Goal: Information Seeking & Learning: Learn about a topic

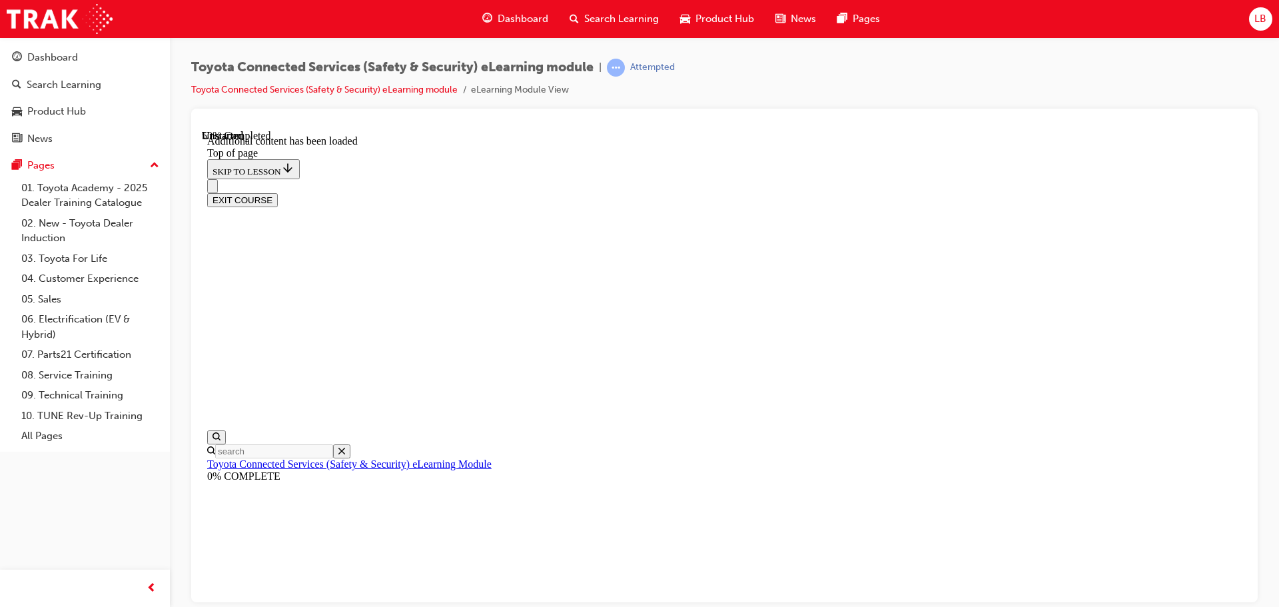
scroll to position [422, 0]
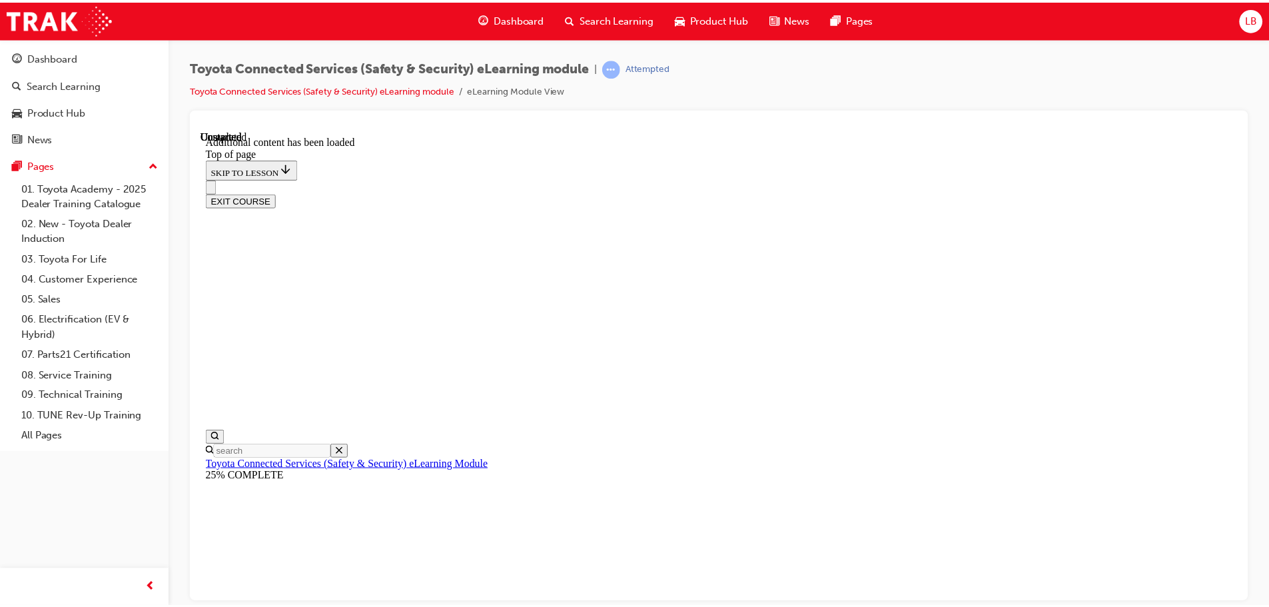
scroll to position [1809, 0]
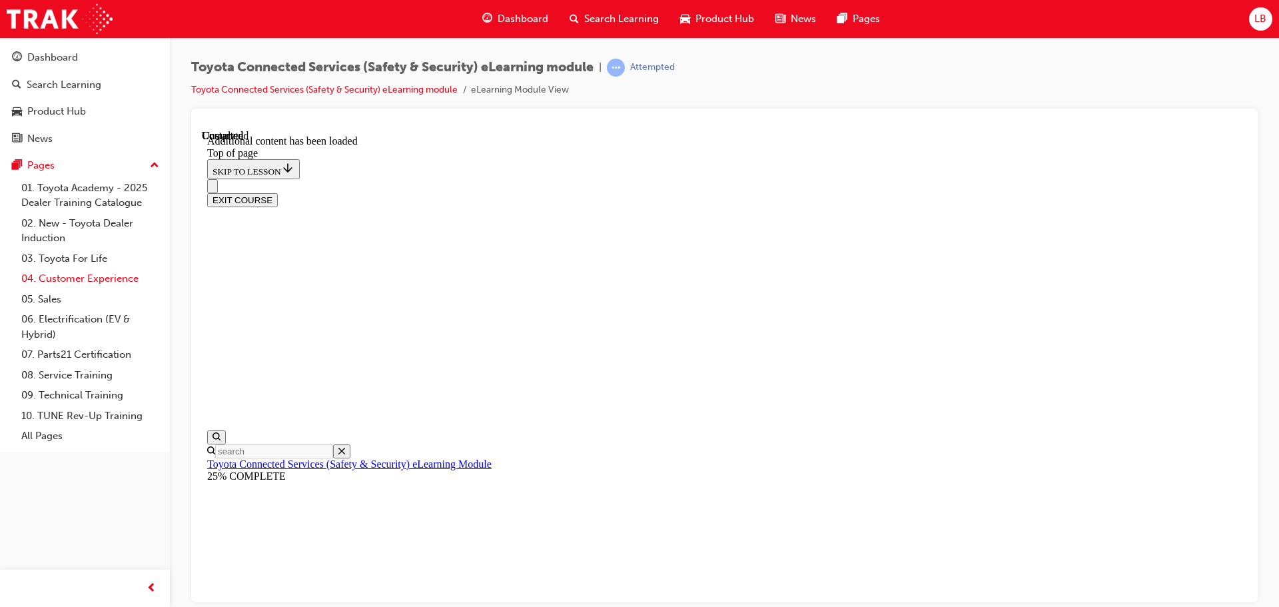
click at [93, 279] on link "04. Customer Experience" at bounding box center [90, 278] width 149 height 21
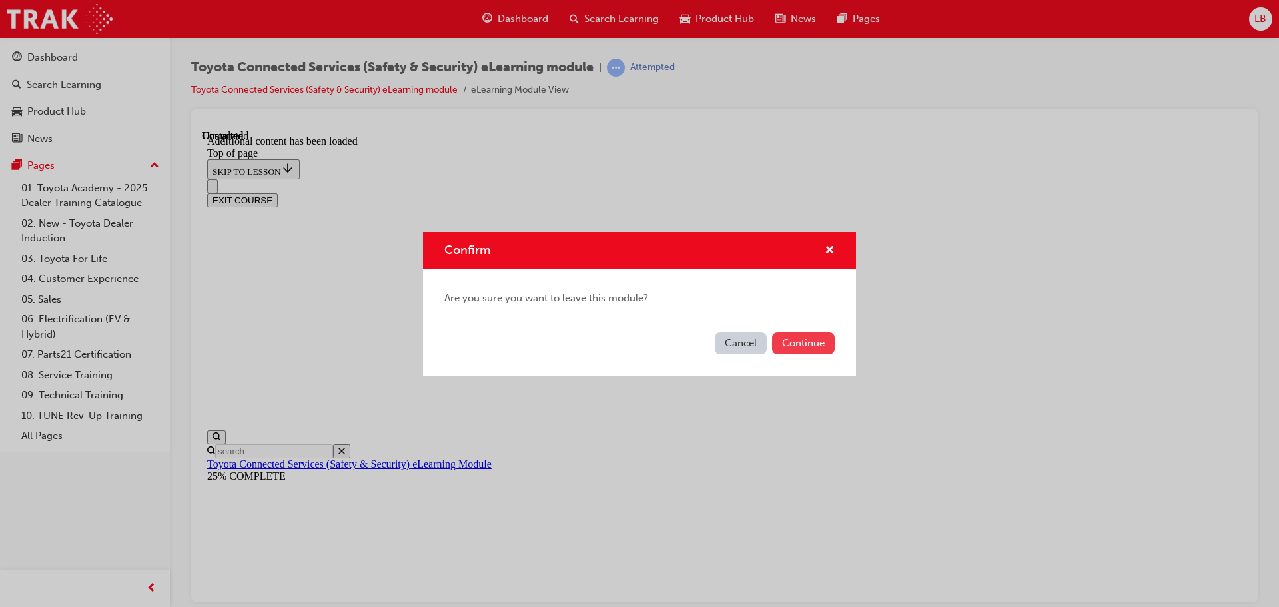
click at [814, 344] on button "Continue" at bounding box center [803, 343] width 63 height 22
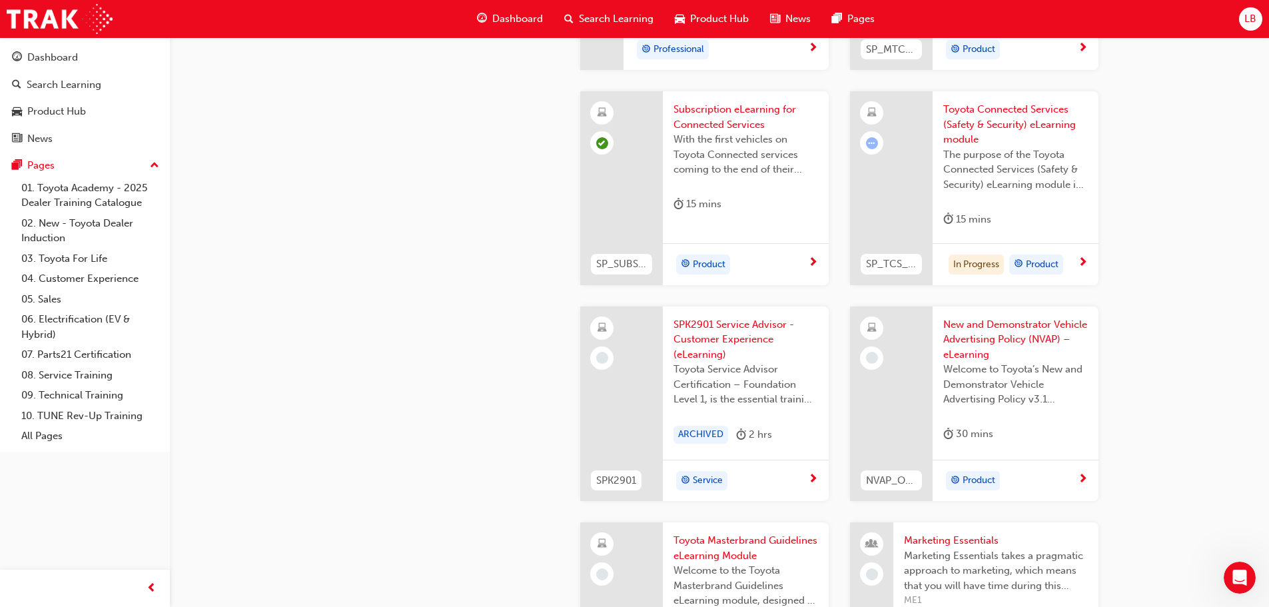
scroll to position [2132, 0]
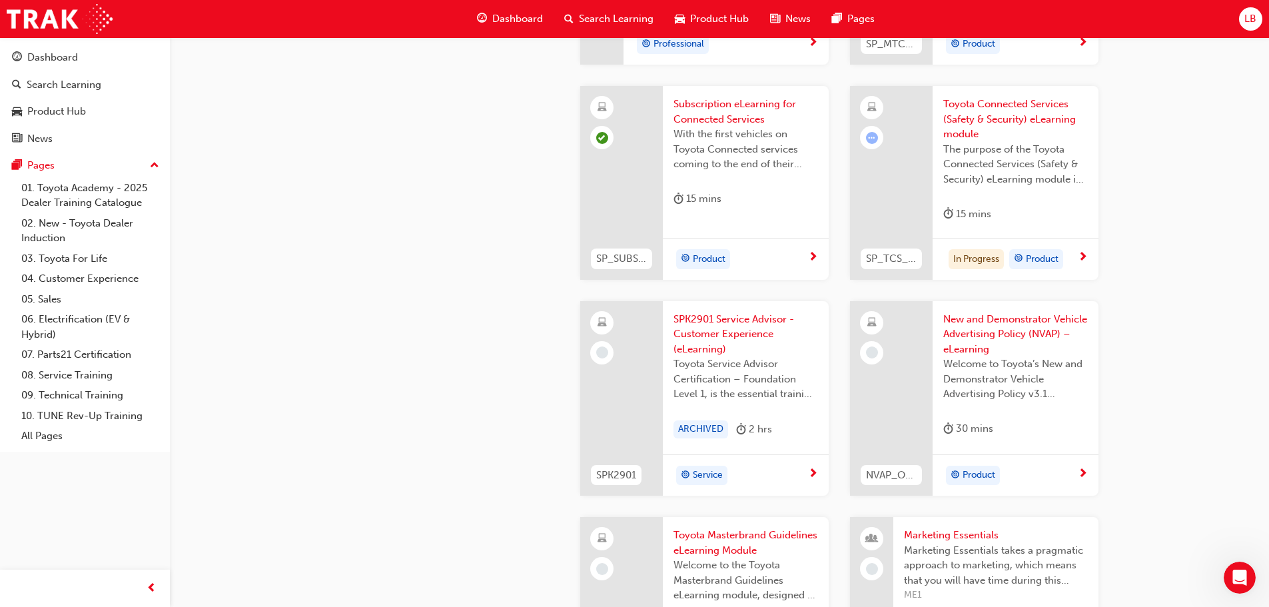
click at [1080, 256] on span "next-icon" at bounding box center [1083, 258] width 10 height 12
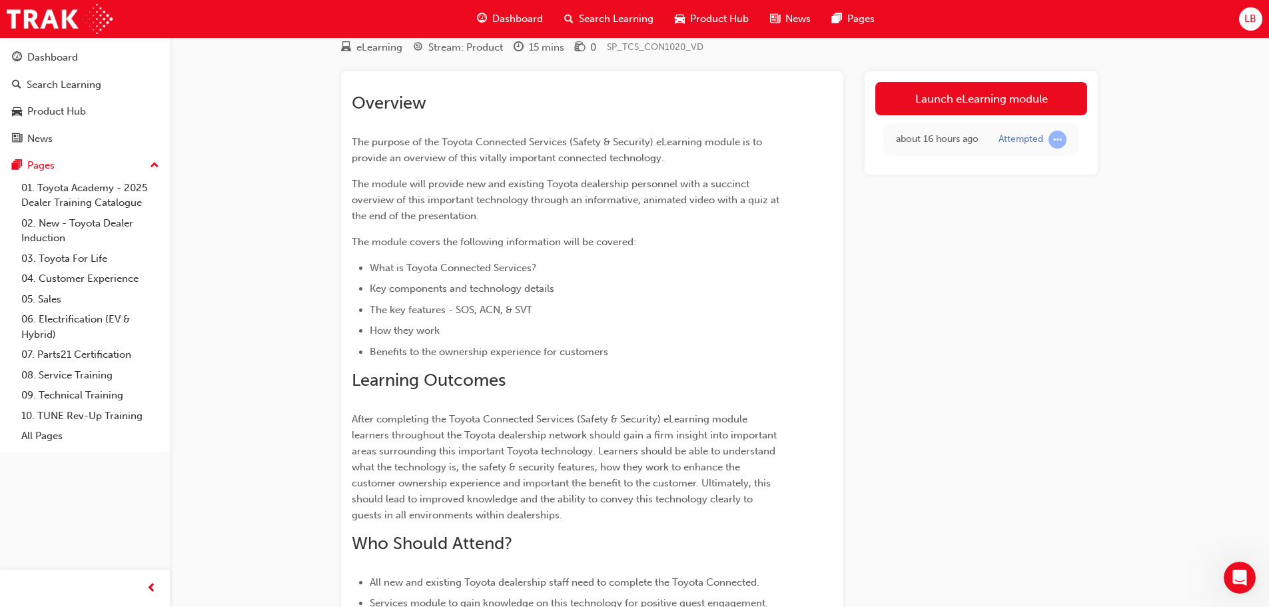
scroll to position [44, 0]
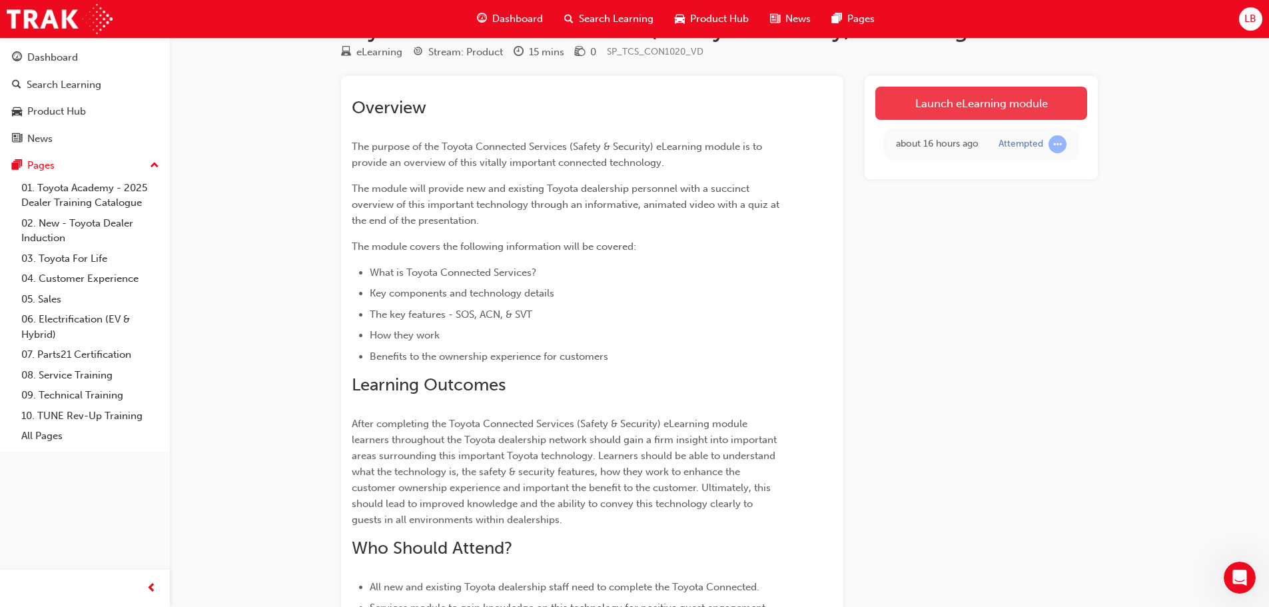
click at [999, 92] on link "Launch eLearning module" at bounding box center [981, 103] width 212 height 33
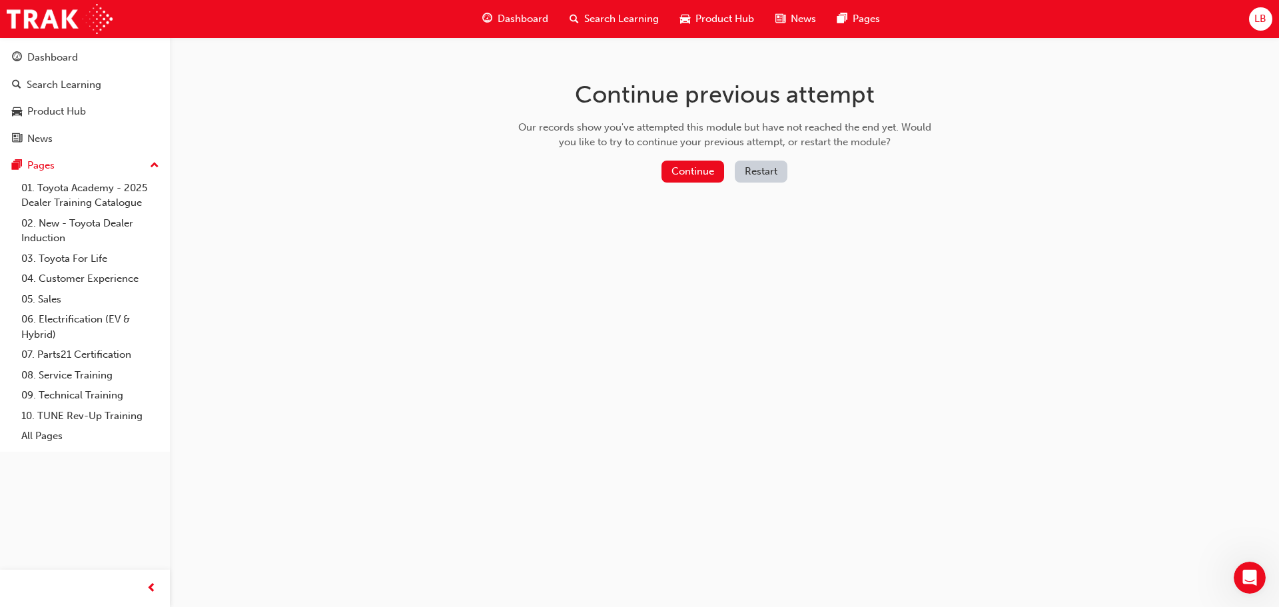
click at [660, 171] on div "Continue Restart" at bounding box center [725, 174] width 422 height 27
click at [671, 173] on button "Continue" at bounding box center [692, 172] width 63 height 22
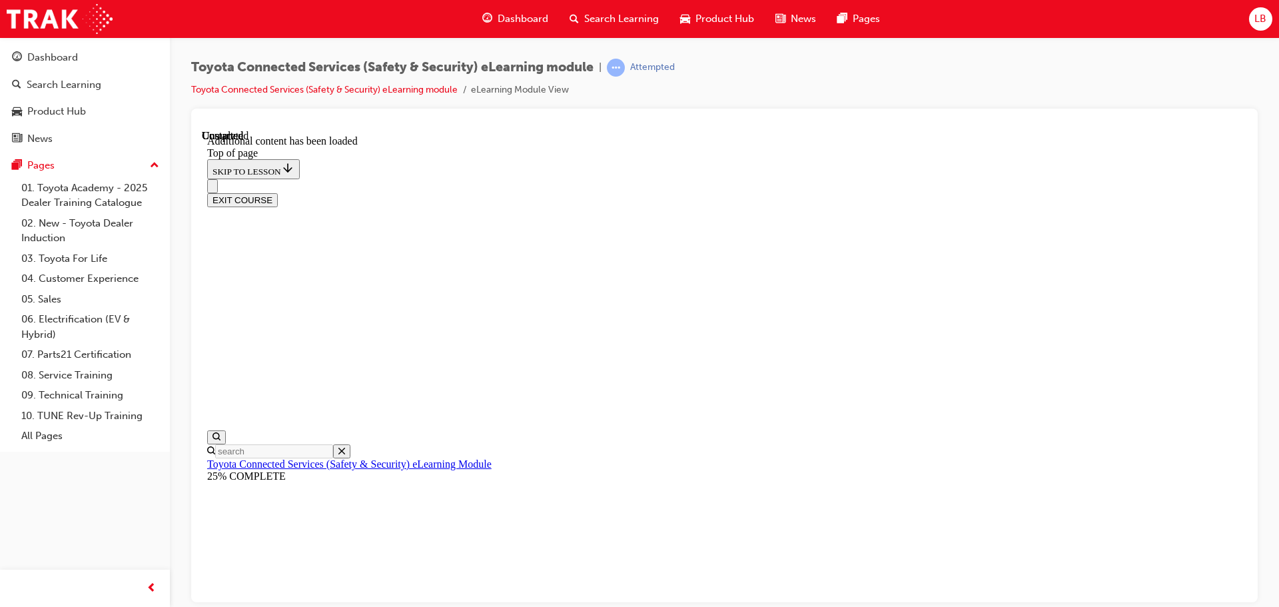
scroll to position [1809, 0]
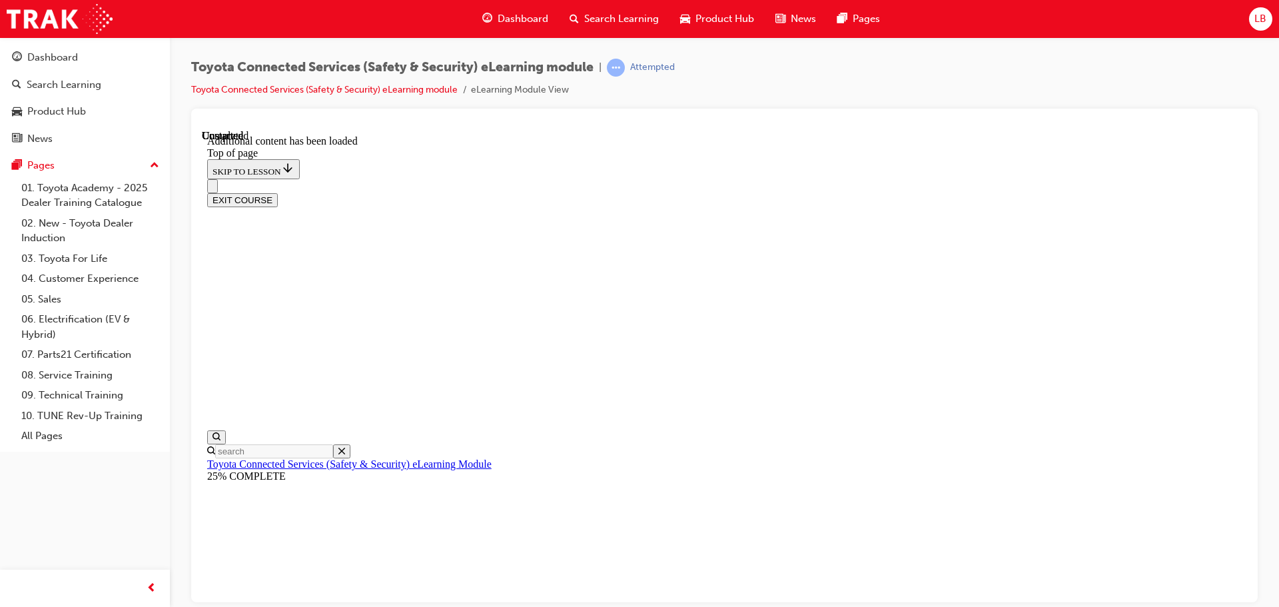
drag, startPoint x: 496, startPoint y: 518, endPoint x: 1068, endPoint y: 476, distance: 574.4
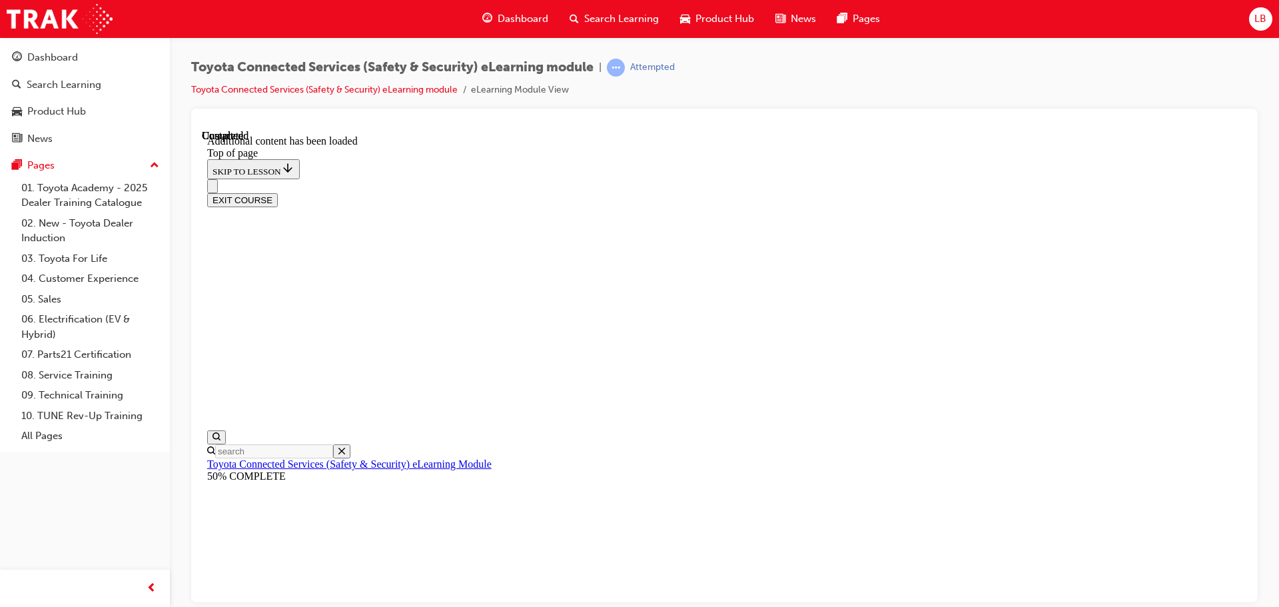
scroll to position [41, 0]
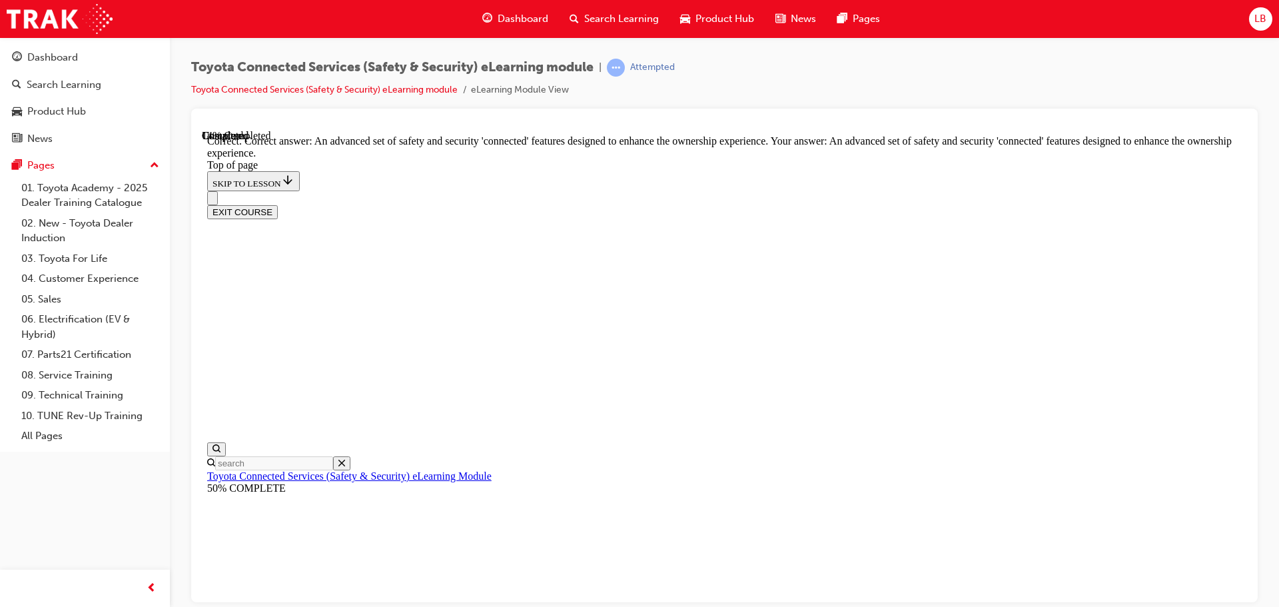
scroll to position [306, 0]
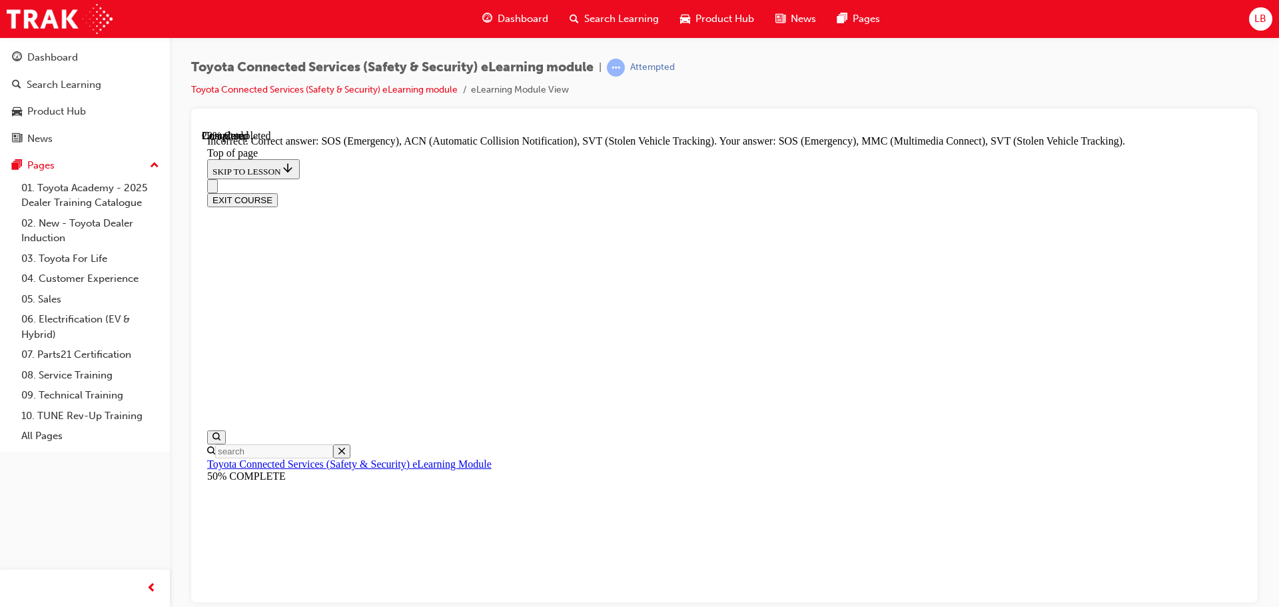
scroll to position [343, 0]
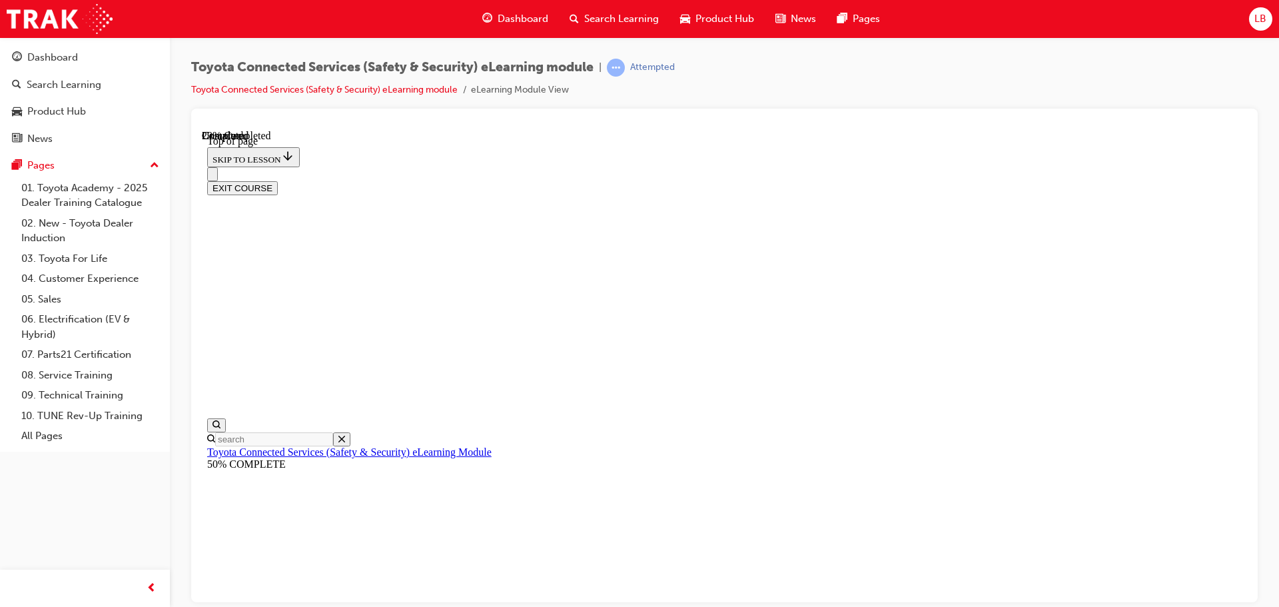
scroll to position [174, 0]
drag, startPoint x: 675, startPoint y: 262, endPoint x: 856, endPoint y: 295, distance: 183.6
copy strong "The Toyota dealership needs to initialise/activate the DCM before a guest can s…"
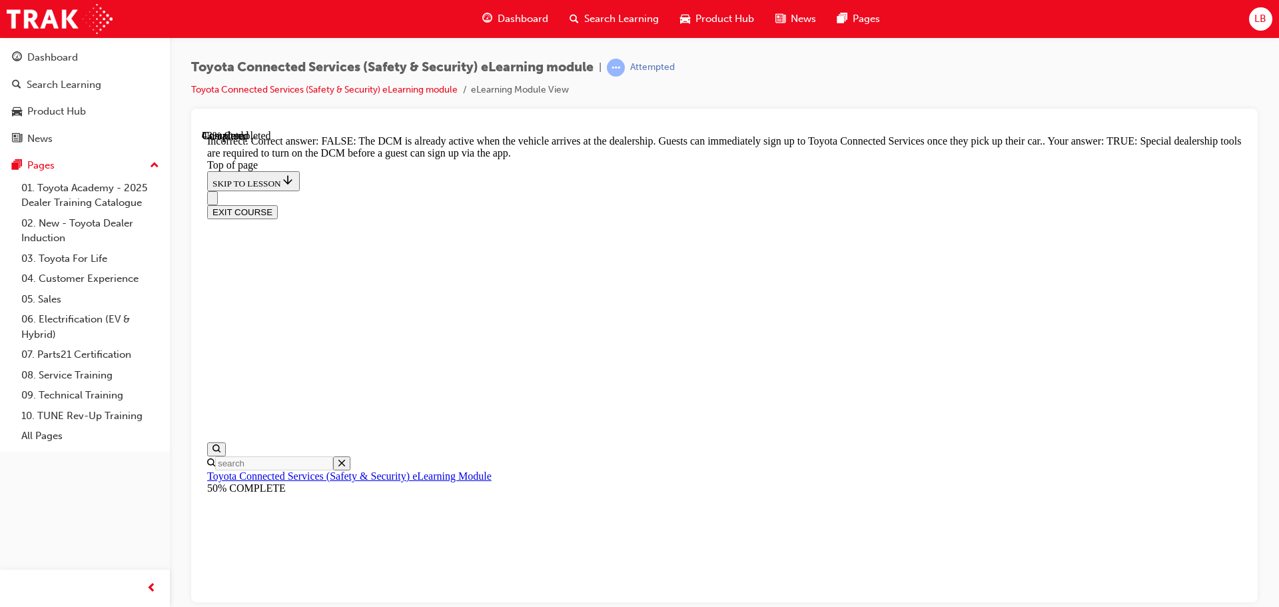
scroll to position [254, 0]
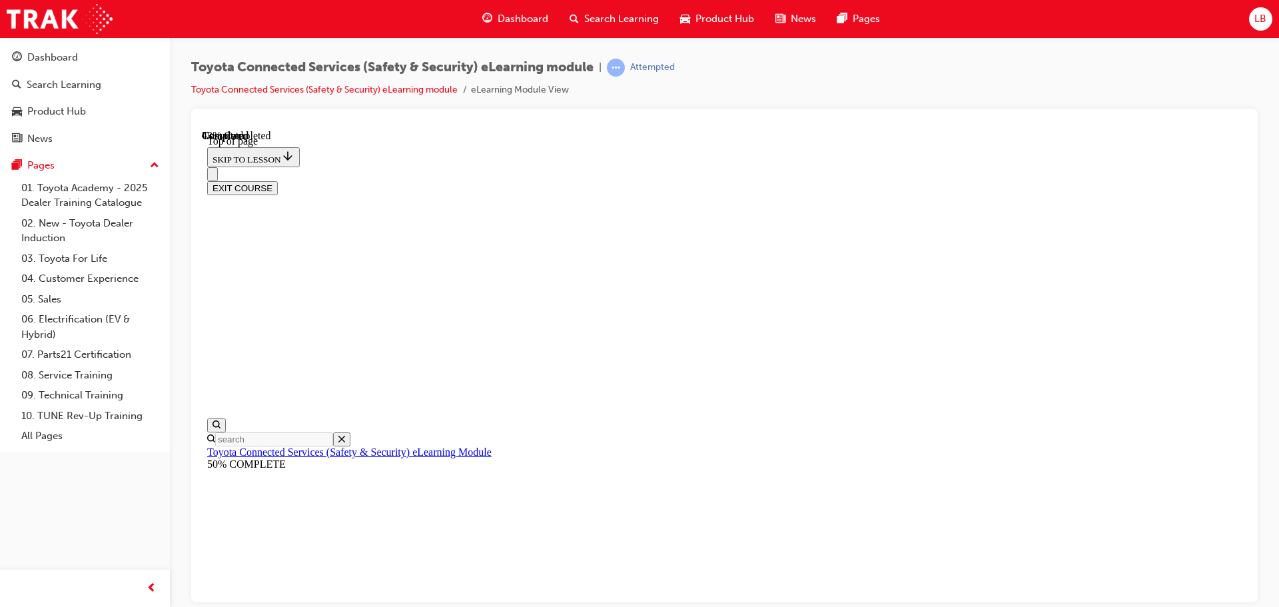
scroll to position [172, 0]
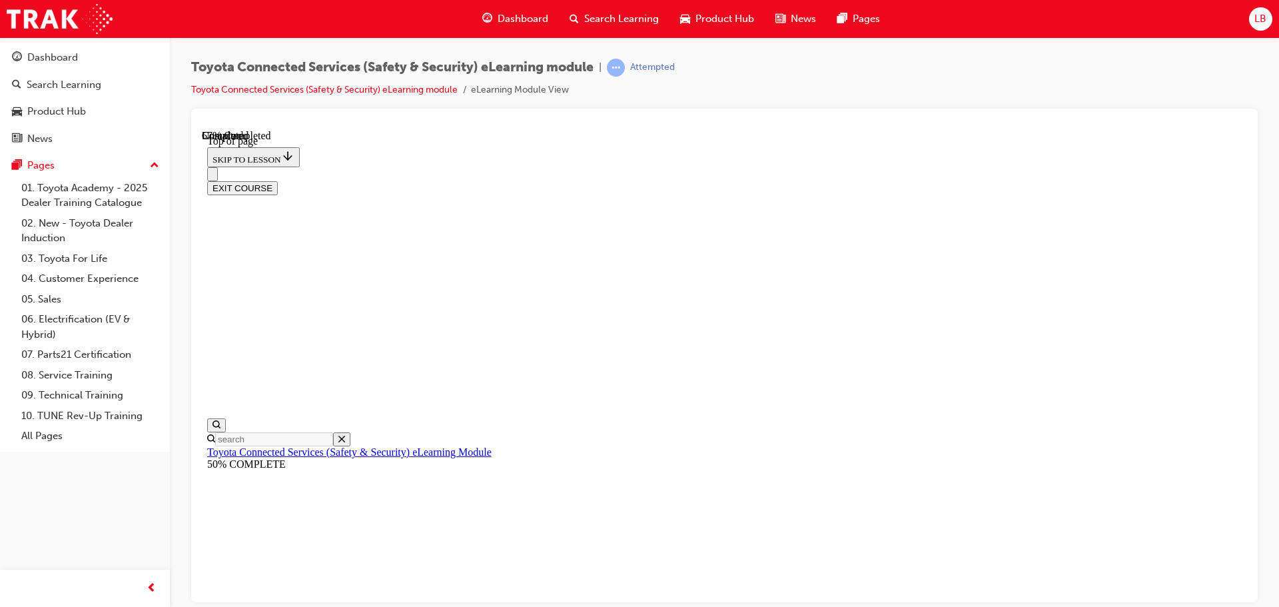
scroll to position [107, 0]
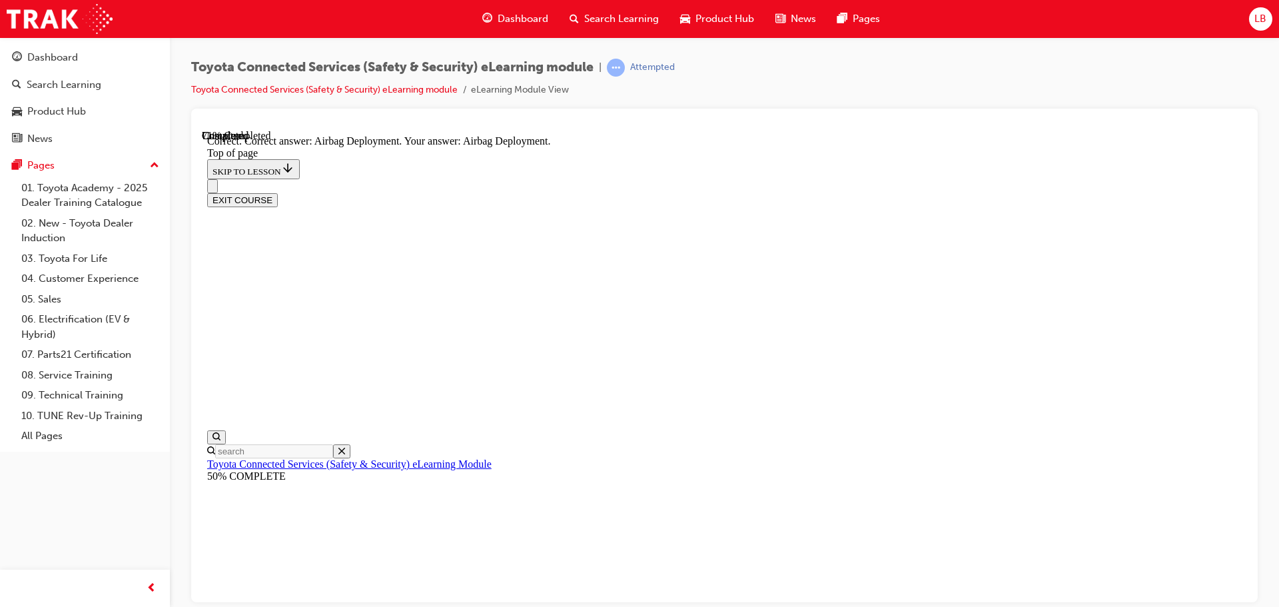
scroll to position [275, 0]
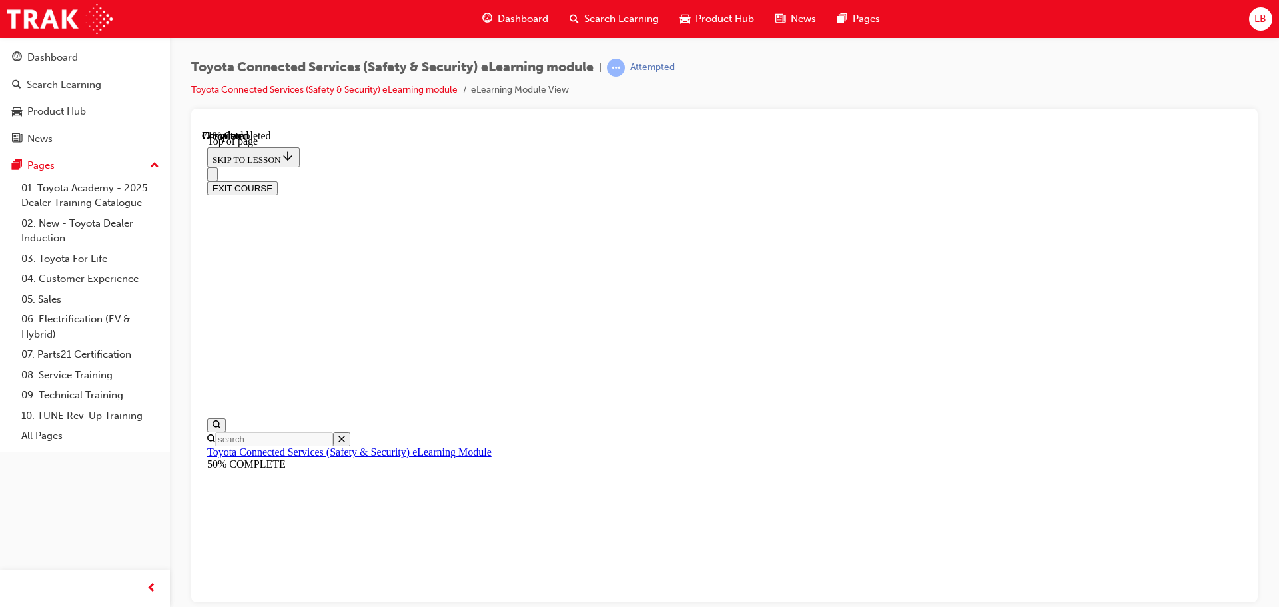
scroll to position [172, 0]
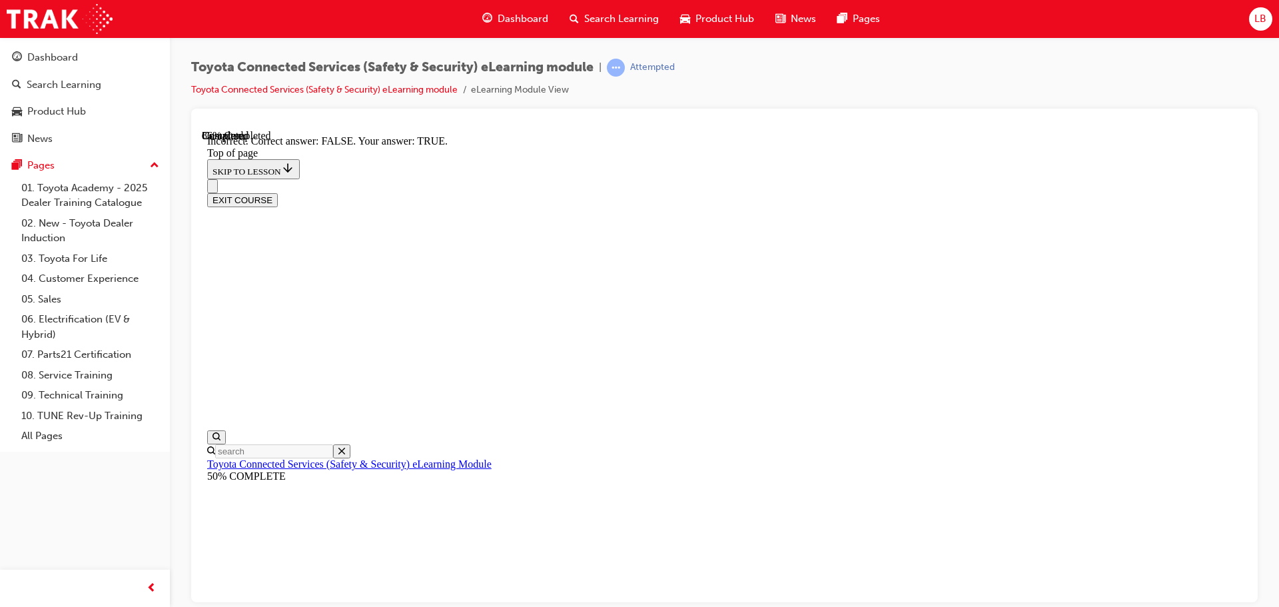
scroll to position [214, 0]
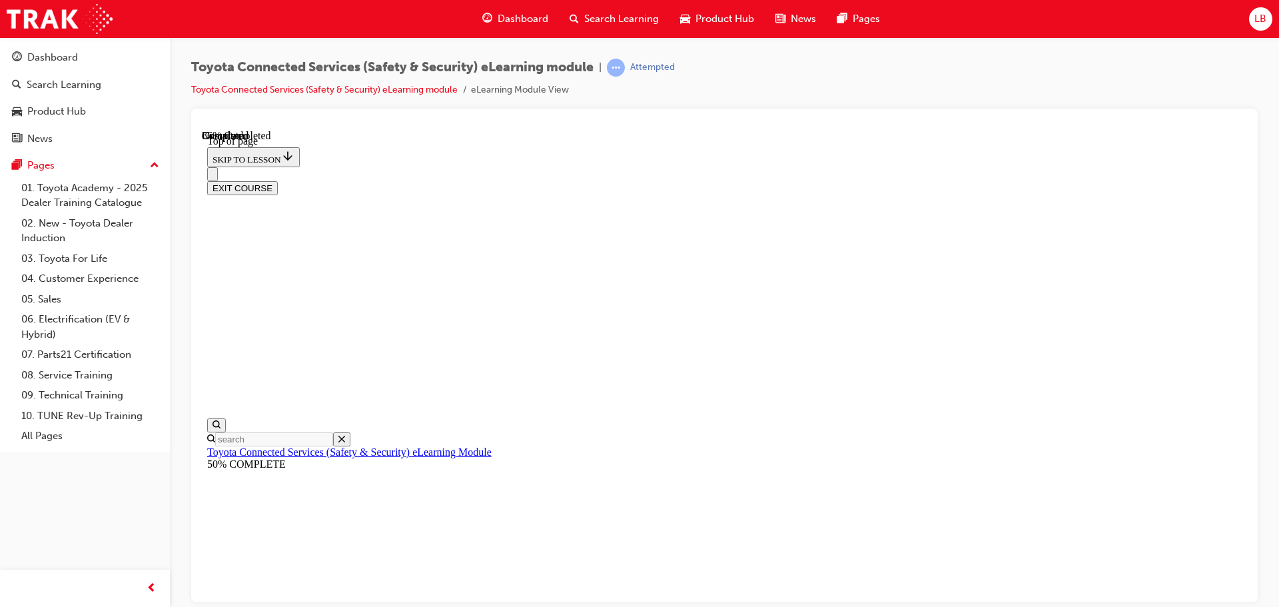
scroll to position [174, 0]
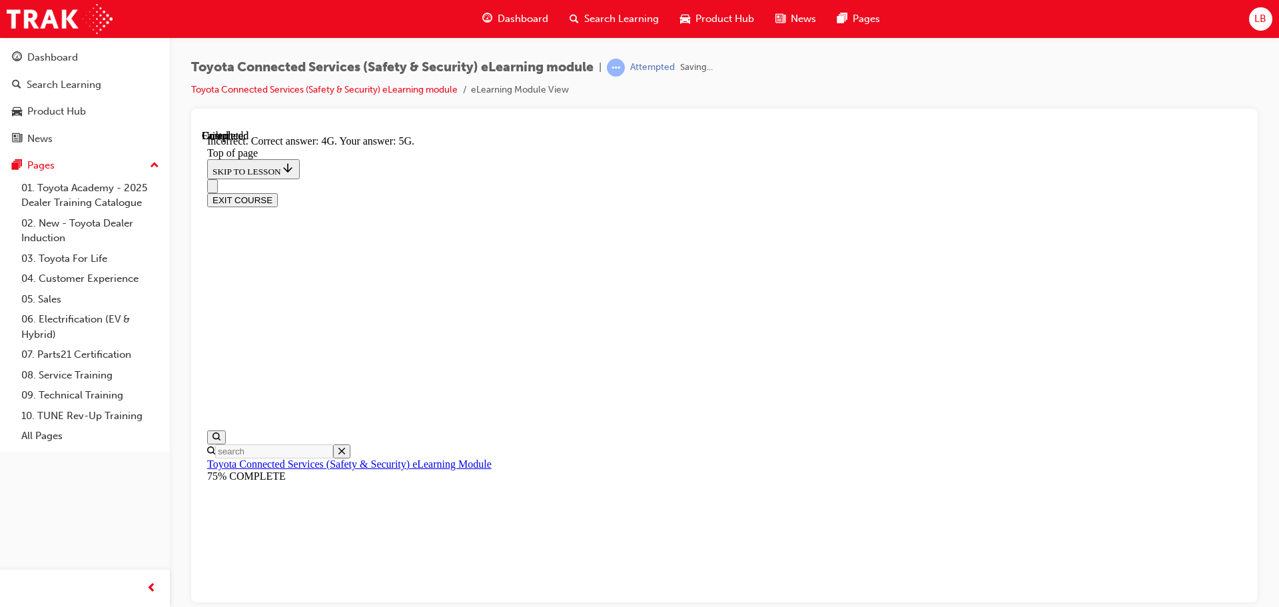
scroll to position [298, 0]
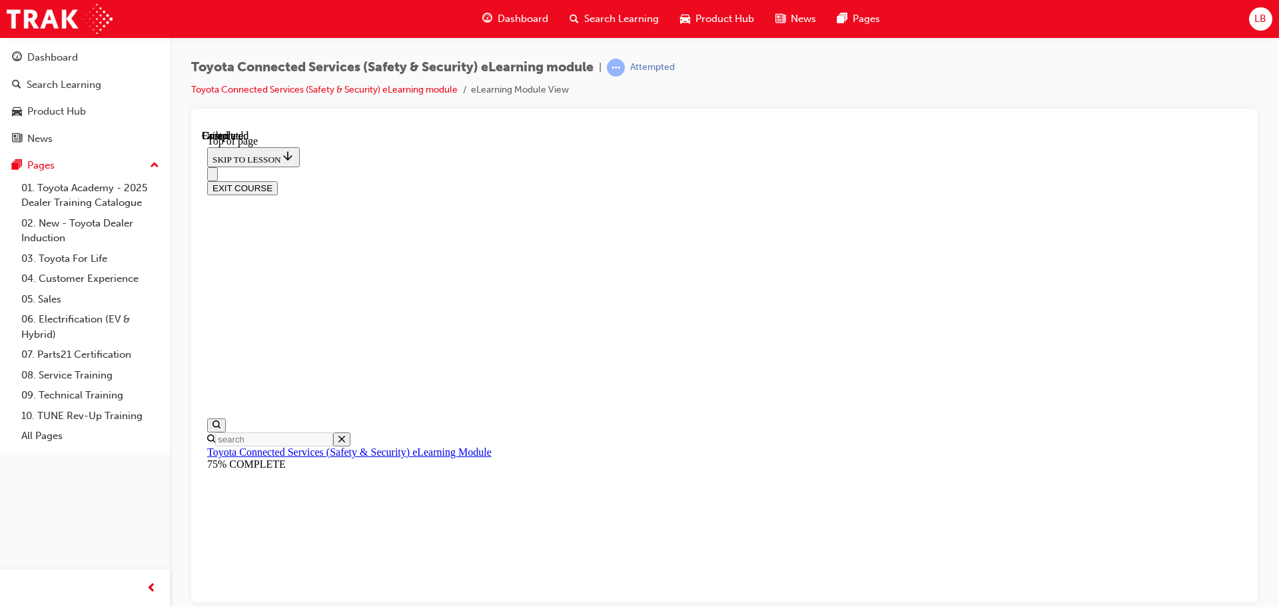
scroll to position [251, 0]
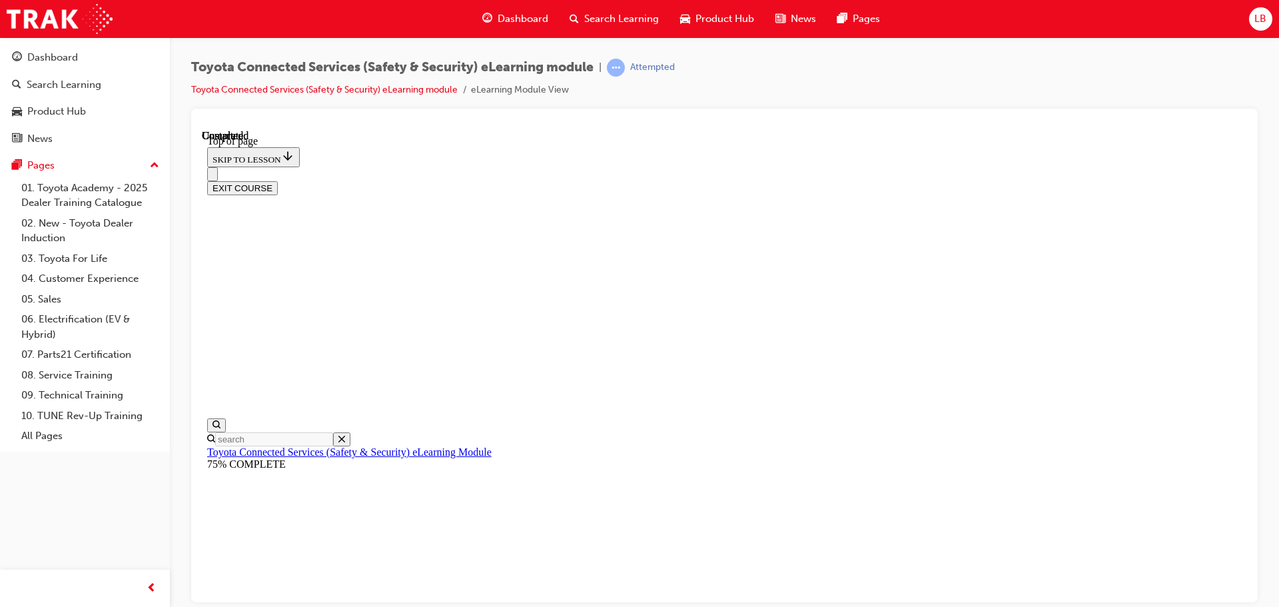
scroll to position [549, 0]
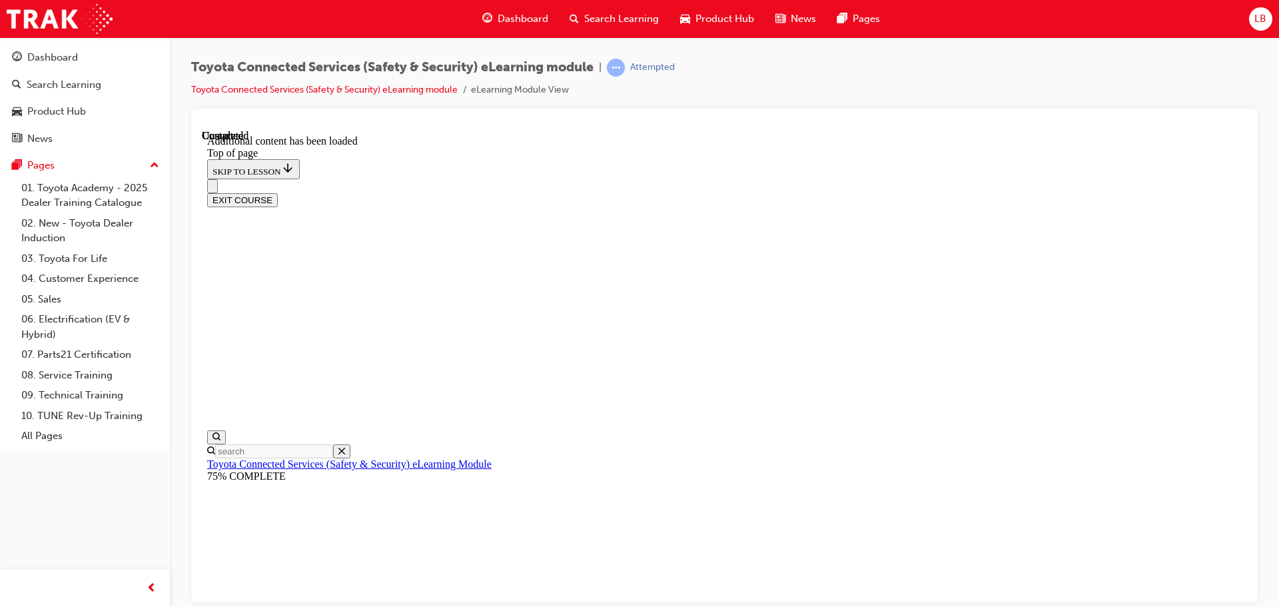
scroll to position [41, 0]
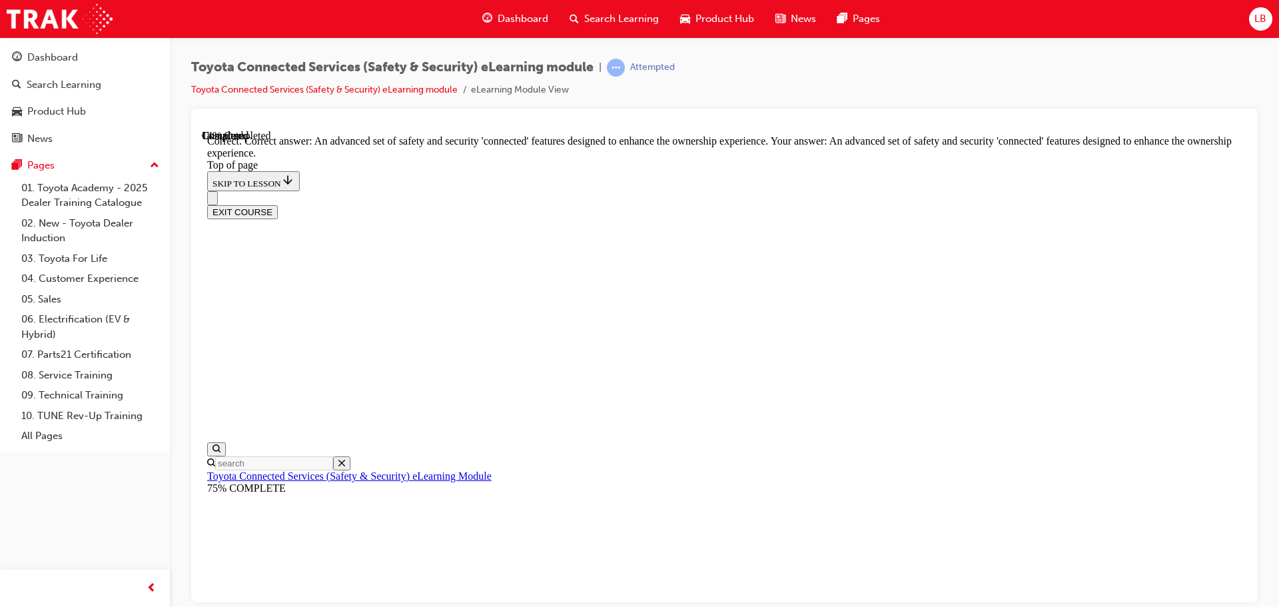
scroll to position [306, 0]
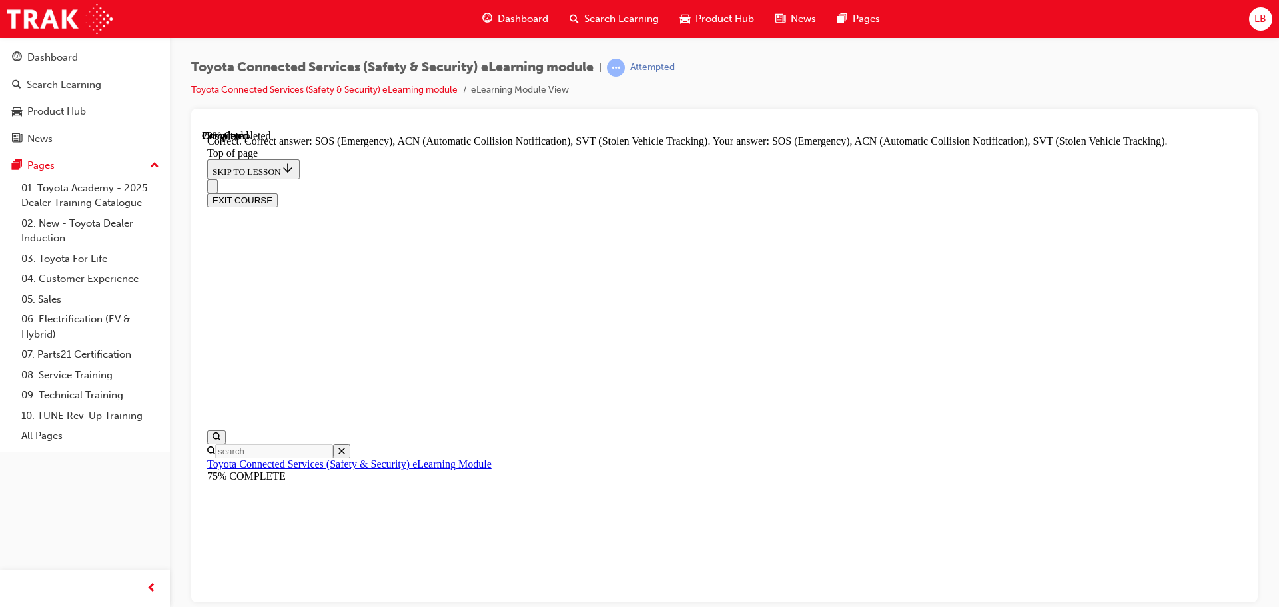
scroll to position [343, 0]
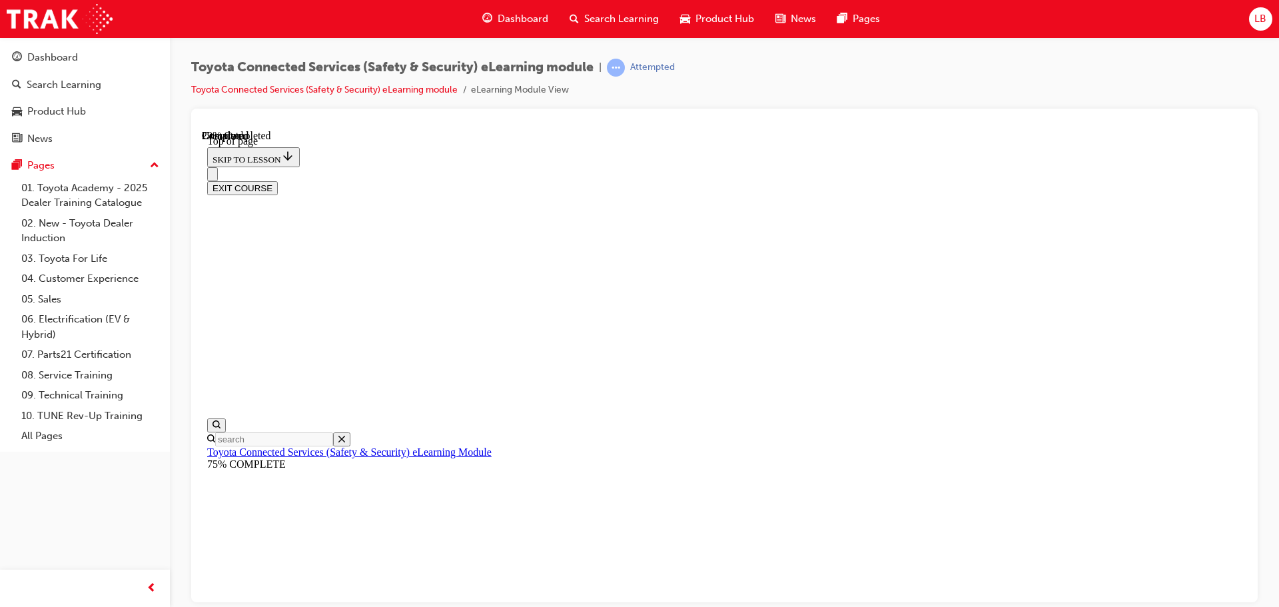
scroll to position [174, 0]
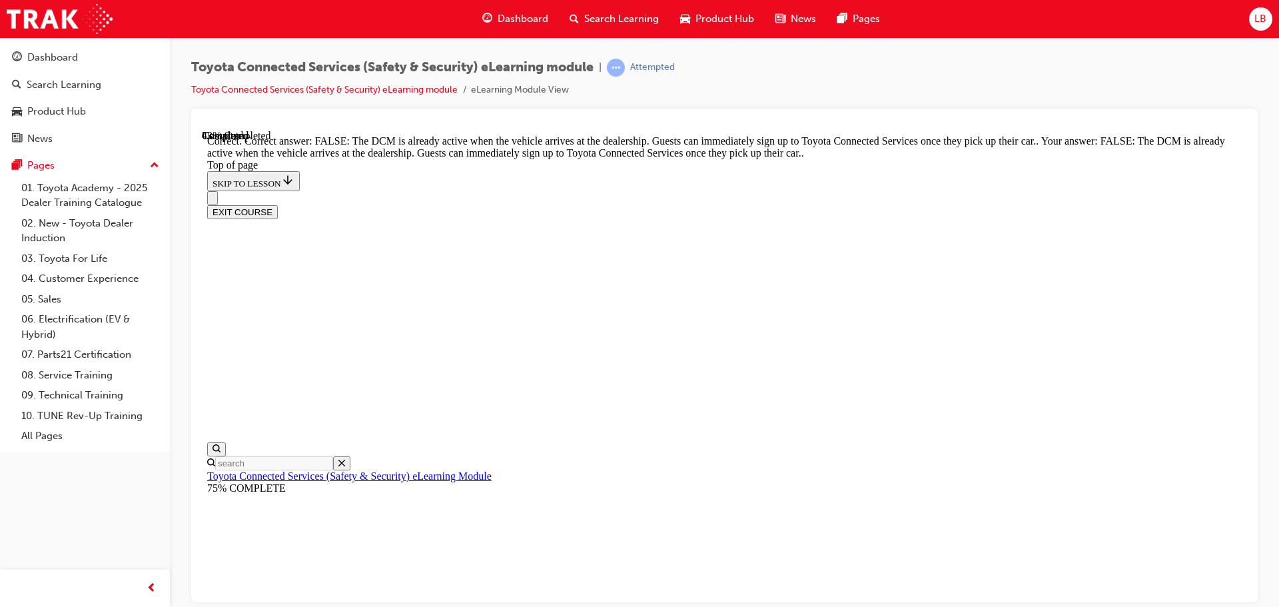
scroll to position [254, 0]
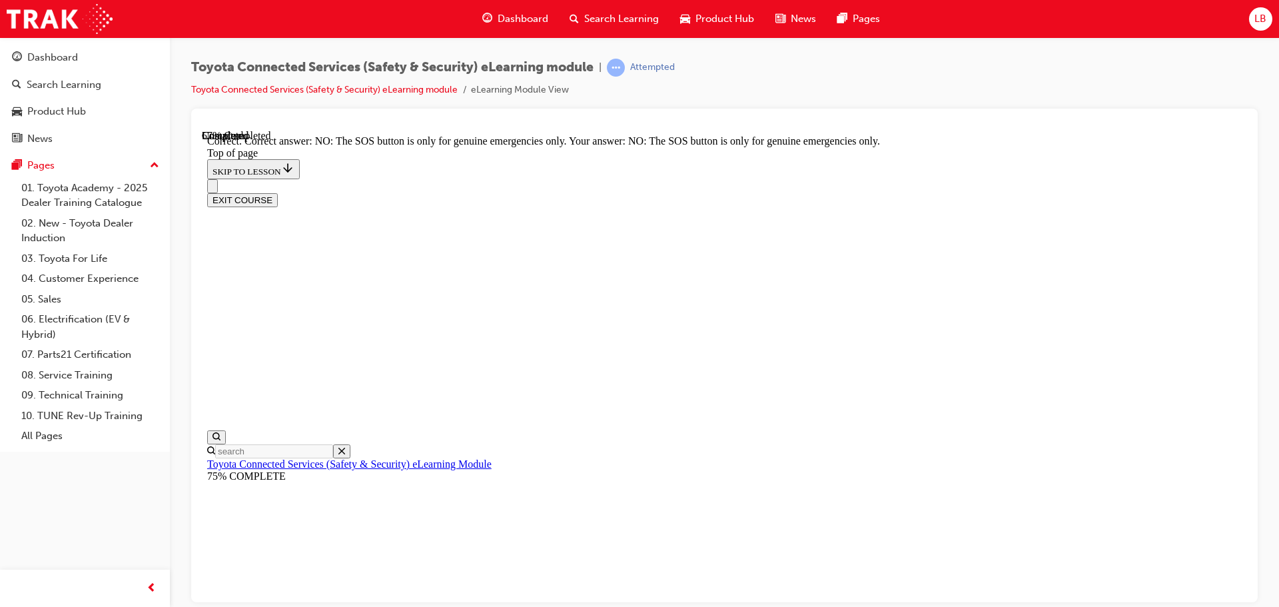
scroll to position [214, 0]
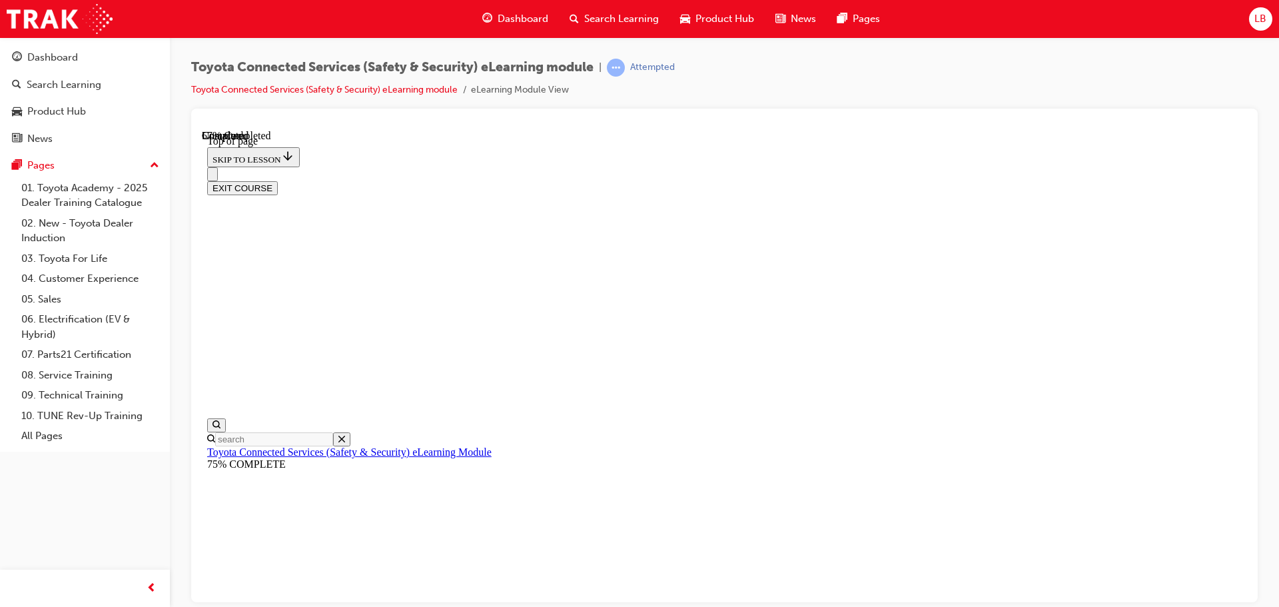
scroll to position [174, 0]
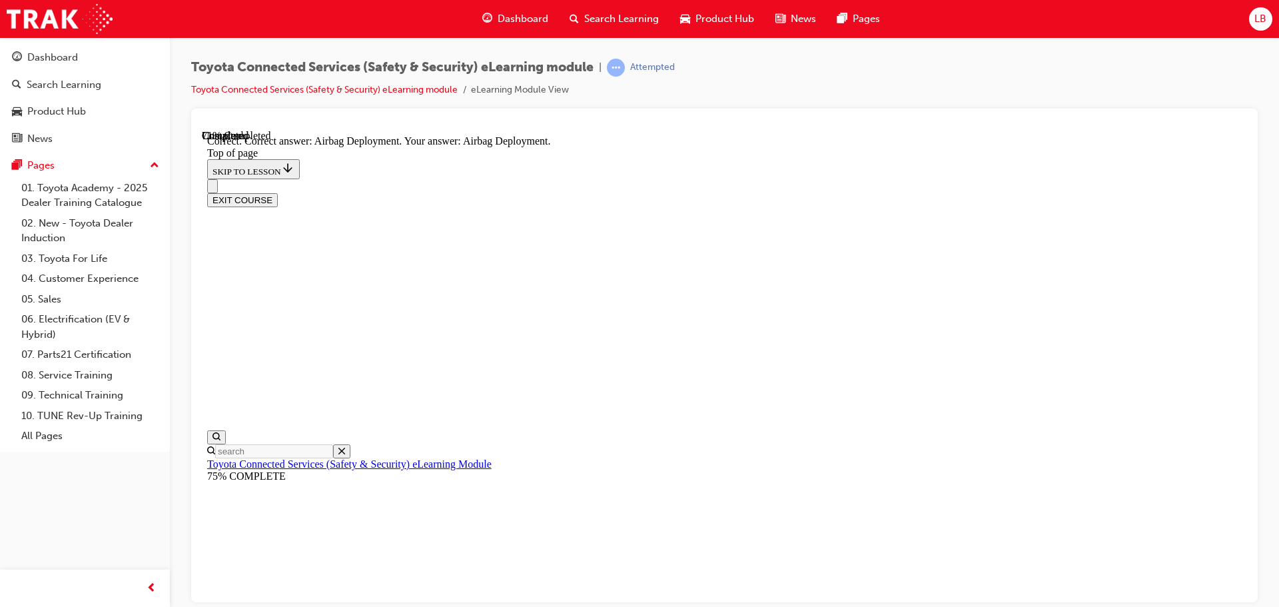
scroll to position [275, 0]
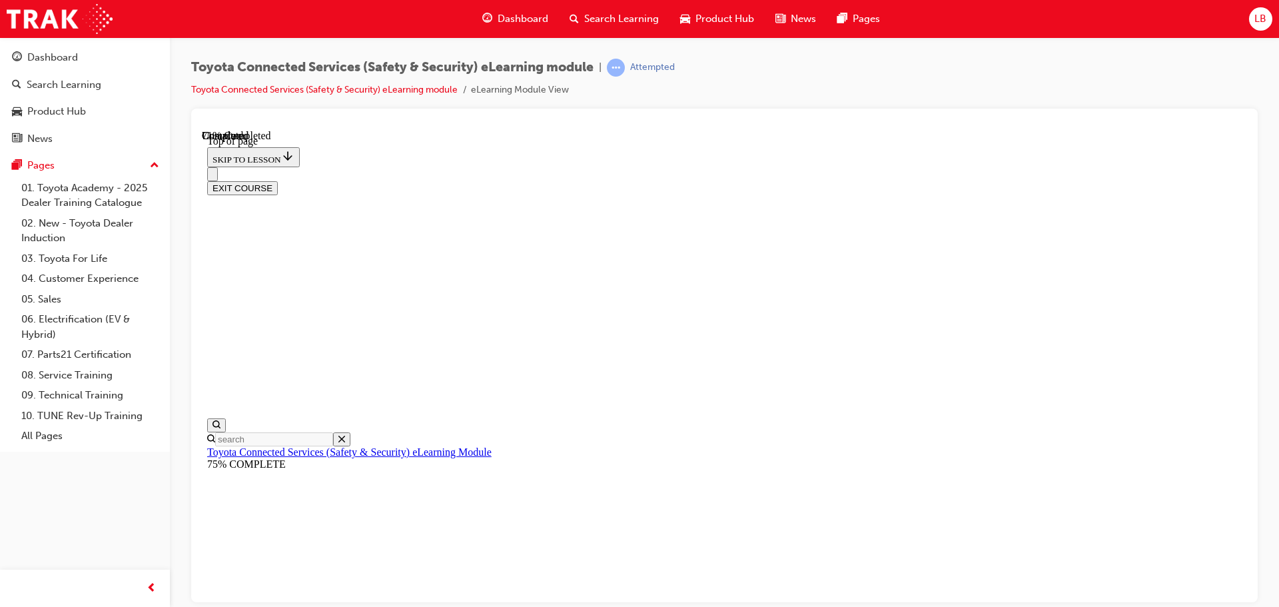
scroll to position [107, 0]
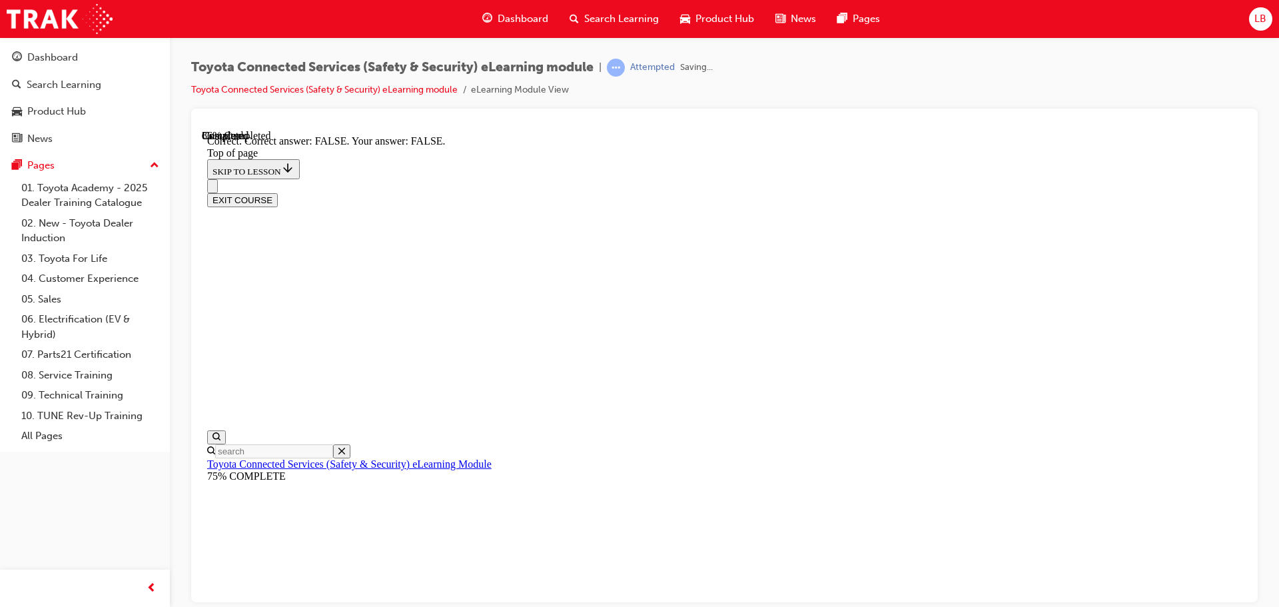
scroll to position [214, 0]
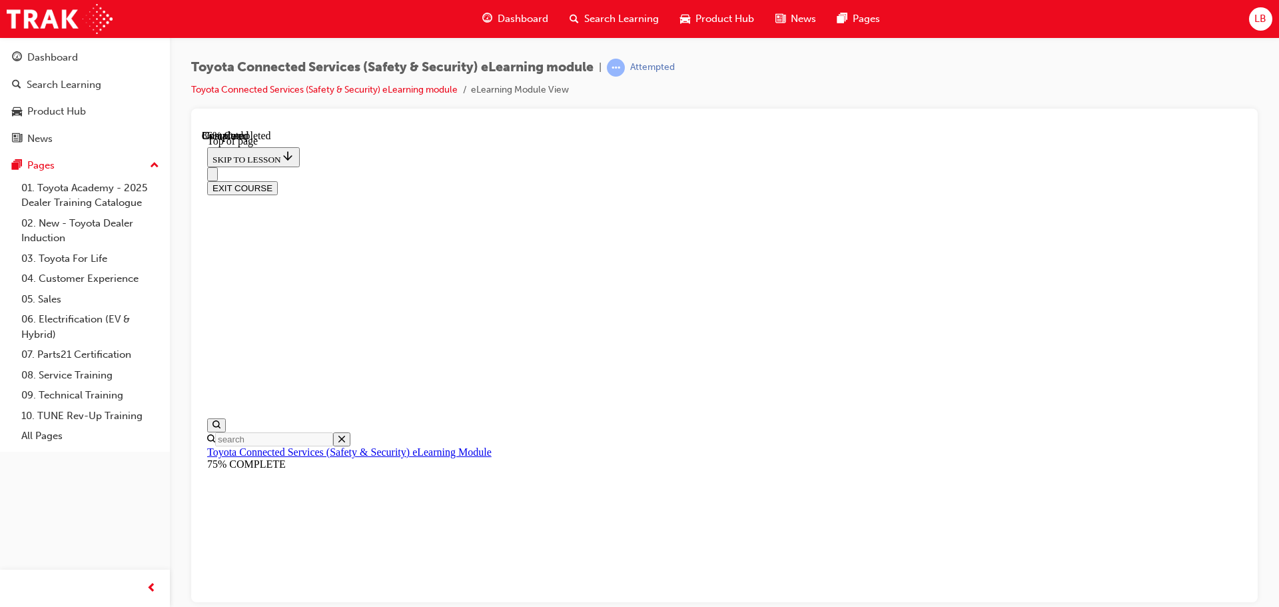
scroll to position [174, 0]
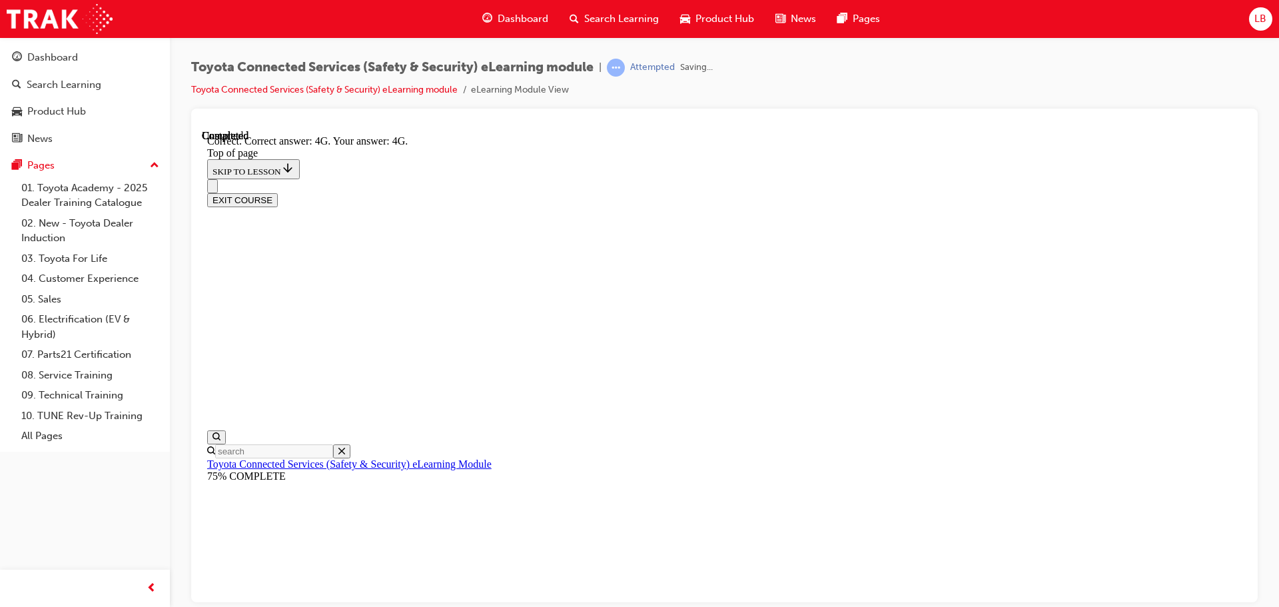
scroll to position [298, 0]
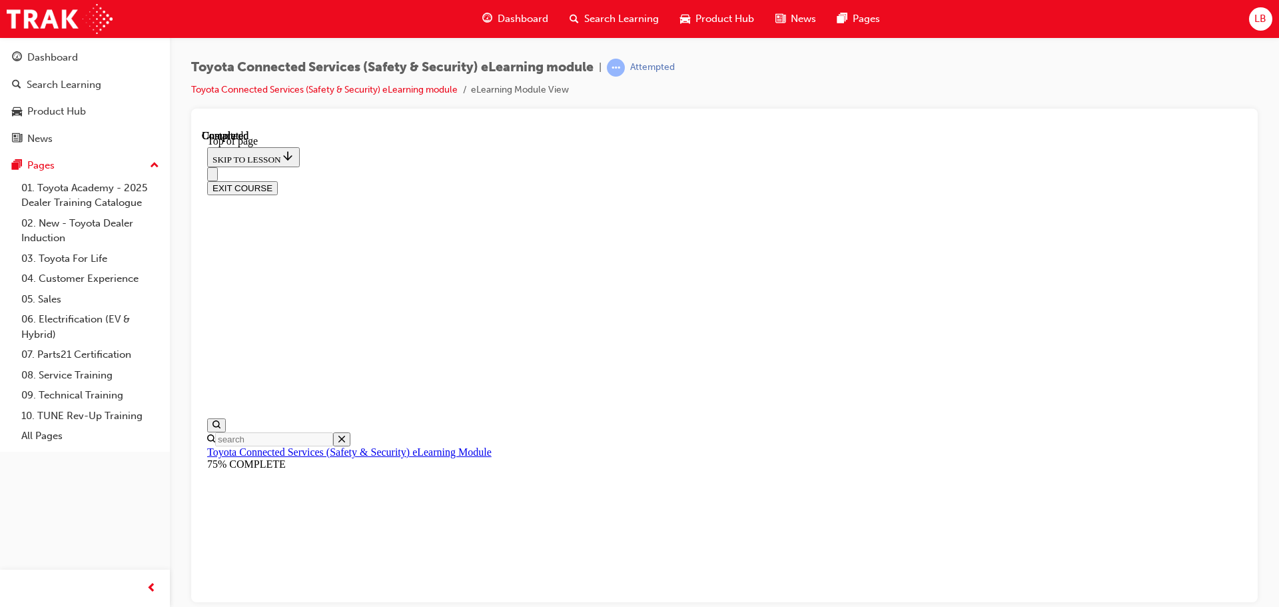
scroll to position [251, 0]
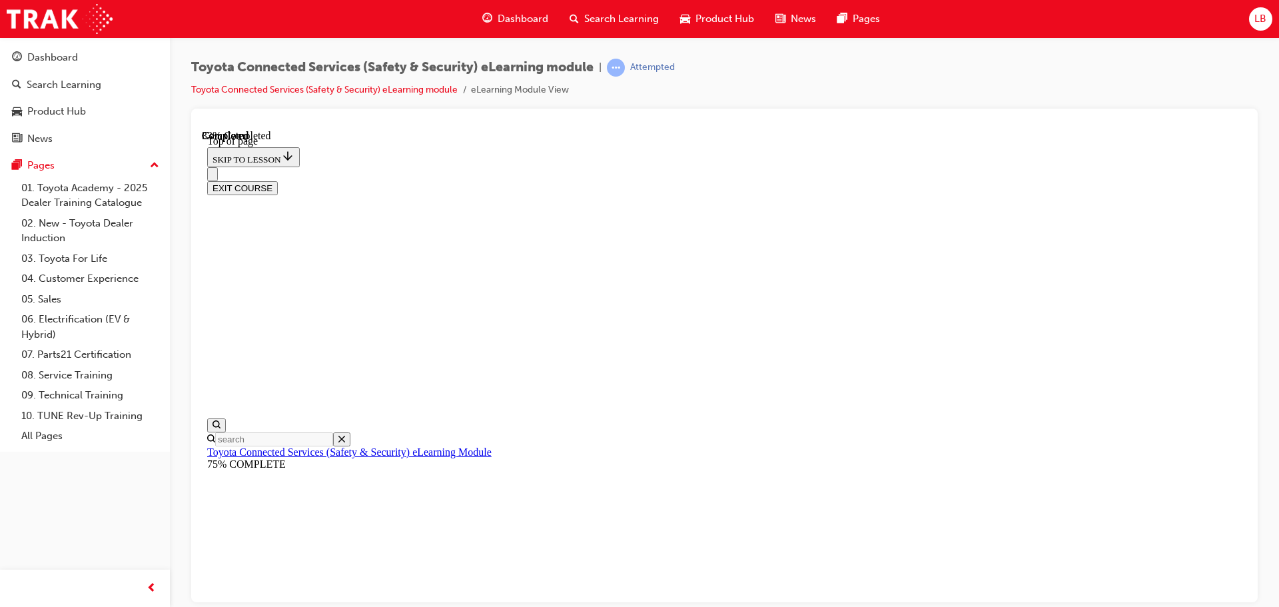
drag, startPoint x: 503, startPoint y: 515, endPoint x: 551, endPoint y: 511, distance: 48.1
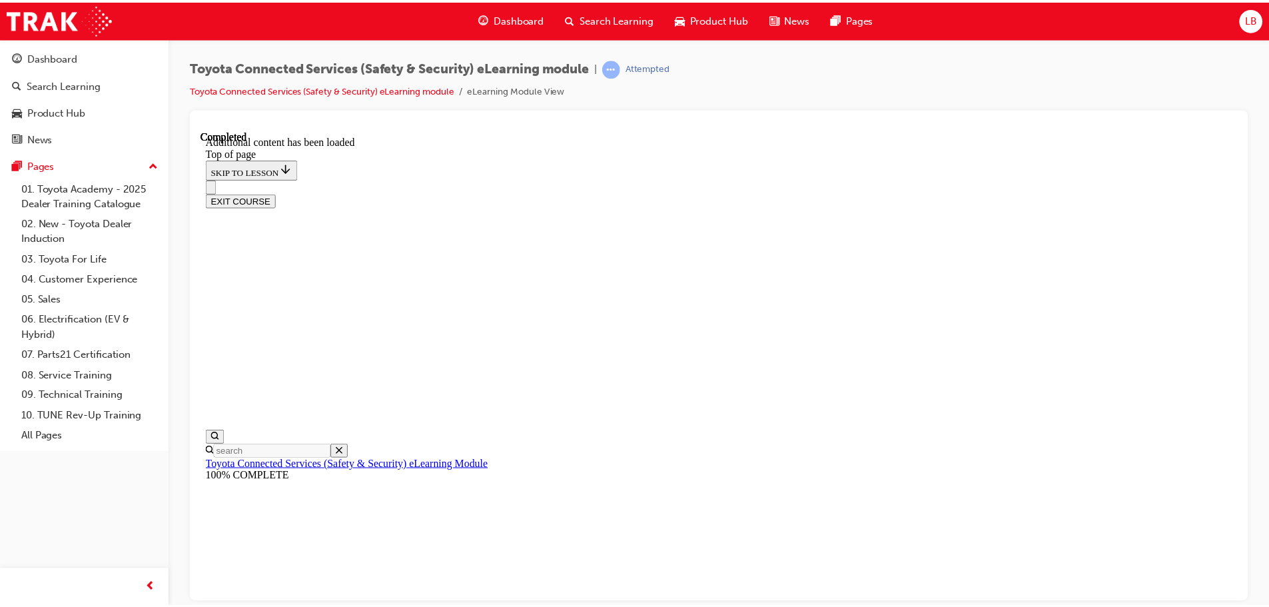
scroll to position [409, 0]
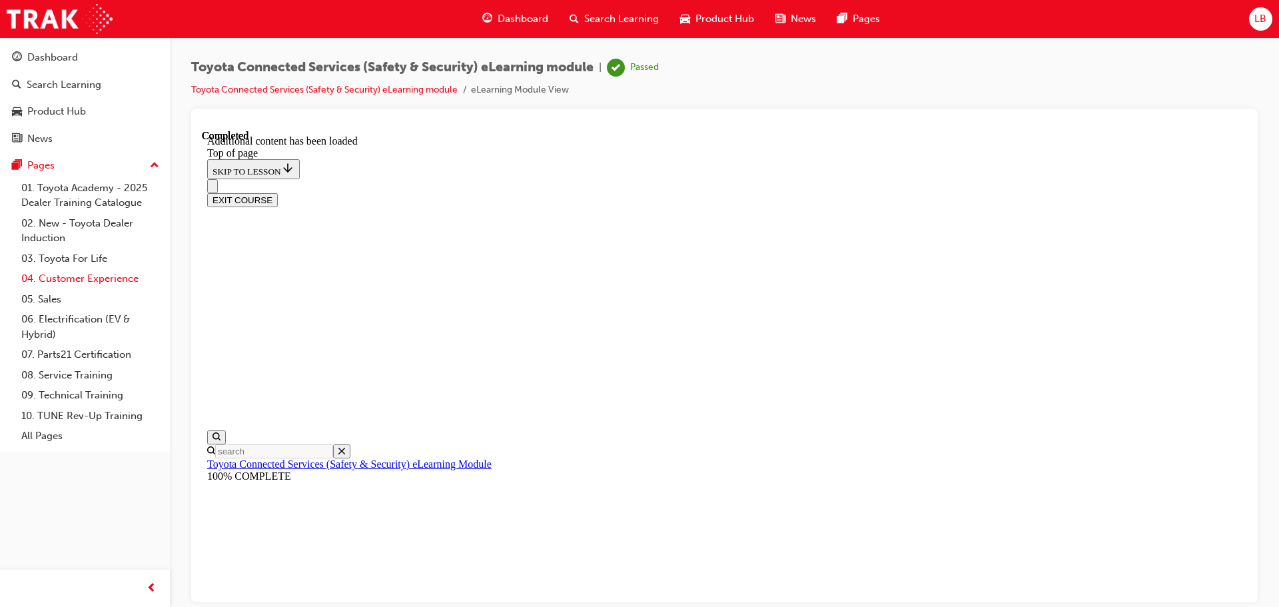
click at [75, 284] on link "04. Customer Experience" at bounding box center [90, 278] width 149 height 21
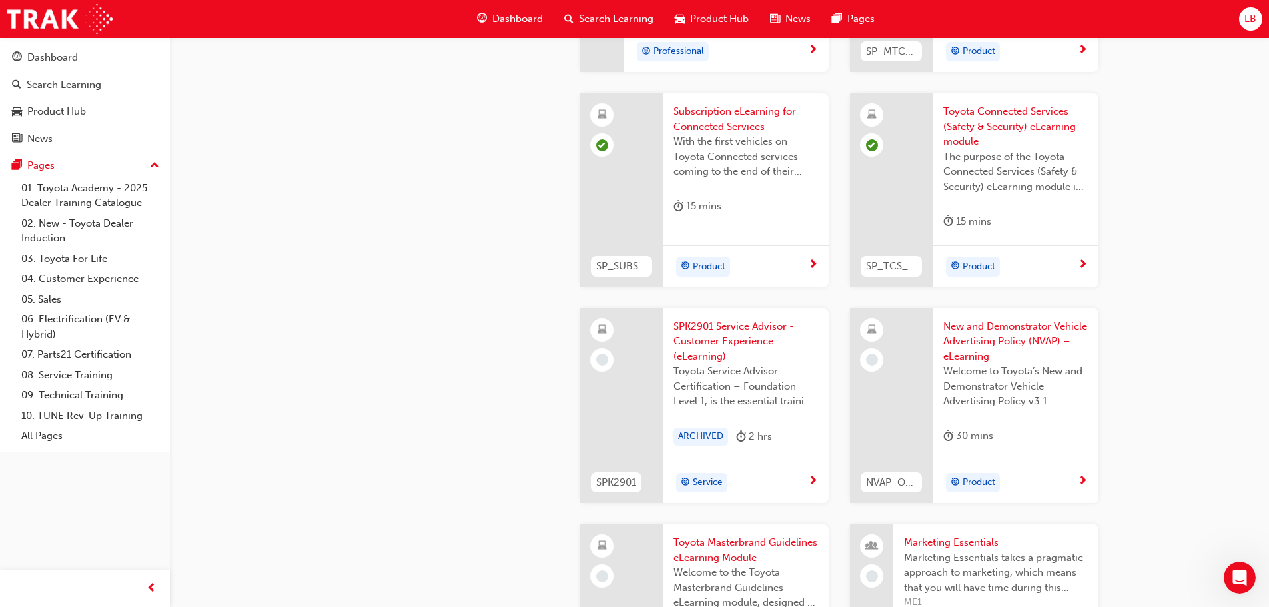
scroll to position [2065, 0]
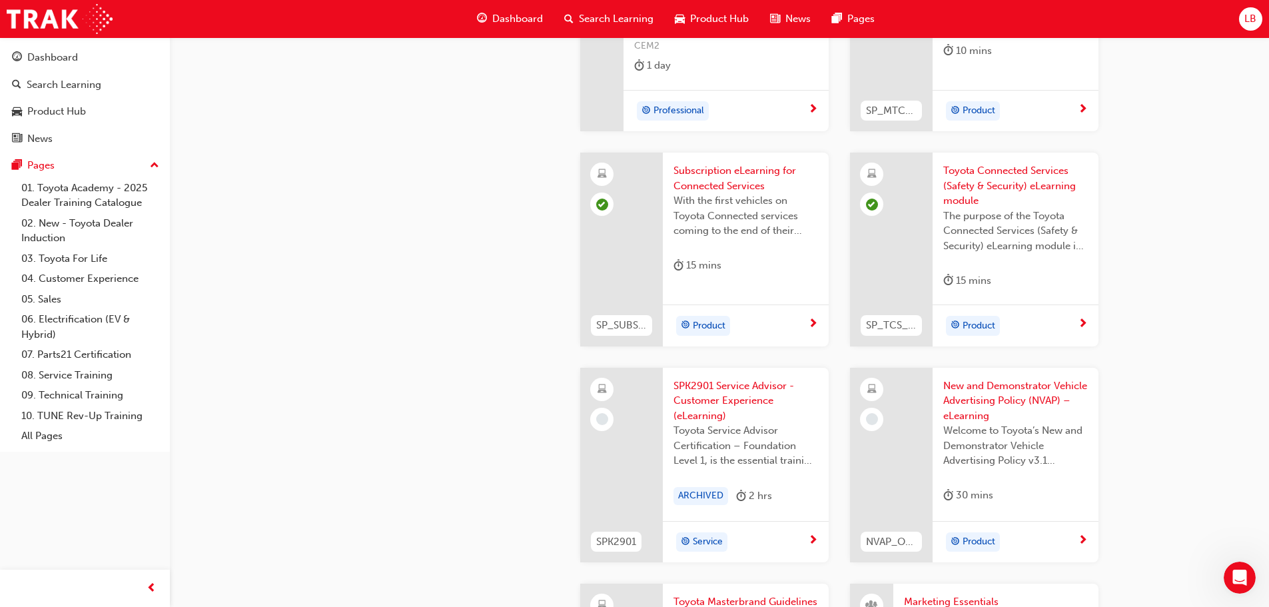
click at [748, 503] on div "2 hrs" at bounding box center [754, 496] width 36 height 18
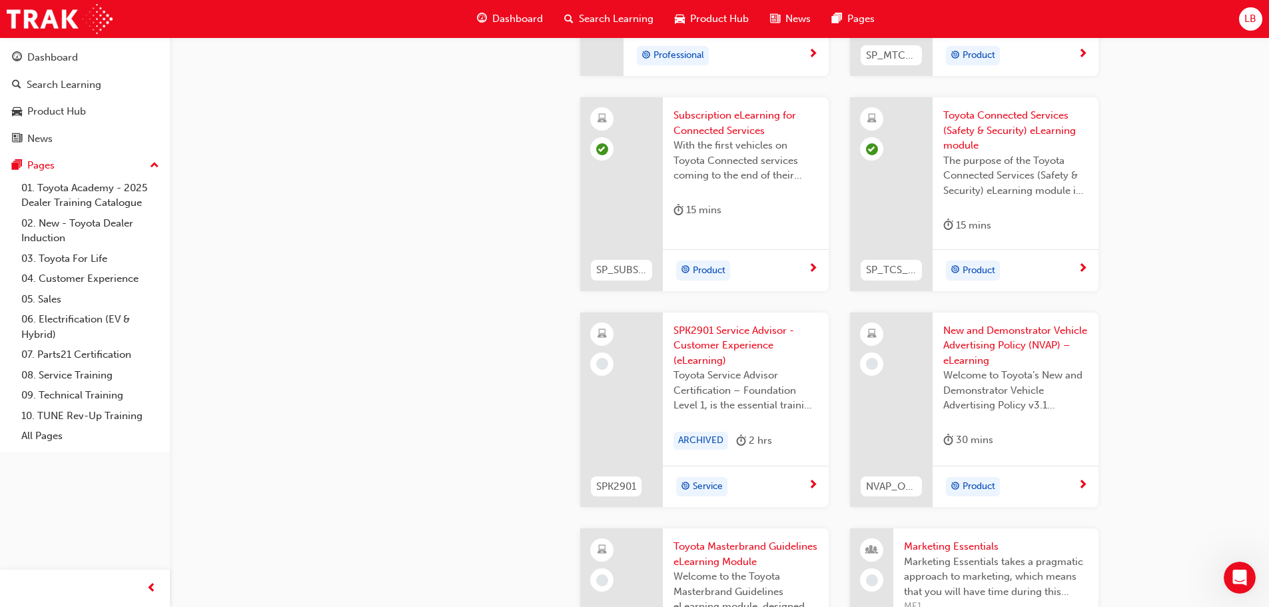
scroll to position [2198, 0]
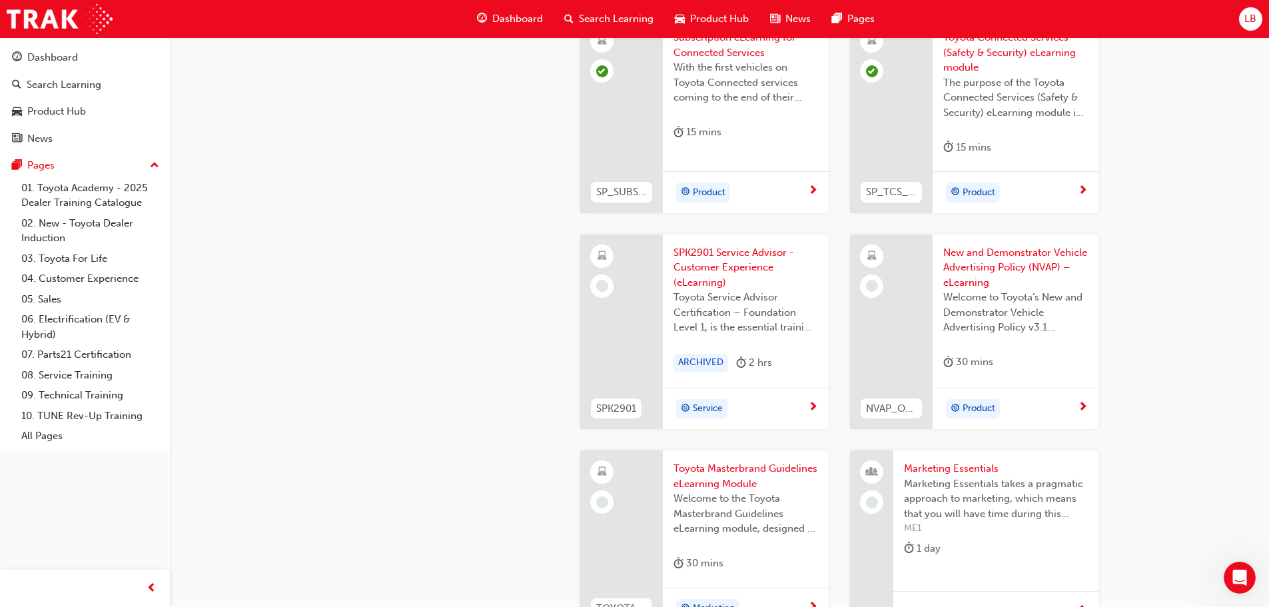
click at [1050, 392] on div "Product" at bounding box center [1016, 409] width 166 height 42
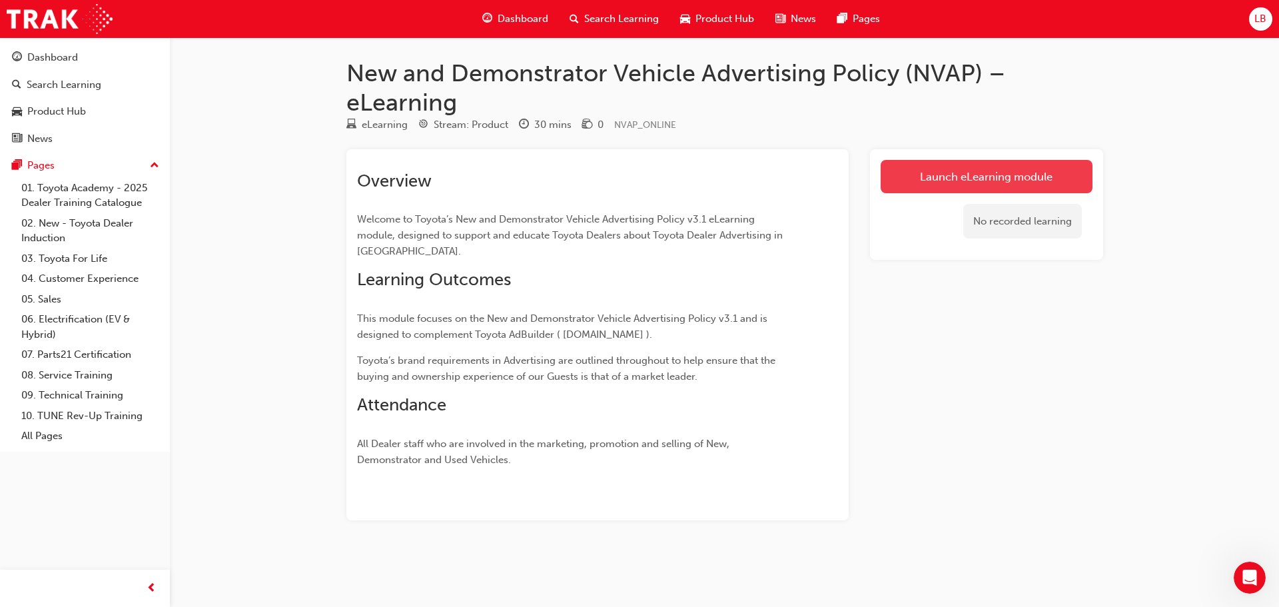
click at [987, 176] on link "Launch eLearning module" at bounding box center [987, 176] width 212 height 33
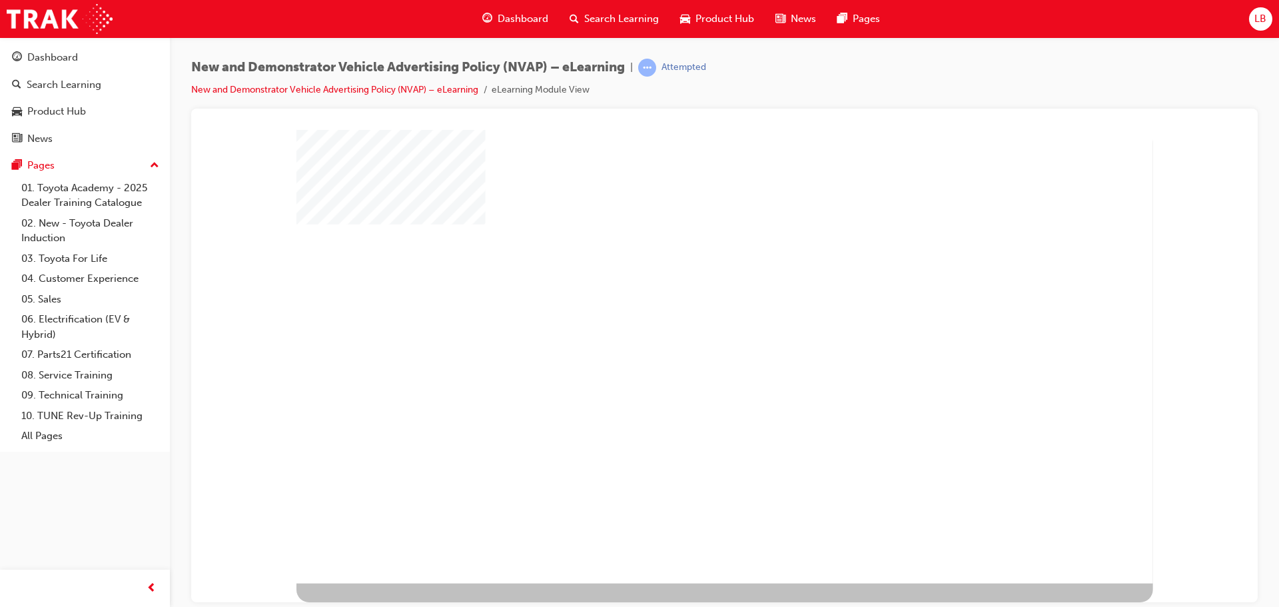
click at [688, 319] on div "play" at bounding box center [688, 319] width 0 height 0
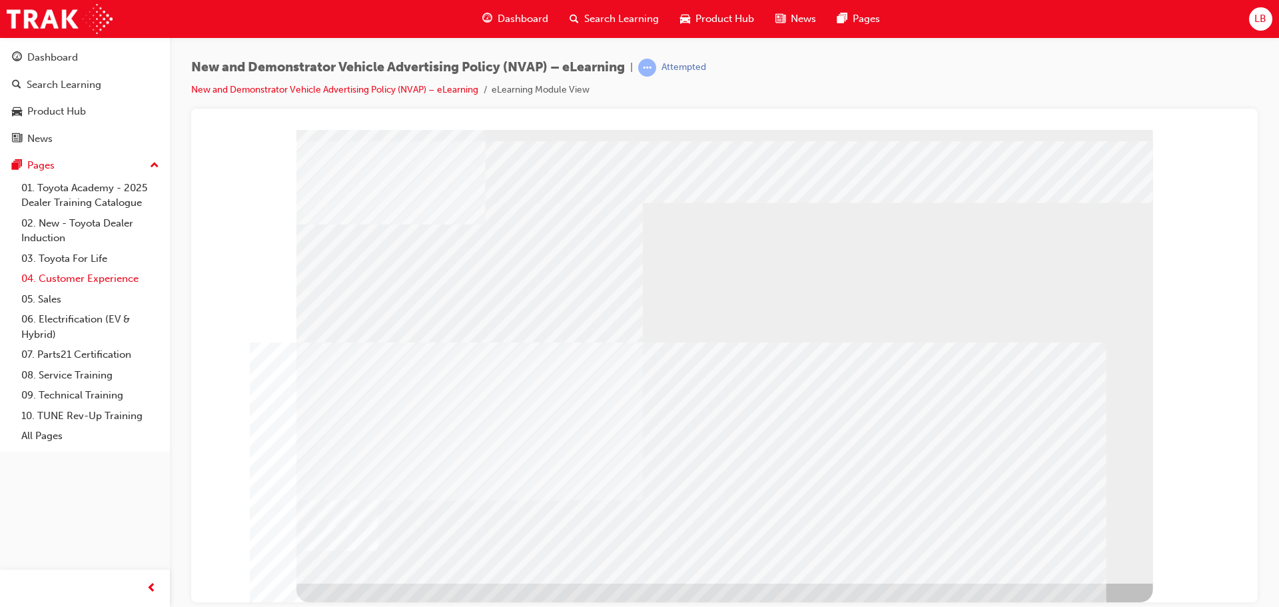
click at [103, 276] on link "04. Customer Experience" at bounding box center [90, 278] width 149 height 21
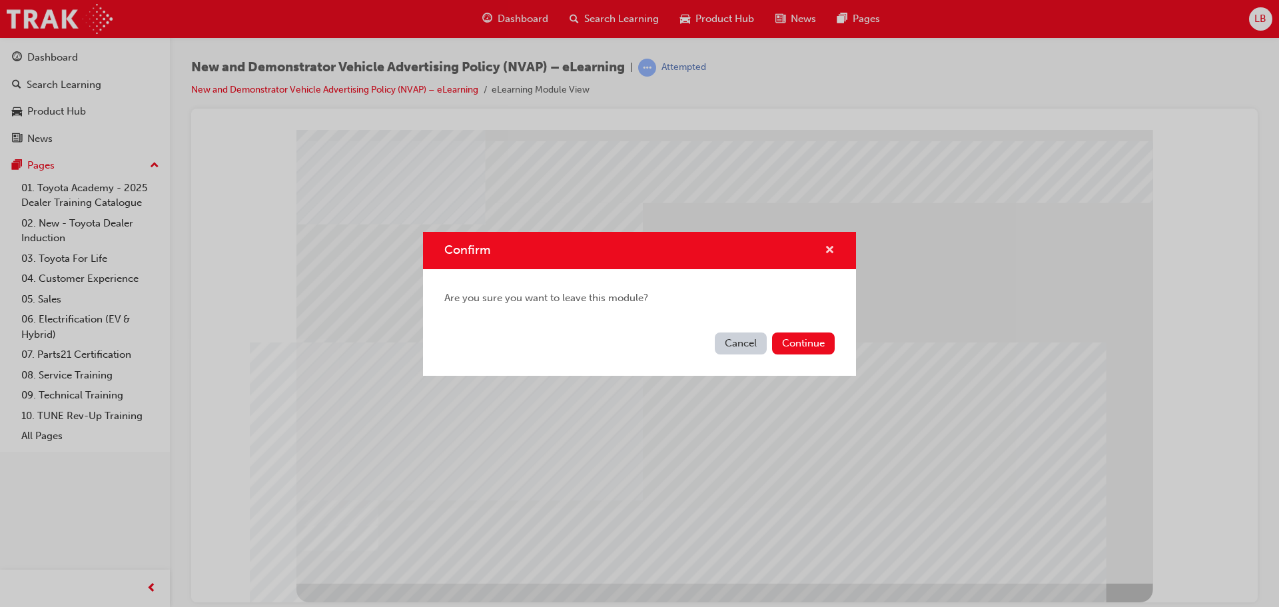
click at [832, 252] on span "cross-icon" at bounding box center [830, 251] width 10 height 12
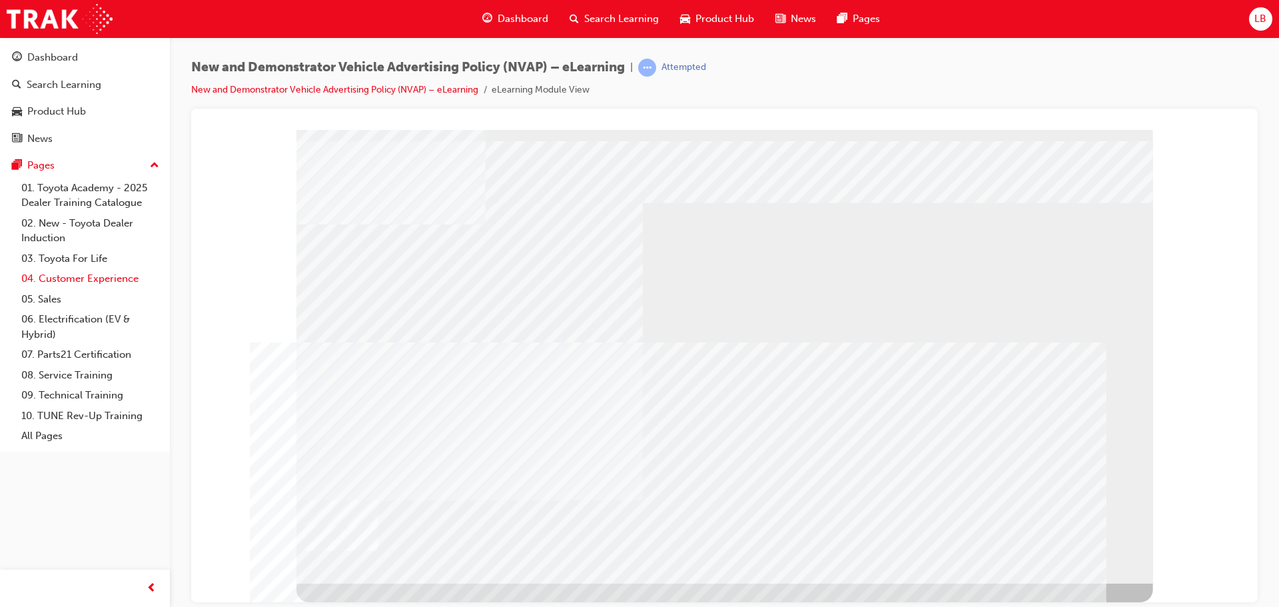
click at [95, 276] on link "04. Customer Experience" at bounding box center [90, 278] width 149 height 21
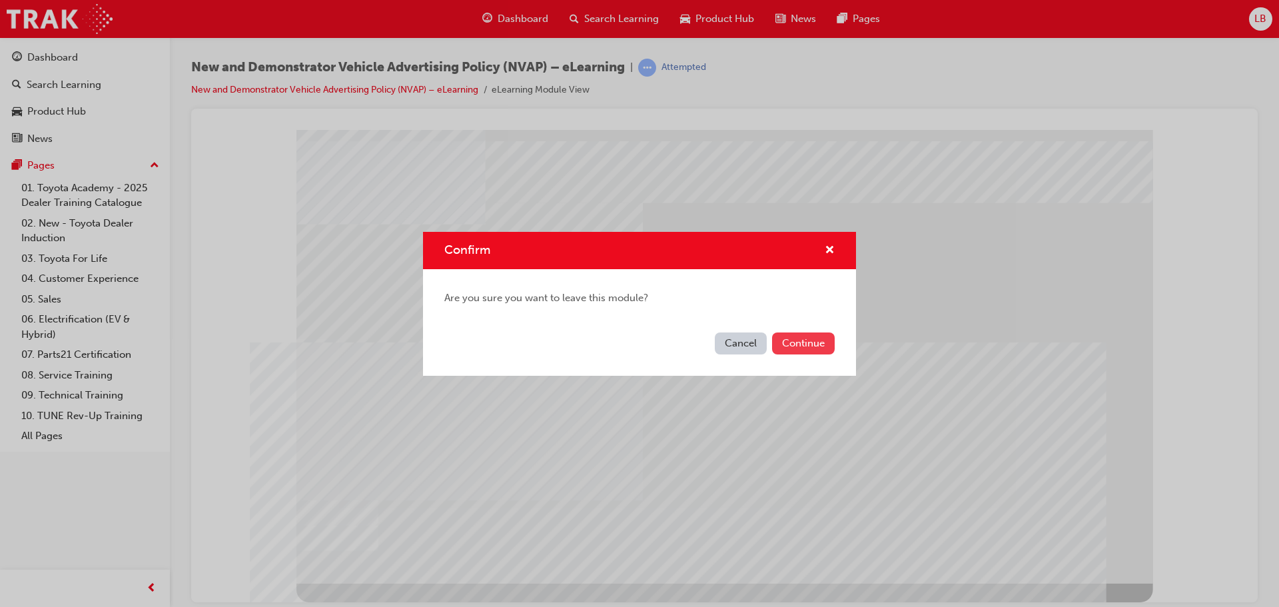
click at [815, 344] on button "Continue" at bounding box center [803, 343] width 63 height 22
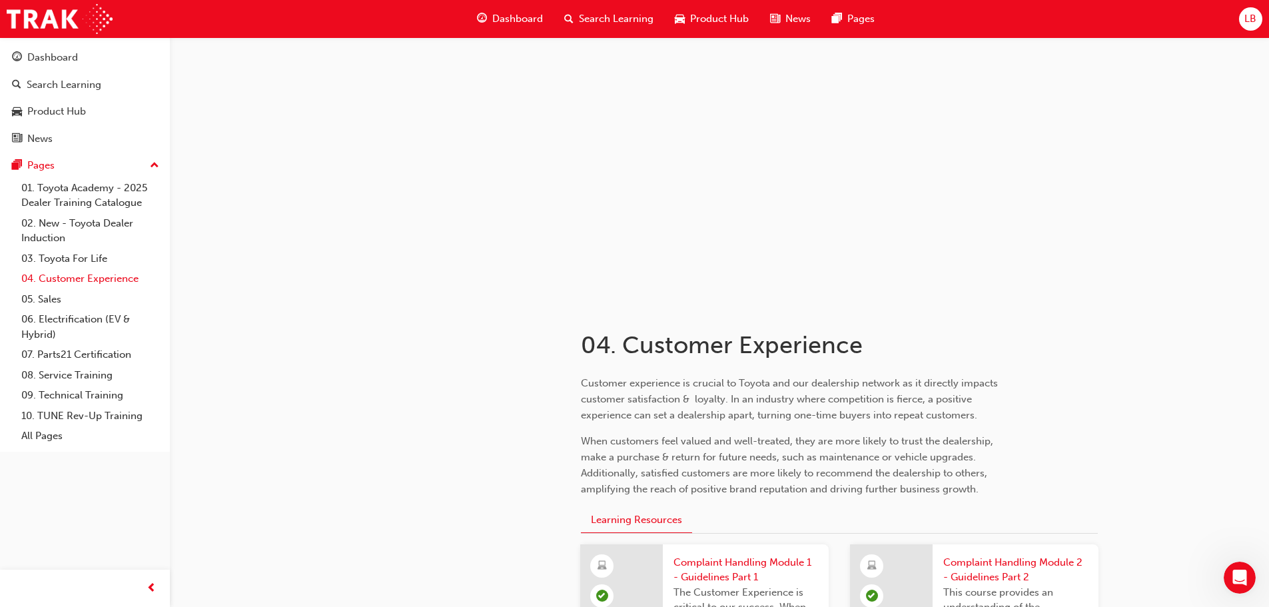
click at [88, 284] on link "04. Customer Experience" at bounding box center [90, 278] width 149 height 21
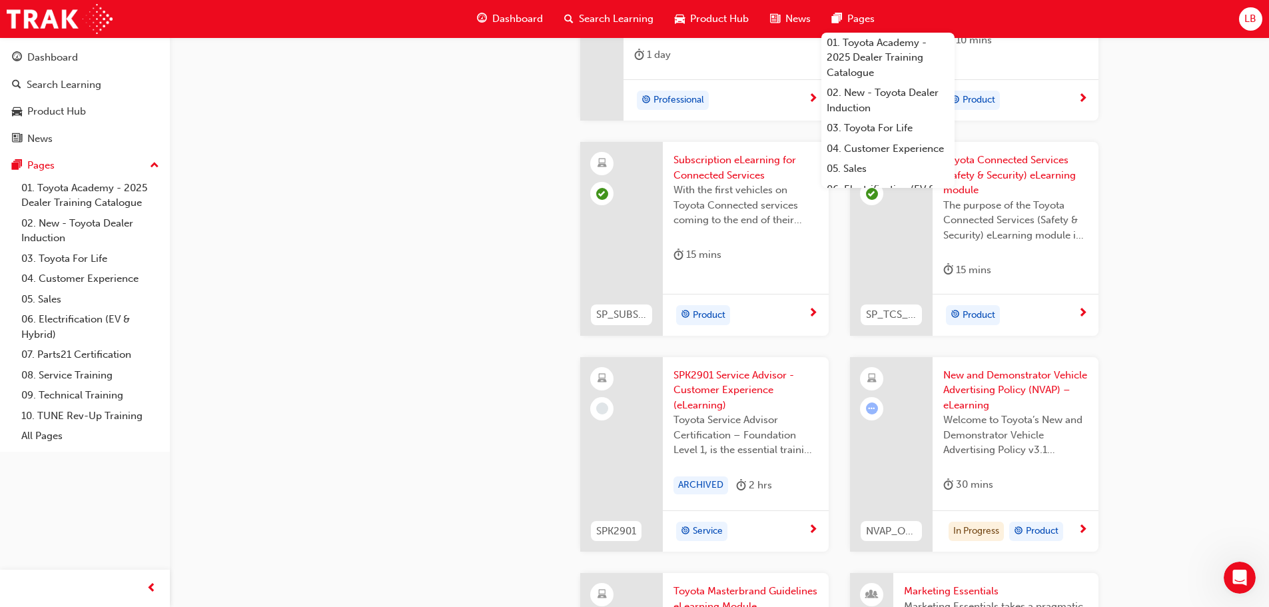
scroll to position [2132, 0]
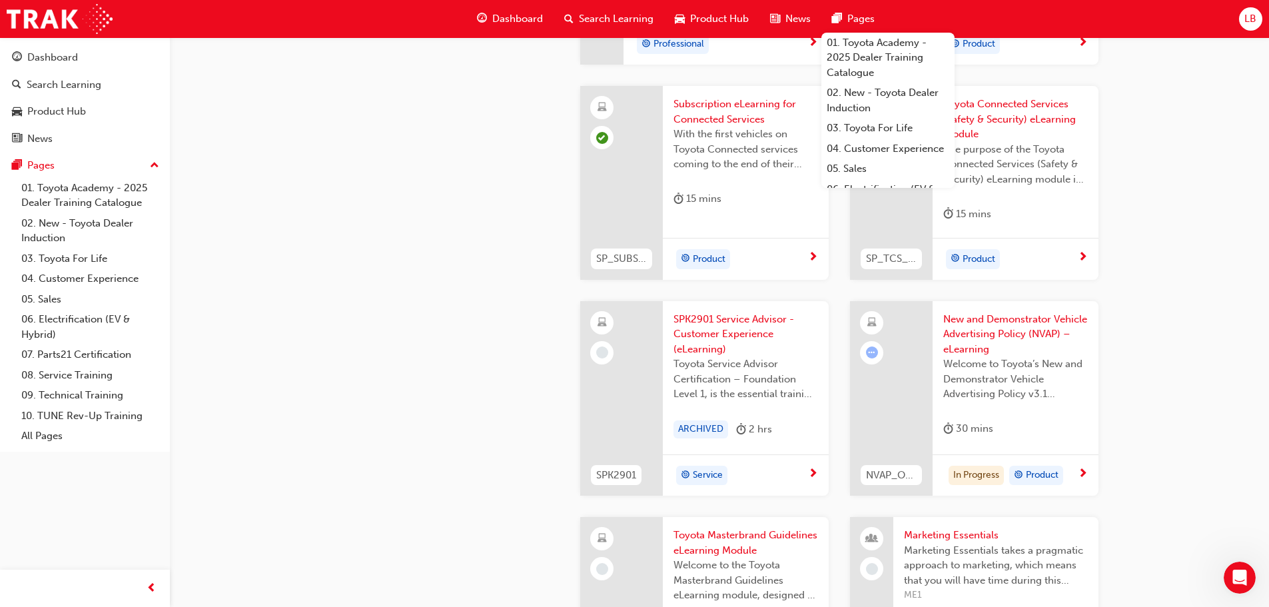
click at [1015, 368] on span "Welcome to Toyota’s New and Demonstrator Vehicle Advertising Policy v3.1 eLearn…" at bounding box center [1015, 378] width 145 height 45
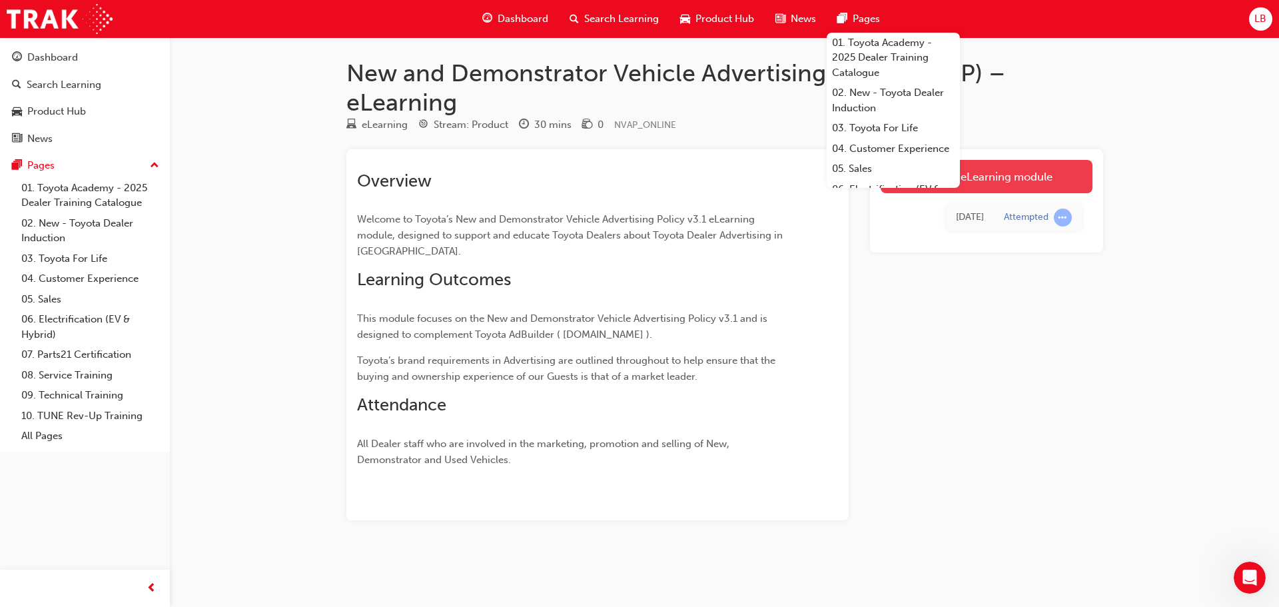
click at [1027, 173] on link "Launch eLearning module" at bounding box center [987, 176] width 212 height 33
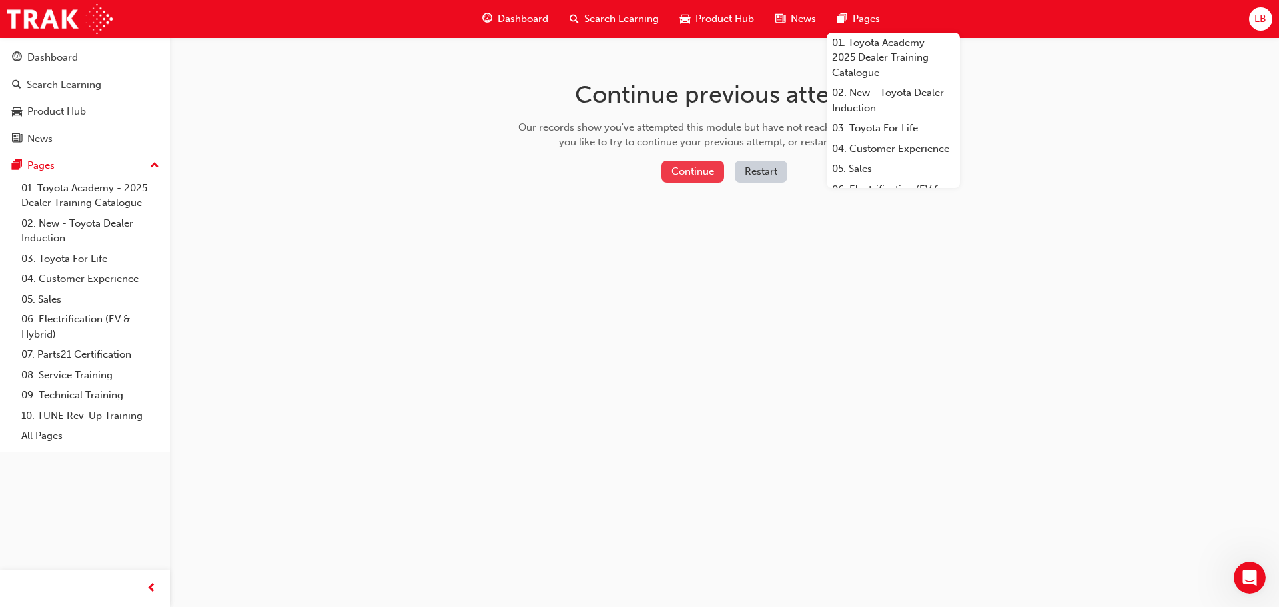
click at [702, 178] on button "Continue" at bounding box center [692, 172] width 63 height 22
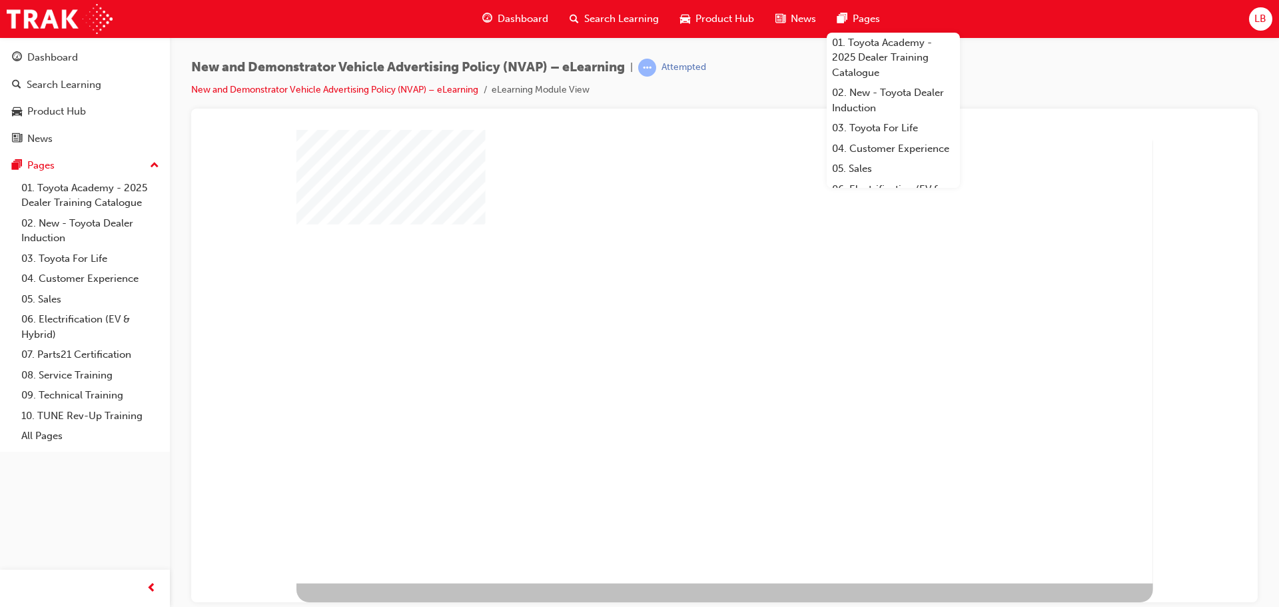
click at [1031, 83] on div "New and Demonstrator Vehicle Advertising Policy (NVAP) – eLearning | Attempted …" at bounding box center [724, 84] width 1066 height 50
click at [980, 12] on div "Dashboard Search Learning Product Hub News Pages 01. Toyota Academy - 2025 Deal…" at bounding box center [639, 19] width 1279 height 38
click at [688, 319] on div "play" at bounding box center [688, 319] width 0 height 0
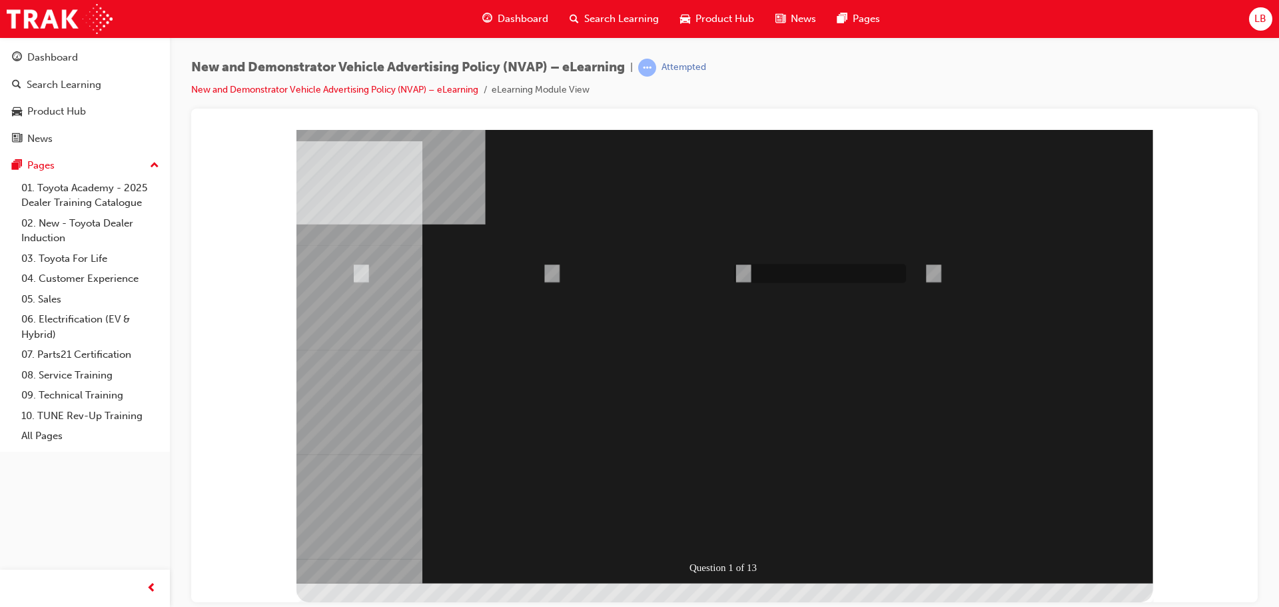
radio input "true"
click at [717, 524] on div at bounding box center [724, 356] width 857 height 454
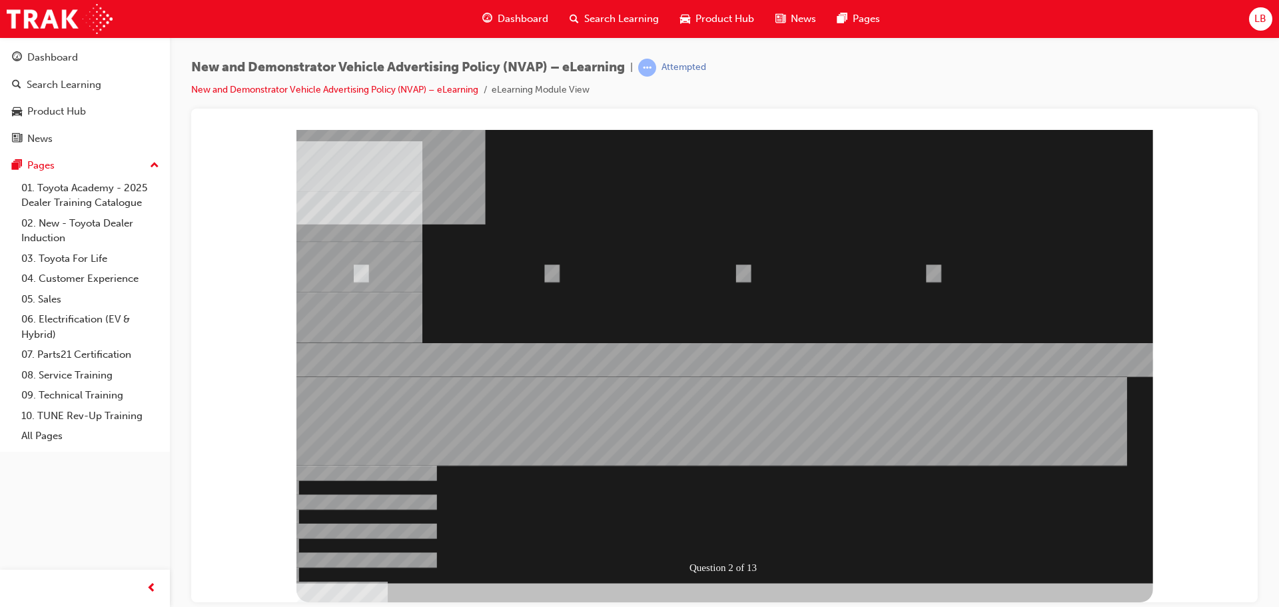
radio input "true"
click at [719, 527] on div at bounding box center [724, 356] width 857 height 454
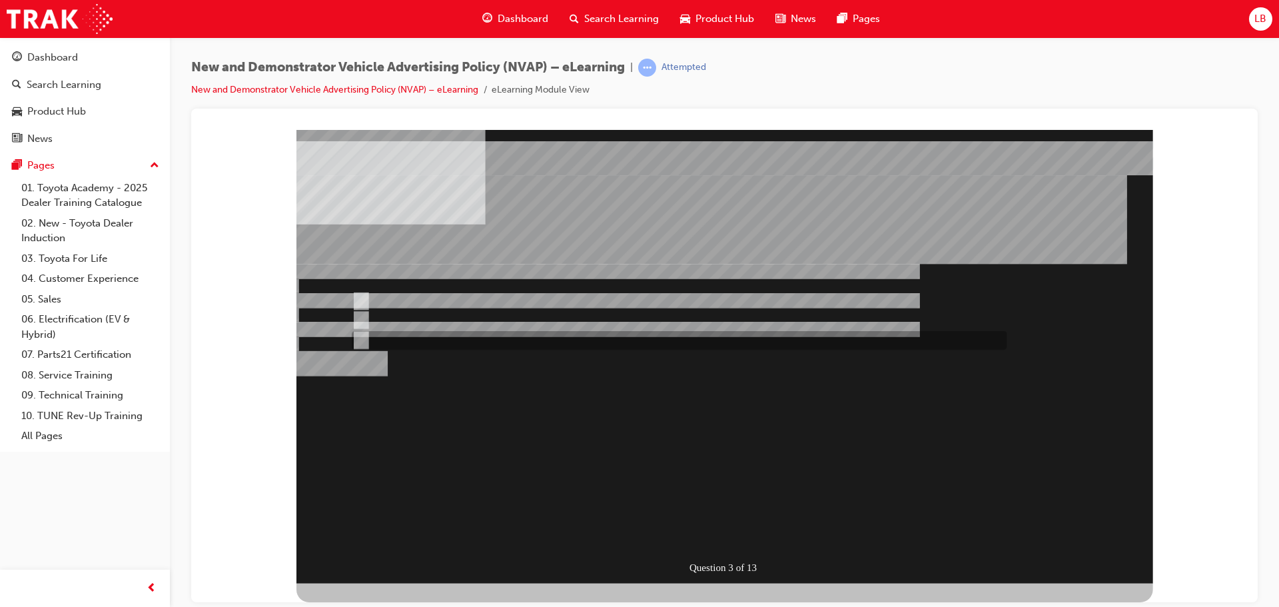
radio input "true"
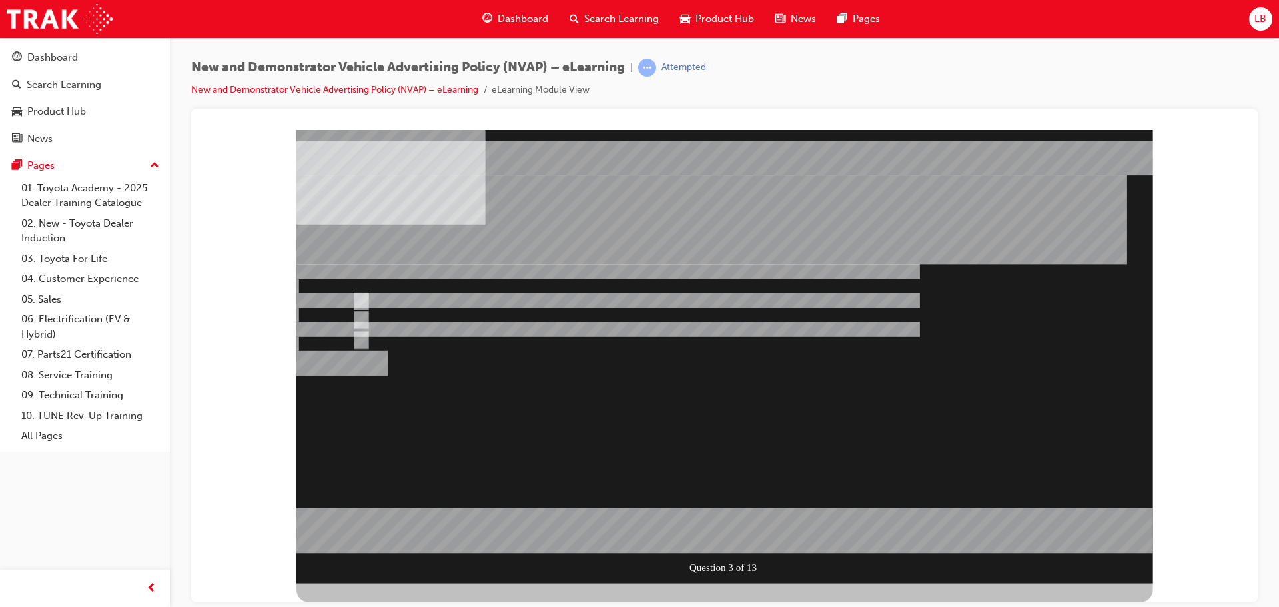
click at [731, 544] on div at bounding box center [724, 356] width 857 height 454
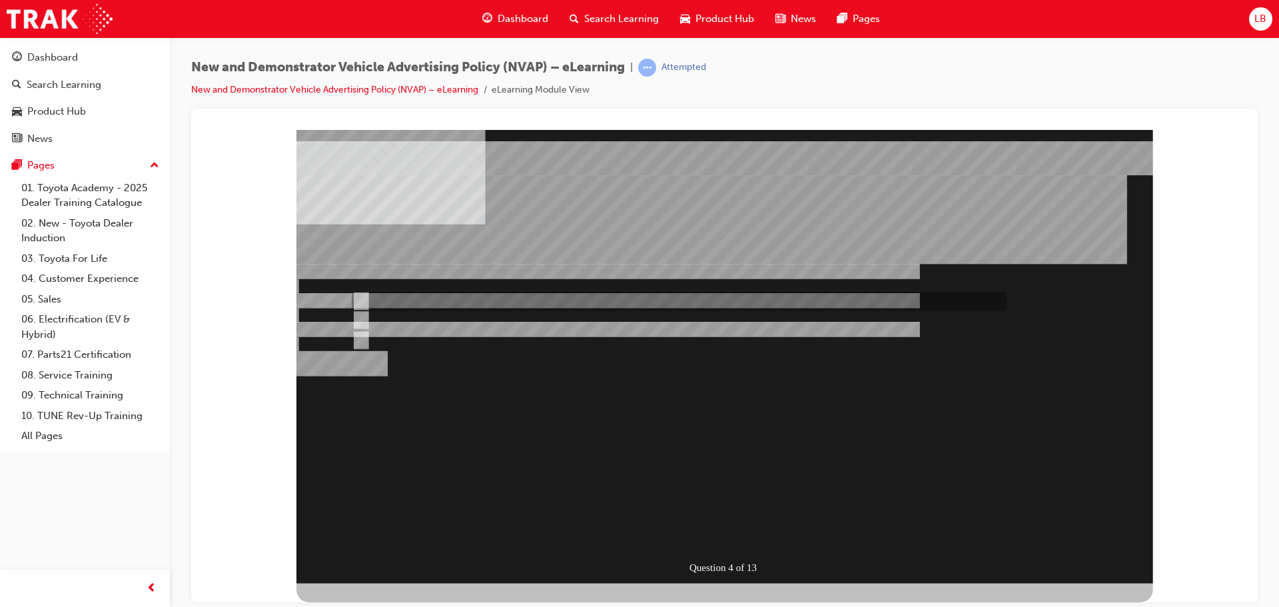
radio input "true"
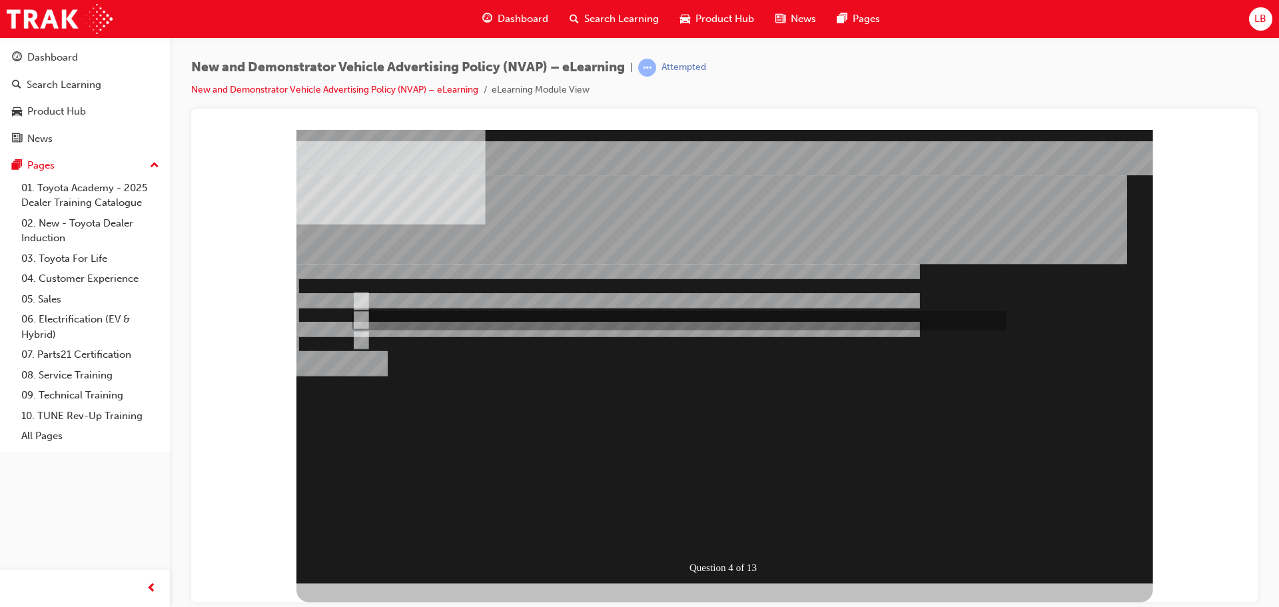
radio input "true"
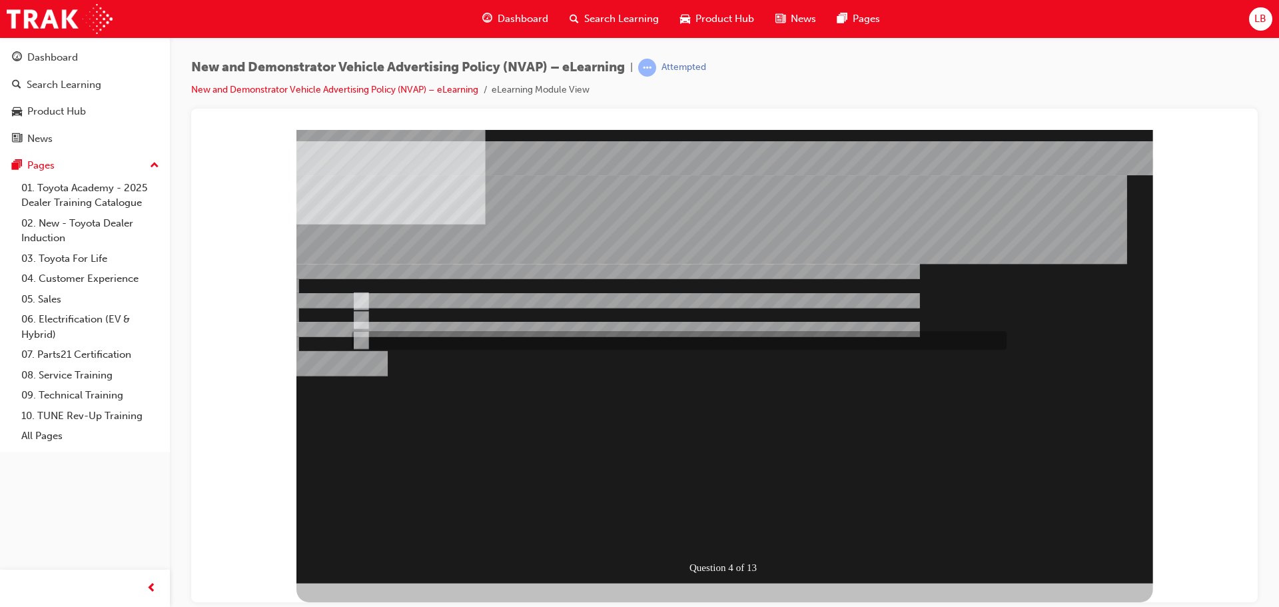
radio input "true"
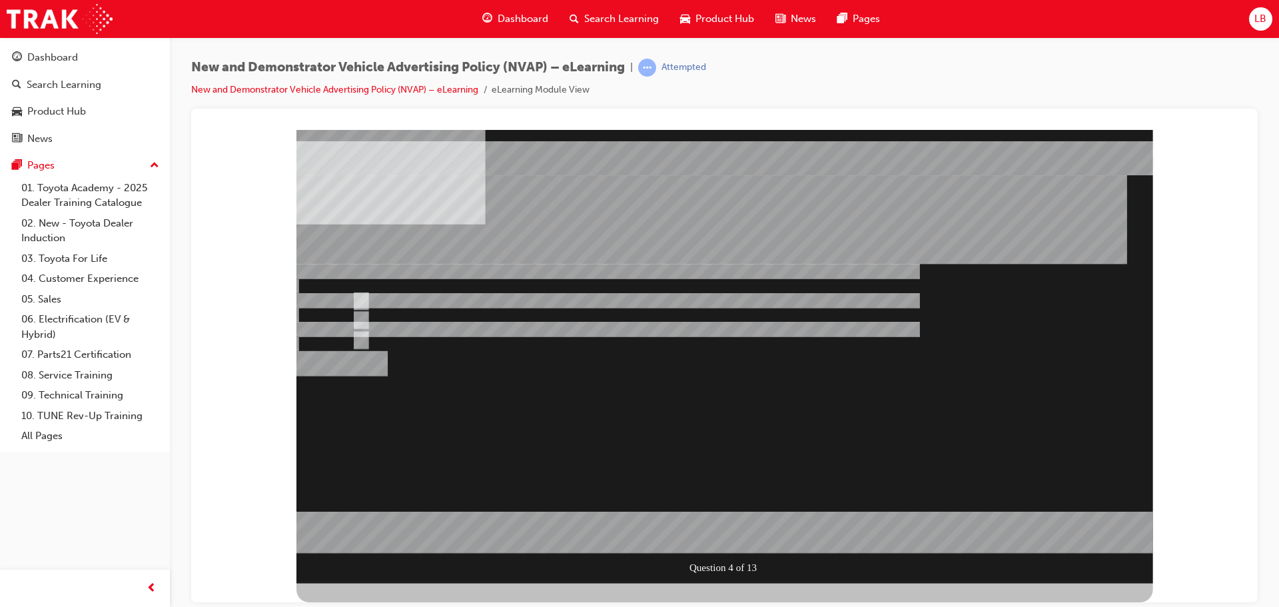
click at [371, 302] on div at bounding box center [724, 356] width 857 height 454
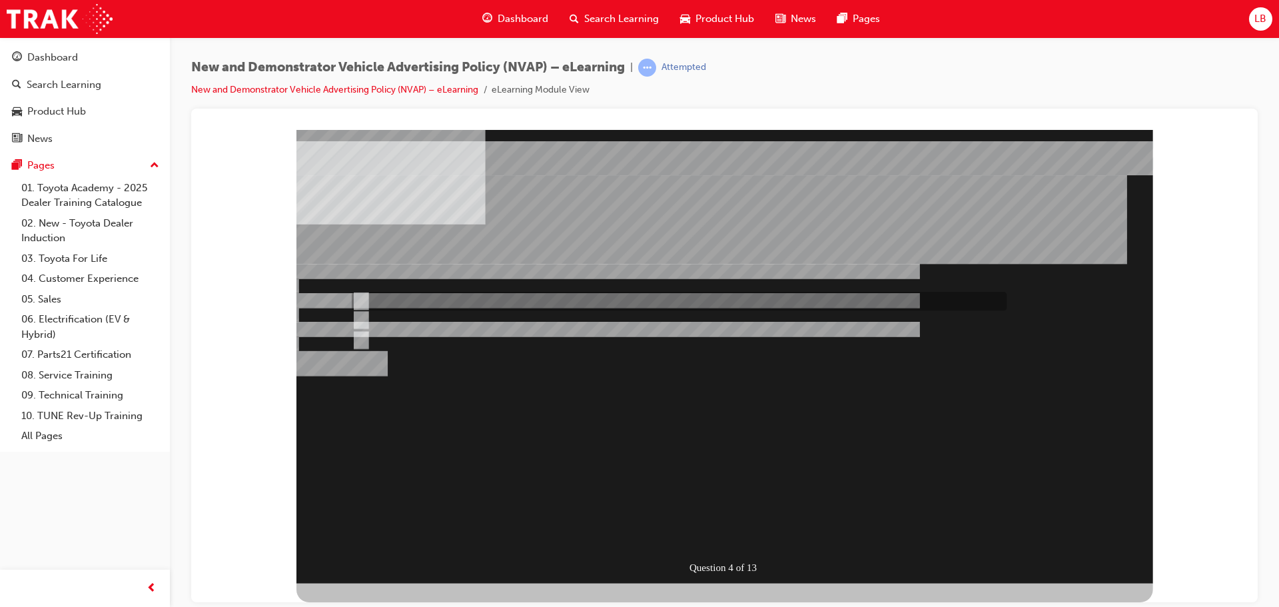
radio input "true"
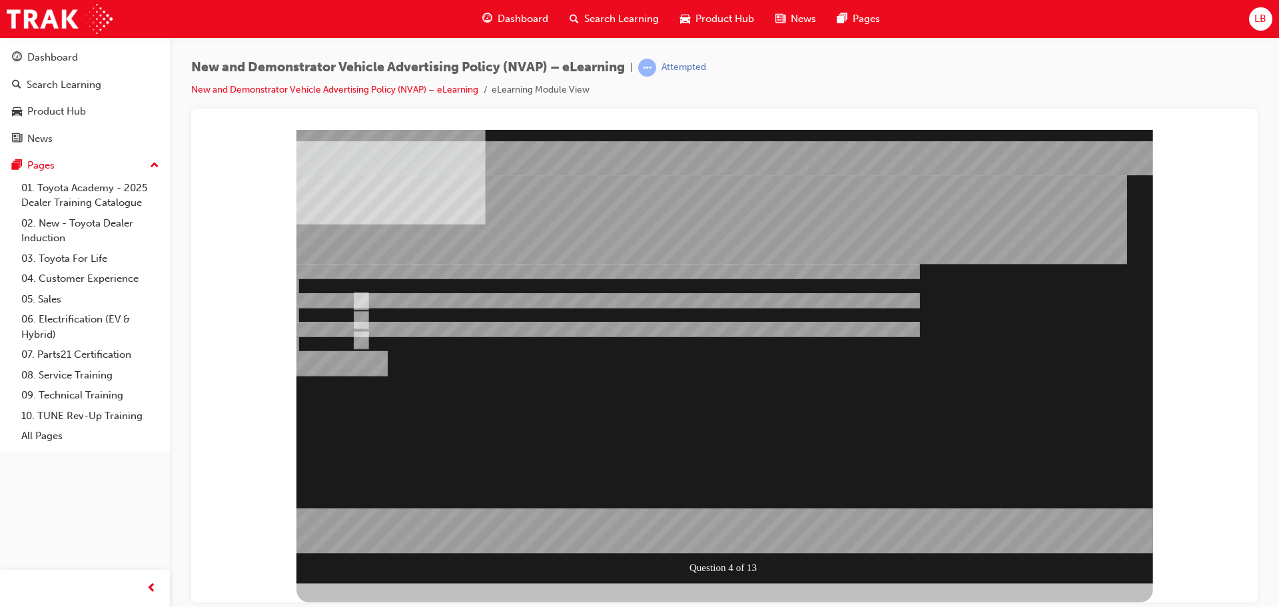
click at [733, 534] on div at bounding box center [724, 356] width 857 height 454
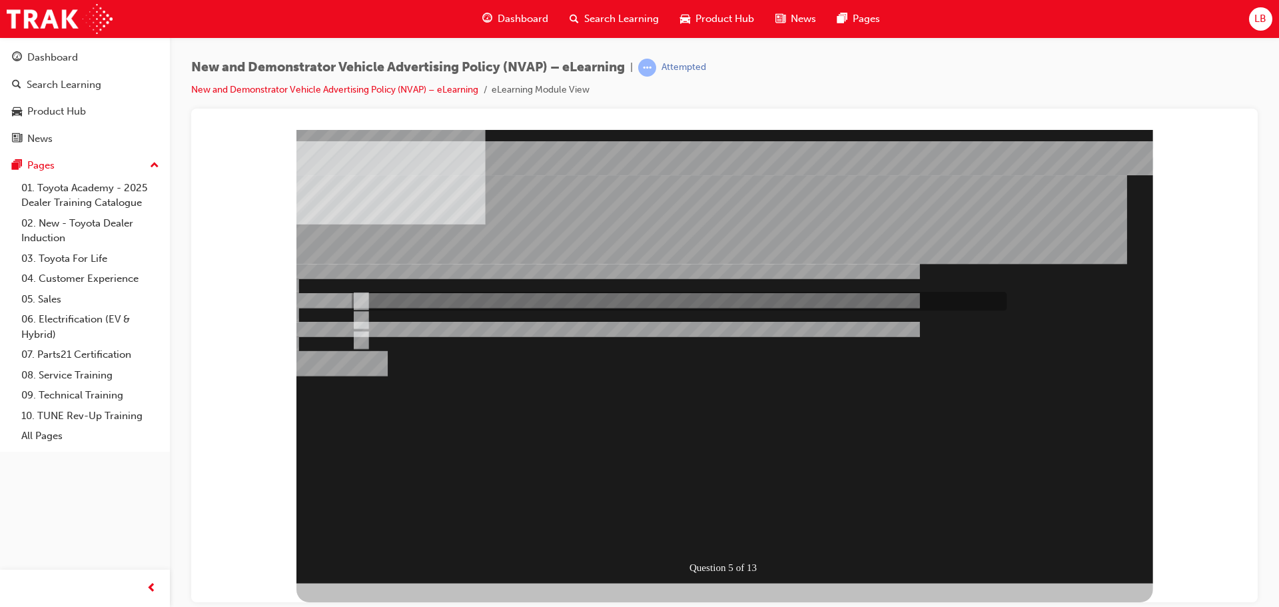
radio input "true"
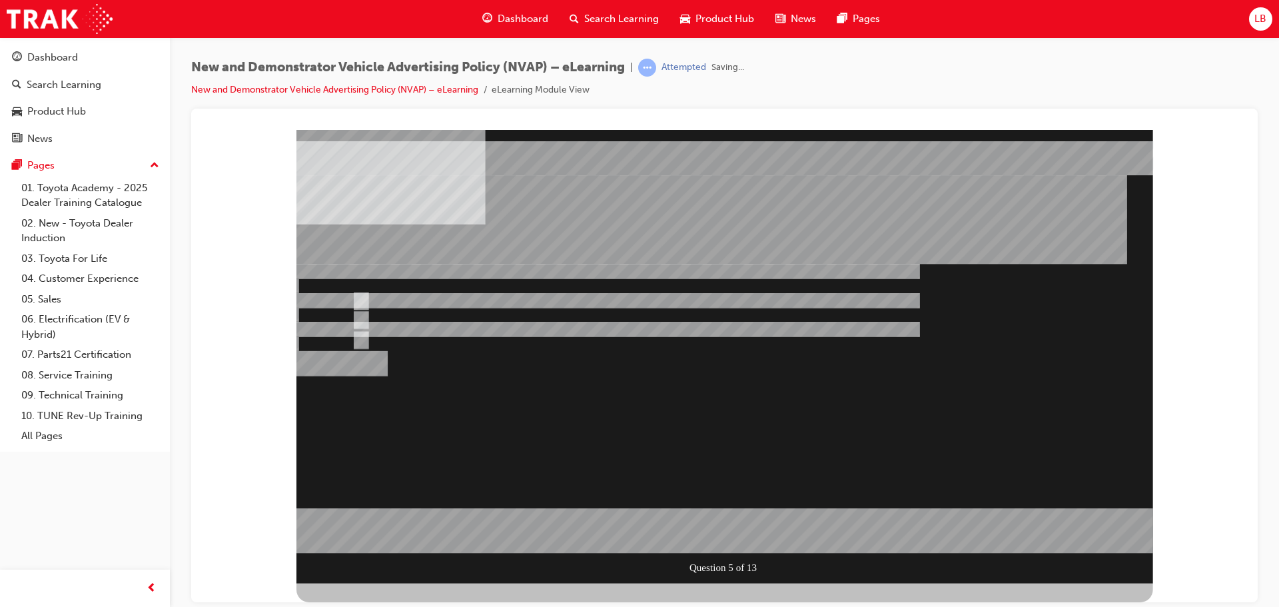
click at [729, 530] on div at bounding box center [724, 356] width 857 height 454
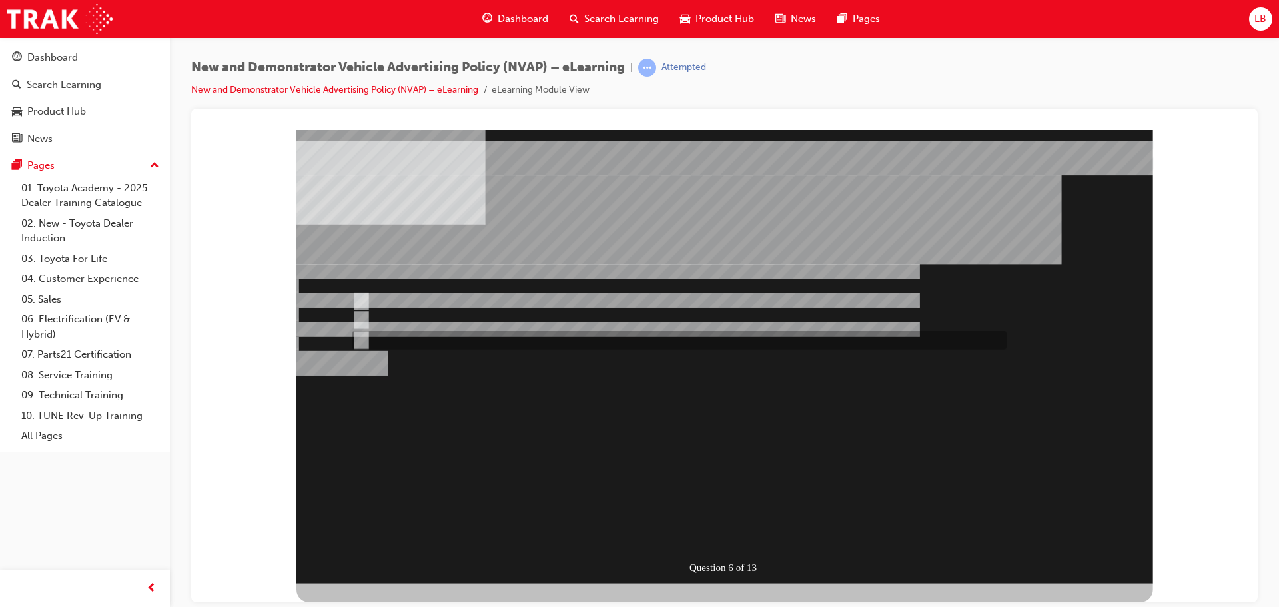
radio input "true"
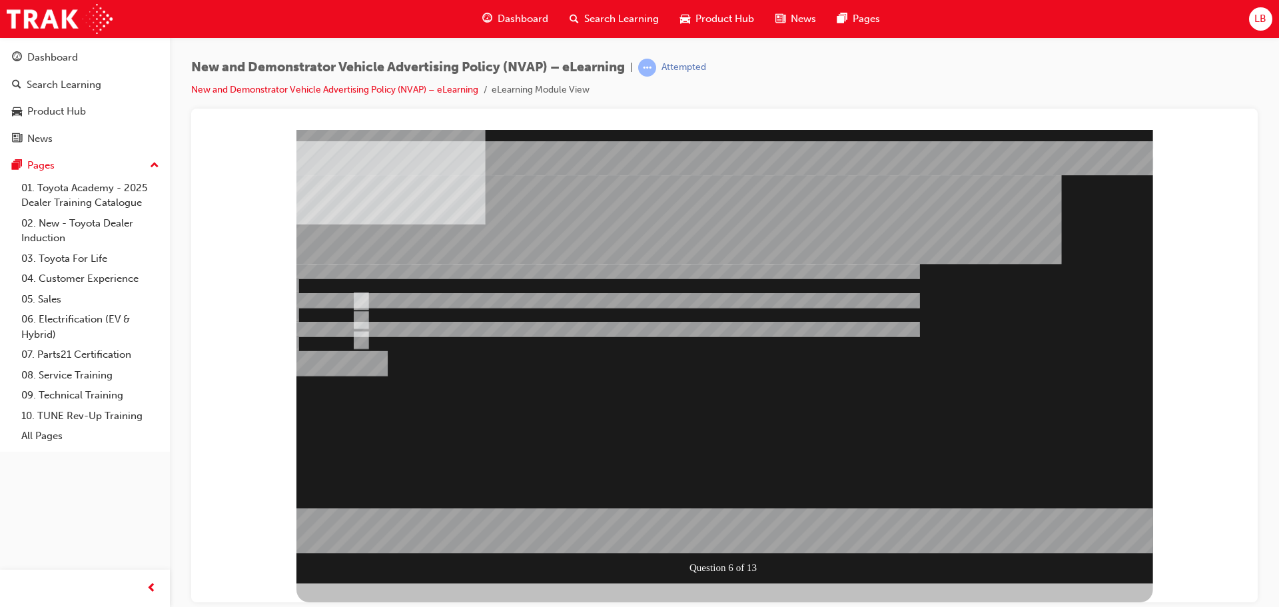
click at [735, 535] on div at bounding box center [724, 356] width 857 height 454
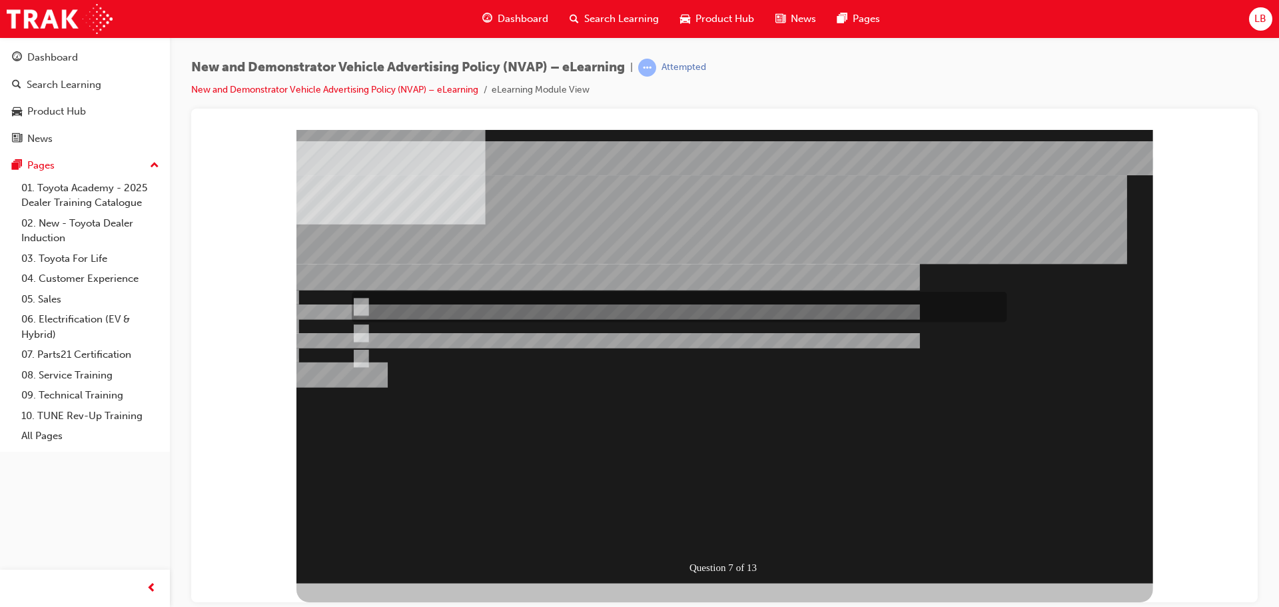
radio input "true"
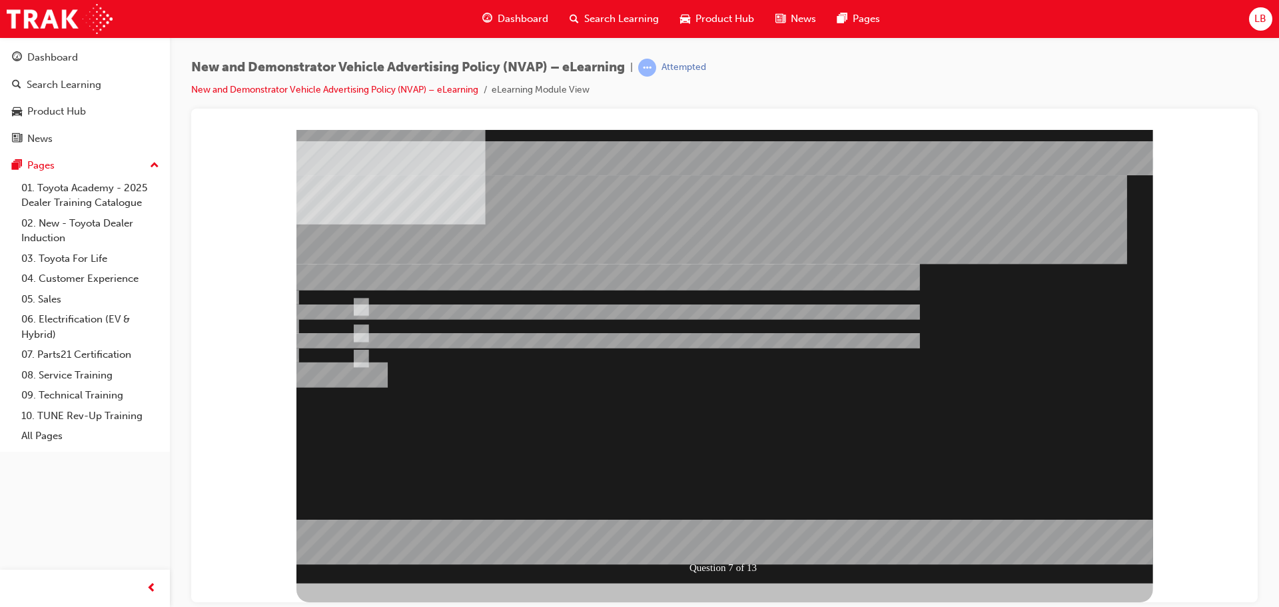
click at [726, 531] on div at bounding box center [724, 356] width 857 height 454
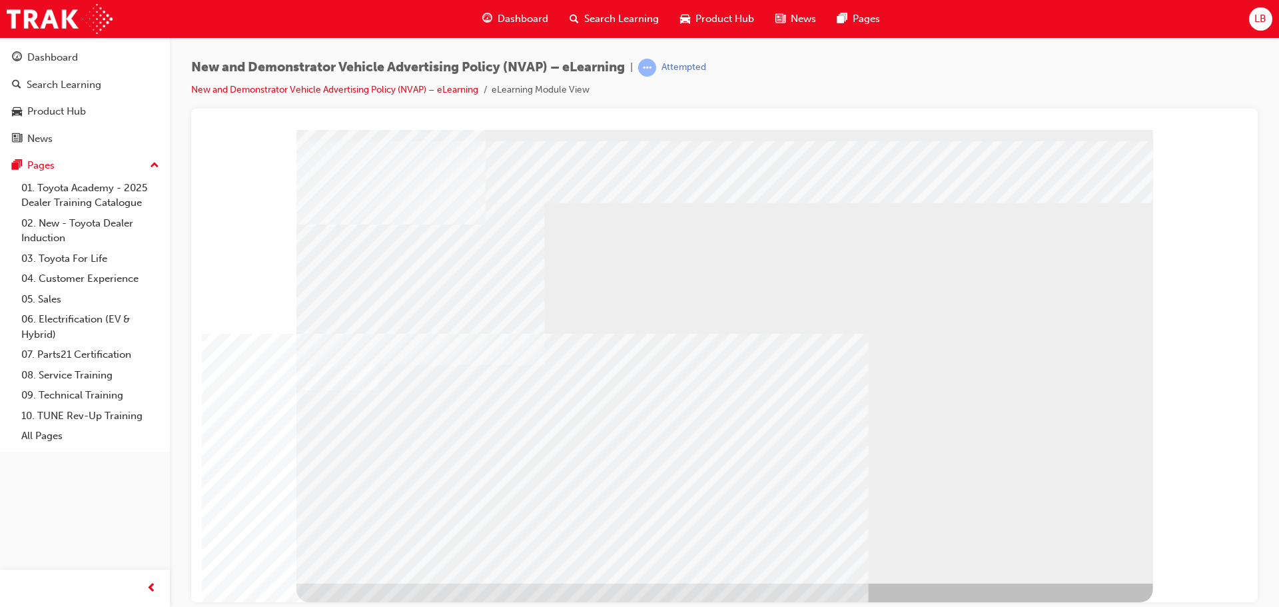
drag, startPoint x: 713, startPoint y: 414, endPoint x: 761, endPoint y: 419, distance: 47.6
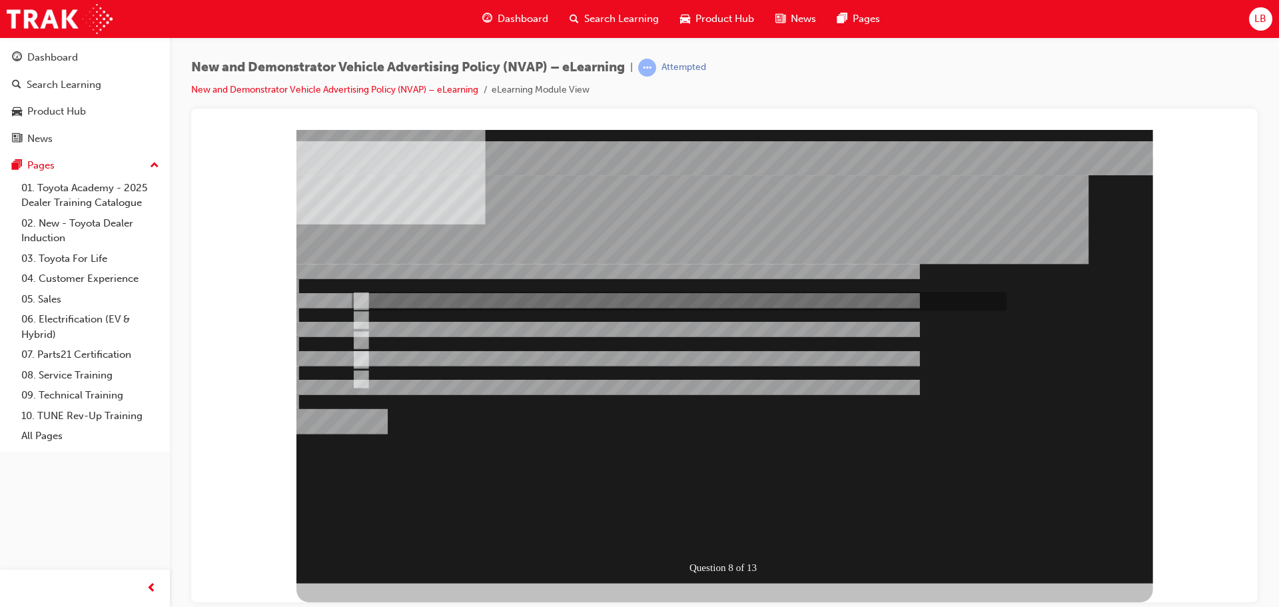
checkbox input "true"
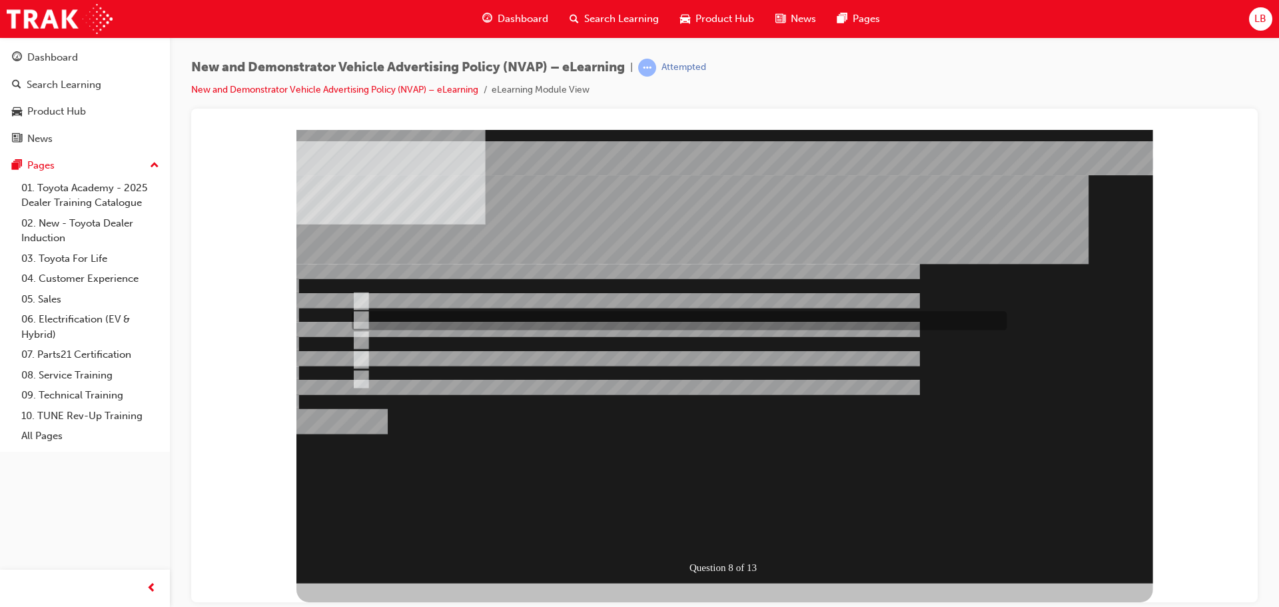
checkbox input "true"
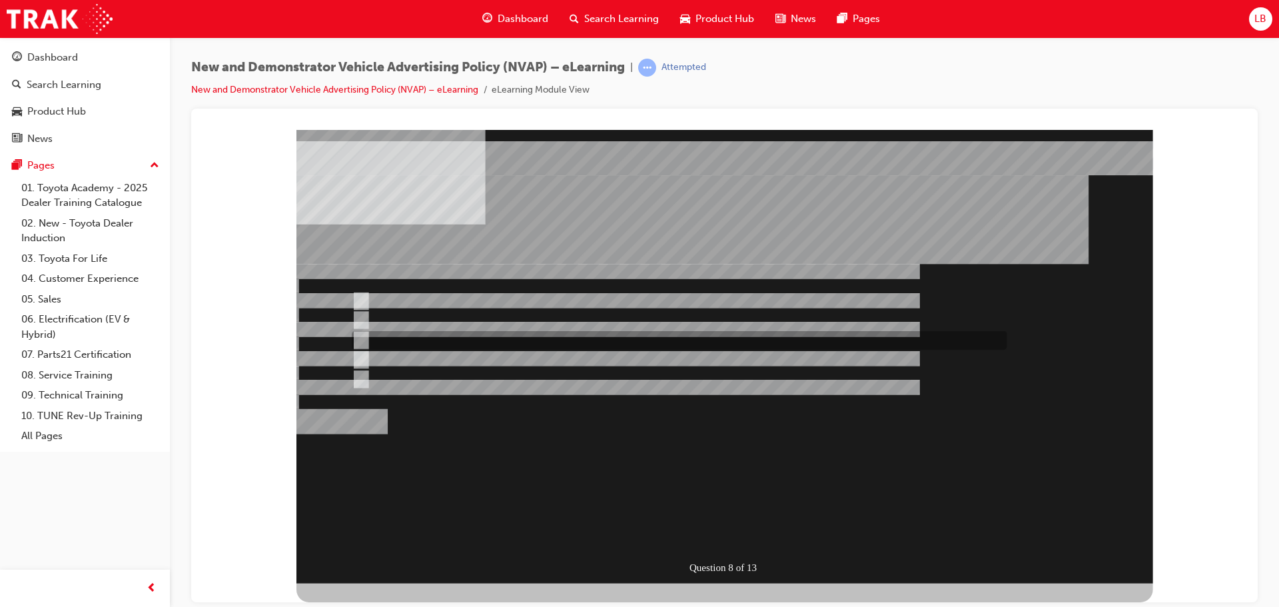
checkbox input "true"
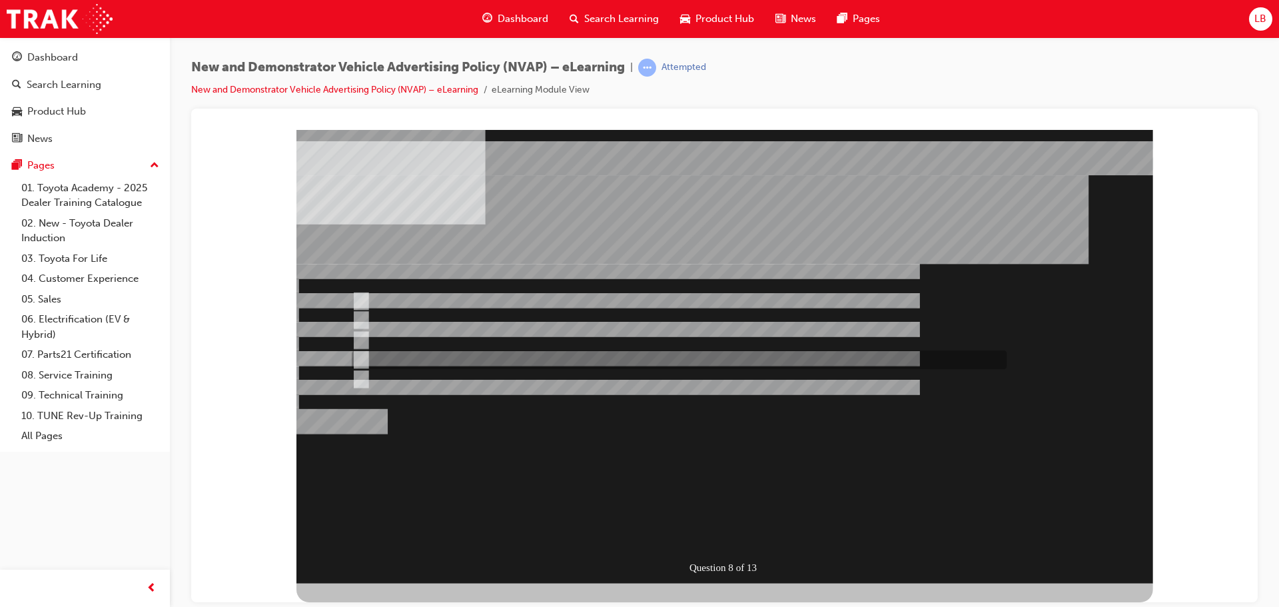
checkbox input "true"
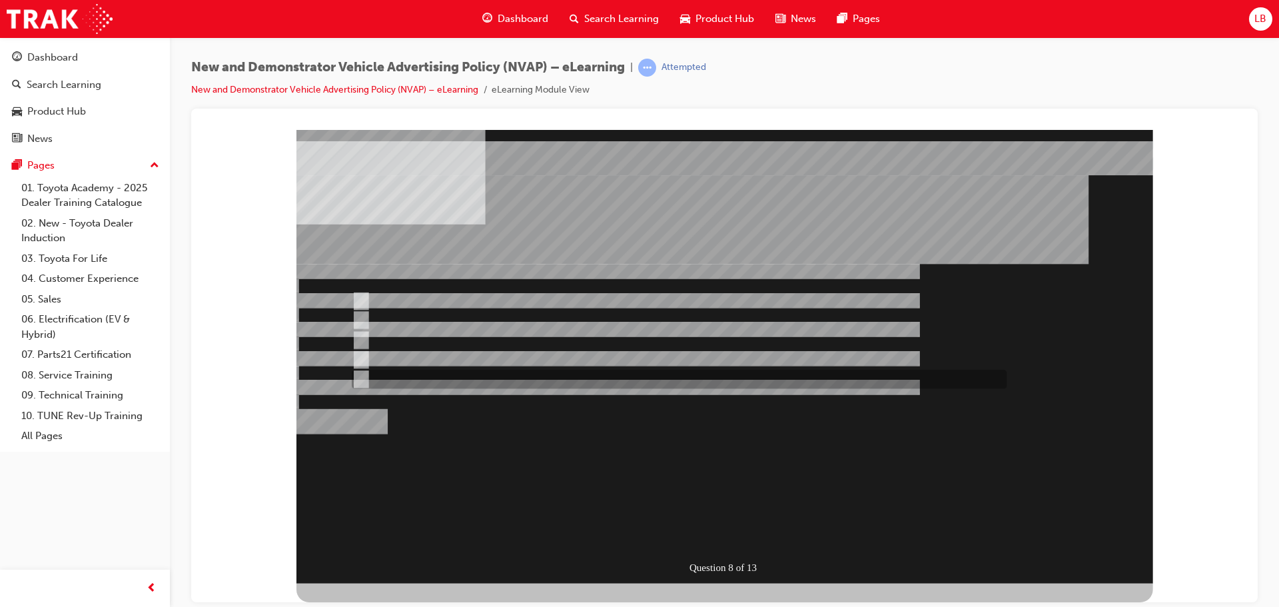
checkbox input "true"
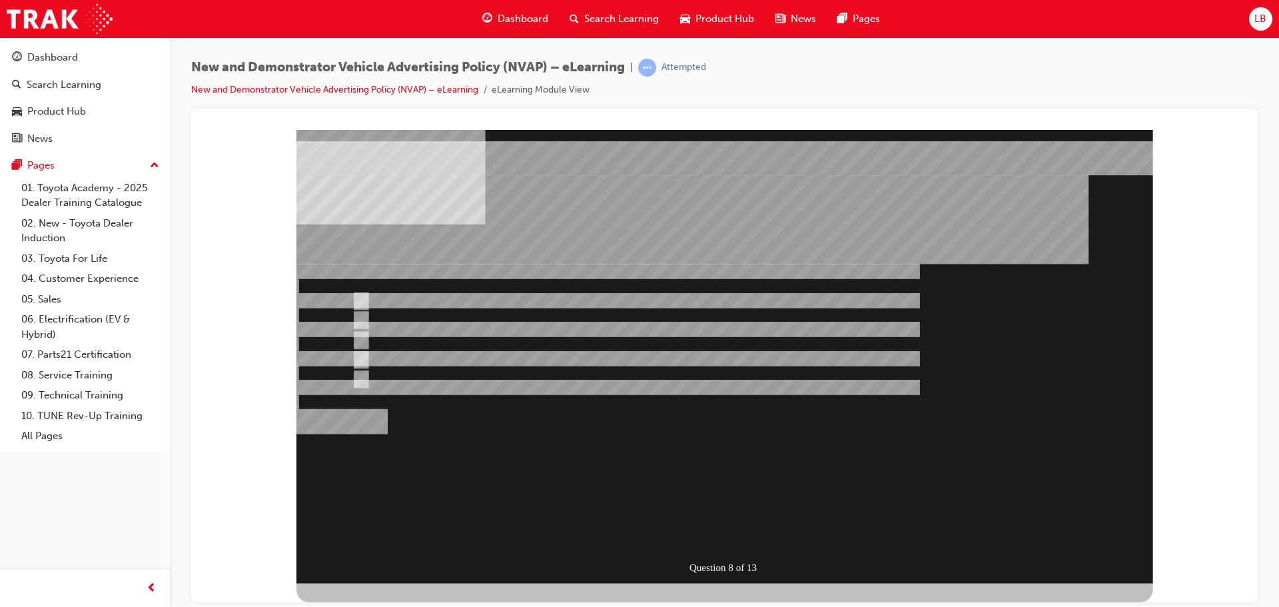
click at [346, 294] on div "Question 8 of 13" at bounding box center [724, 356] width 857 height 454
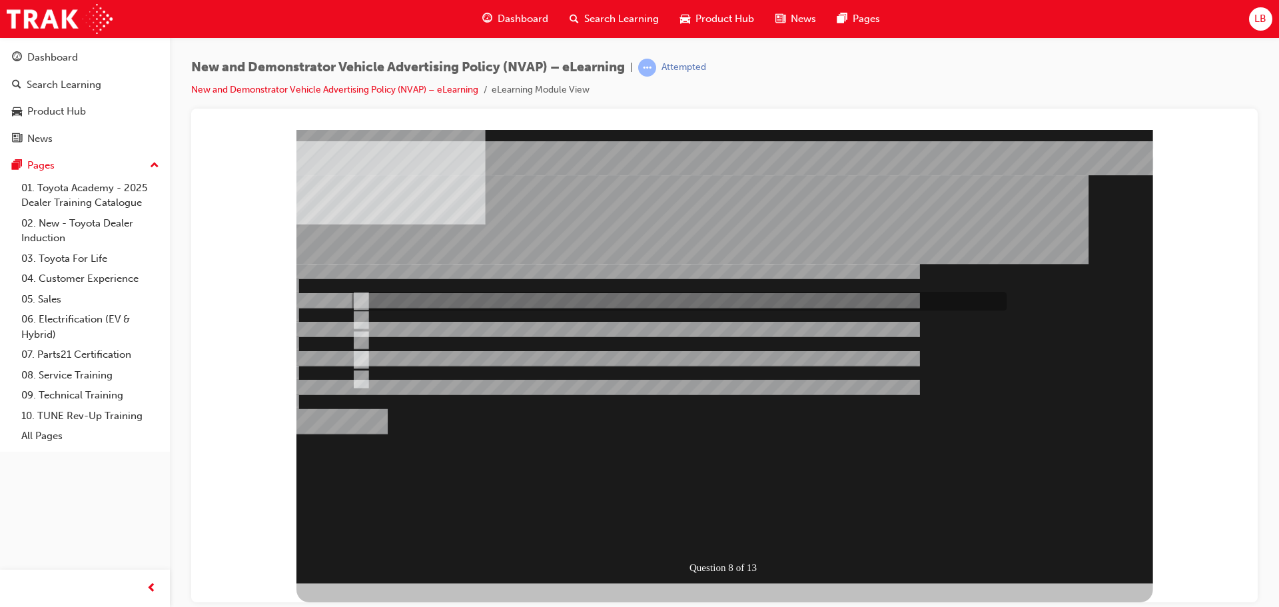
checkbox input "false"
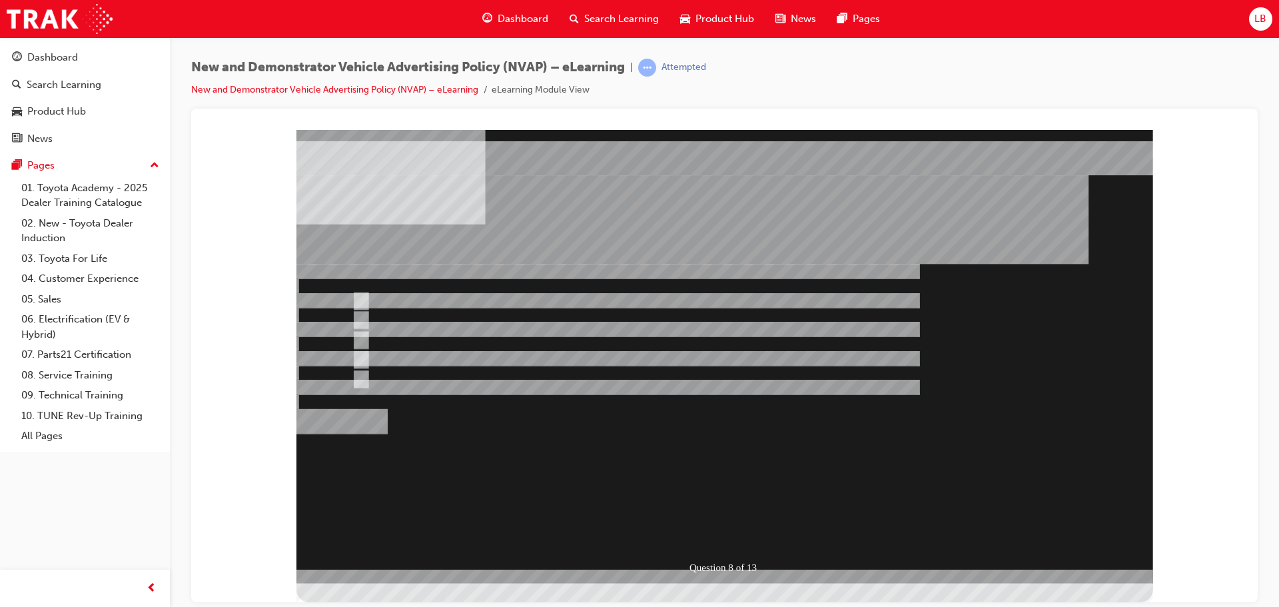
click at [358, 315] on div at bounding box center [724, 356] width 857 height 454
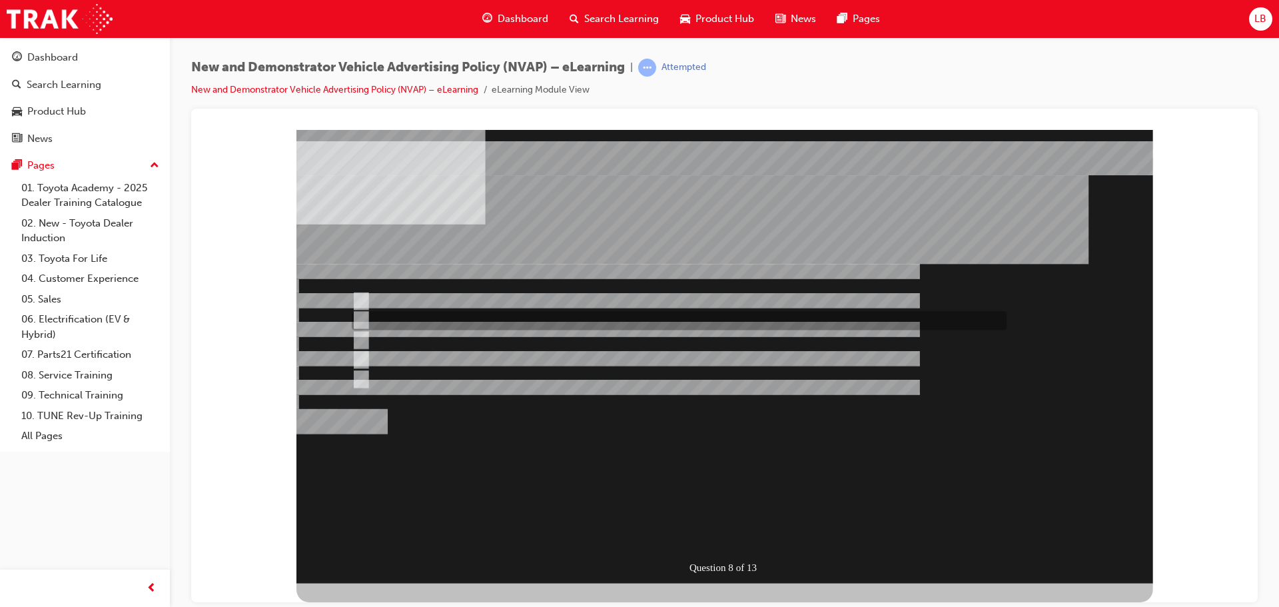
checkbox input "false"
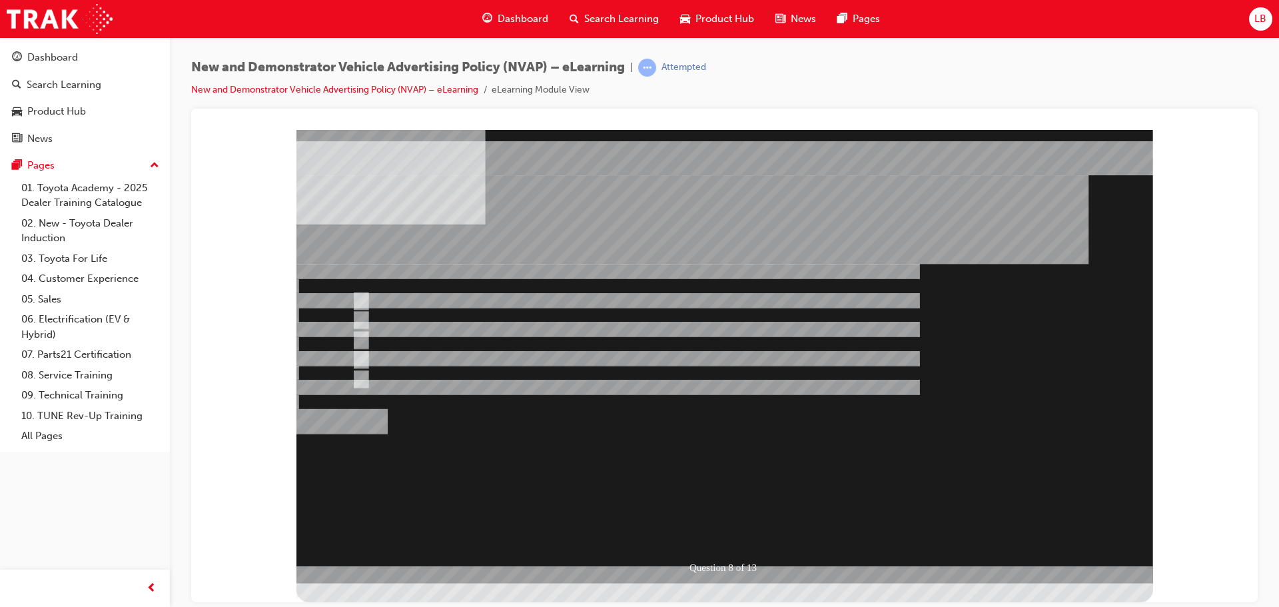
click at [717, 528] on div at bounding box center [724, 356] width 857 height 454
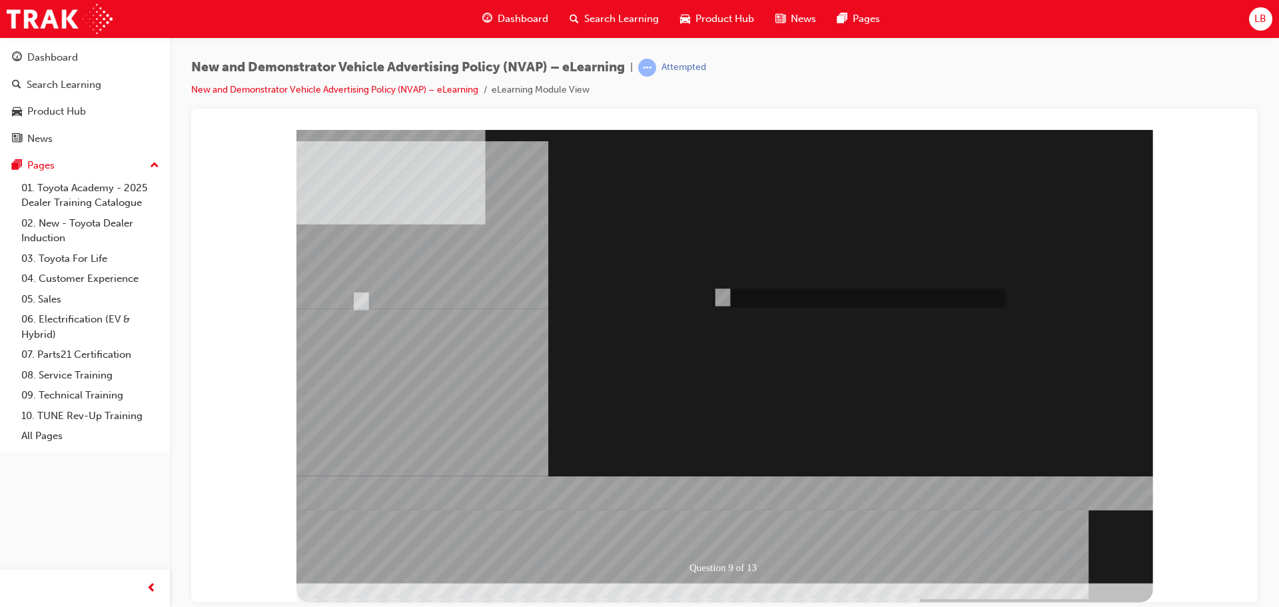
radio input "true"
click at [357, 298] on div at bounding box center [724, 356] width 857 height 454
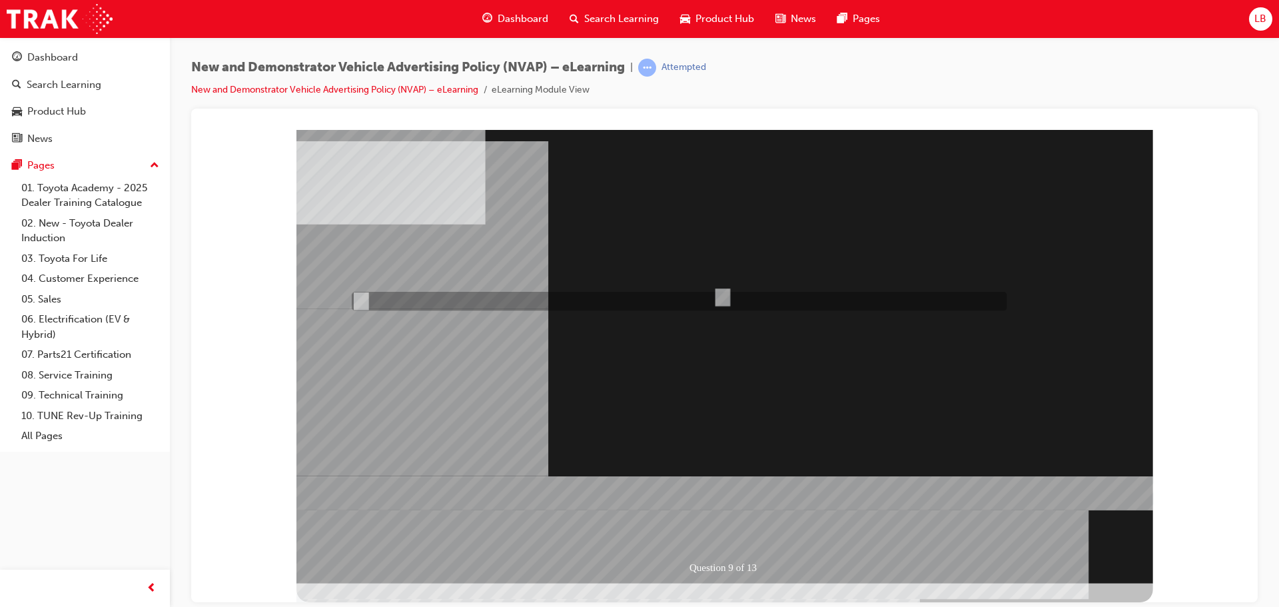
radio input "true"
click at [710, 531] on div at bounding box center [724, 356] width 857 height 454
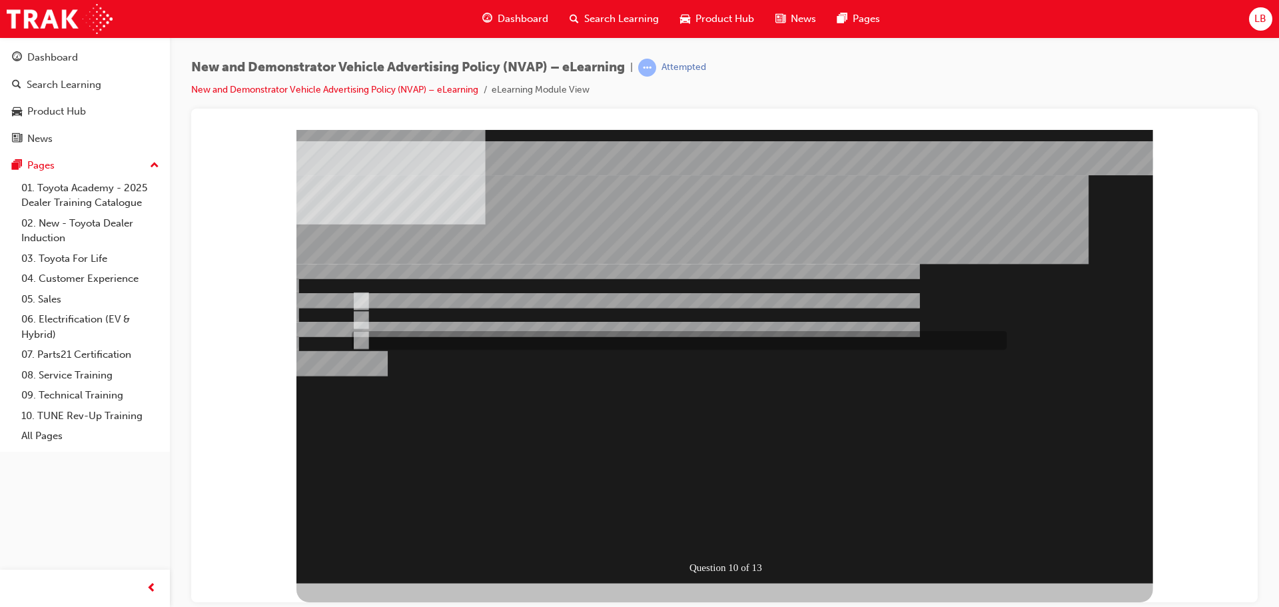
radio input "true"
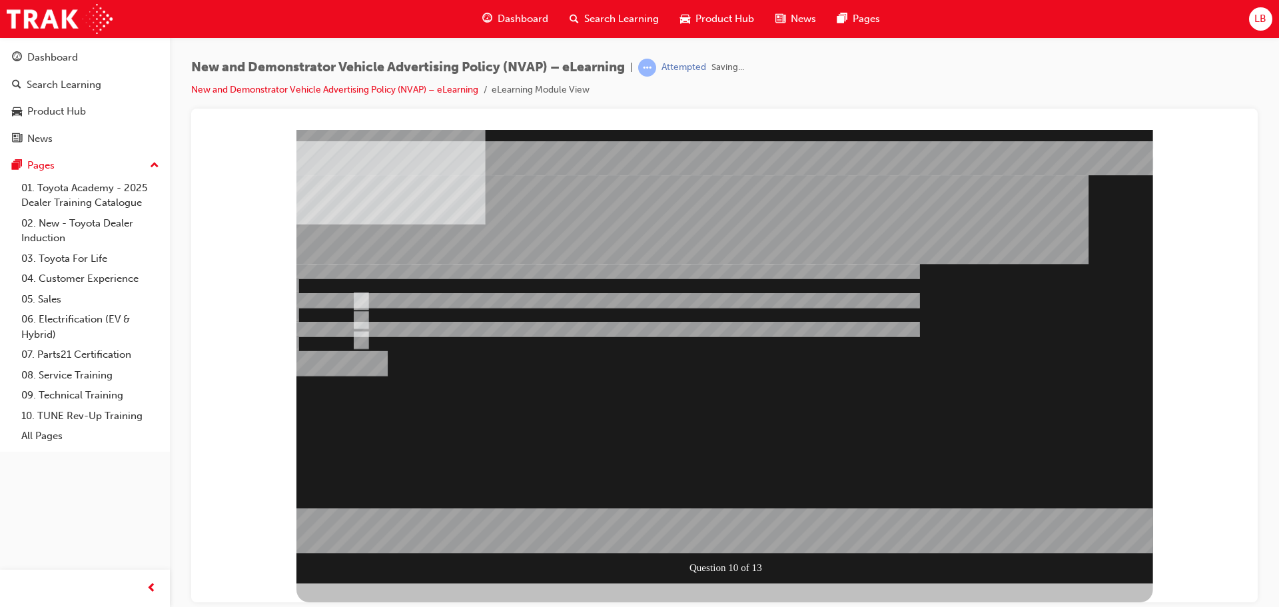
click at [721, 540] on div at bounding box center [724, 356] width 857 height 454
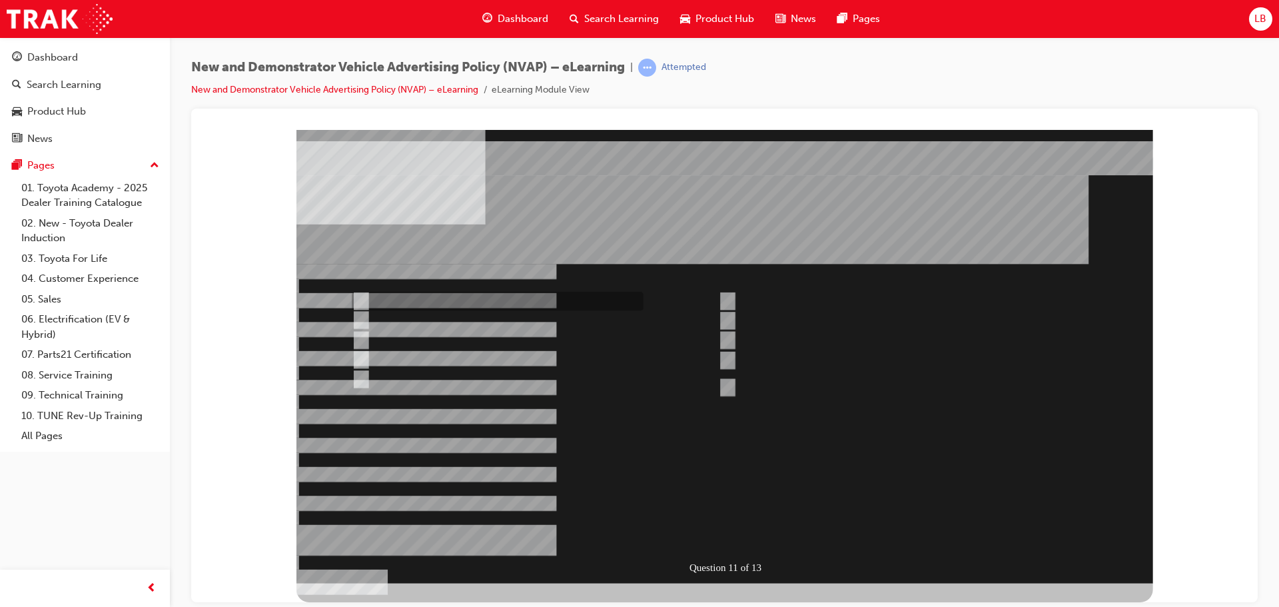
checkbox input "true"
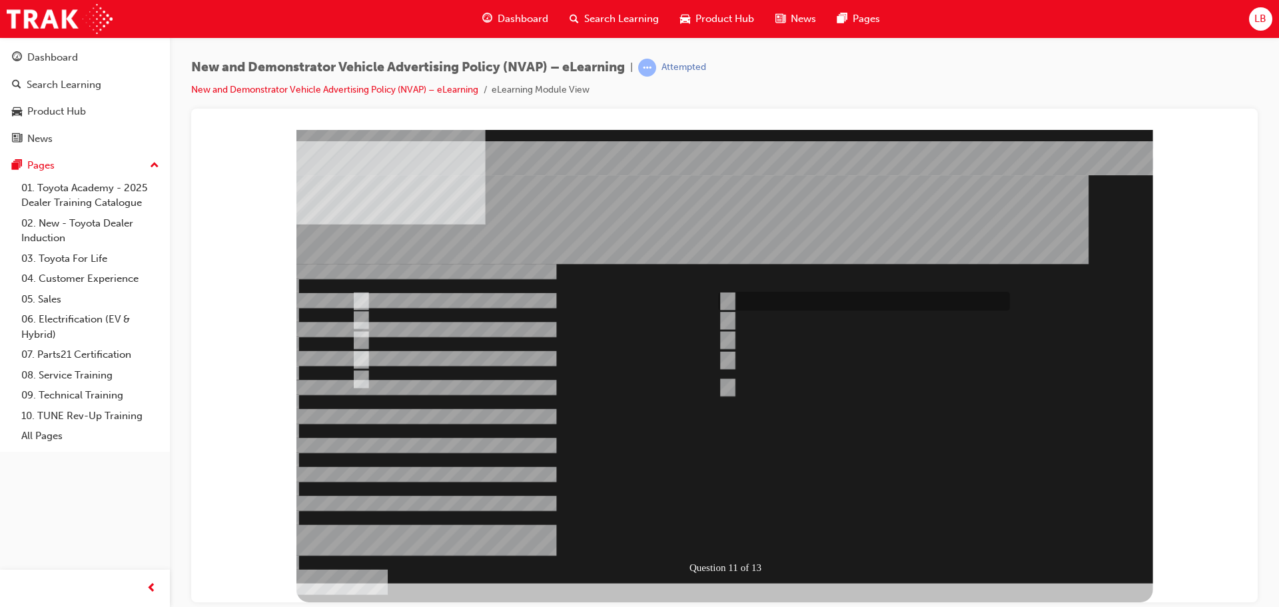
checkbox input "true"
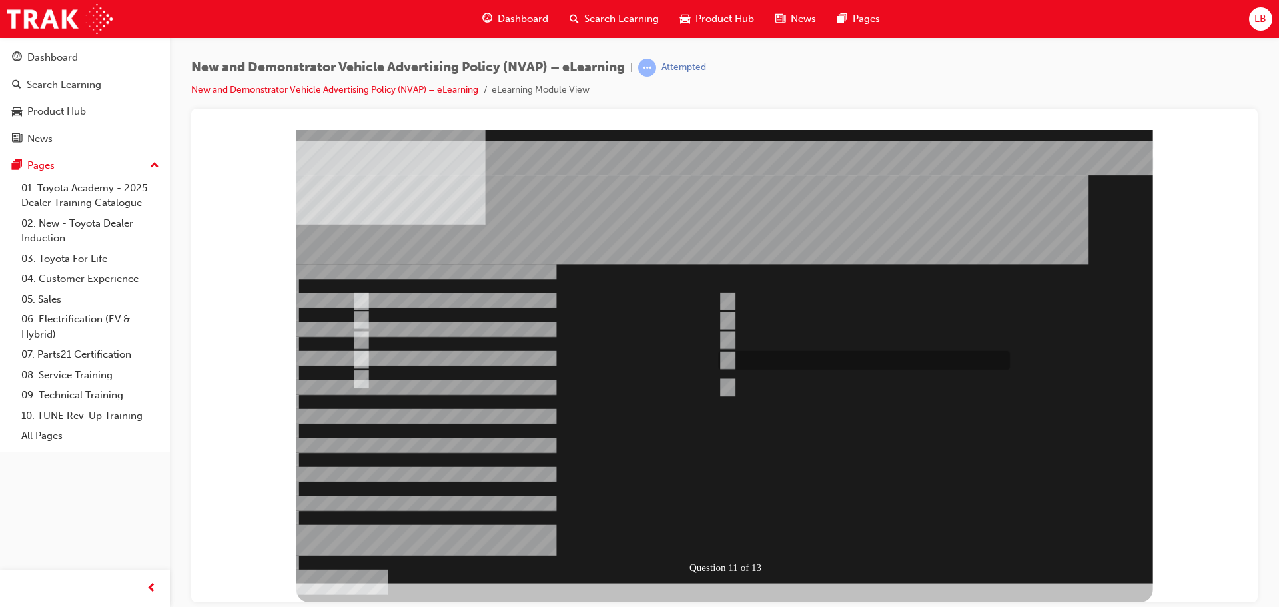
checkbox input "true"
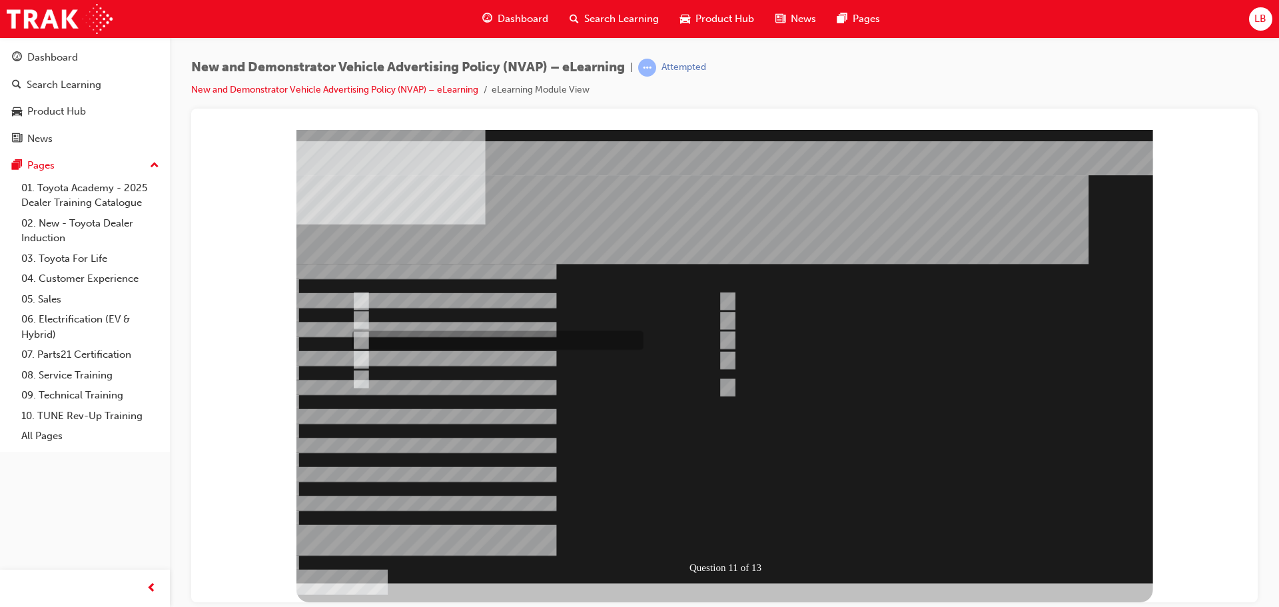
checkbox input "true"
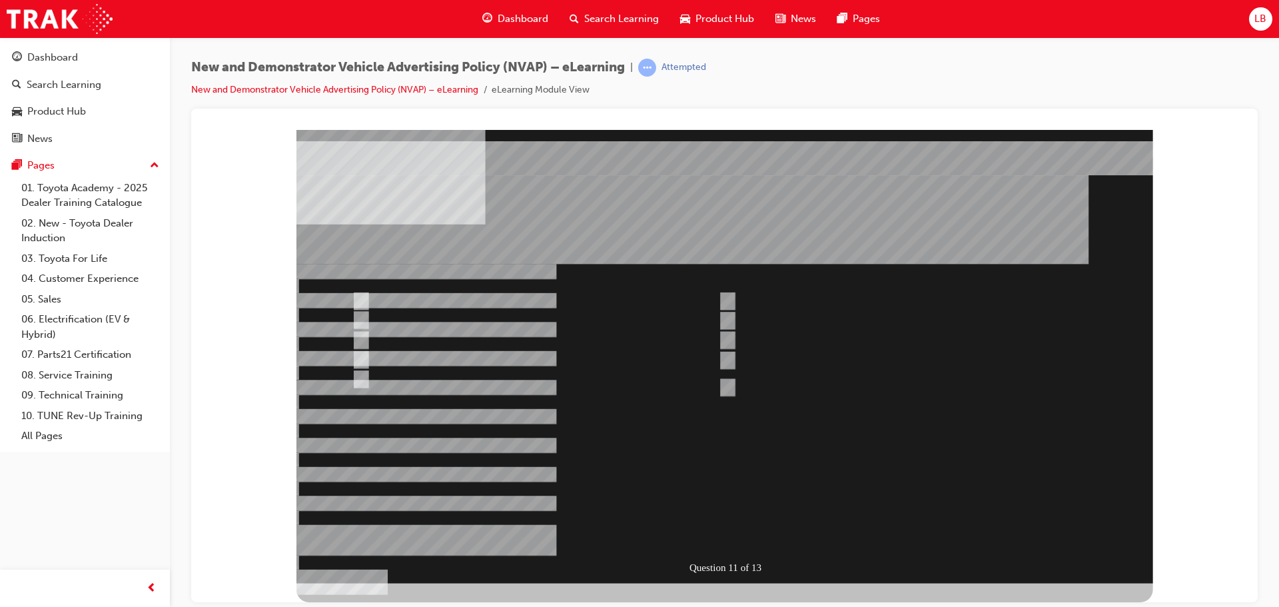
click at [356, 376] on div at bounding box center [724, 356] width 857 height 454
checkbox input "false"
click at [742, 454] on div at bounding box center [724, 356] width 857 height 454
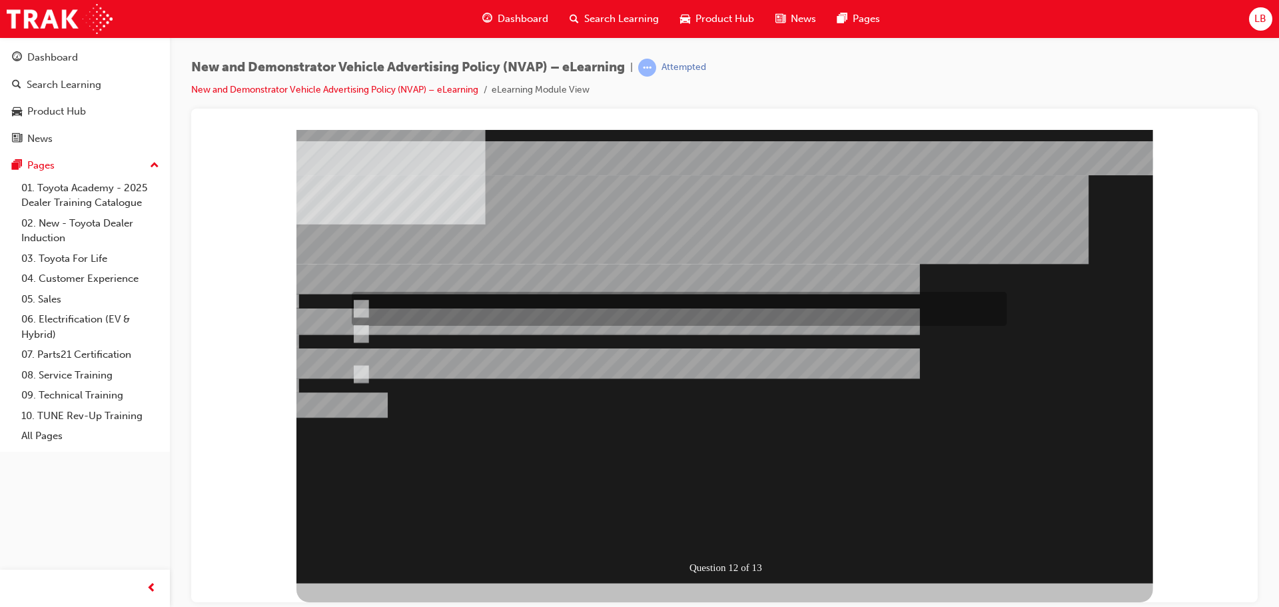
radio input "true"
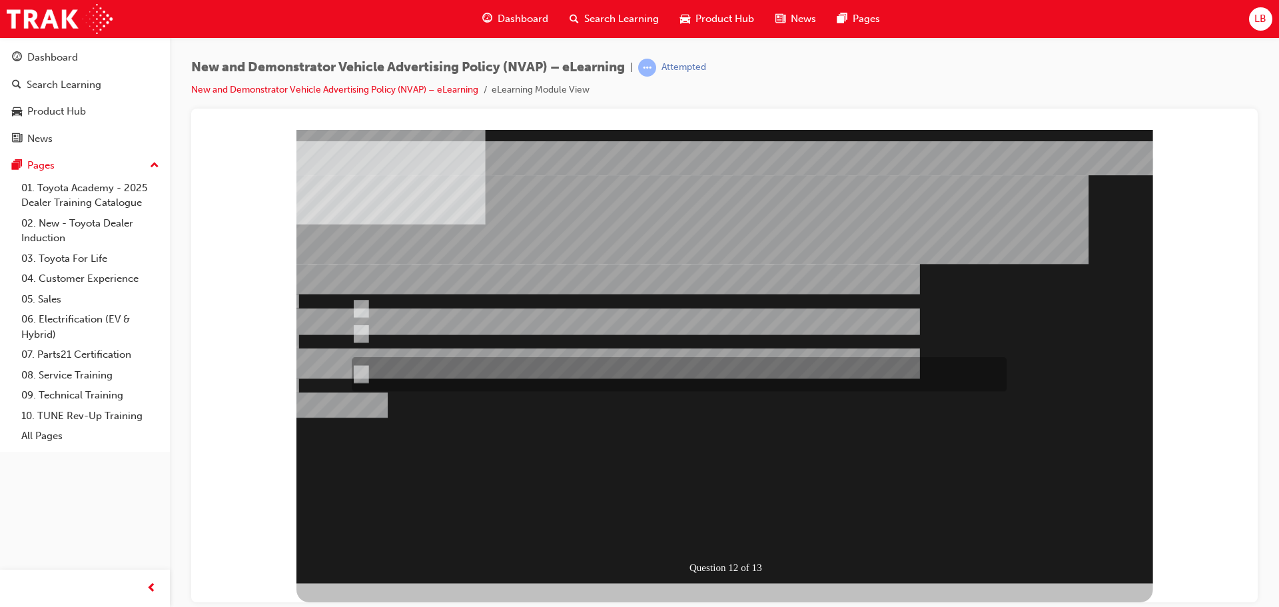
radio input "true"
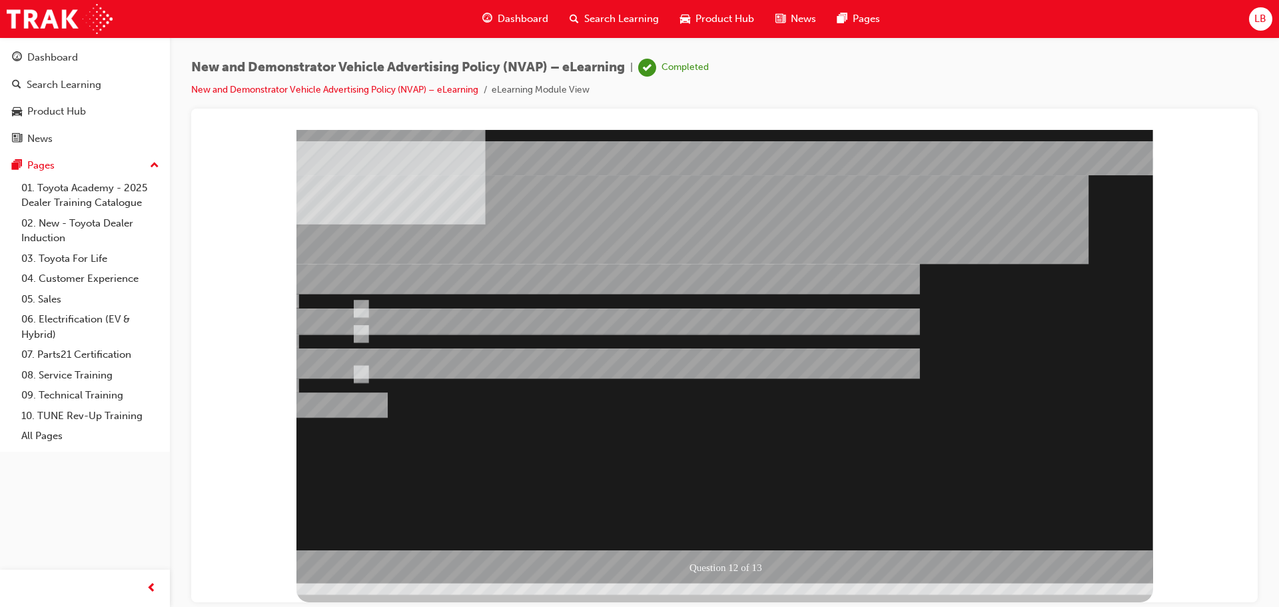
click at [721, 527] on div at bounding box center [724, 356] width 857 height 454
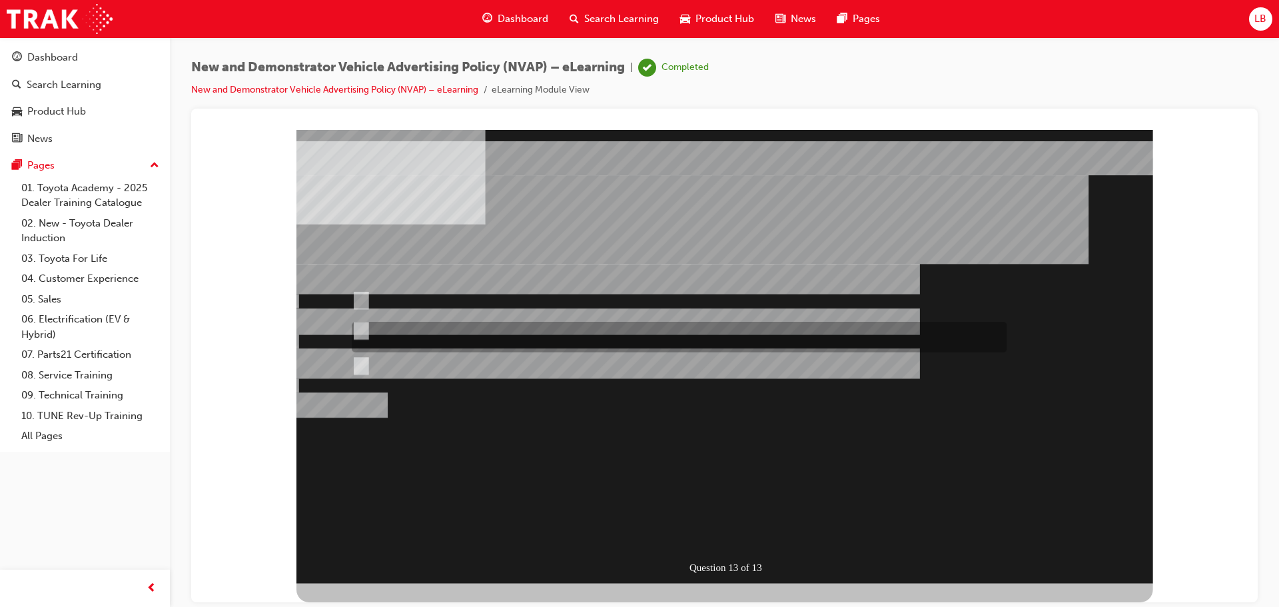
radio input "true"
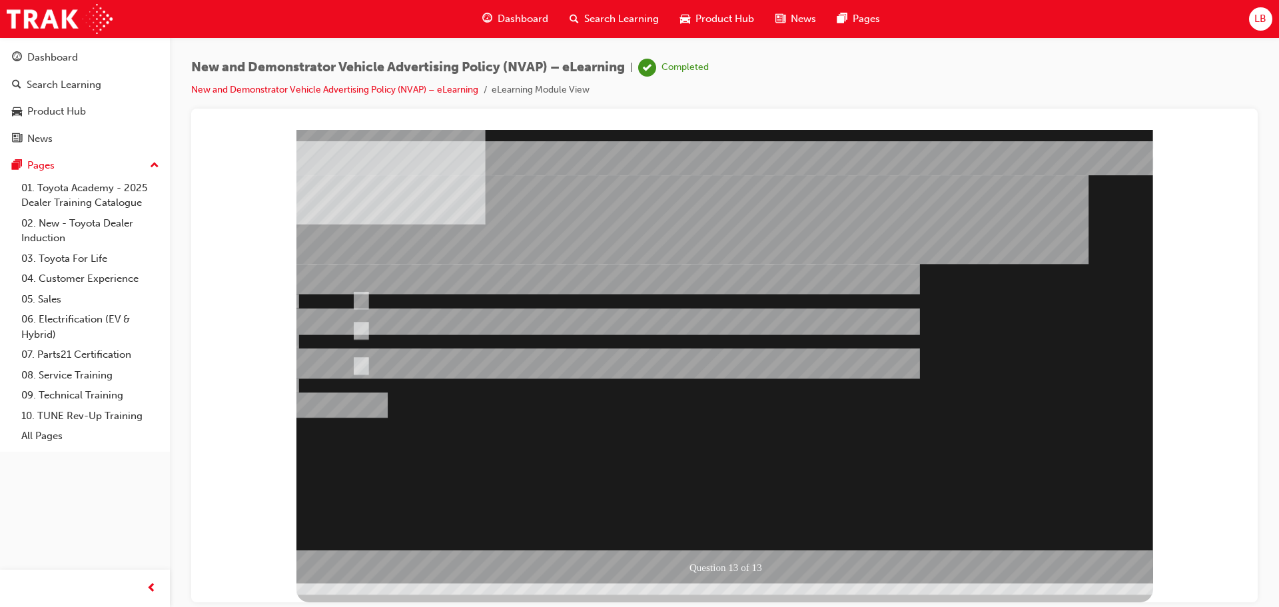
click at [736, 535] on div at bounding box center [724, 356] width 857 height 454
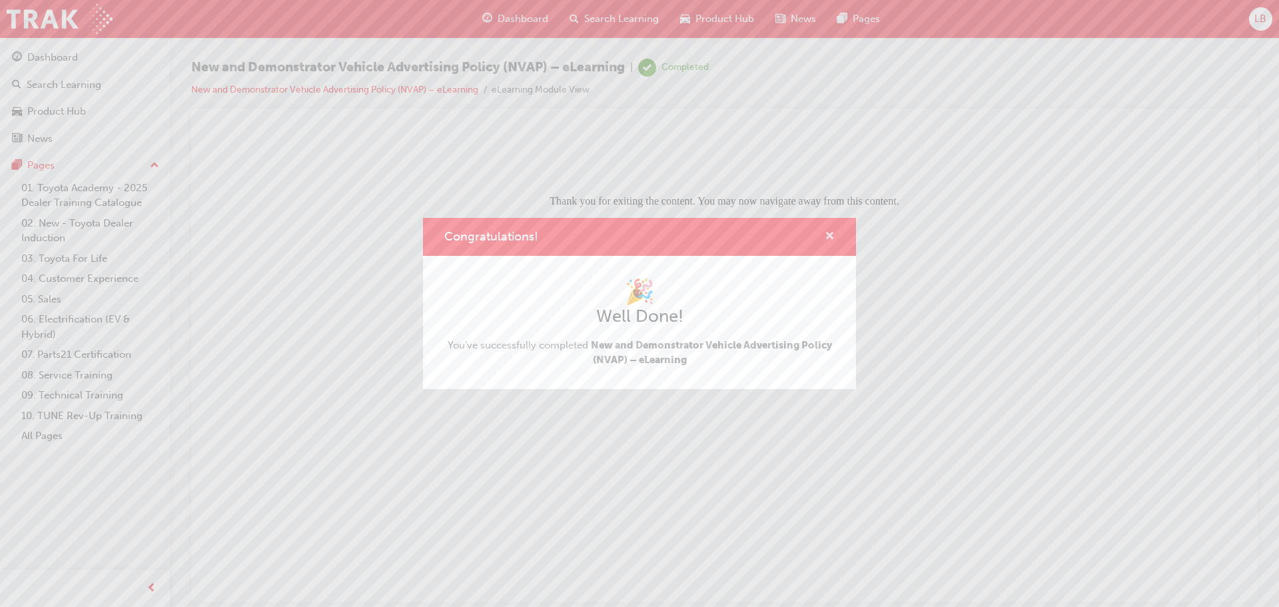
click at [833, 231] on span "cross-icon" at bounding box center [830, 237] width 10 height 12
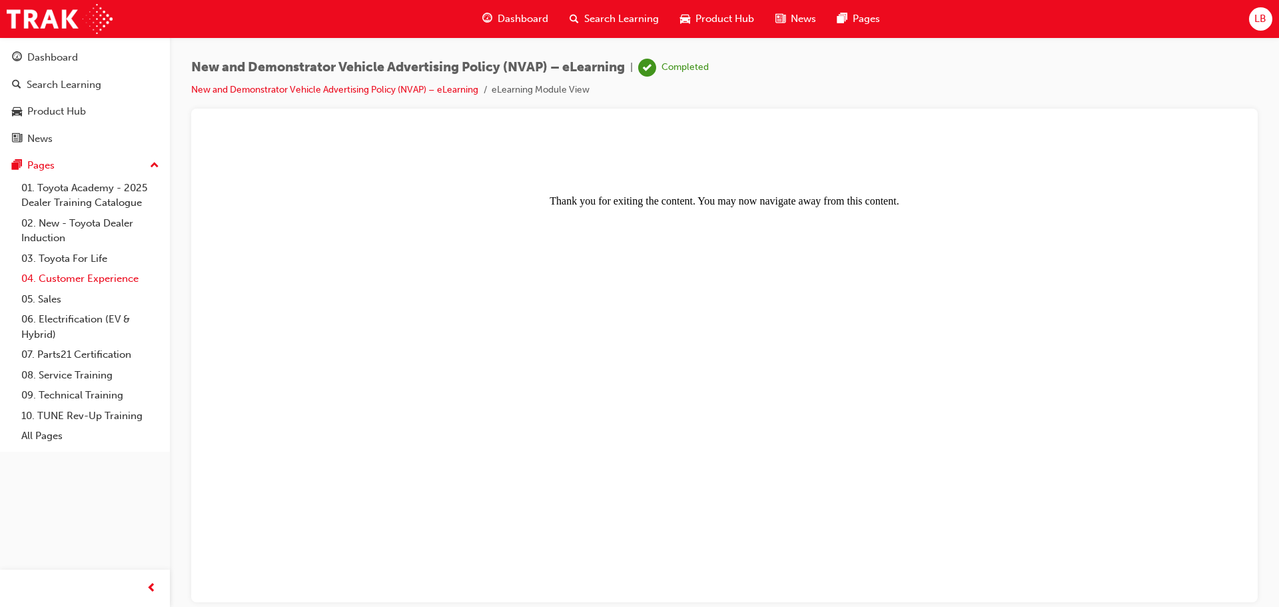
click at [83, 286] on link "04. Customer Experience" at bounding box center [90, 278] width 149 height 21
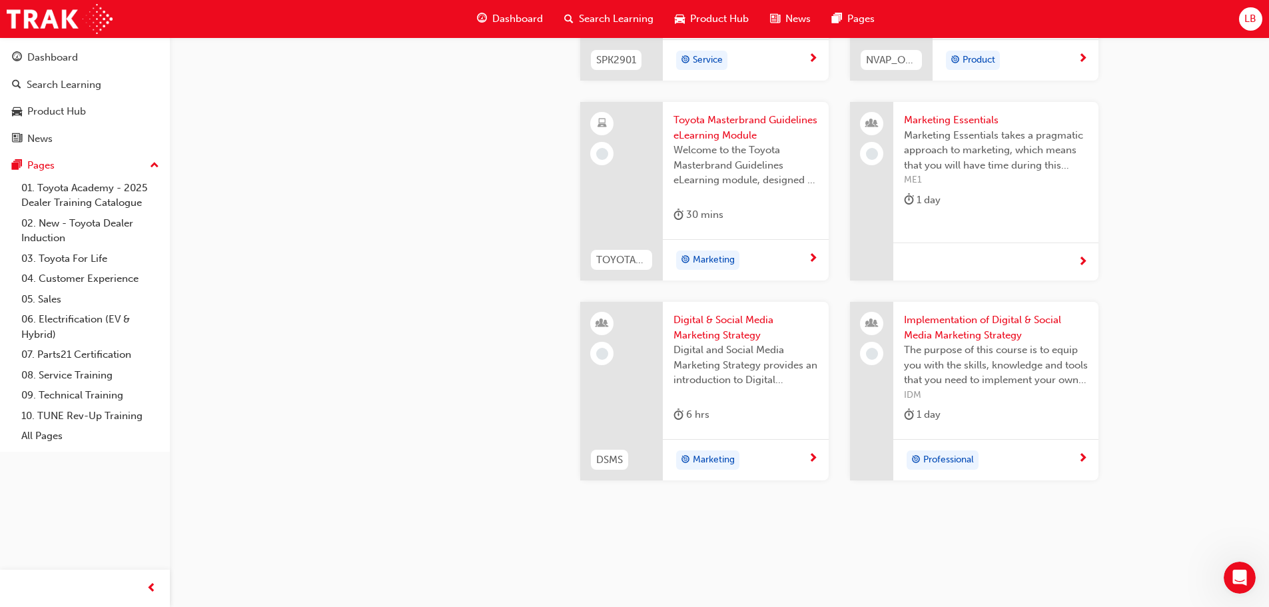
scroll to position [2561, 0]
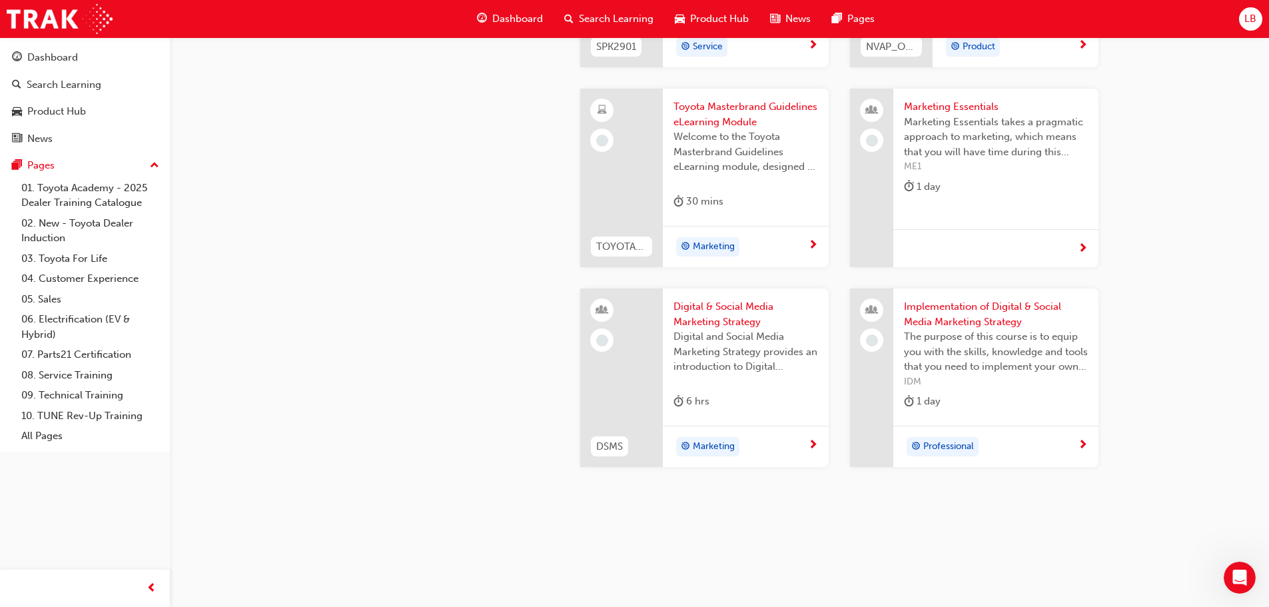
click at [994, 304] on span "Implementation of Digital & Social Media Marketing Strategy" at bounding box center [996, 314] width 184 height 30
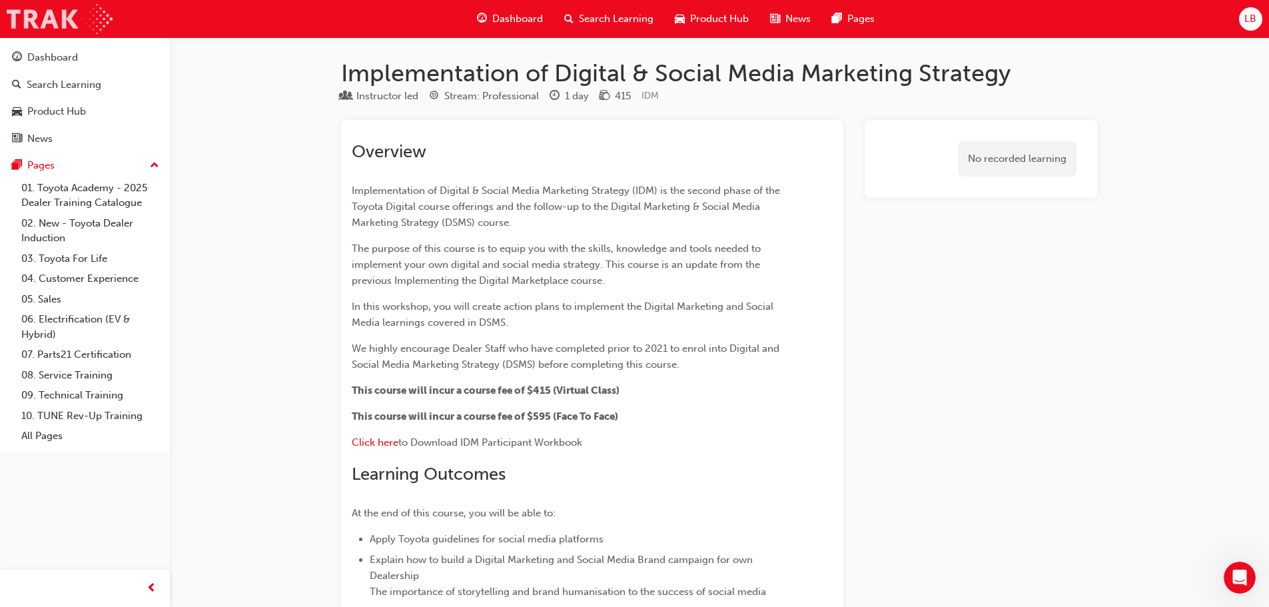
scroll to position [2561, 0]
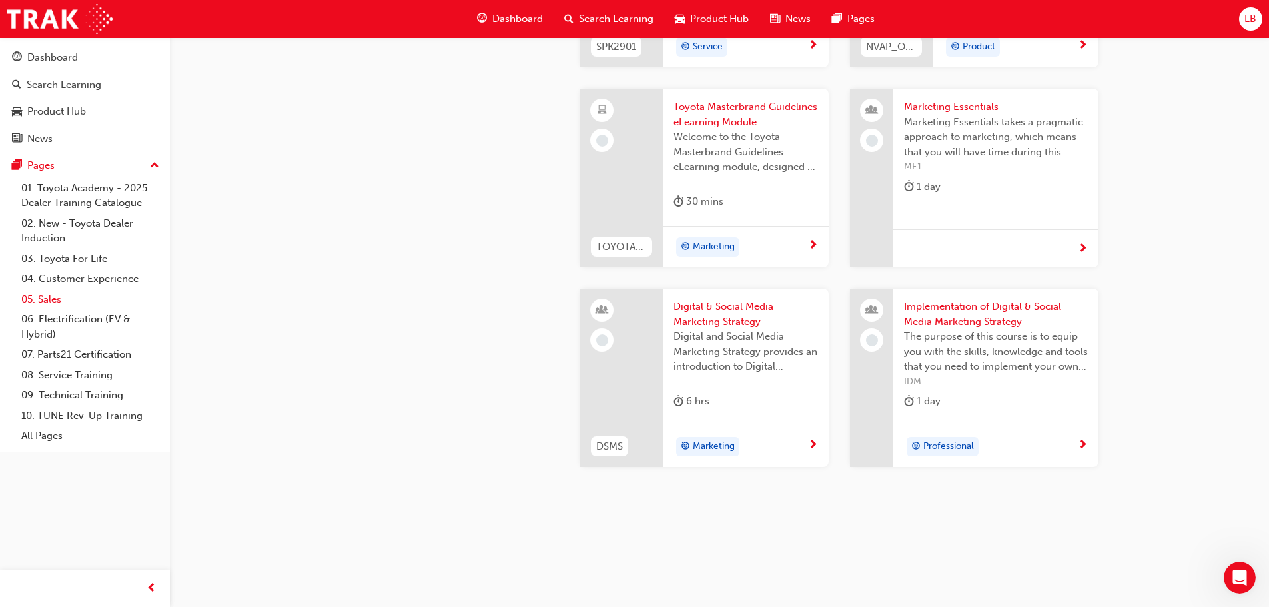
click at [52, 294] on link "05. Sales" at bounding box center [90, 299] width 149 height 21
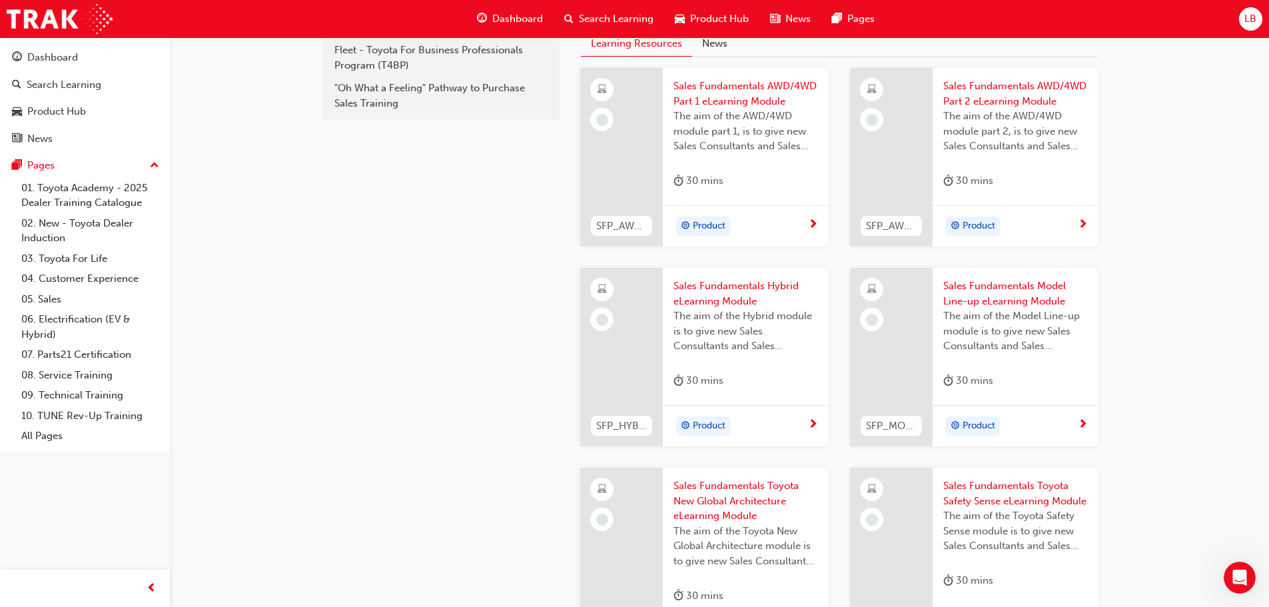
scroll to position [165, 0]
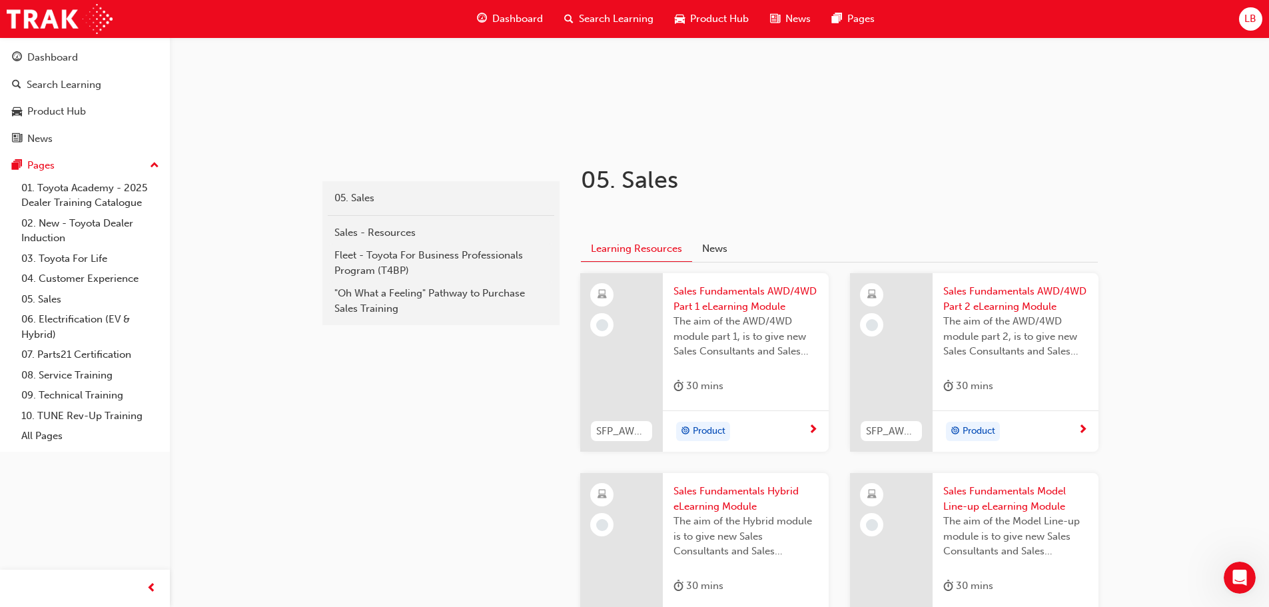
click at [781, 428] on div "Product" at bounding box center [740, 432] width 135 height 20
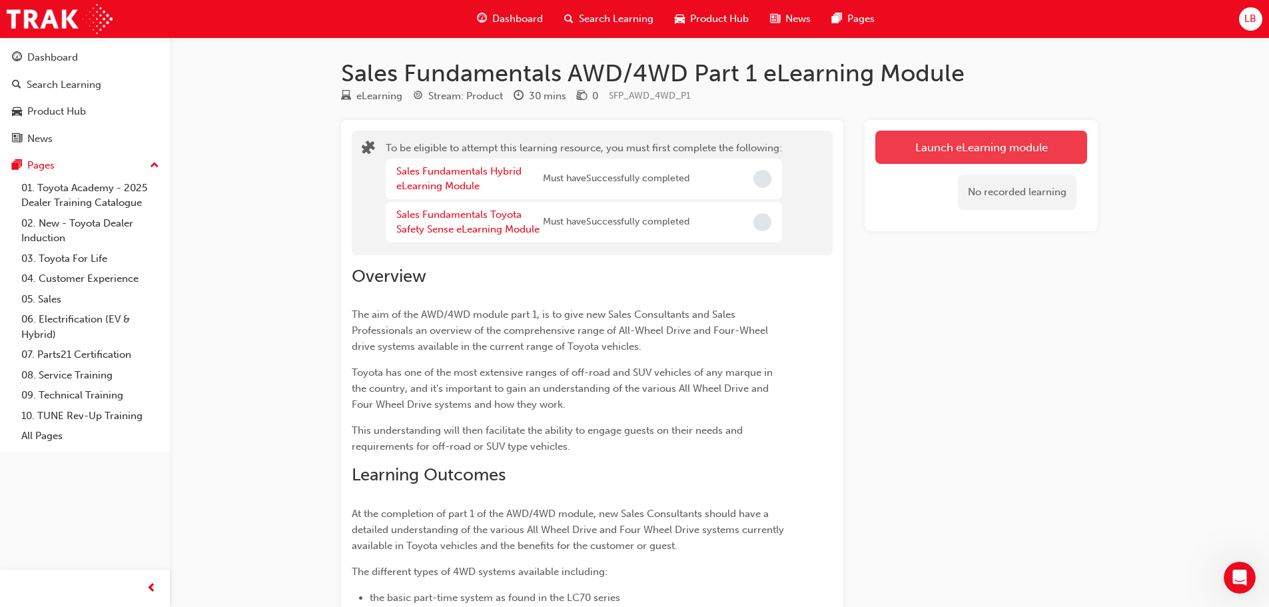
click at [943, 142] on button "Launch eLearning module" at bounding box center [981, 147] width 212 height 33
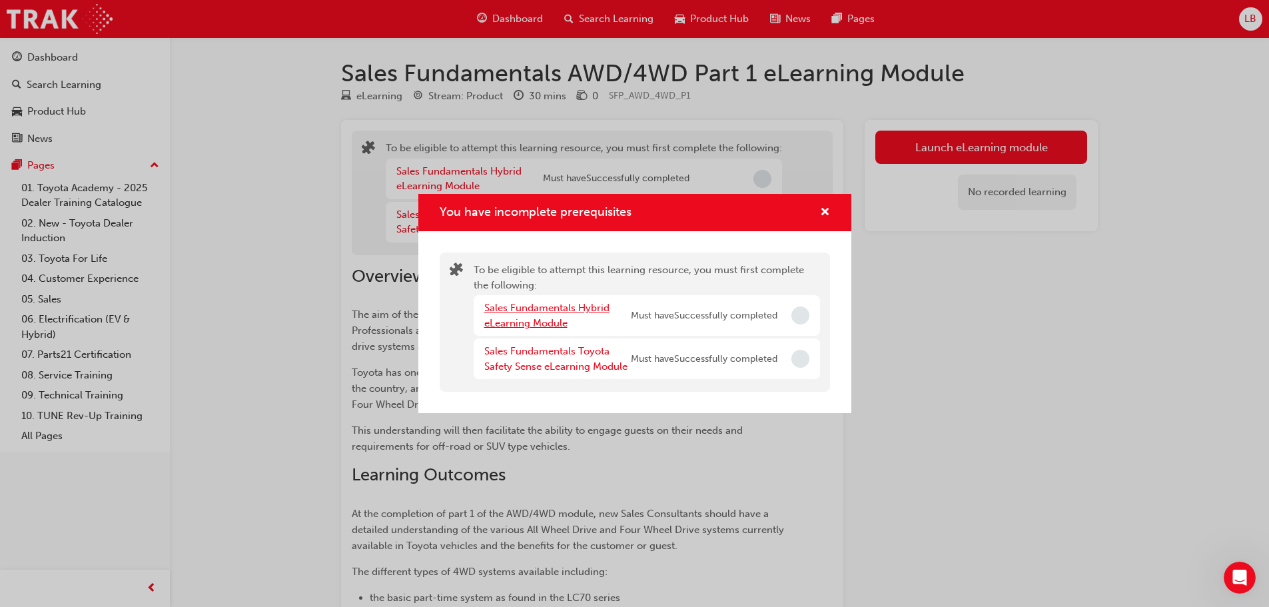
click at [532, 305] on link "Sales Fundamentals Hybrid eLearning Module" at bounding box center [546, 315] width 125 height 27
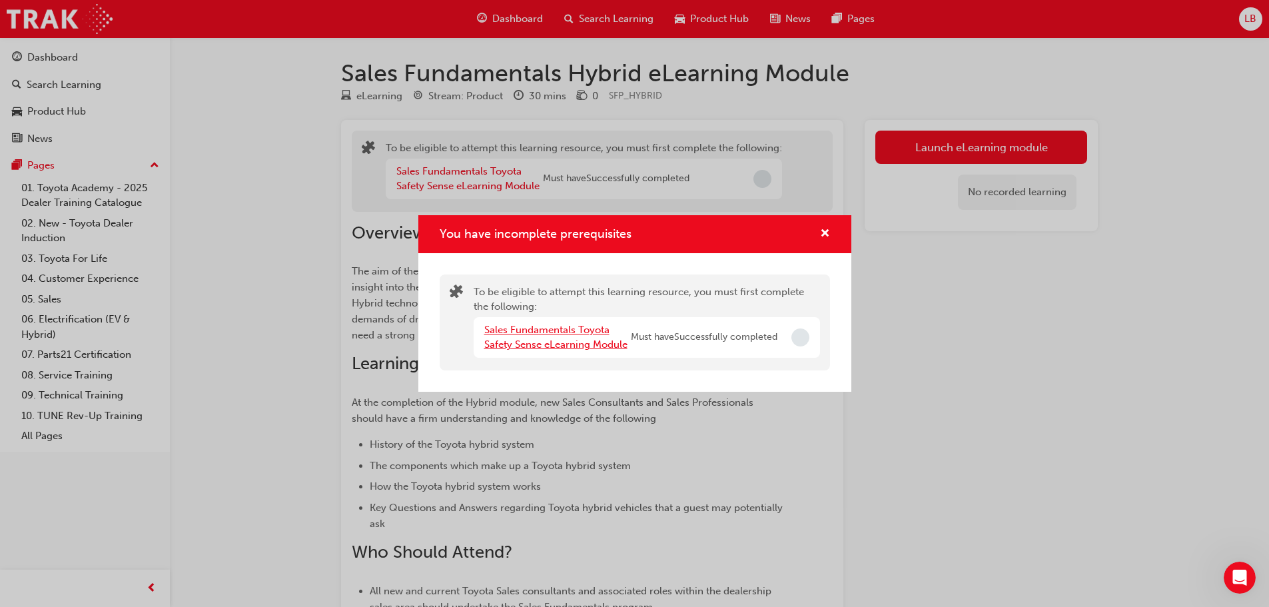
click at [548, 332] on link "Sales Fundamentals Toyota Safety Sense eLearning Module" at bounding box center [555, 337] width 143 height 27
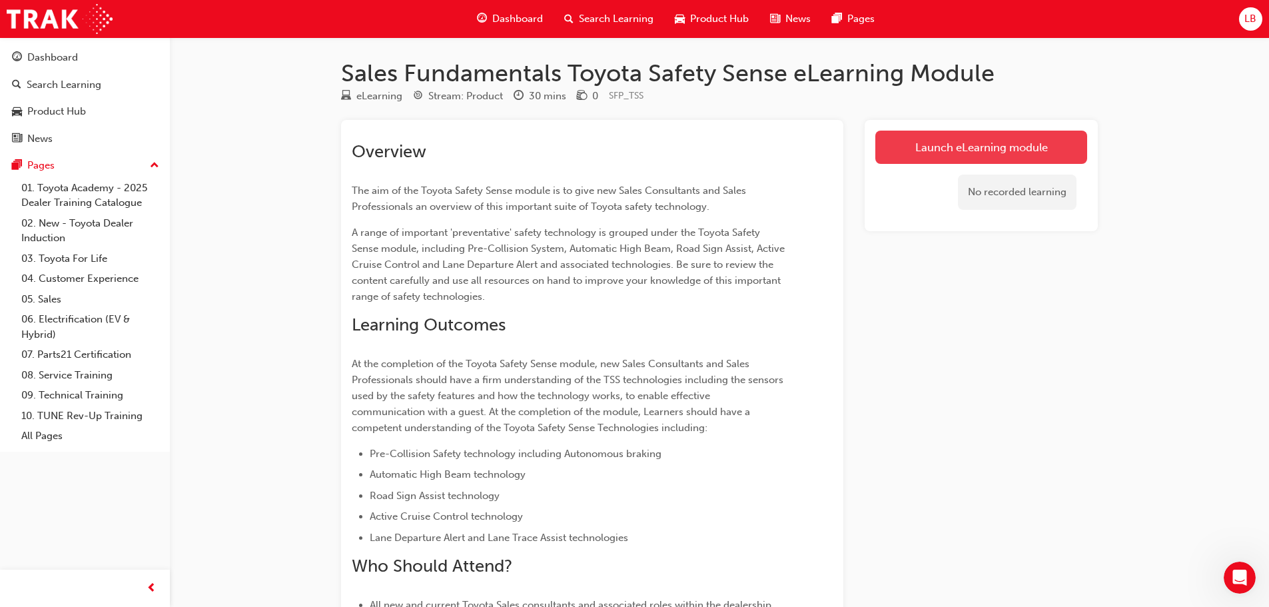
click at [939, 159] on link "Launch eLearning module" at bounding box center [981, 147] width 212 height 33
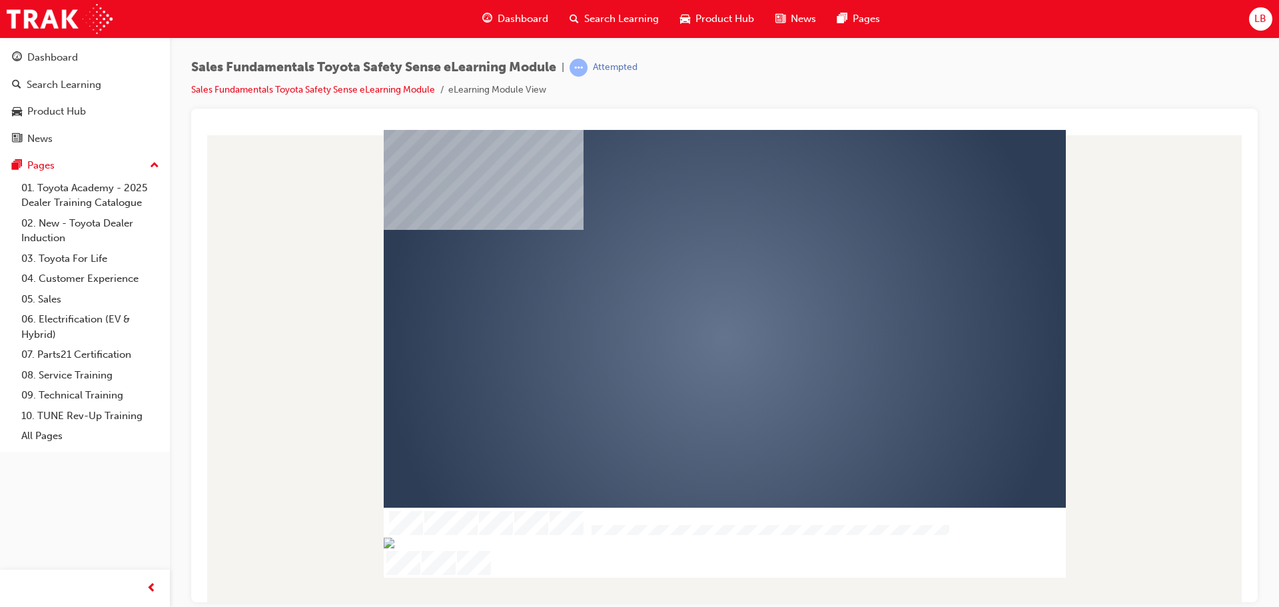
click at [686, 300] on div "play" at bounding box center [686, 300] width 0 height 0
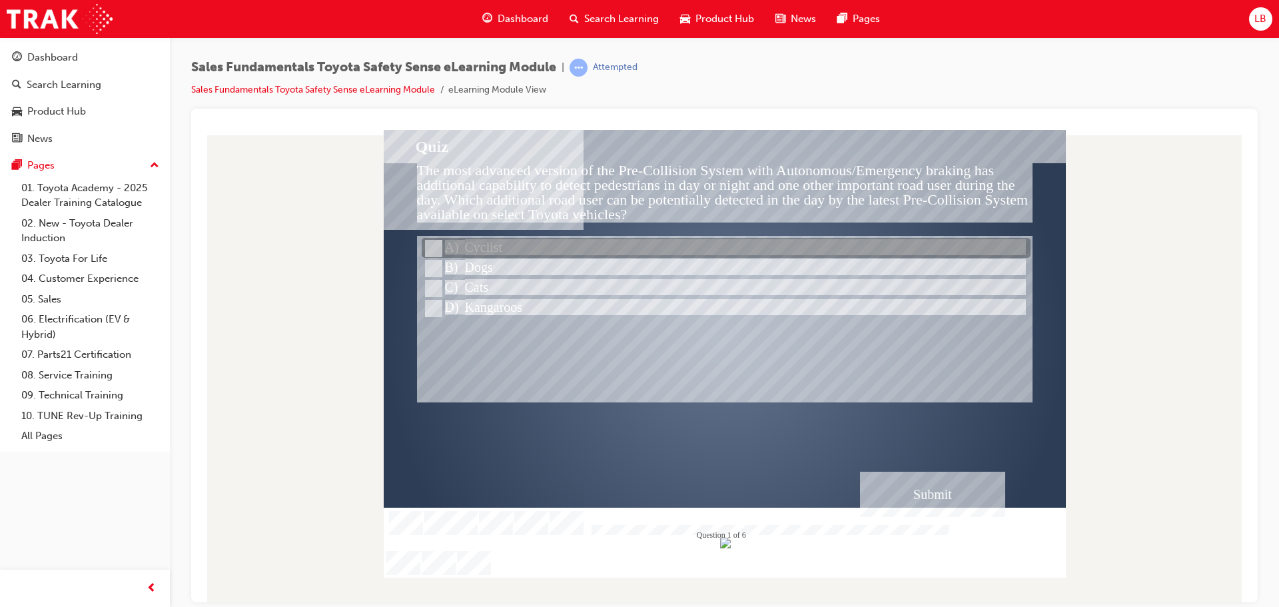
click at [432, 245] on input "Cyclist" at bounding box center [432, 248] width 15 height 15
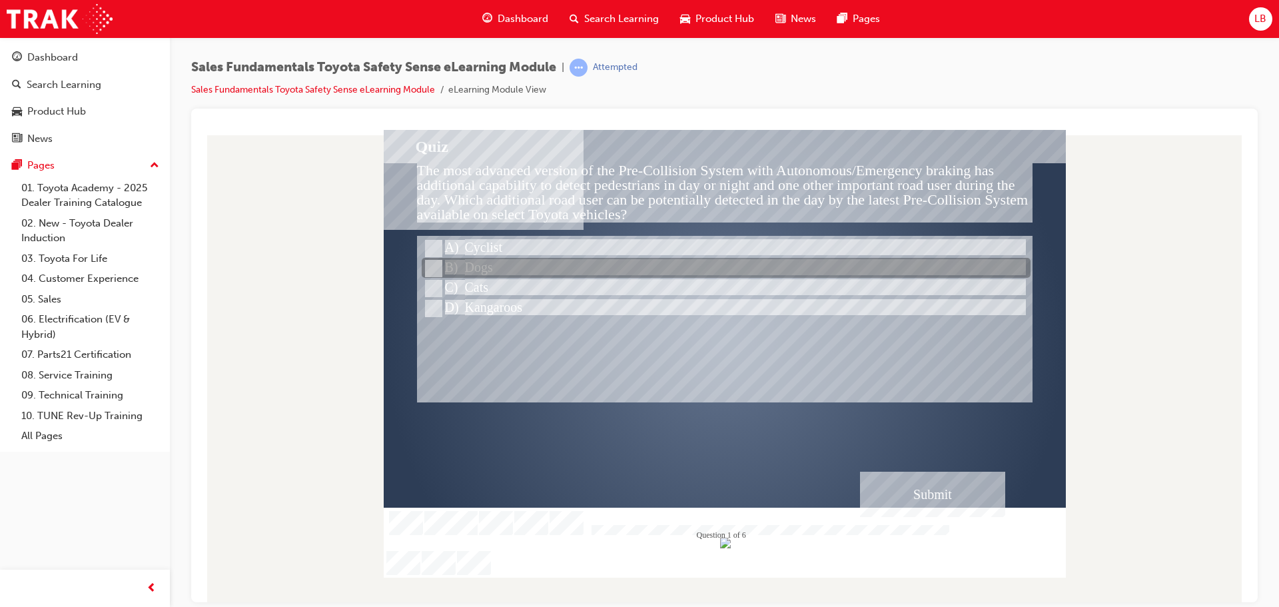
click at [440, 268] on div at bounding box center [726, 268] width 609 height 20
radio input "false"
radio input "true"
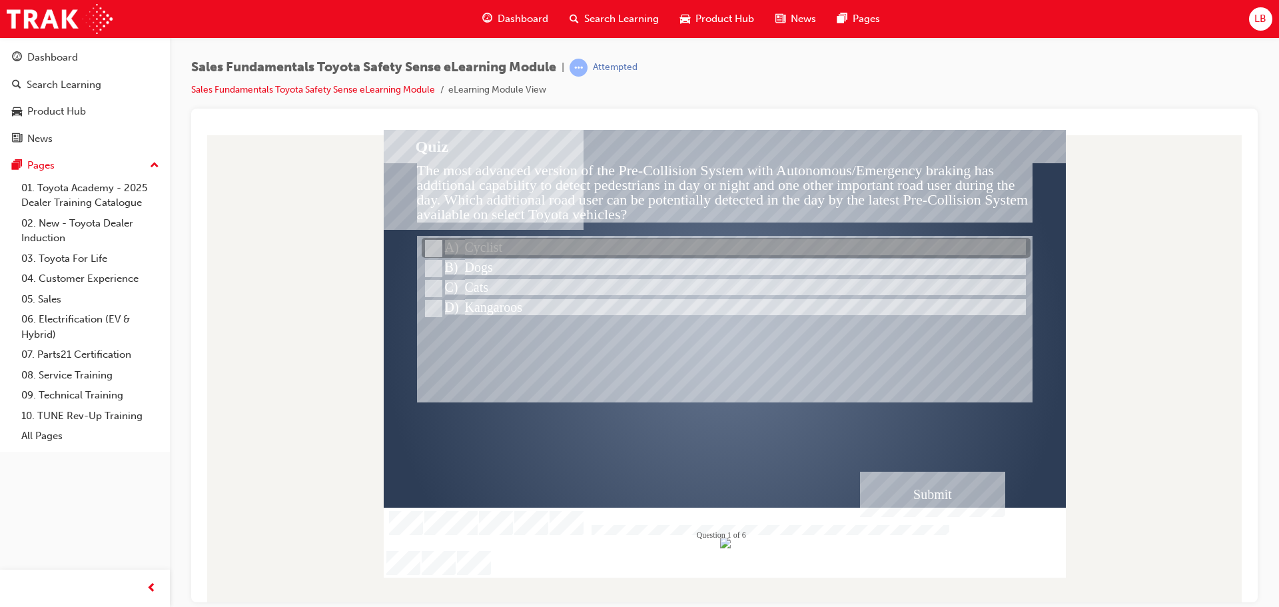
click at [436, 247] on input "Cyclist" at bounding box center [432, 248] width 15 height 15
radio input "true"
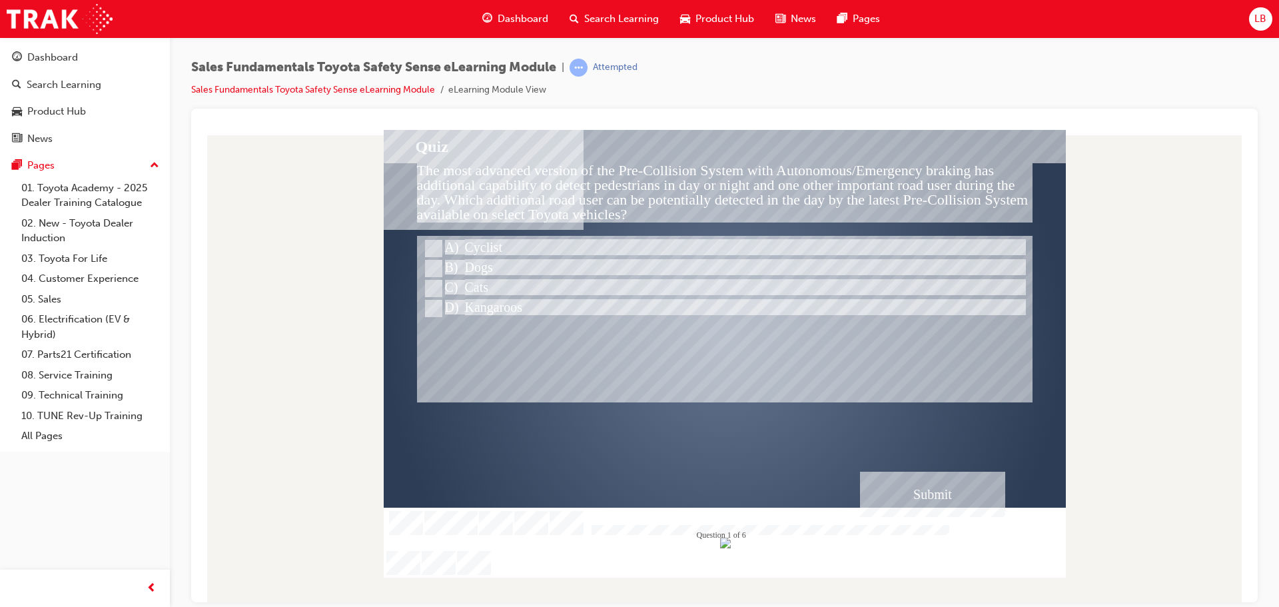
click at [968, 476] on div "Submit" at bounding box center [932, 493] width 145 height 45
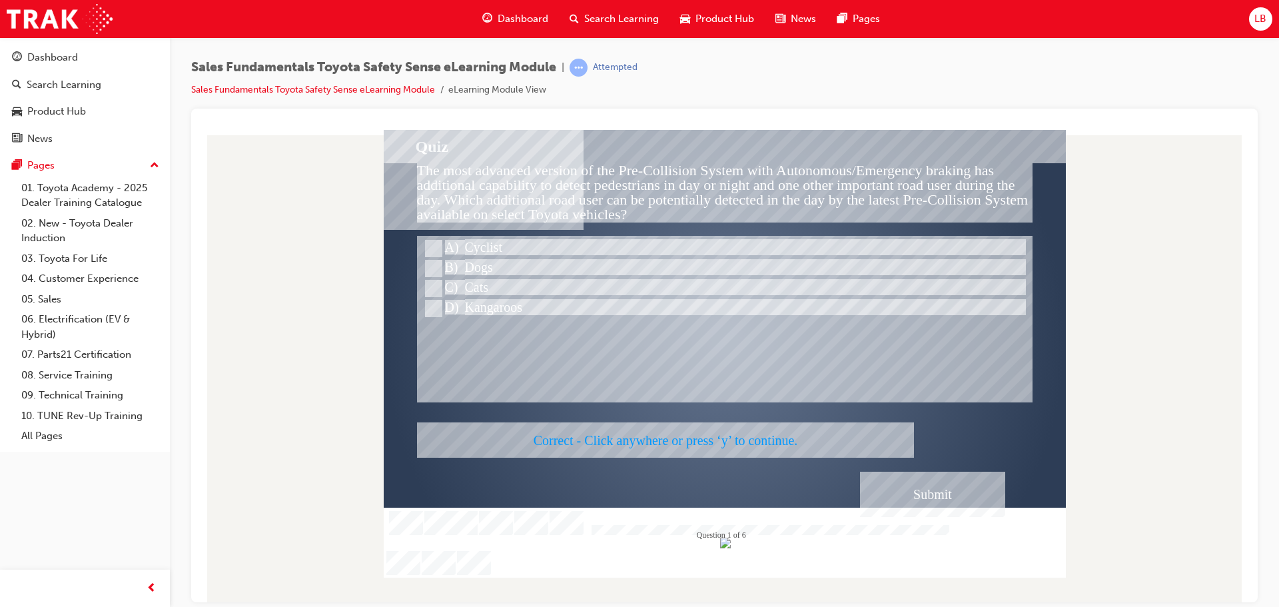
click at [932, 494] on div at bounding box center [725, 353] width 682 height 448
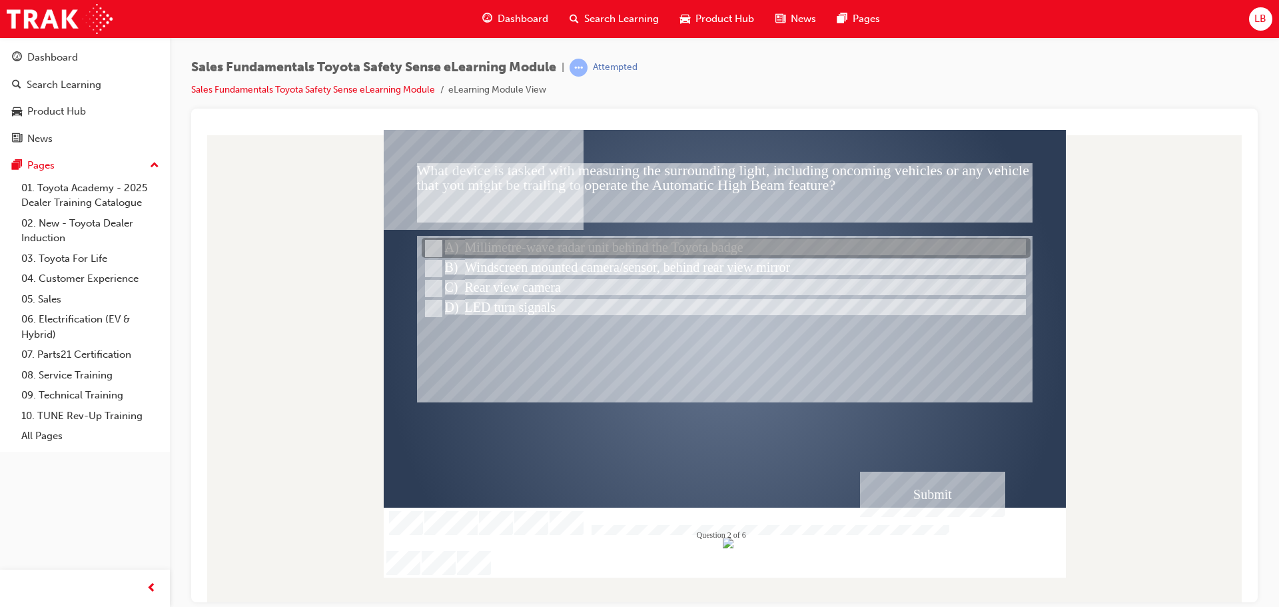
click at [428, 244] on input "Millimetre-wave radar unit behind the Toyota badge" at bounding box center [432, 248] width 15 height 15
radio input "true"
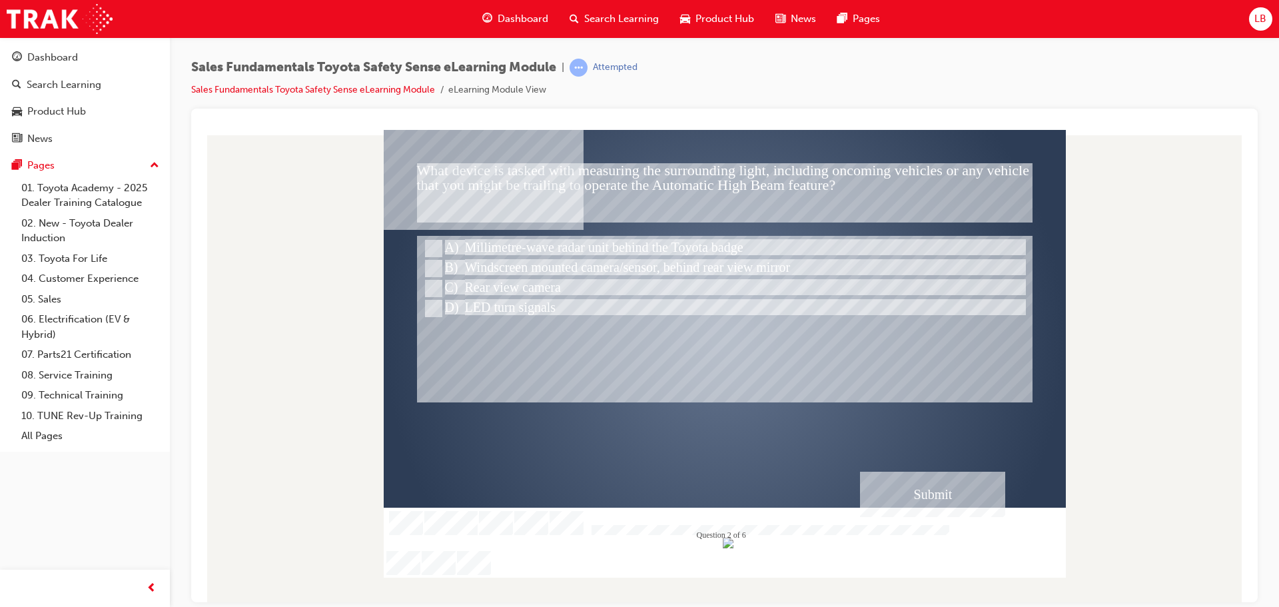
click at [968, 503] on div "Submit" at bounding box center [932, 493] width 145 height 45
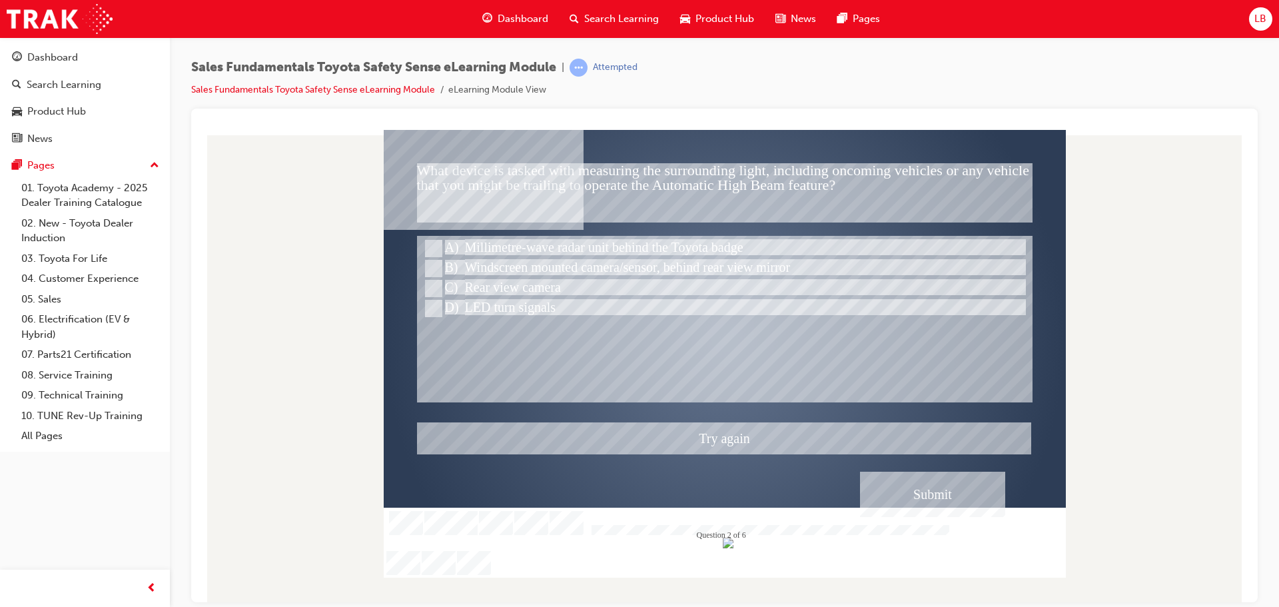
click at [426, 286] on div at bounding box center [725, 353] width 682 height 448
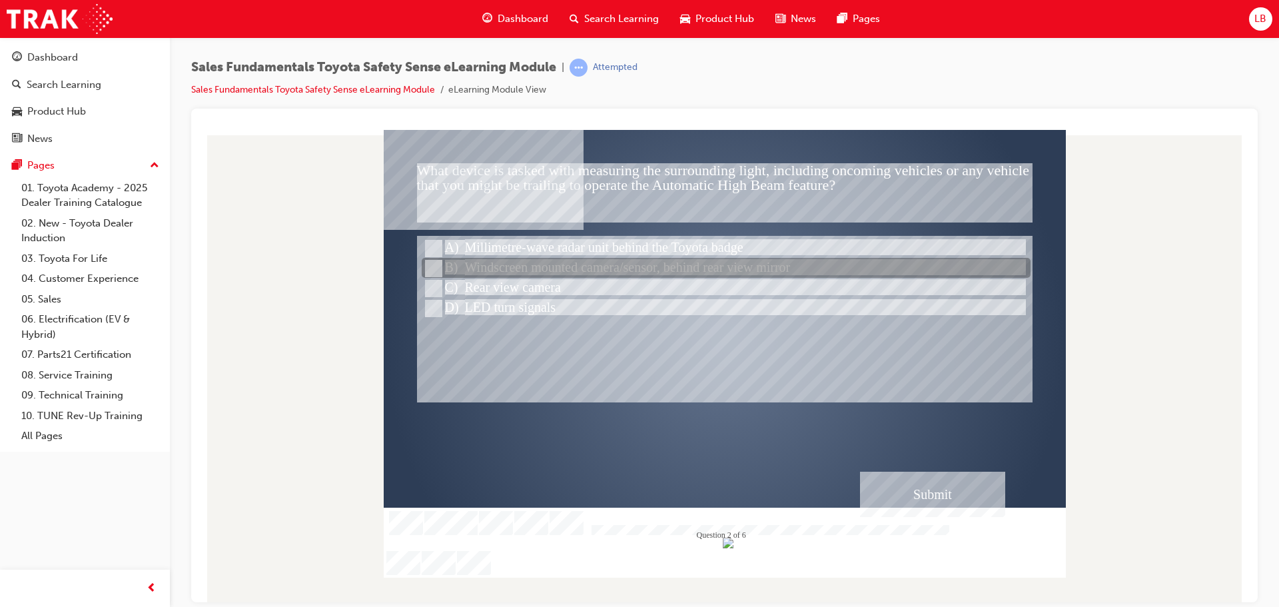
click at [432, 264] on input "Windscreen mounted camera/sensor, behind rear view mirror" at bounding box center [432, 268] width 15 height 15
radio input "true"
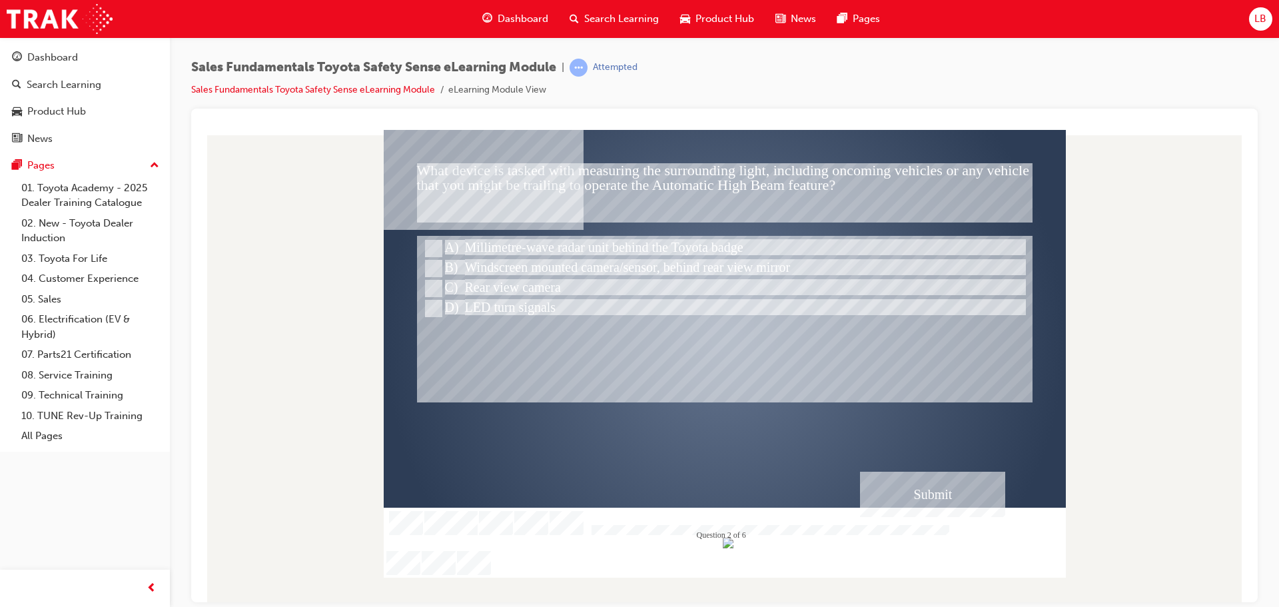
click at [947, 494] on div "Submit" at bounding box center [932, 493] width 145 height 45
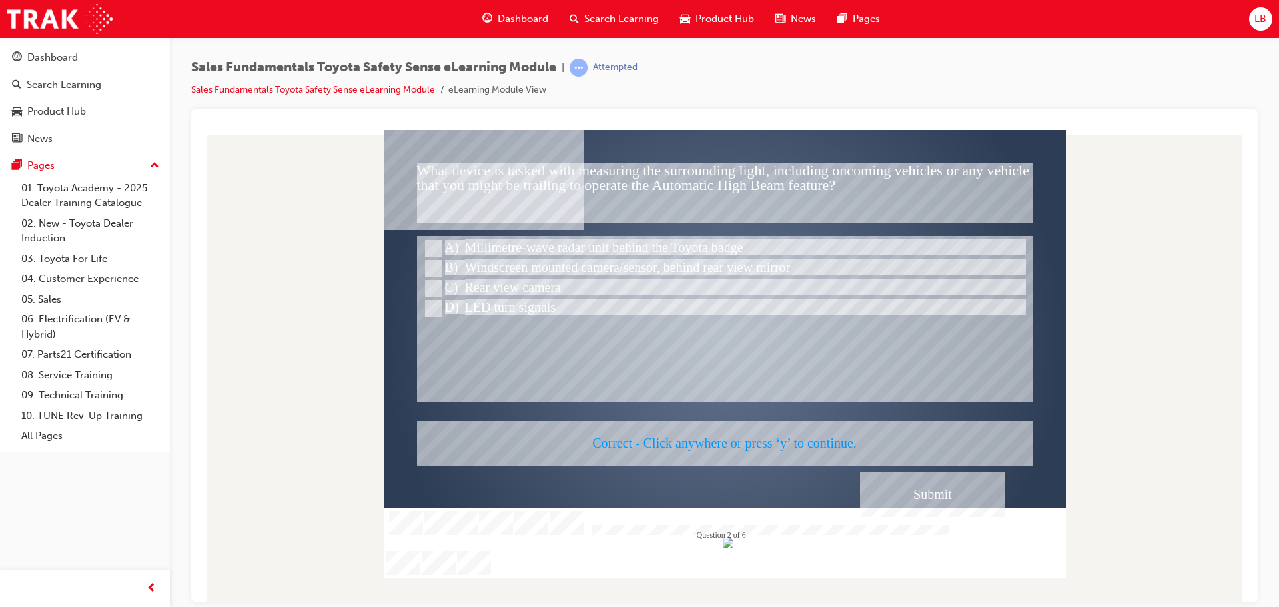
click at [947, 494] on div at bounding box center [725, 353] width 682 height 448
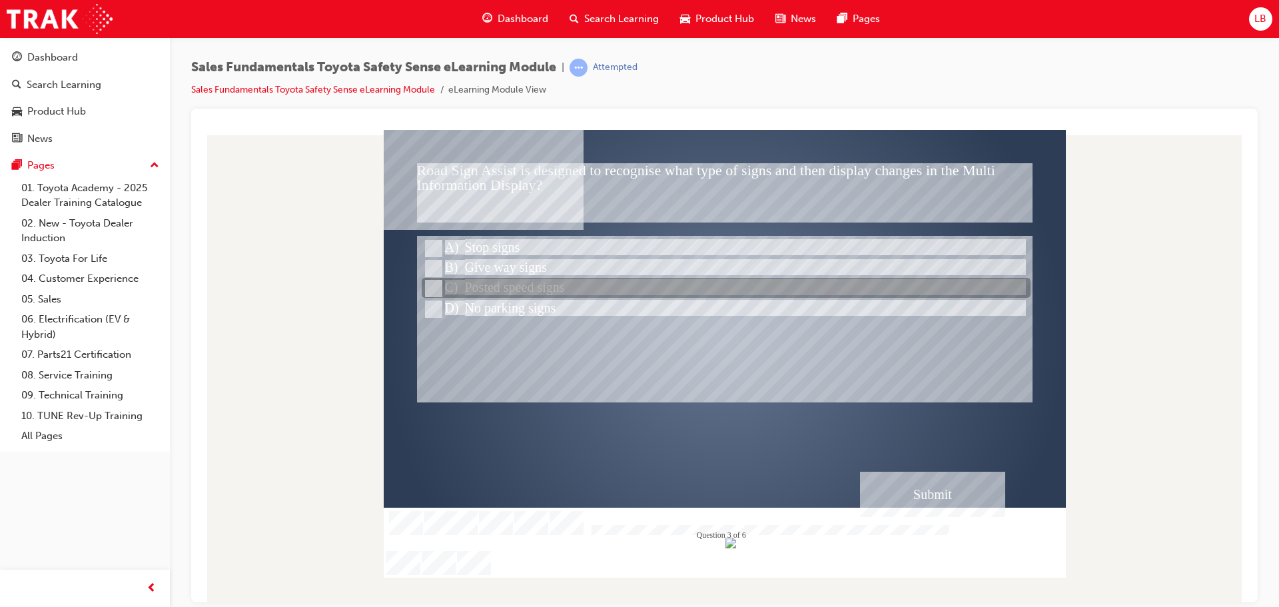
click at [429, 282] on input "Posted speed signs" at bounding box center [432, 288] width 15 height 15
radio input "true"
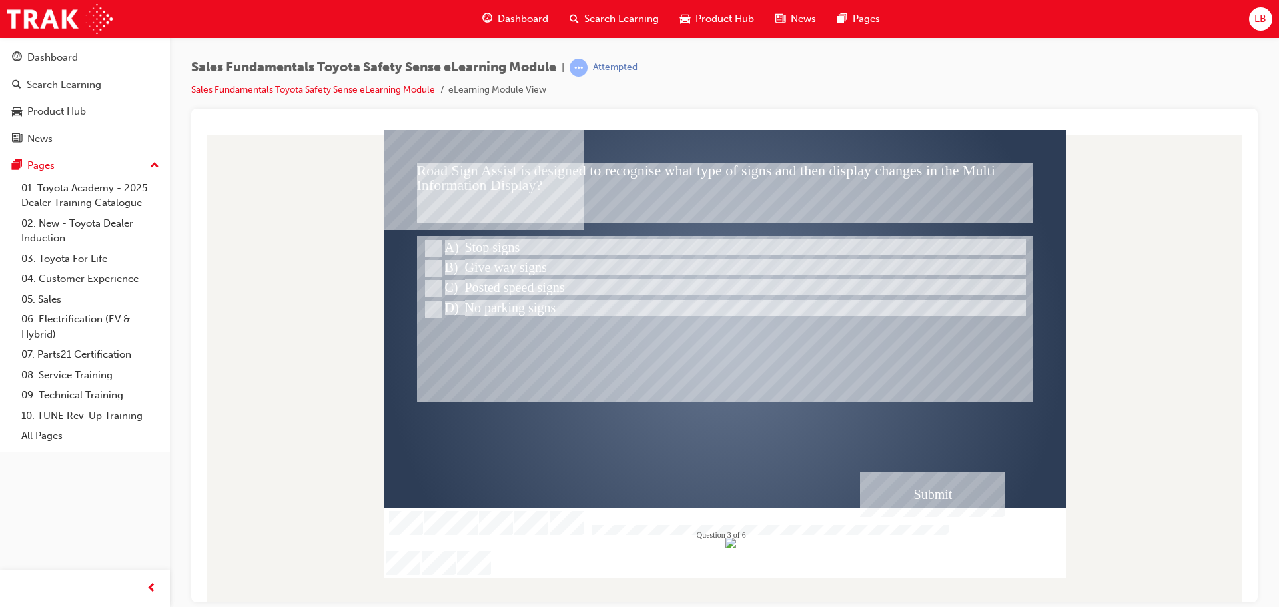
click at [961, 504] on div "Submit" at bounding box center [932, 493] width 145 height 45
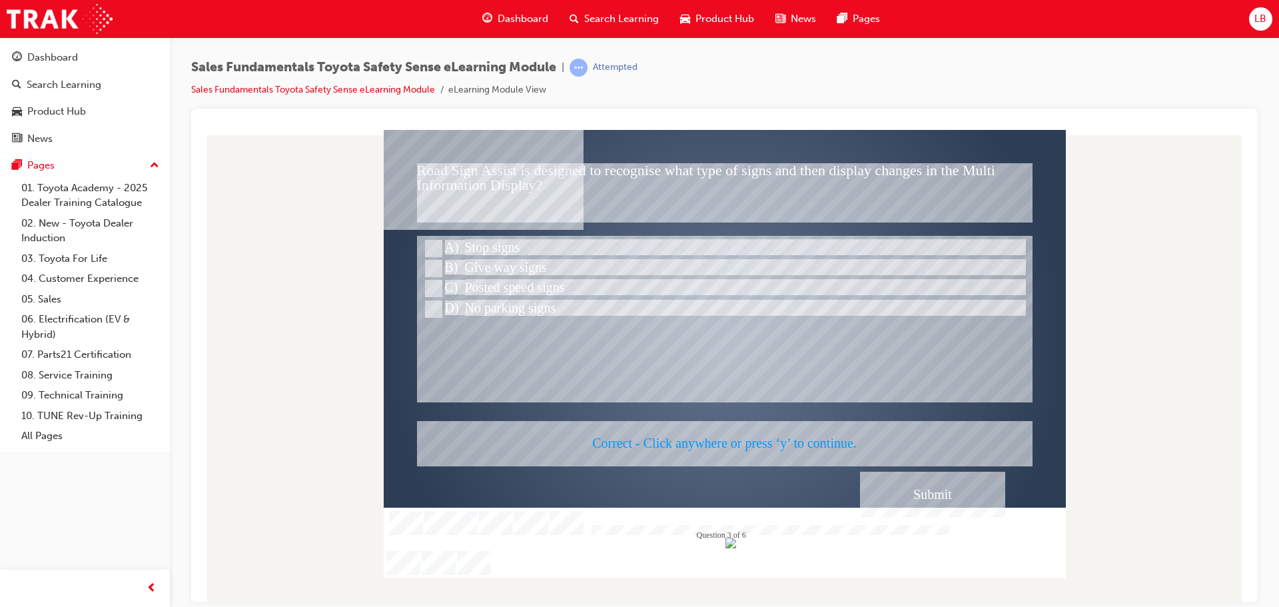
click at [946, 505] on div at bounding box center [725, 353] width 682 height 448
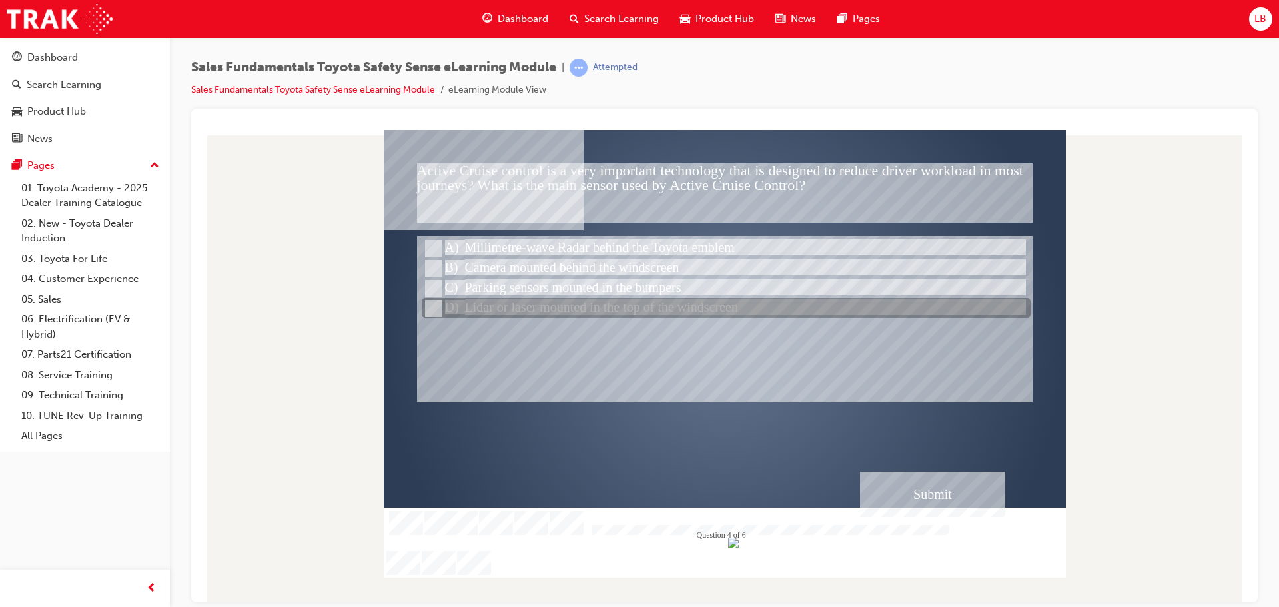
click at [434, 305] on input "Lidar or laser mounted in the top of the windscreen" at bounding box center [432, 308] width 15 height 15
radio input "true"
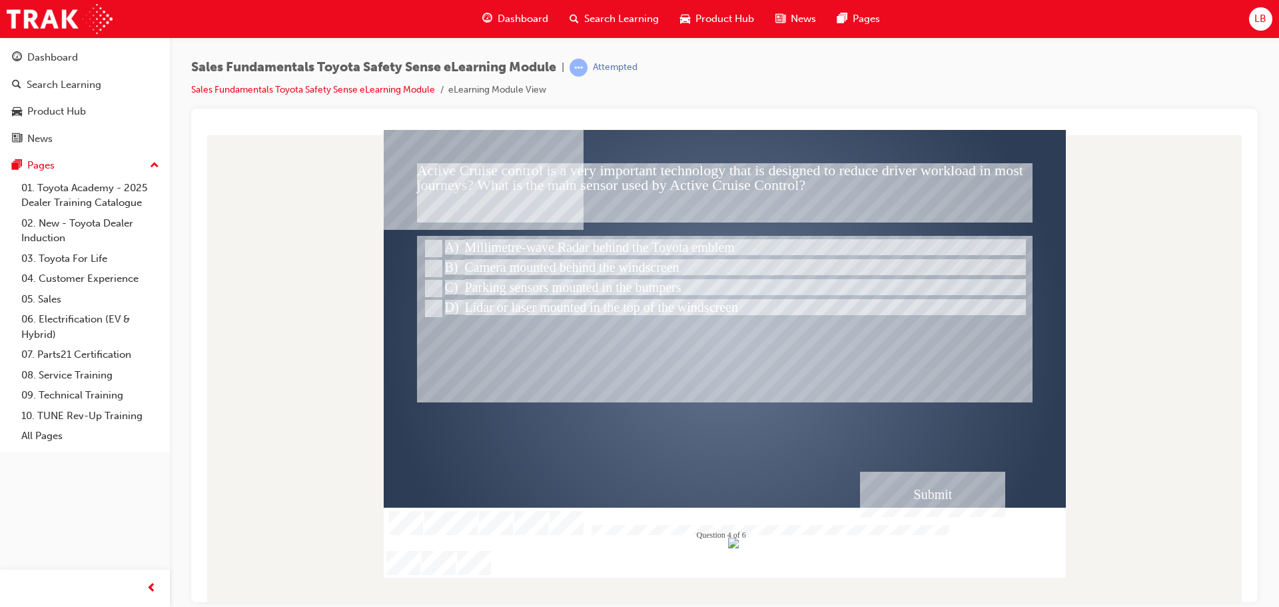
click at [935, 482] on div "Submit" at bounding box center [932, 493] width 145 height 45
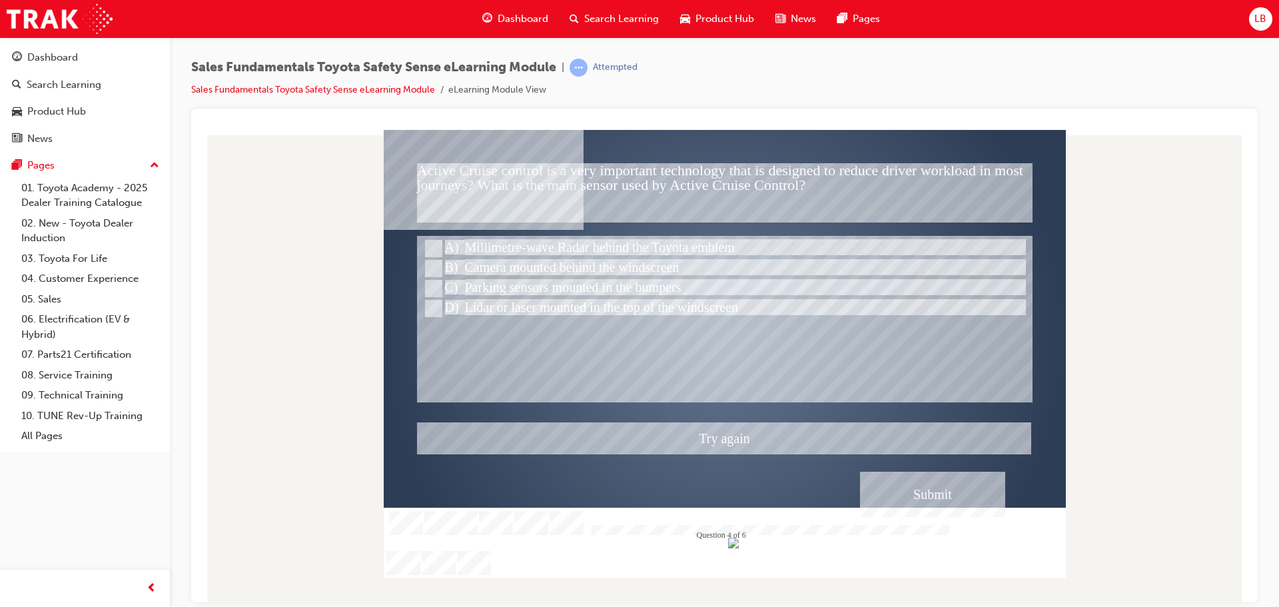
click at [436, 249] on div at bounding box center [725, 353] width 682 height 448
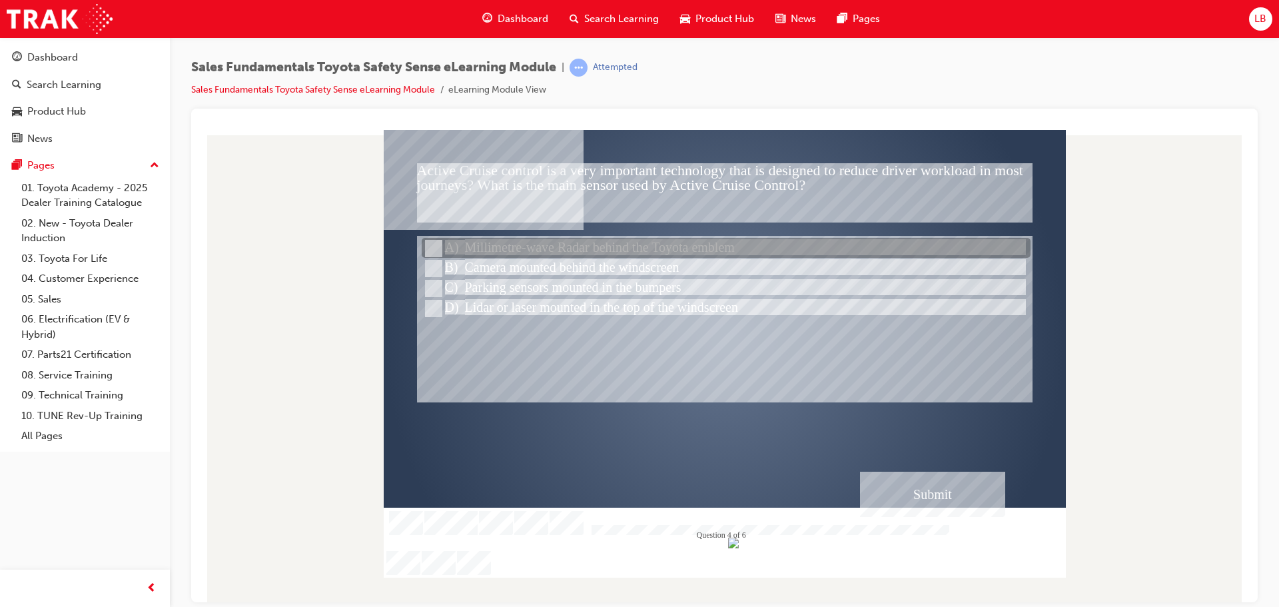
click at [436, 250] on input "Millimetre-wave Radar behind the Toyota emblem" at bounding box center [432, 248] width 15 height 15
radio input "true"
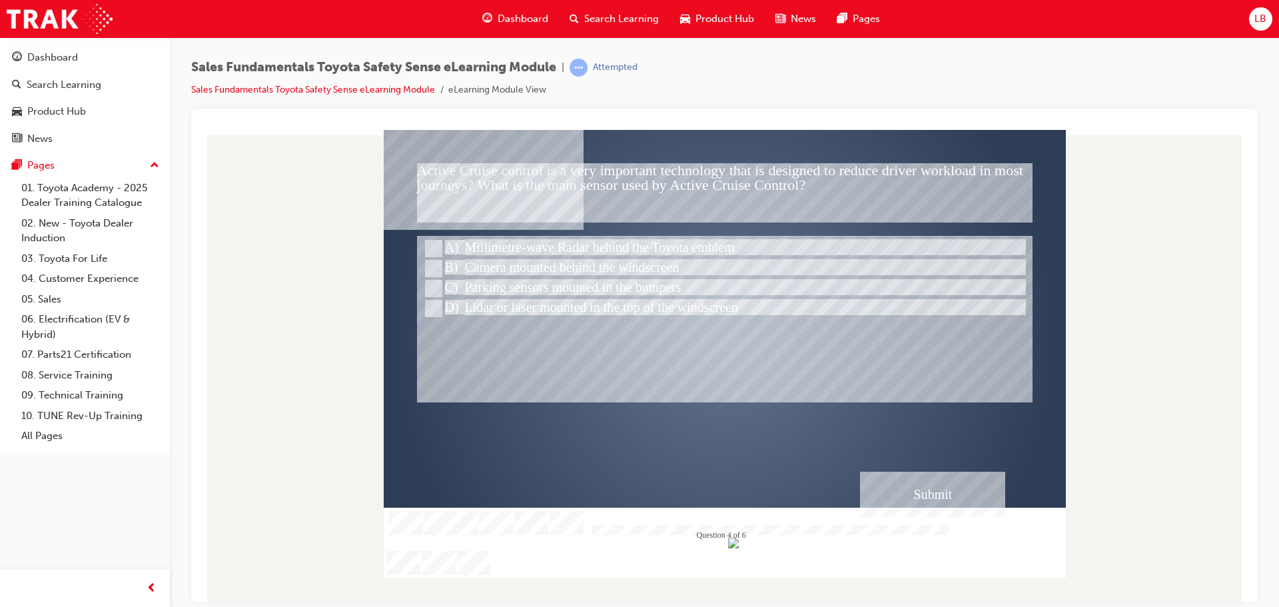
click at [883, 472] on div "Submit" at bounding box center [932, 493] width 145 height 45
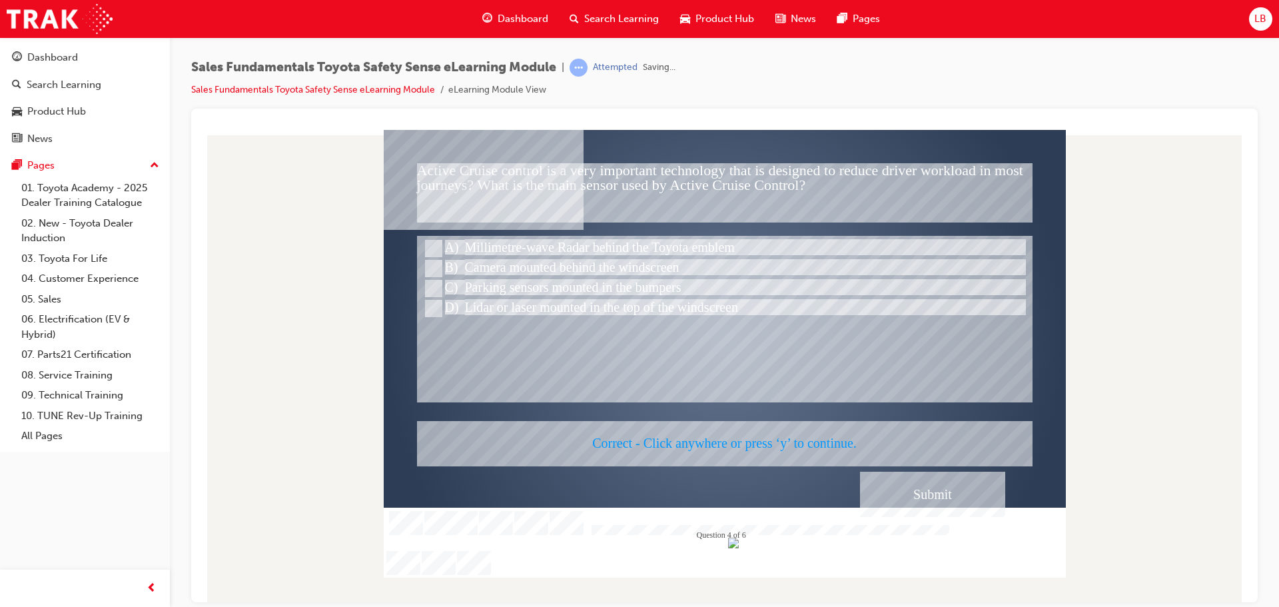
click at [883, 472] on div at bounding box center [725, 353] width 682 height 448
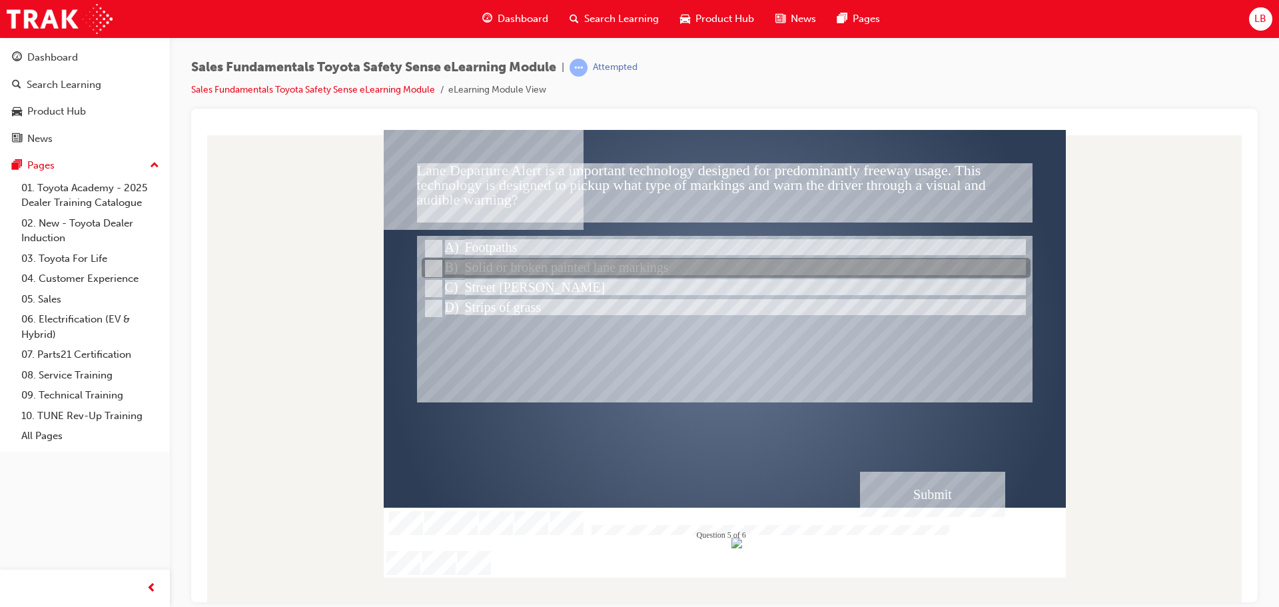
click at [432, 265] on input "Solid or broken painted lane markings" at bounding box center [432, 268] width 15 height 15
radio input "true"
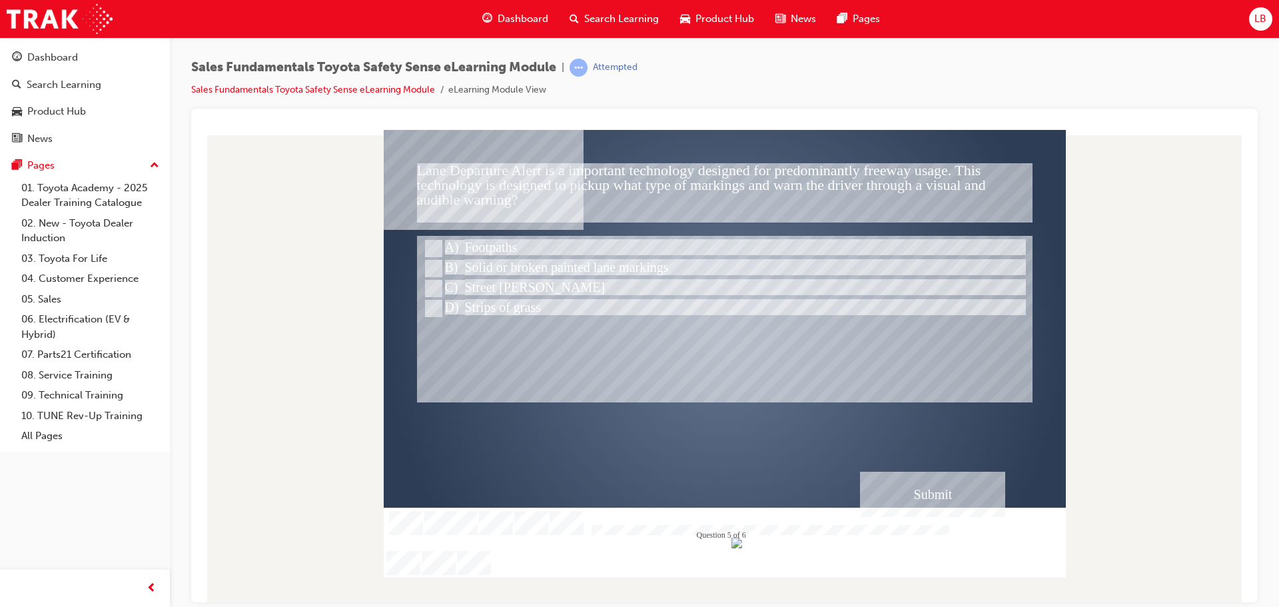
click at [912, 476] on div "Submit" at bounding box center [932, 493] width 145 height 45
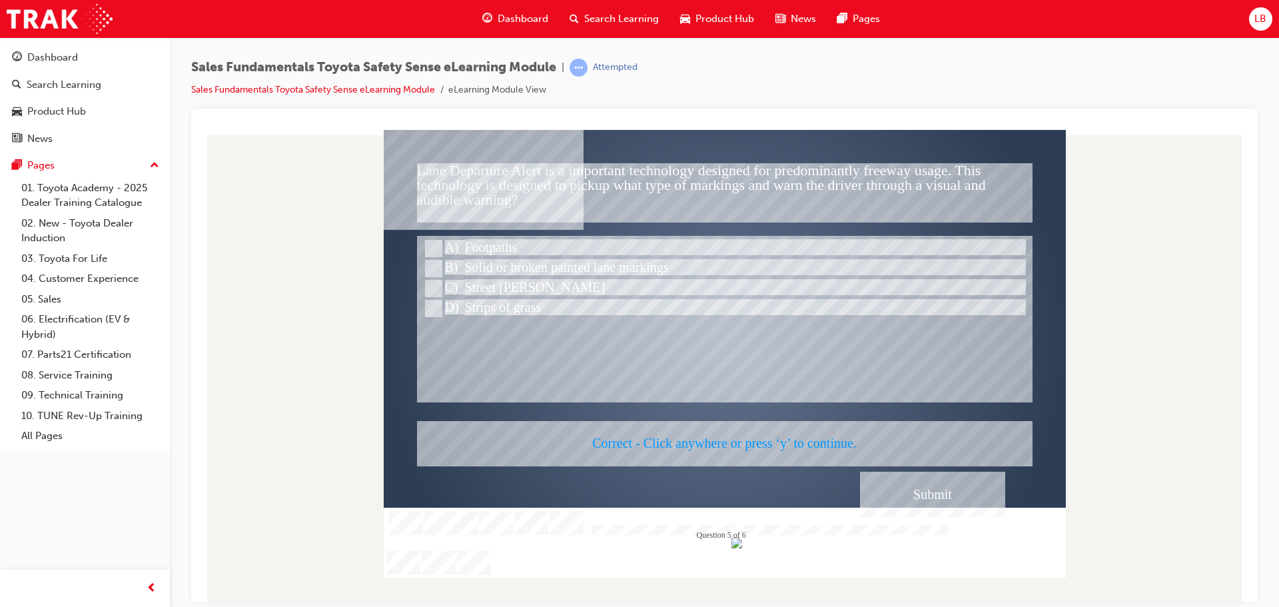
click at [912, 476] on div at bounding box center [725, 353] width 682 height 448
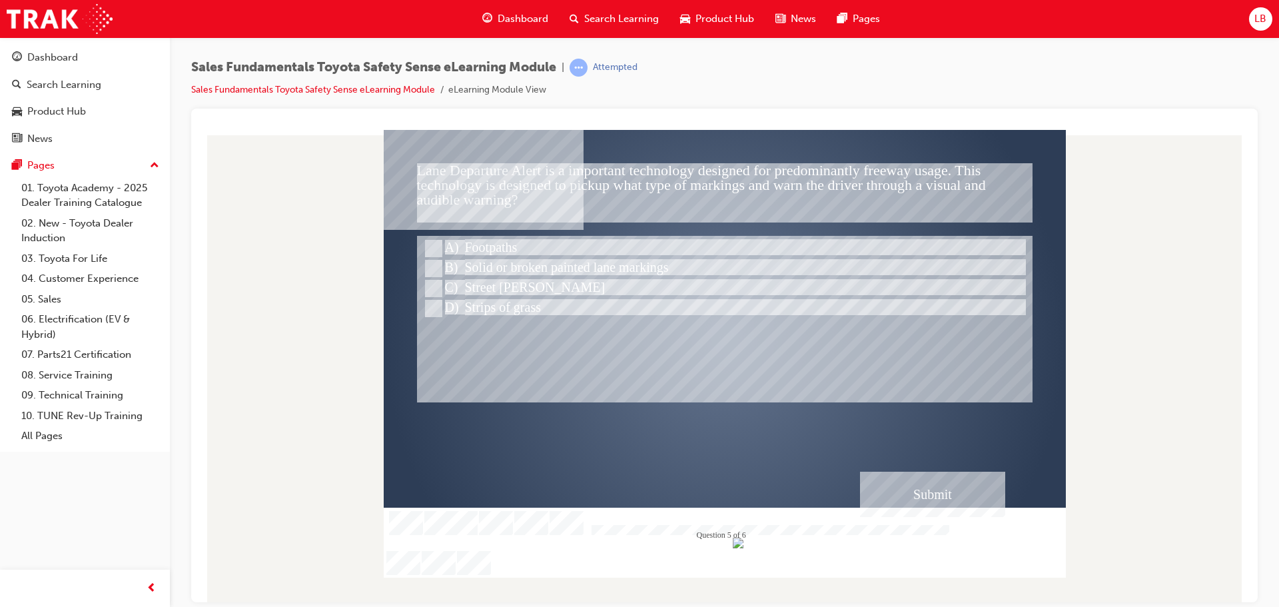
click at [923, 501] on div "Submit" at bounding box center [932, 493] width 145 height 45
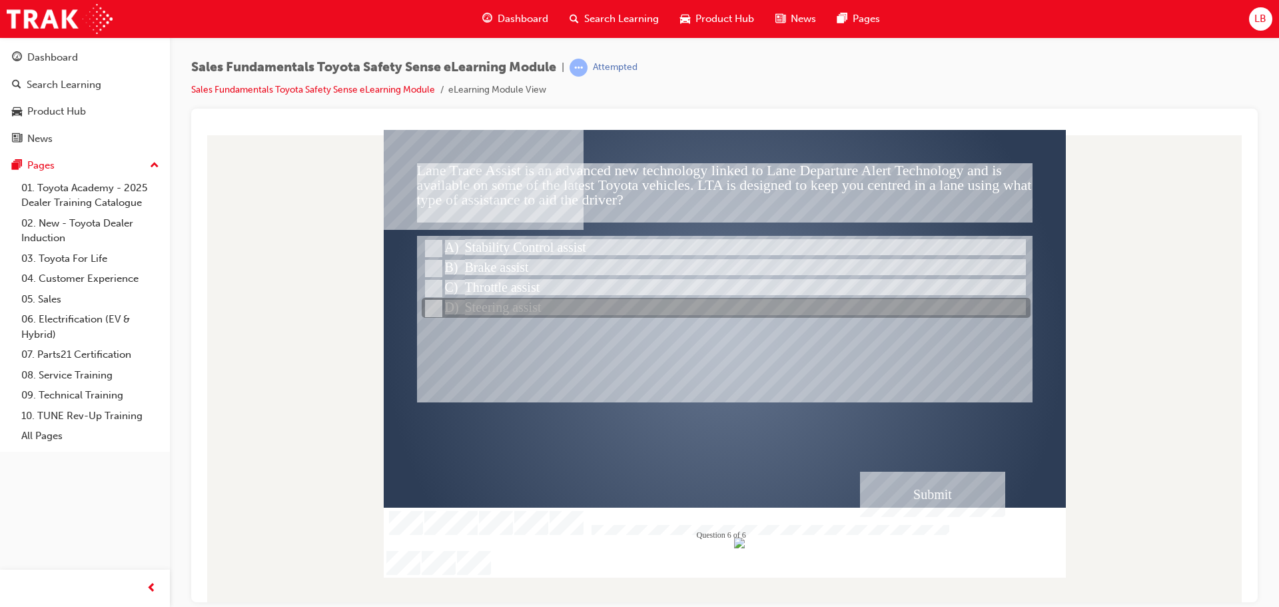
click at [431, 313] on input "Steering assist" at bounding box center [432, 308] width 15 height 15
radio input "true"
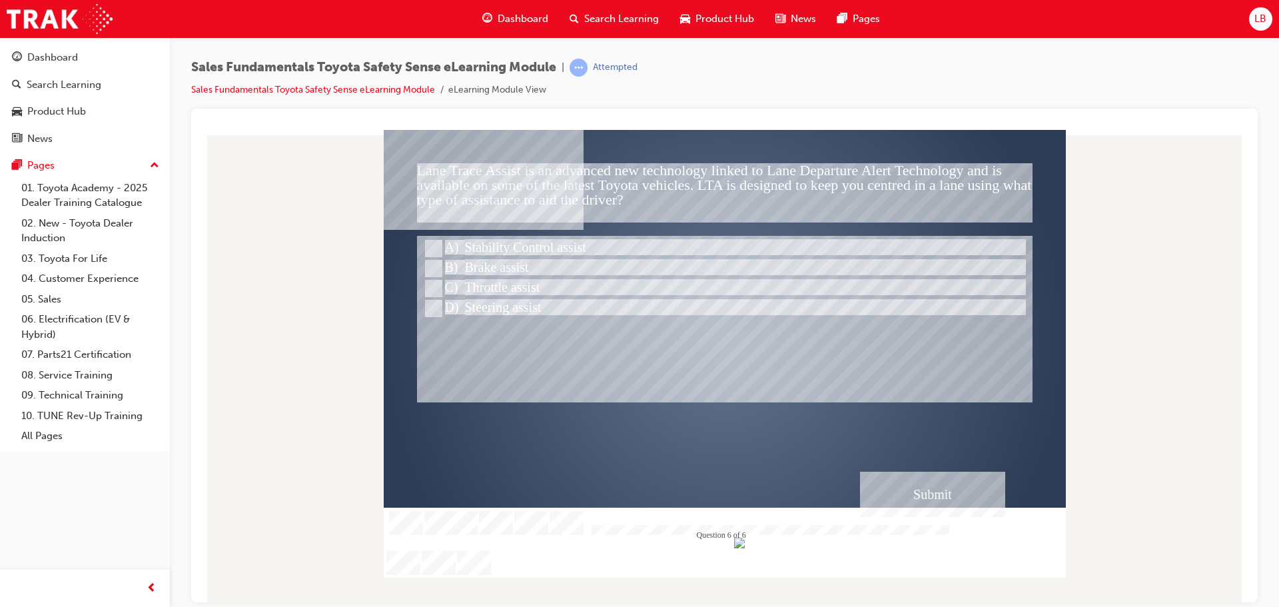
click at [877, 468] on div at bounding box center [725, 339] width 682 height 384
click at [903, 476] on div "Submit" at bounding box center [932, 493] width 145 height 45
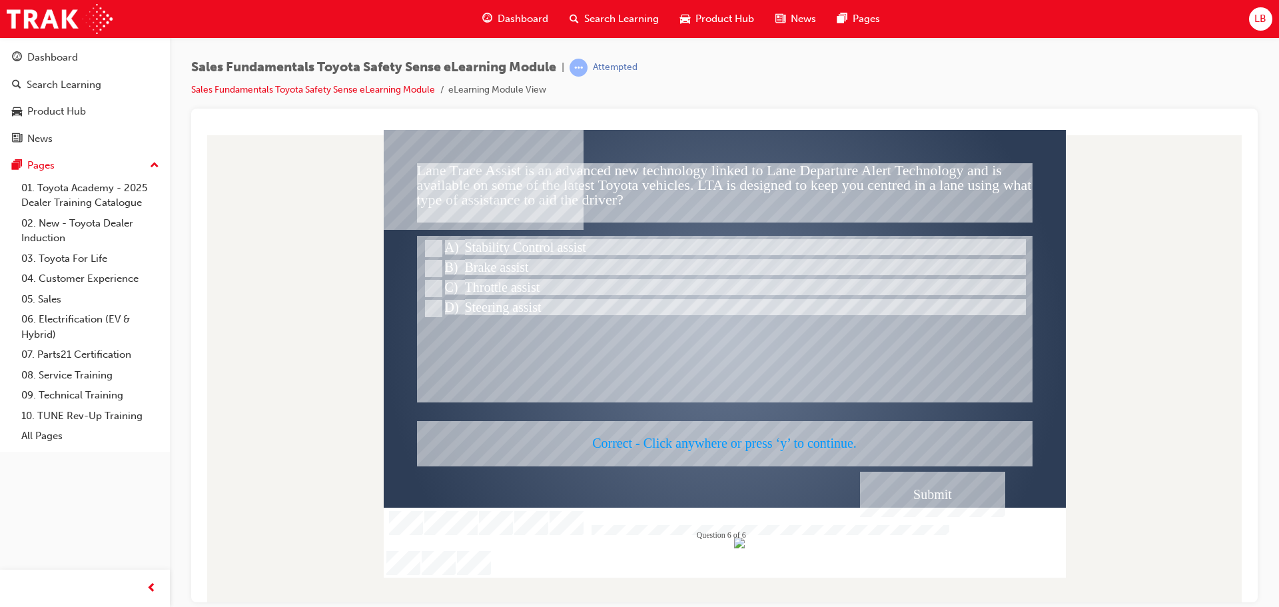
click at [903, 476] on div at bounding box center [725, 353] width 682 height 448
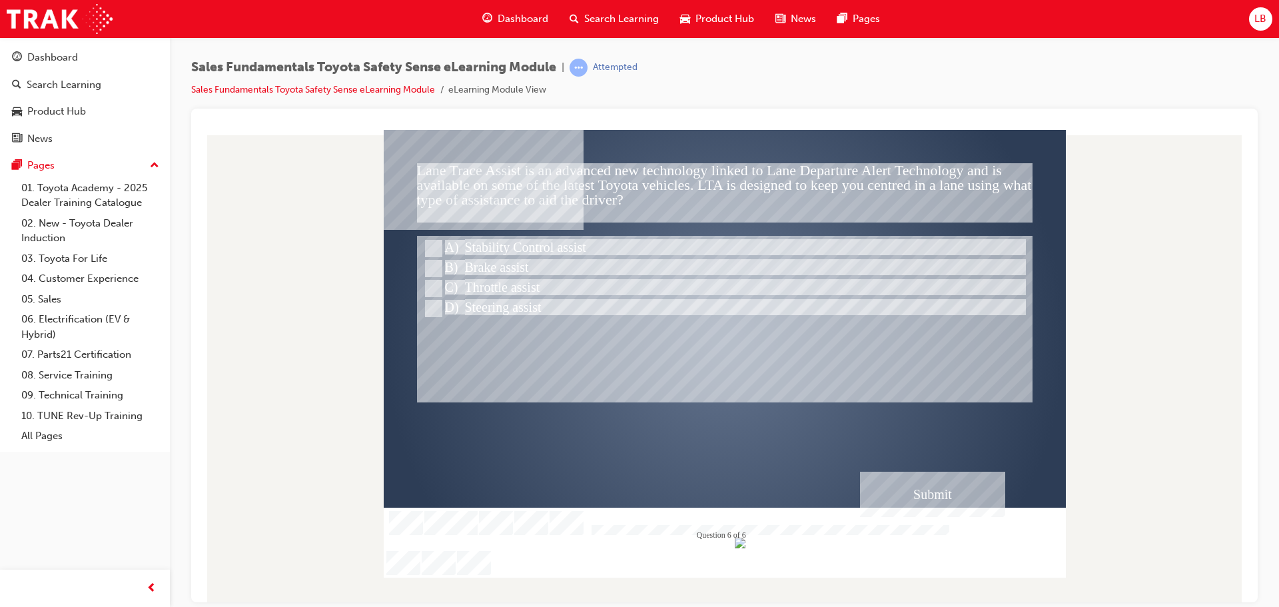
click at [914, 490] on div "Submit" at bounding box center [932, 493] width 145 height 45
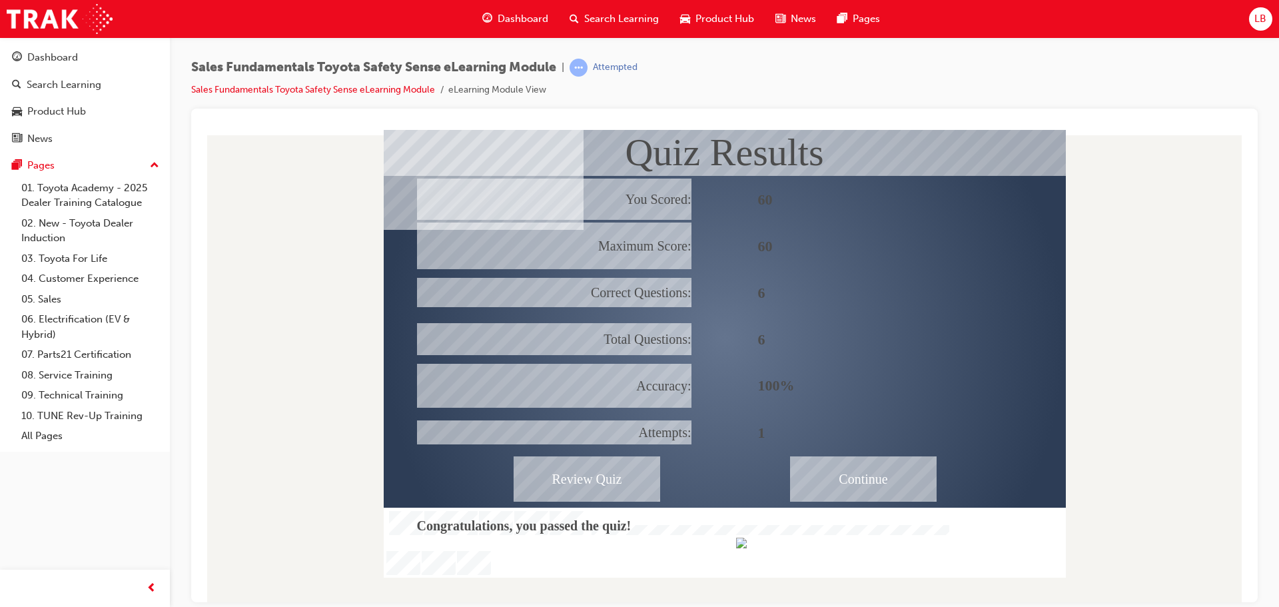
click at [871, 470] on div "Continue" at bounding box center [863, 478] width 147 height 45
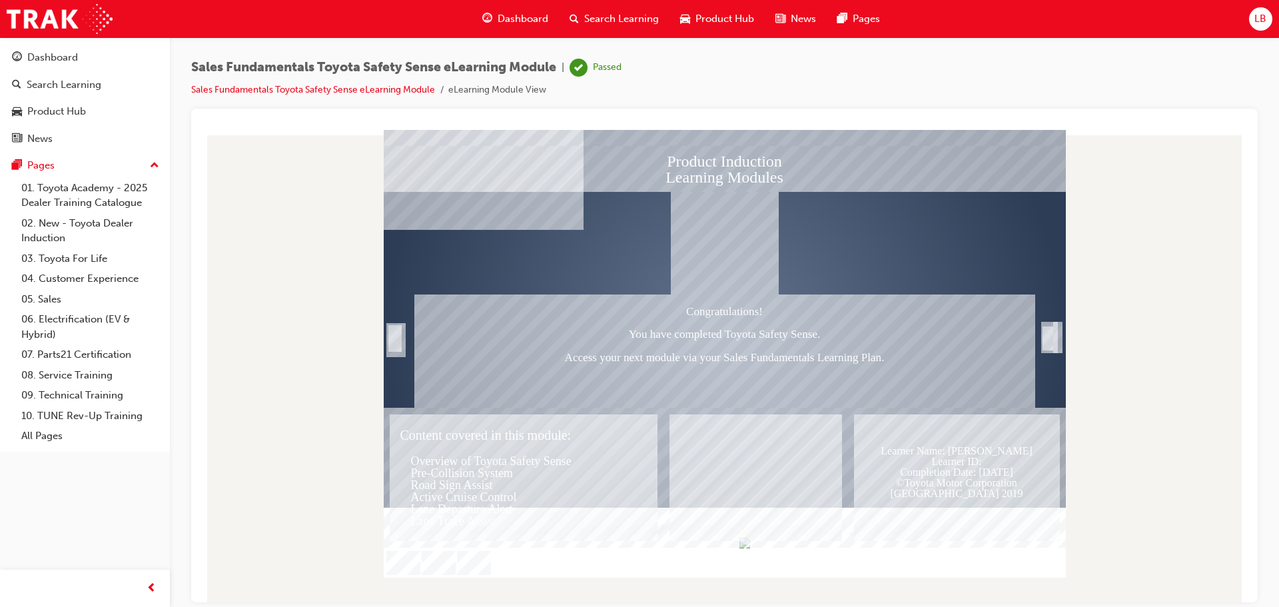
click at [1050, 338] on div "Trigger this button to exit" at bounding box center [1047, 352] width 13 height 29
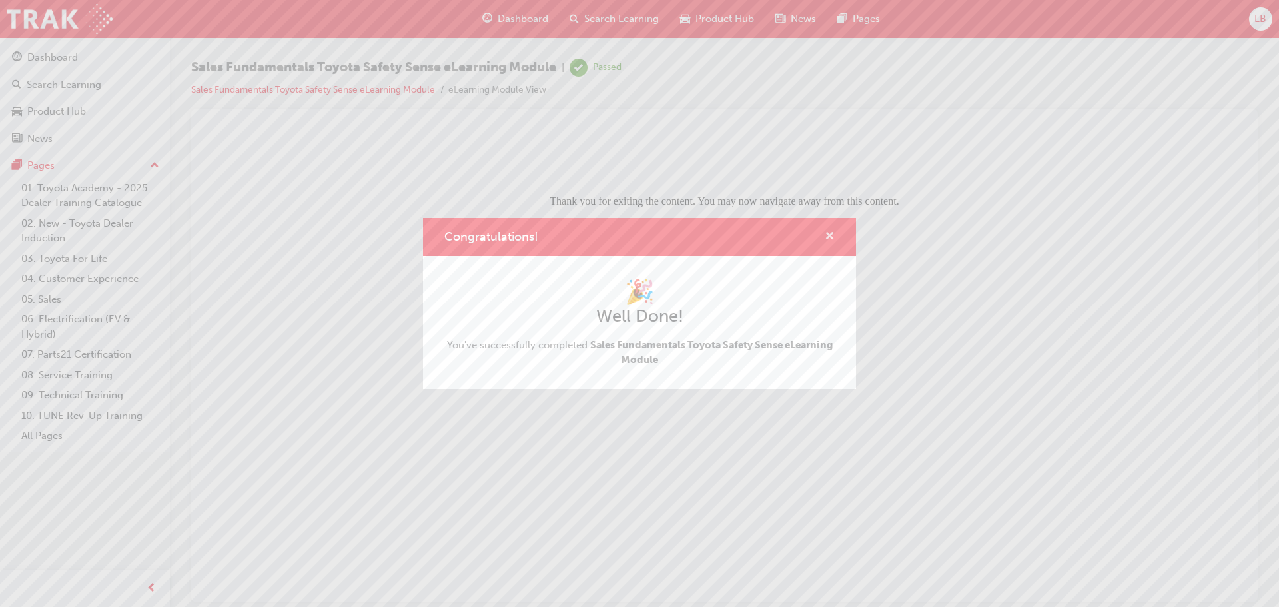
click at [827, 236] on span "cross-icon" at bounding box center [830, 237] width 10 height 12
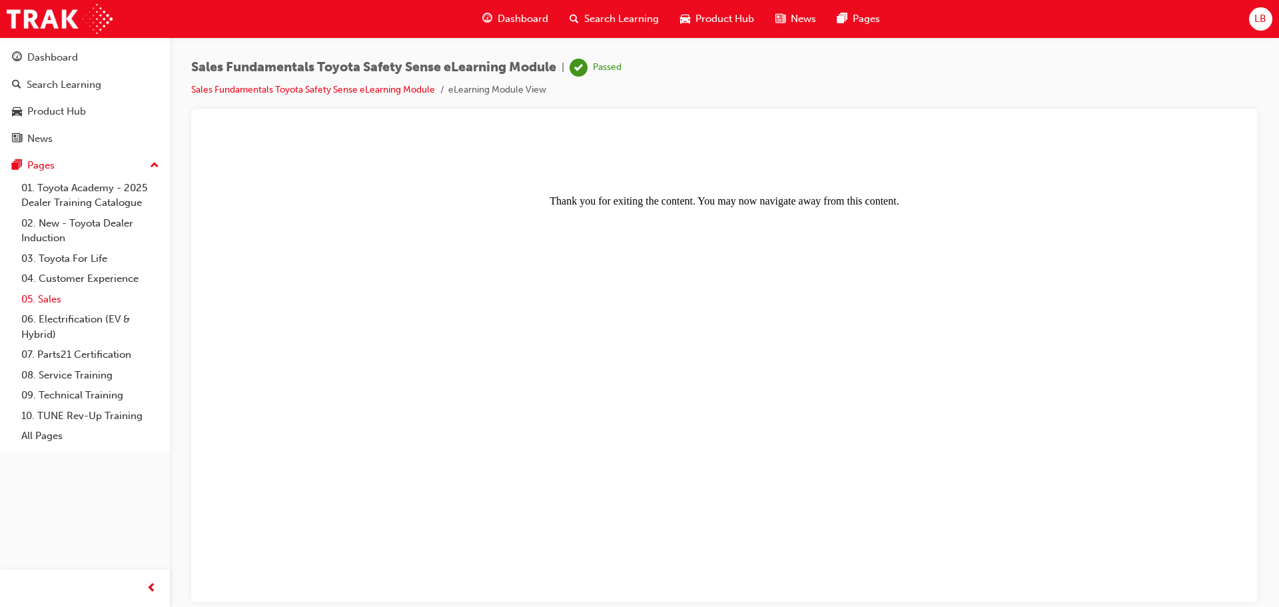
click at [48, 293] on link "05. Sales" at bounding box center [90, 299] width 149 height 21
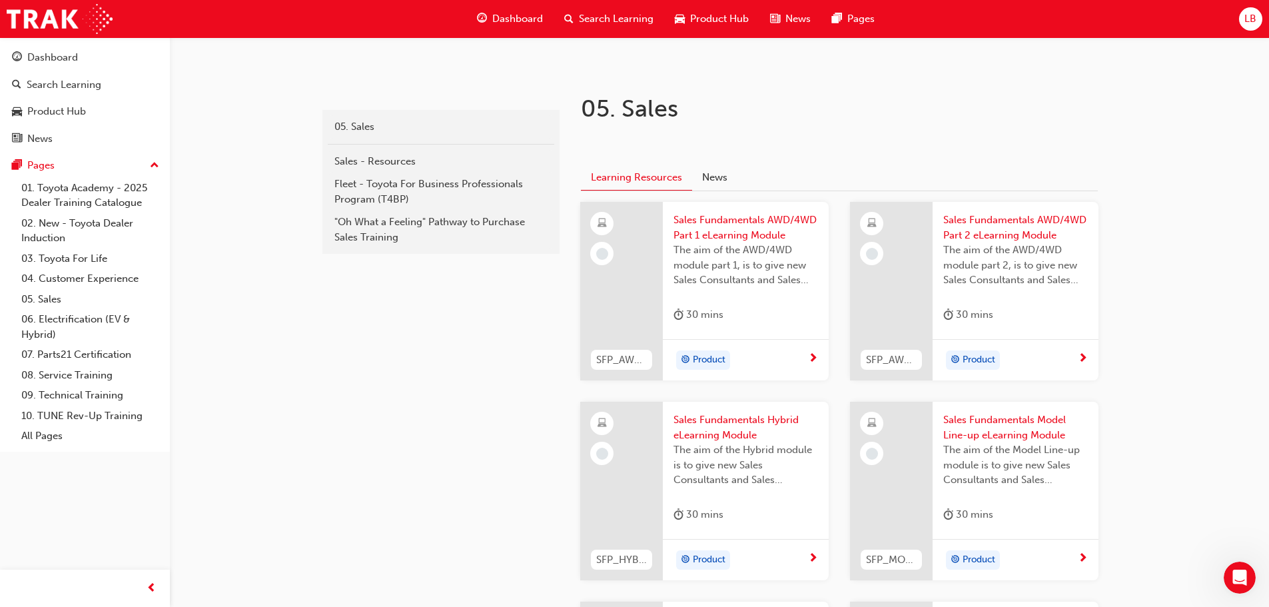
scroll to position [266, 0]
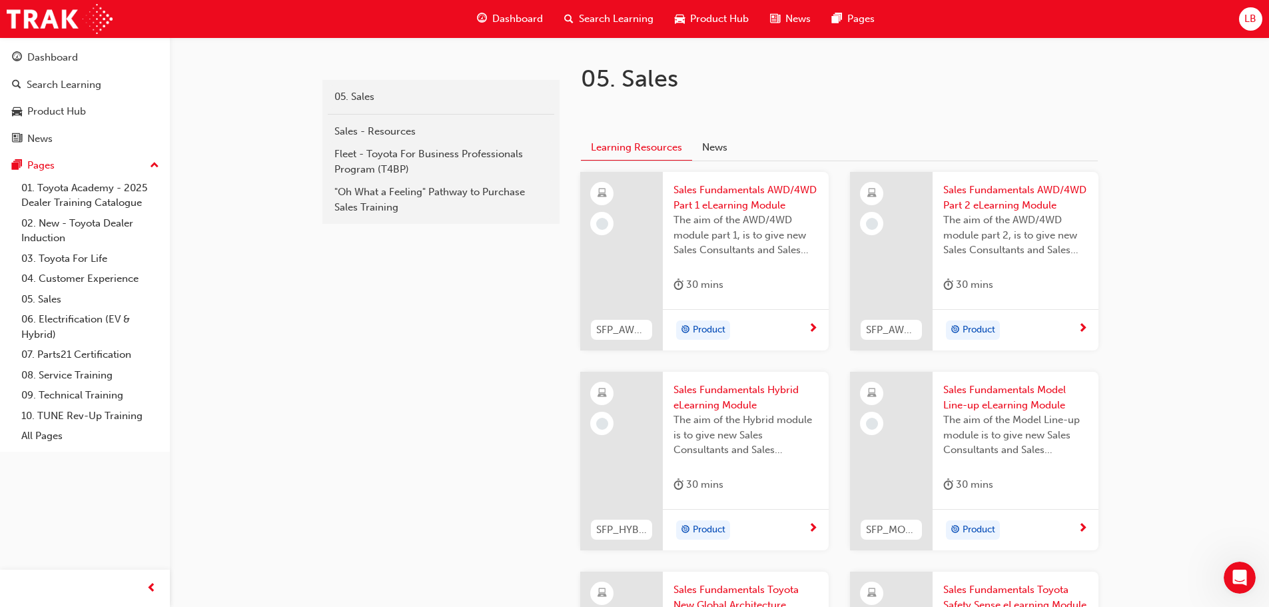
click at [734, 186] on span "Sales Fundamentals AWD/4WD Part 1 eLearning Module" at bounding box center [745, 198] width 145 height 30
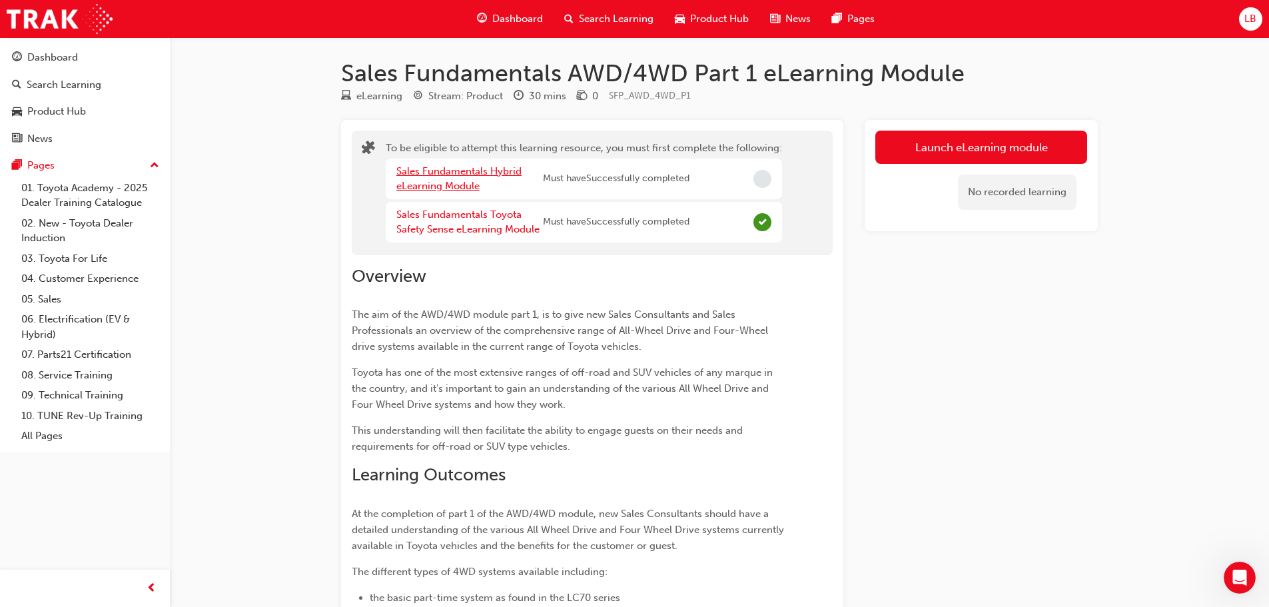
click at [458, 171] on link "Sales Fundamentals Hybrid eLearning Module" at bounding box center [458, 178] width 125 height 27
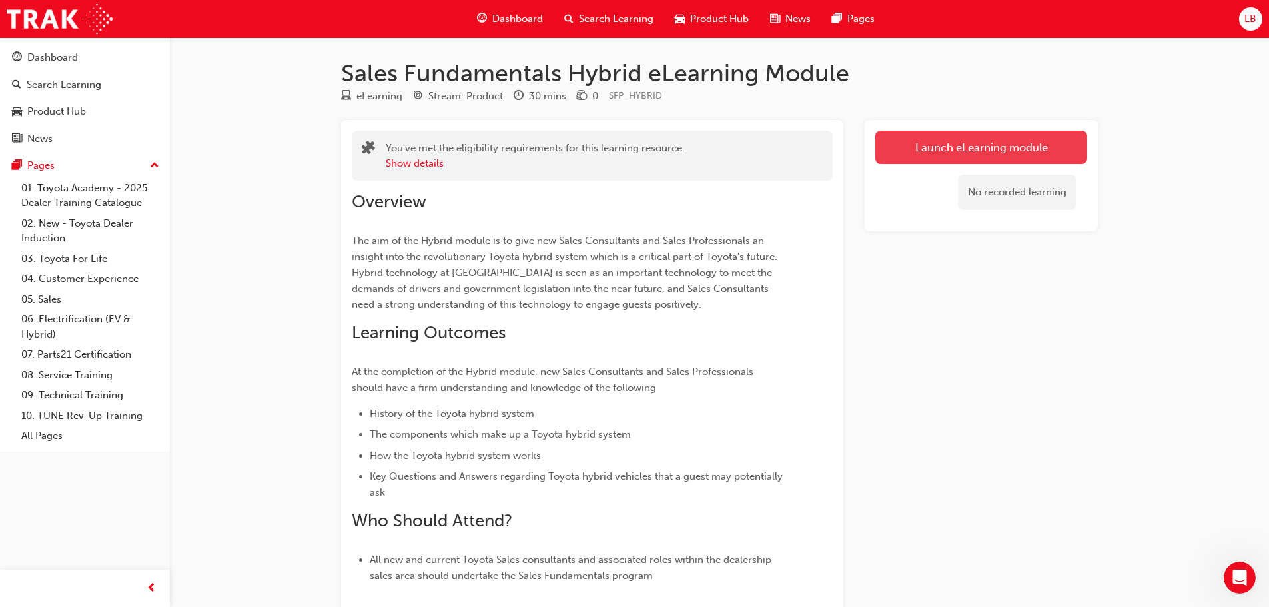
click at [985, 153] on link "Launch eLearning module" at bounding box center [981, 147] width 212 height 33
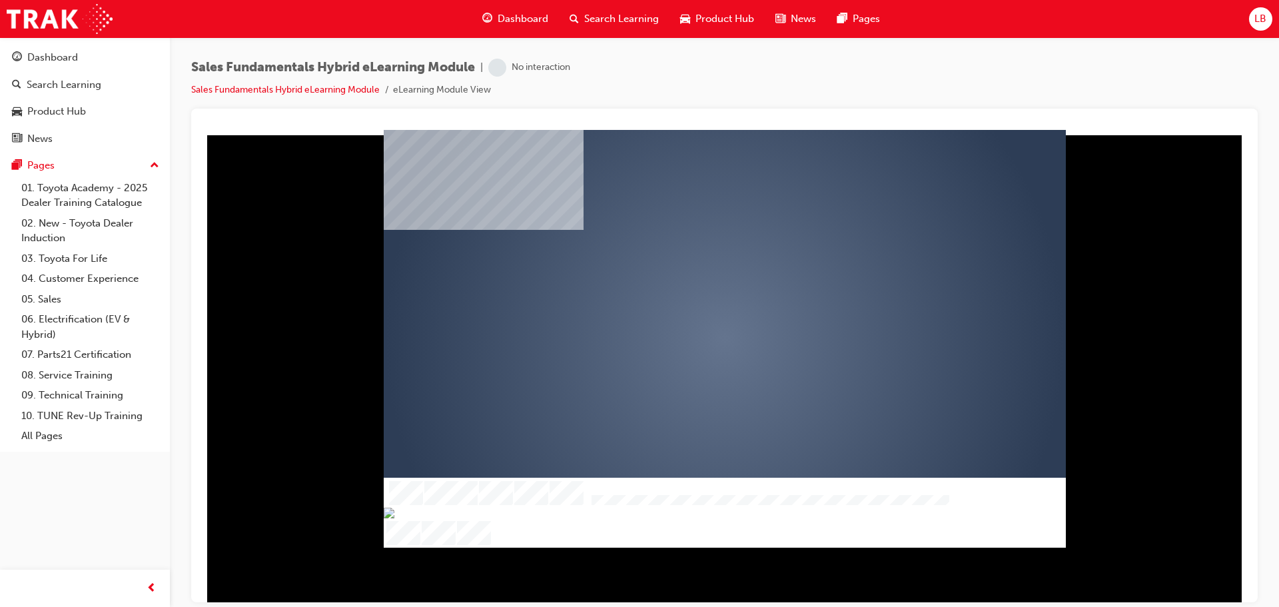
click at [686, 300] on div "play" at bounding box center [686, 300] width 0 height 0
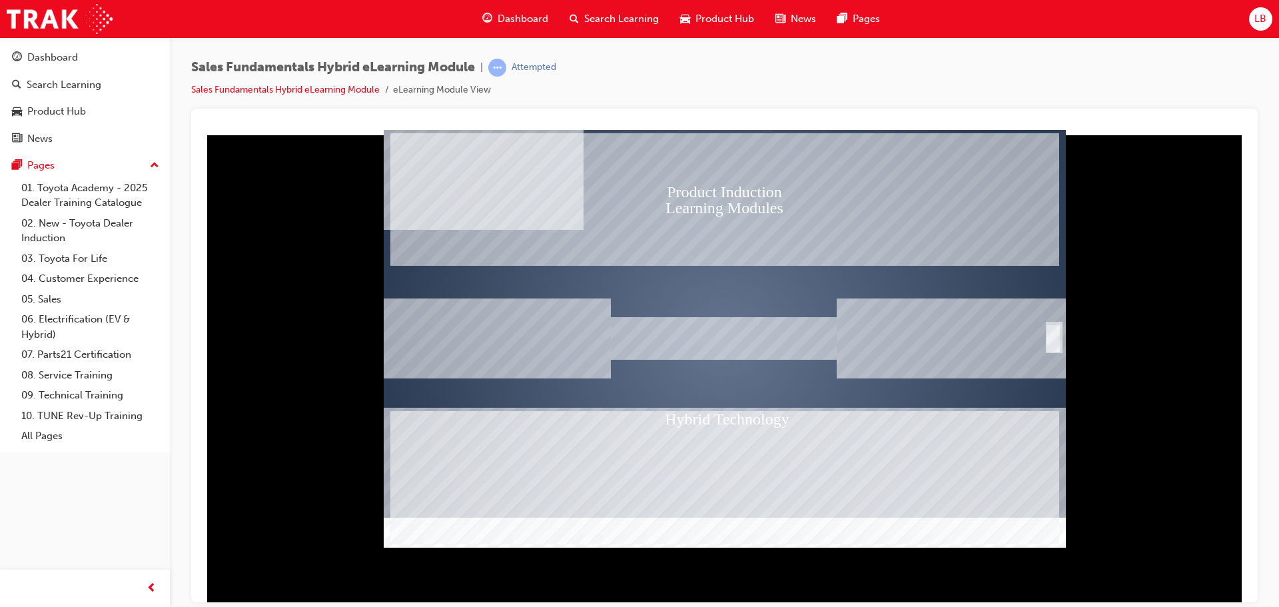
click at [716, 336] on div "Image" at bounding box center [724, 337] width 226 height 43
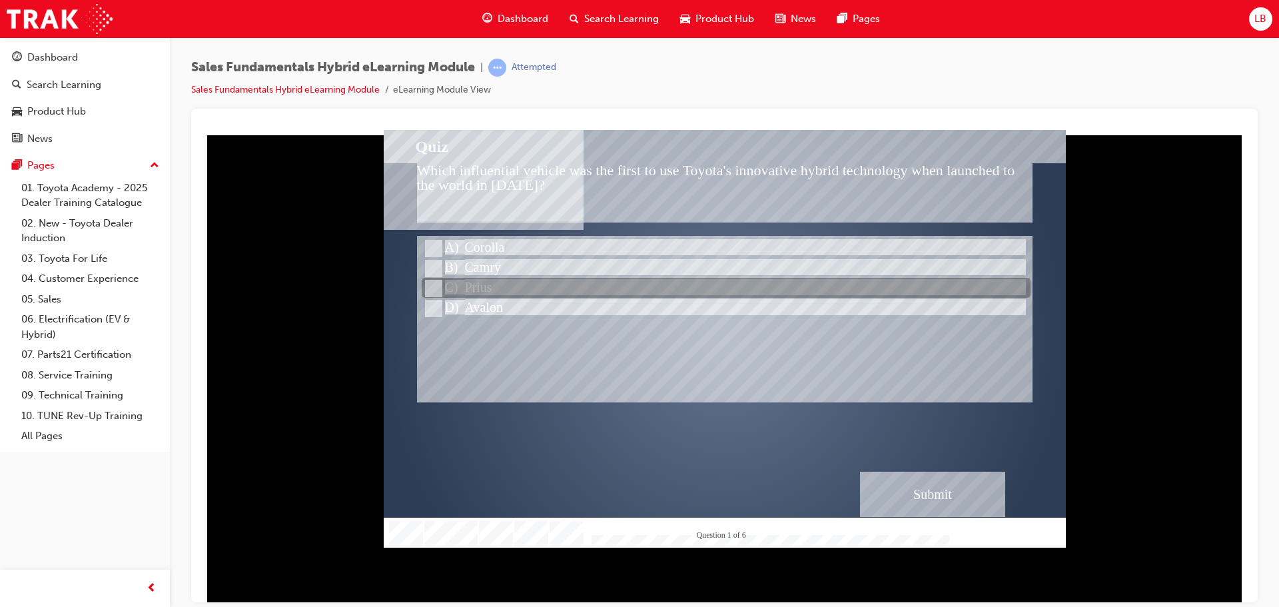
click at [437, 284] on input "Prius" at bounding box center [432, 288] width 15 height 15
radio input "true"
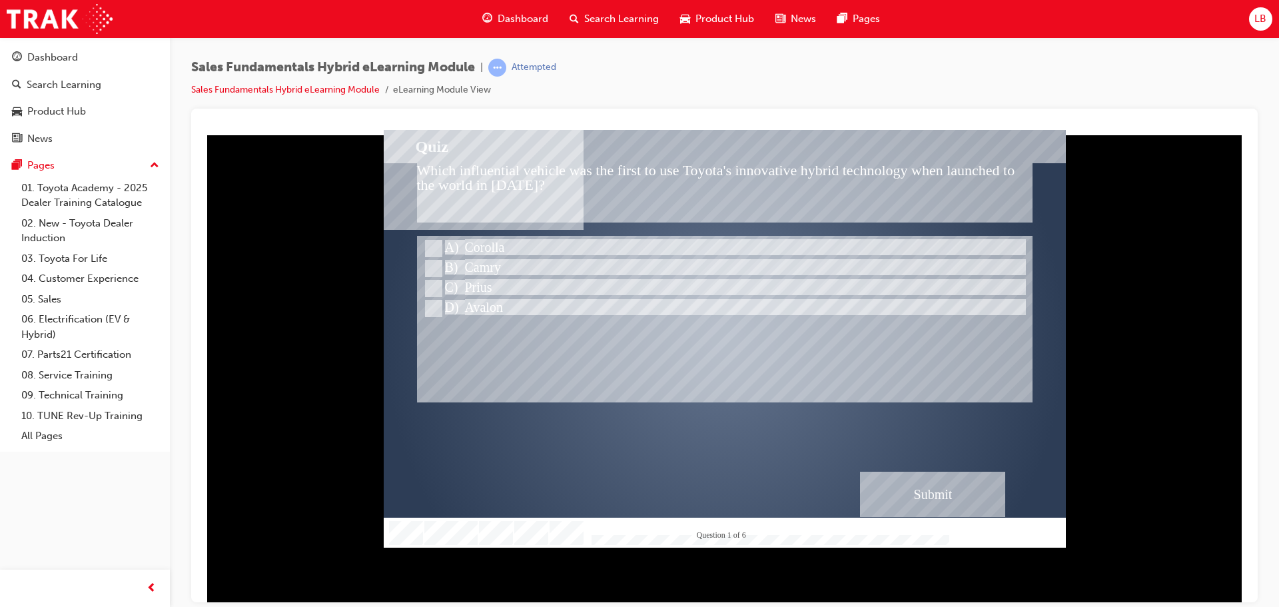
click at [951, 492] on div "Submit" at bounding box center [932, 493] width 145 height 45
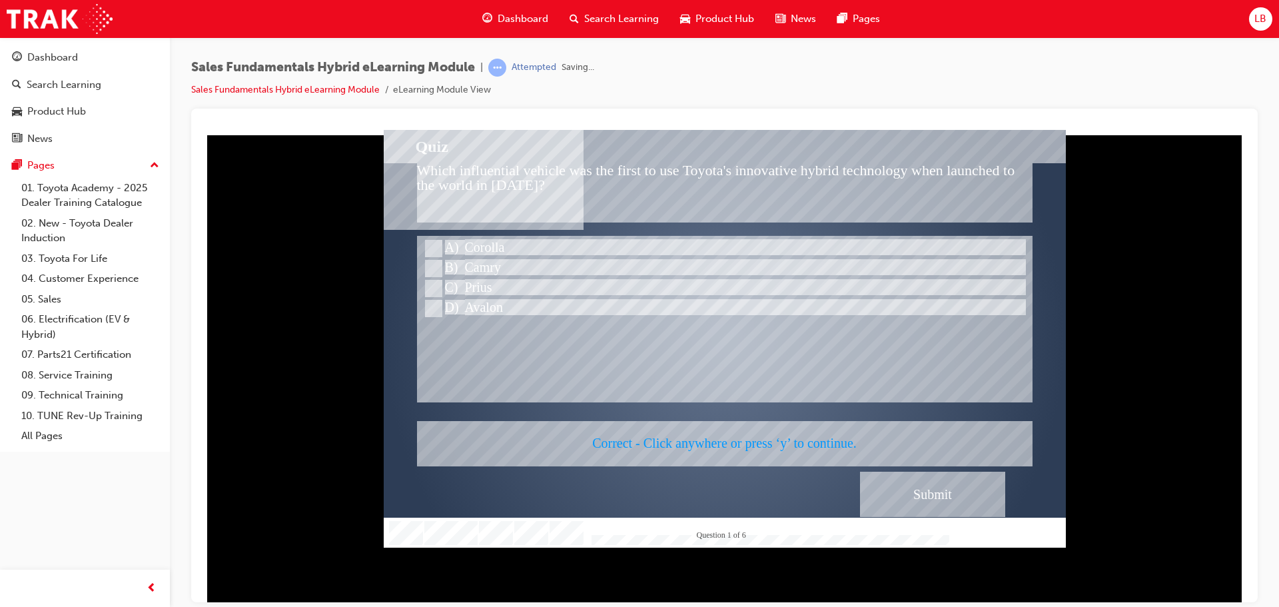
click at [941, 490] on div at bounding box center [725, 338] width 682 height 418
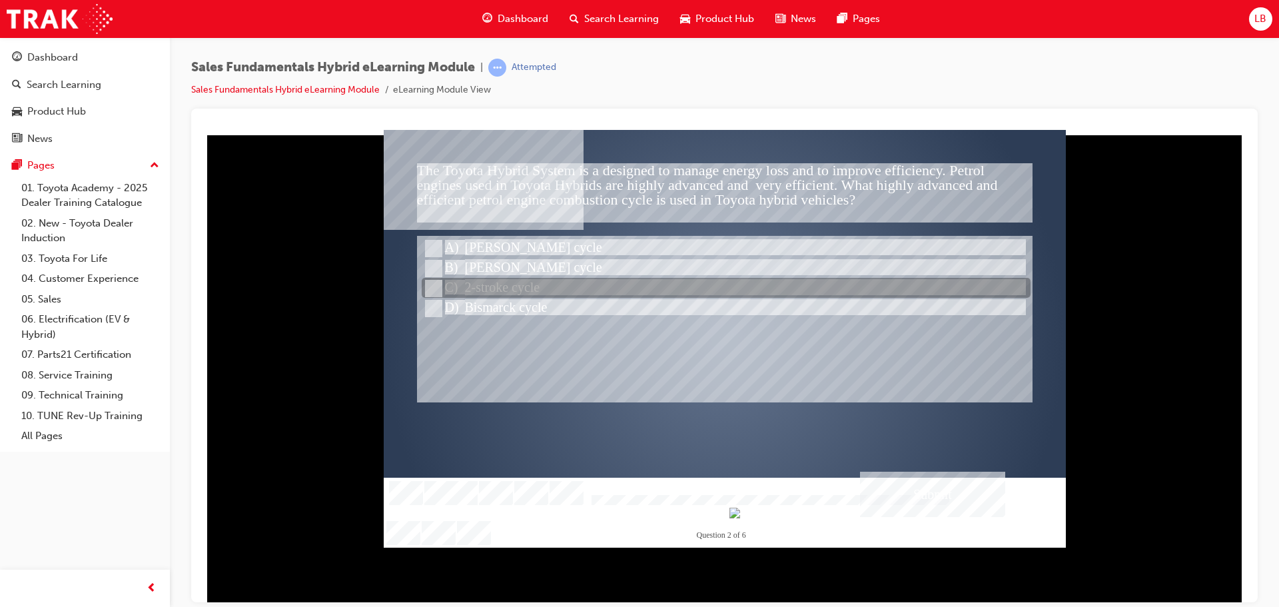
click at [434, 291] on input "2-stroke cycle" at bounding box center [432, 288] width 15 height 15
radio input "true"
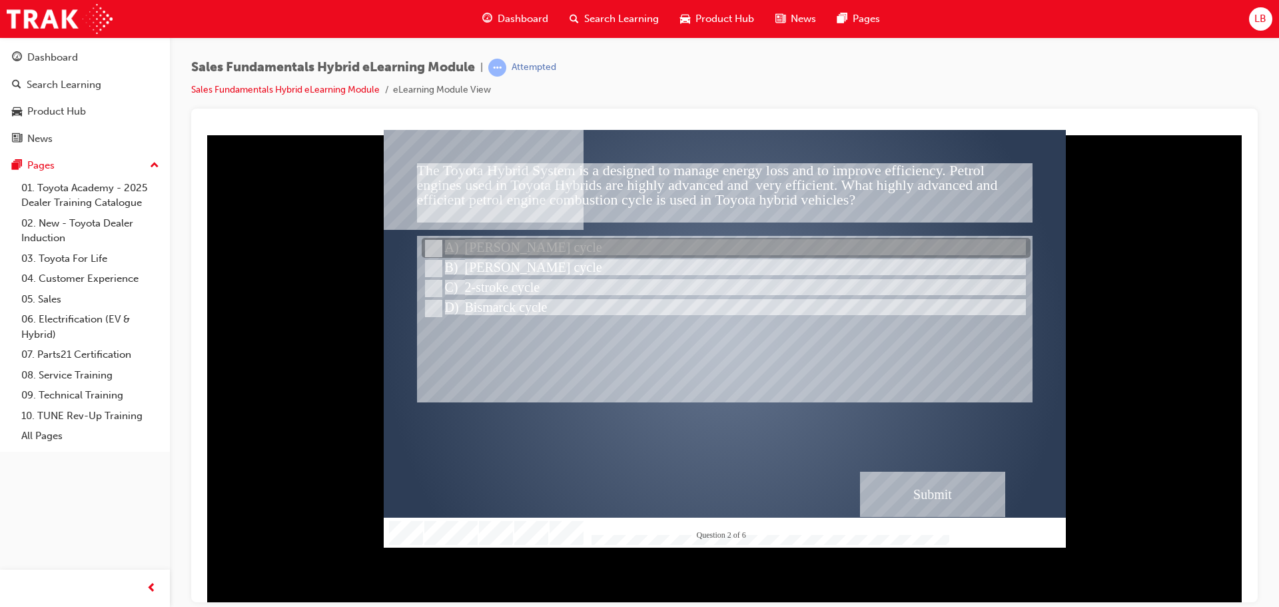
click at [427, 242] on input "Otto cycle" at bounding box center [432, 248] width 15 height 15
radio input "true"
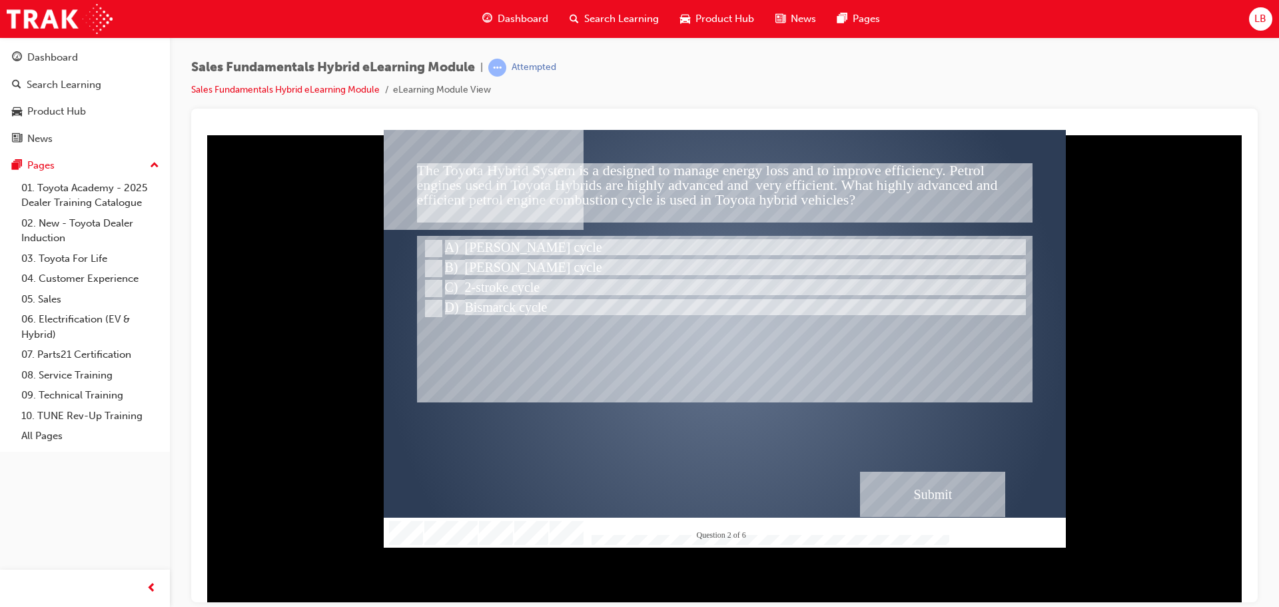
click at [949, 488] on div "Submit" at bounding box center [932, 493] width 145 height 45
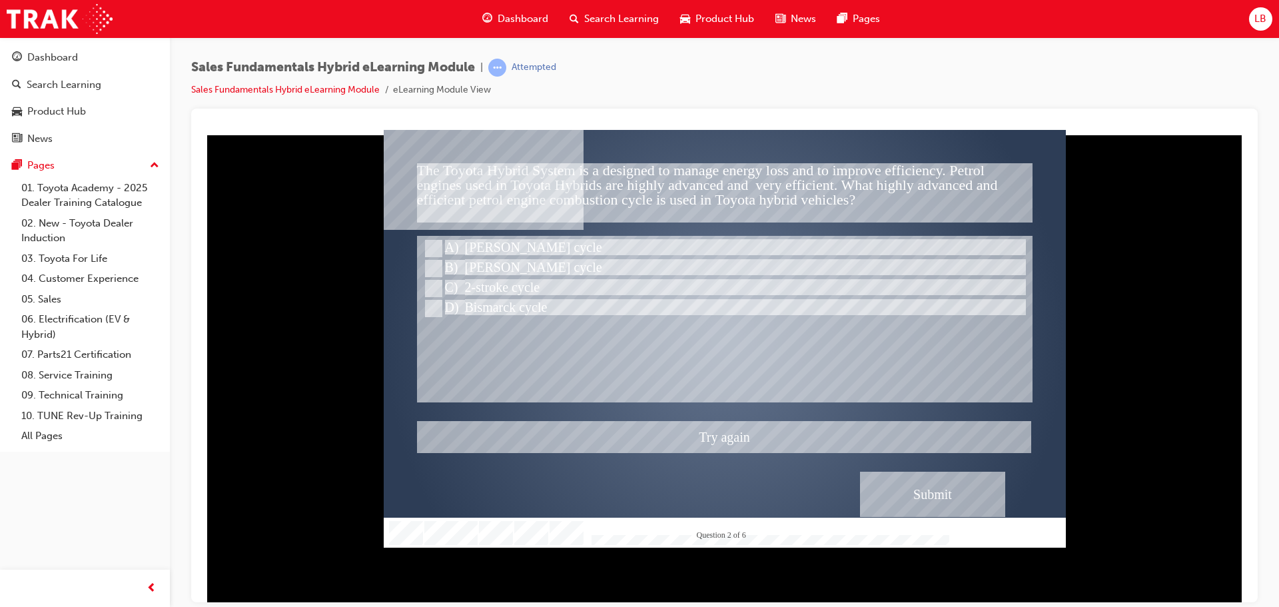
drag, startPoint x: 428, startPoint y: 288, endPoint x: 445, endPoint y: 290, distance: 16.7
click at [430, 285] on div at bounding box center [725, 338] width 682 height 418
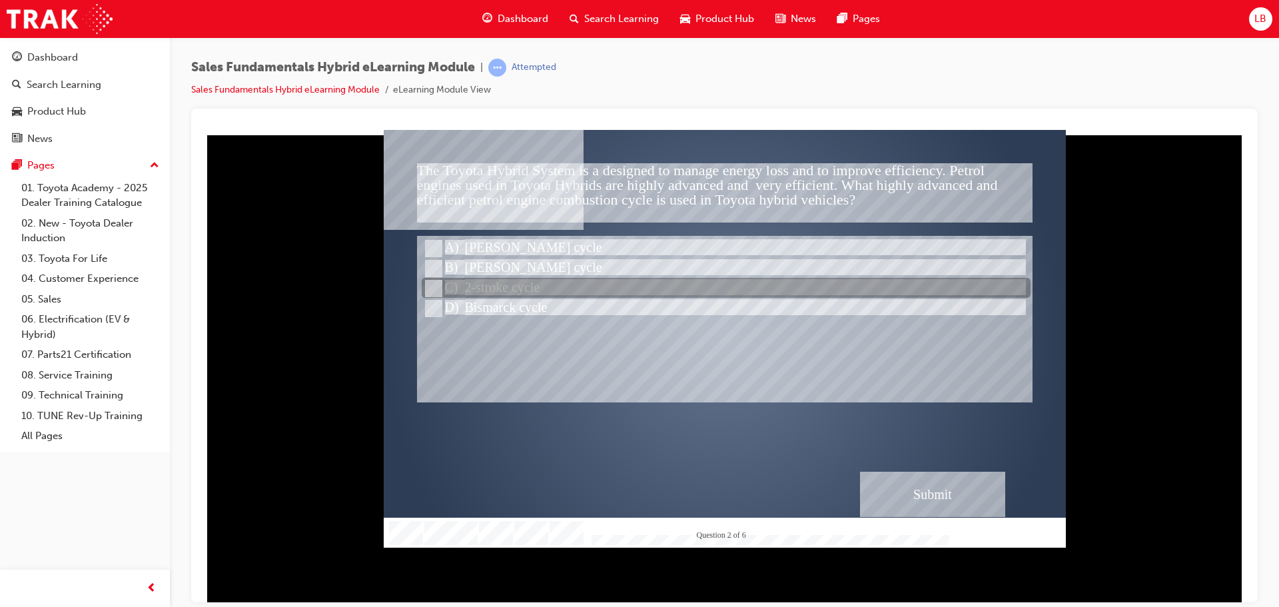
click at [432, 285] on input "2-stroke cycle" at bounding box center [432, 288] width 15 height 15
radio input "true"
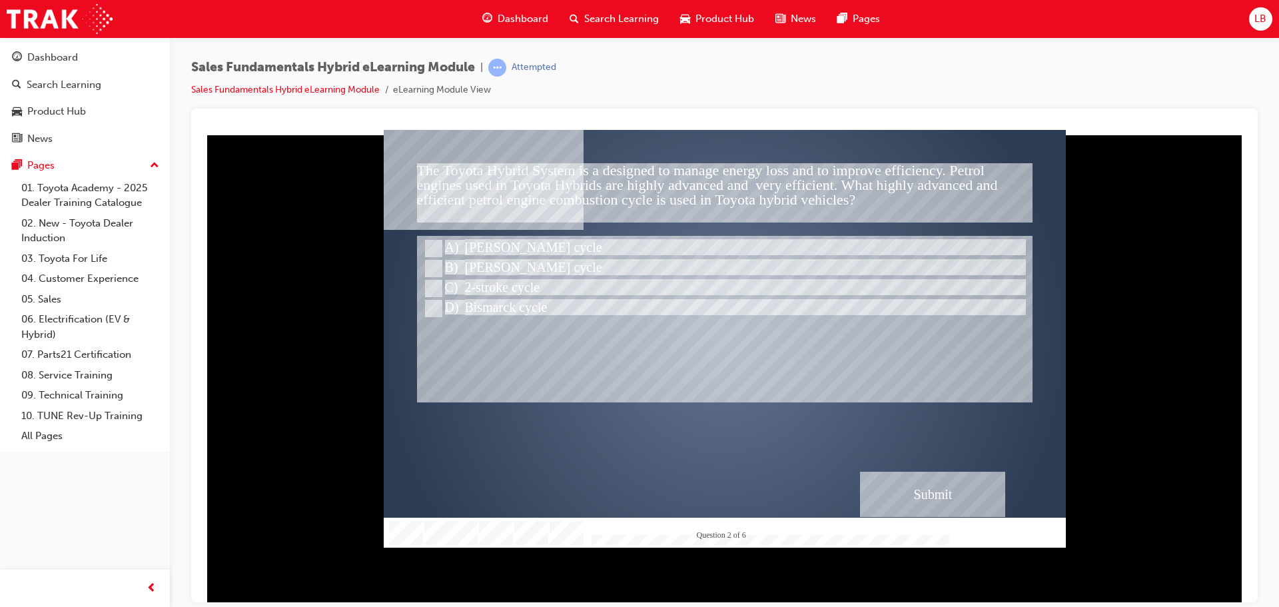
click at [959, 502] on div "Submit" at bounding box center [932, 493] width 145 height 45
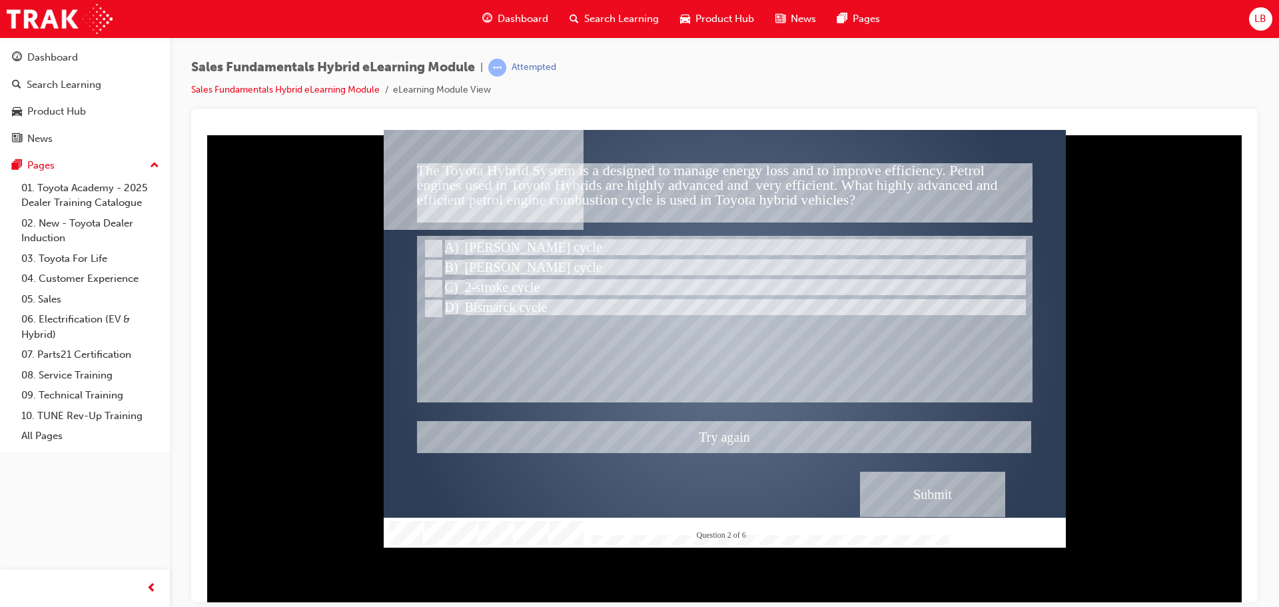
click at [434, 268] on div at bounding box center [725, 338] width 682 height 418
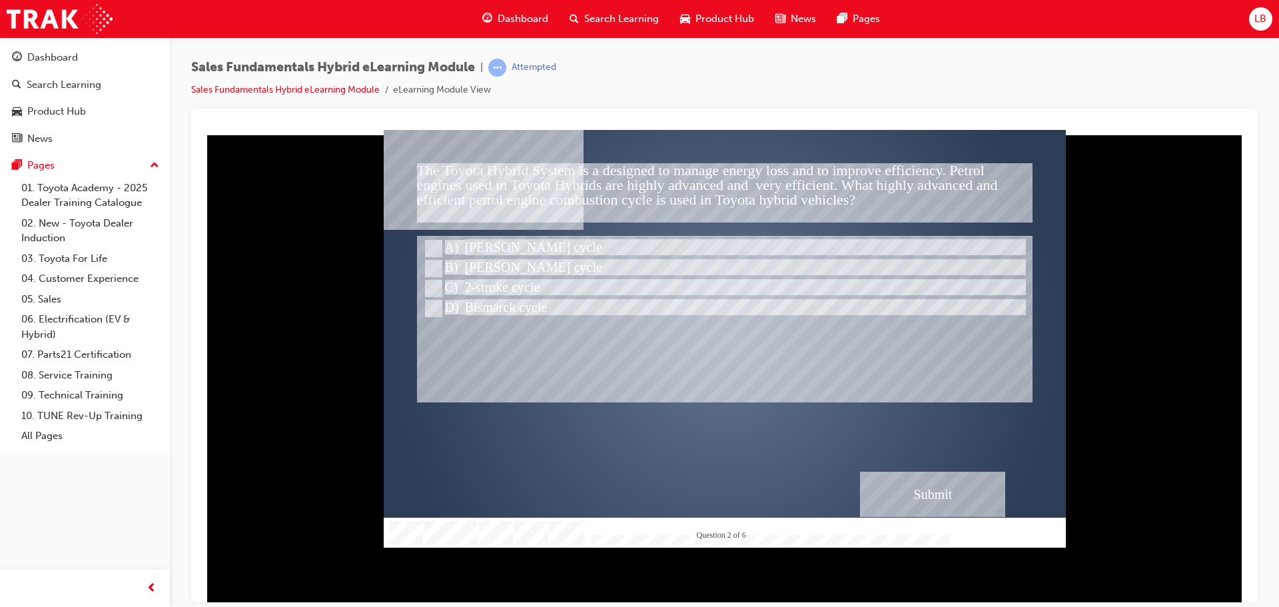
click at [923, 492] on div "Submit" at bounding box center [932, 493] width 145 height 45
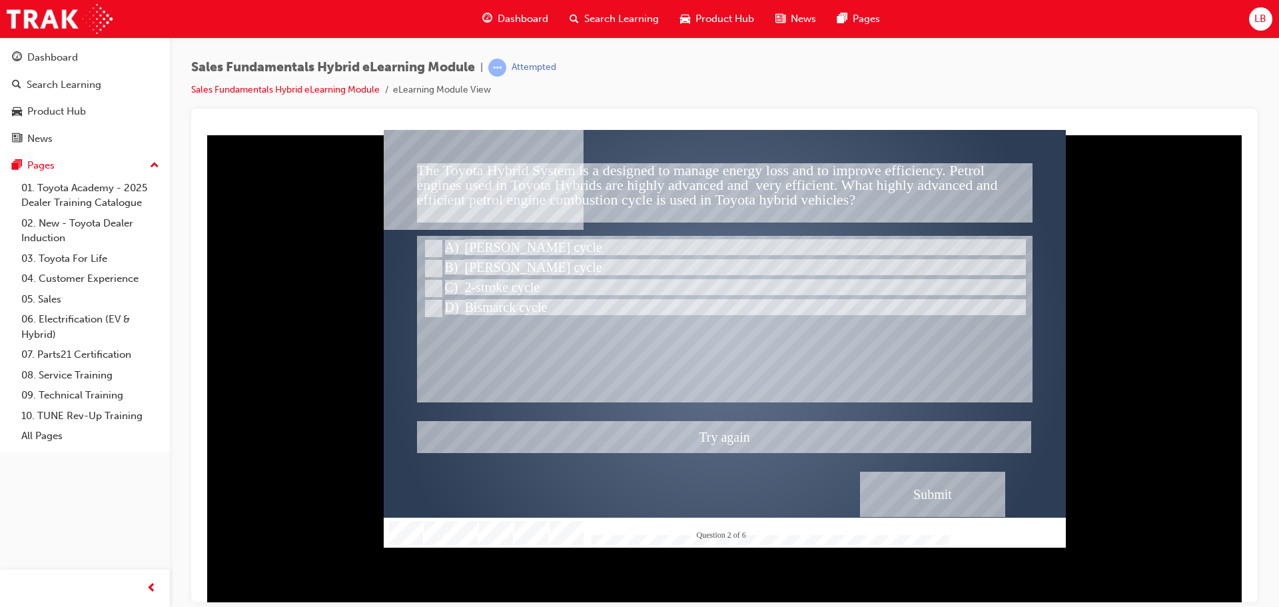
click at [424, 308] on div at bounding box center [725, 338] width 682 height 418
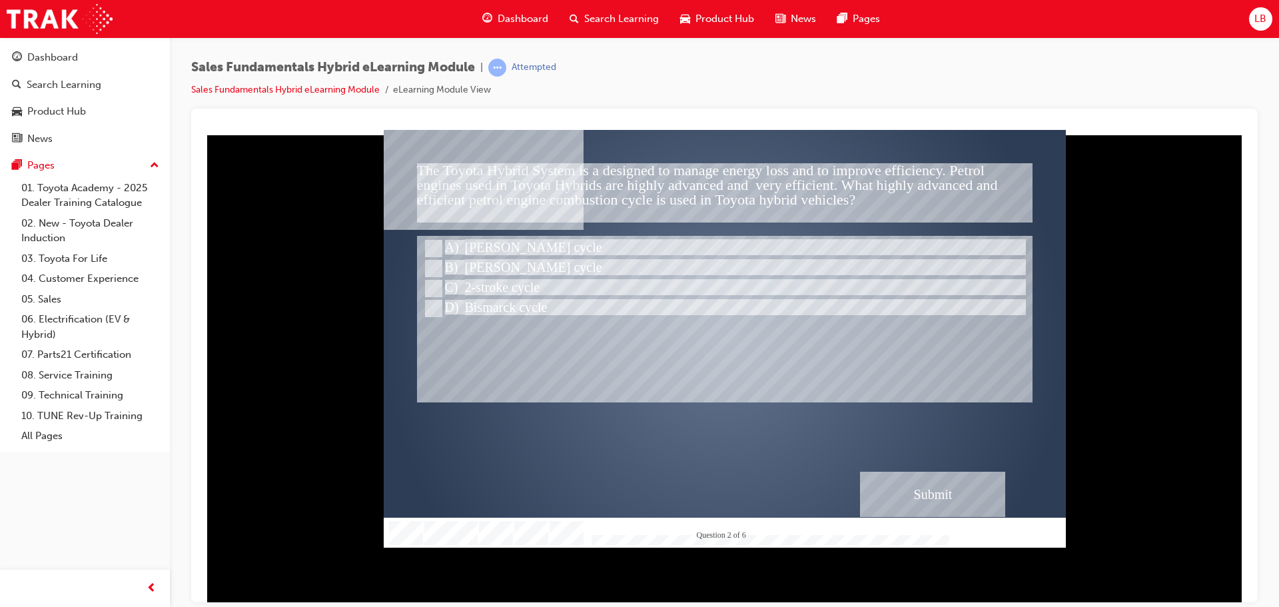
click at [953, 505] on div "Submit" at bounding box center [932, 493] width 145 height 45
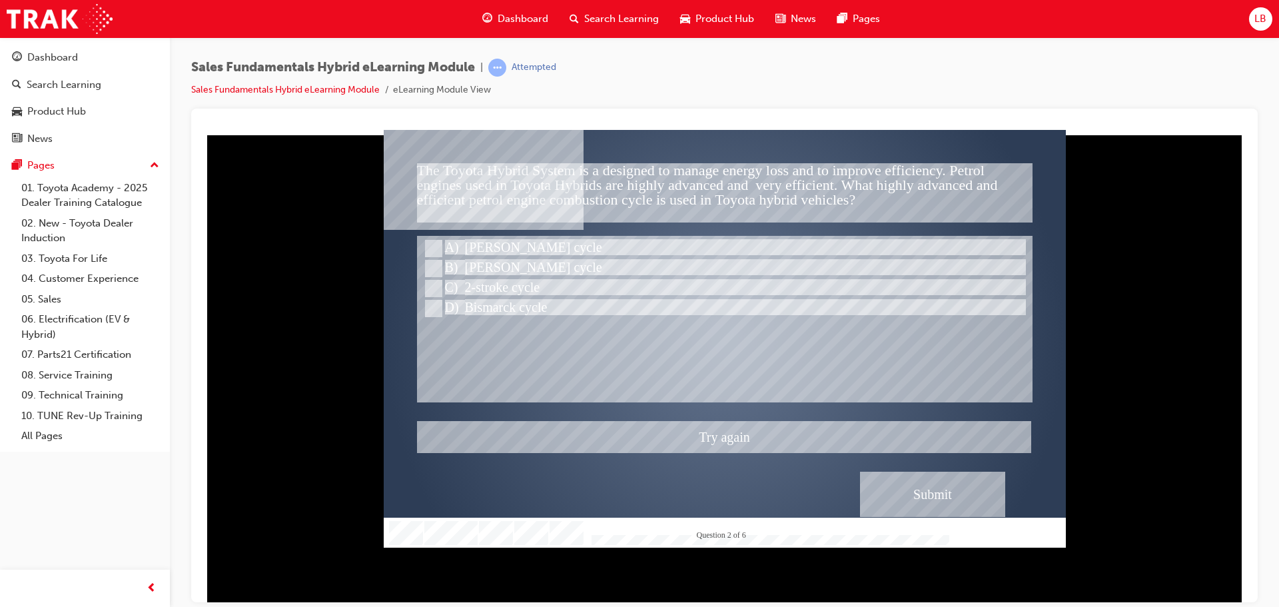
click at [432, 311] on div at bounding box center [725, 338] width 682 height 418
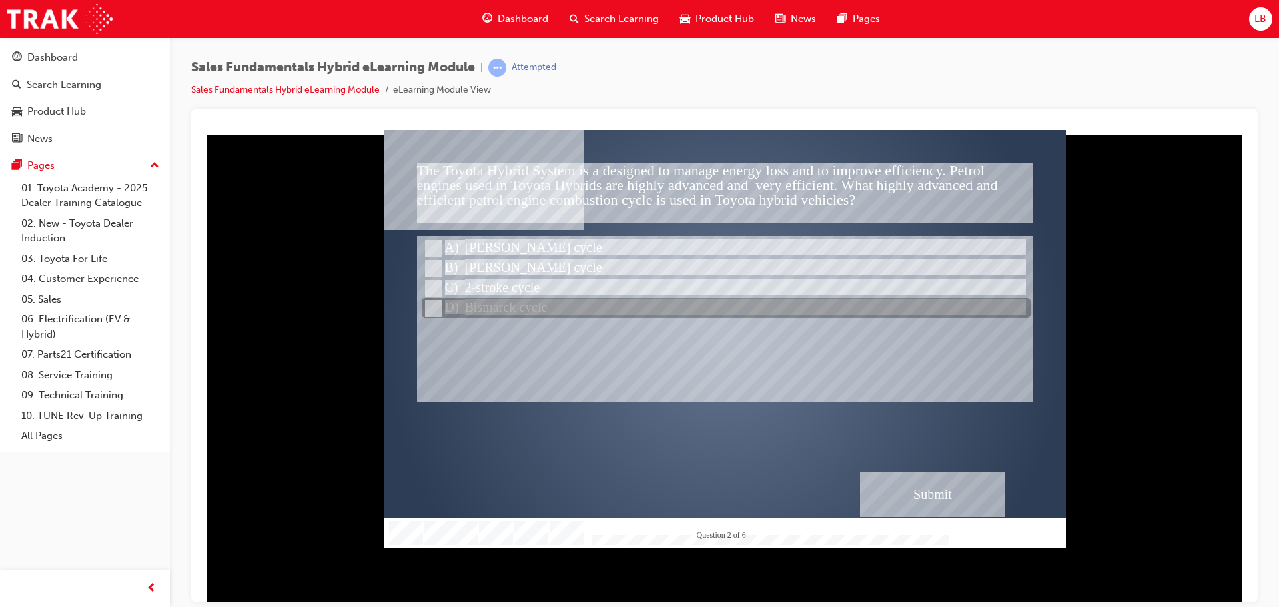
click at [432, 306] on input "Bismarck cycle" at bounding box center [432, 308] width 15 height 15
radio input "true"
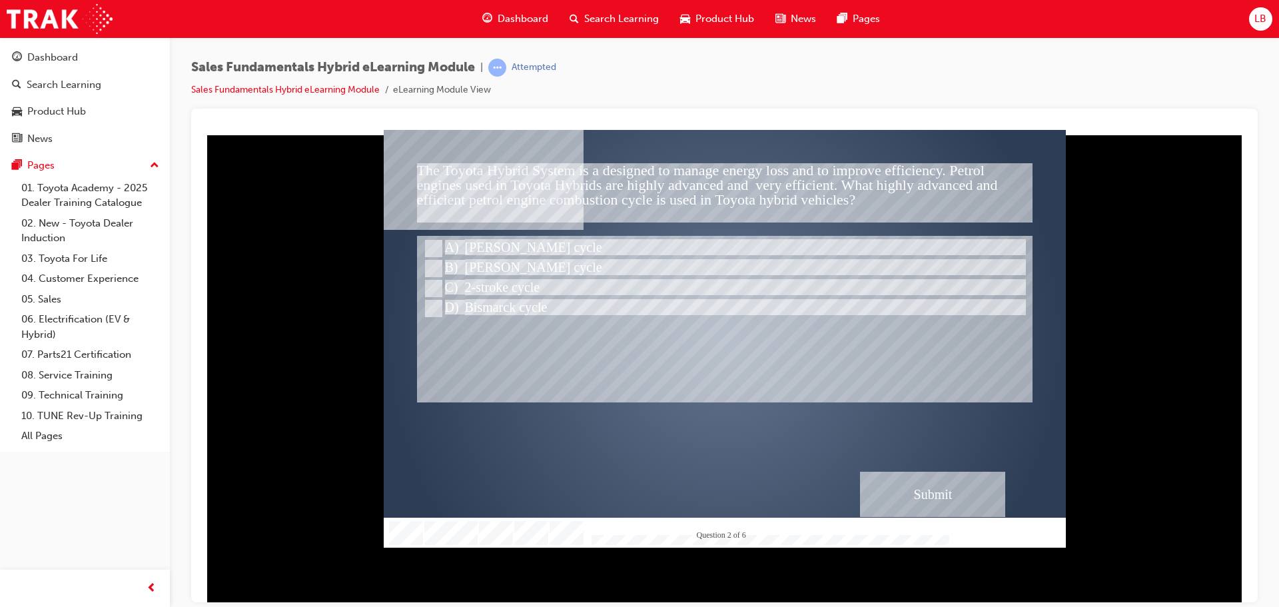
click at [916, 477] on div "Submit" at bounding box center [932, 493] width 145 height 45
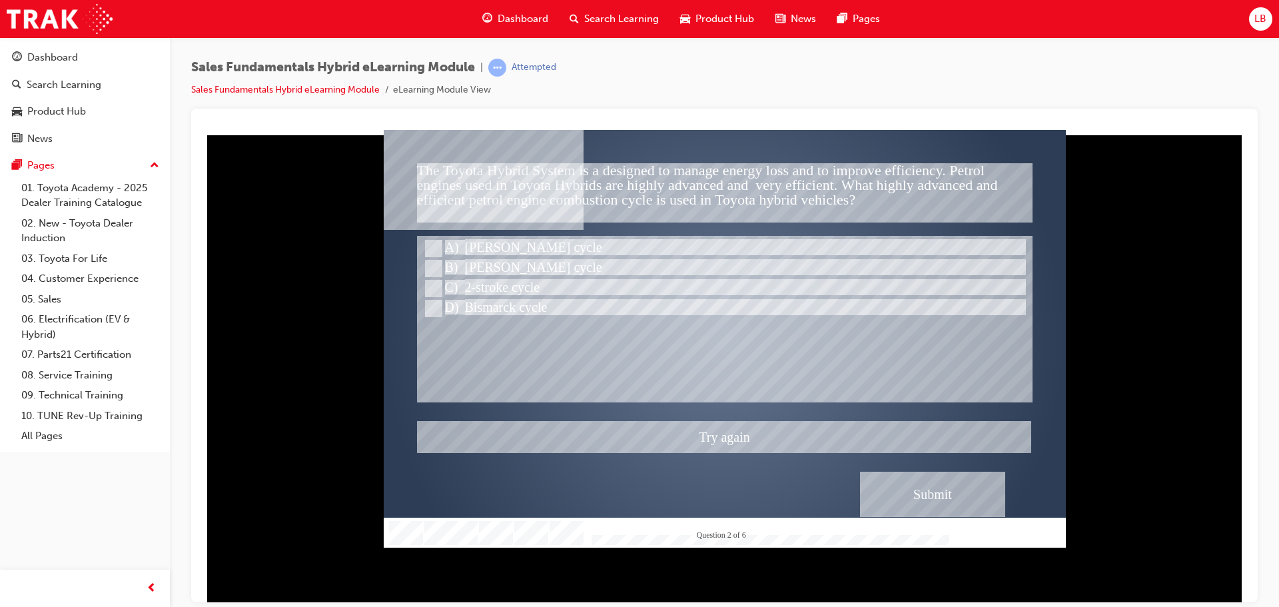
click at [917, 477] on div at bounding box center [725, 338] width 682 height 418
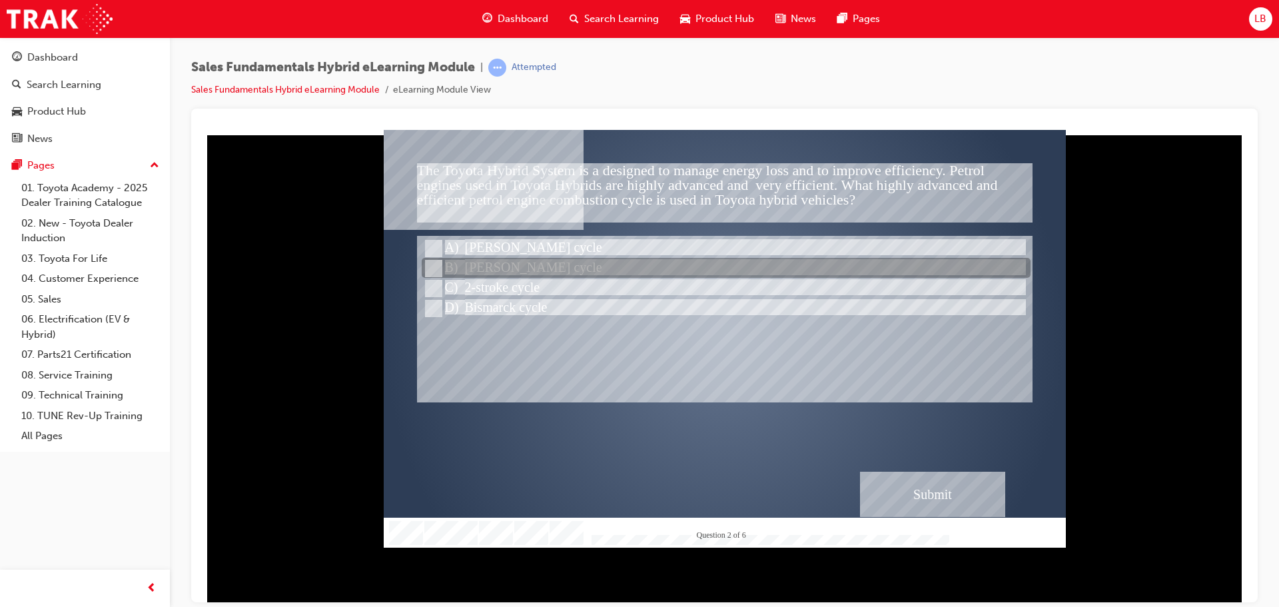
click at [438, 268] on input "Atkinson cycle" at bounding box center [432, 268] width 15 height 15
radio input "true"
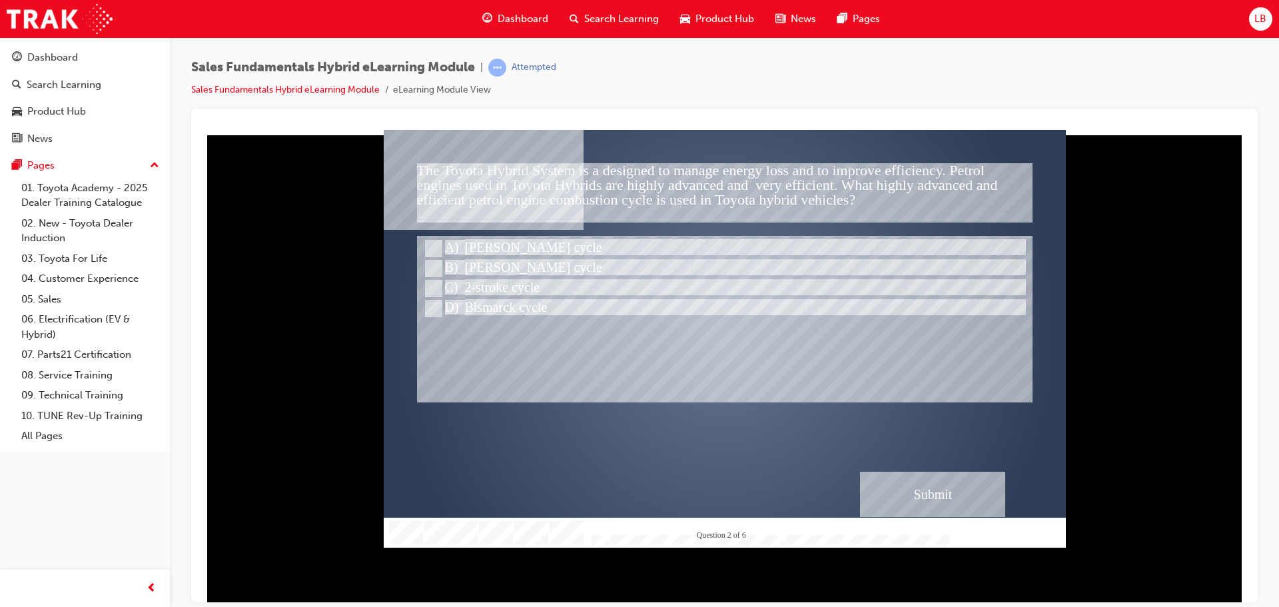
click at [965, 513] on div "Submit" at bounding box center [932, 493] width 145 height 45
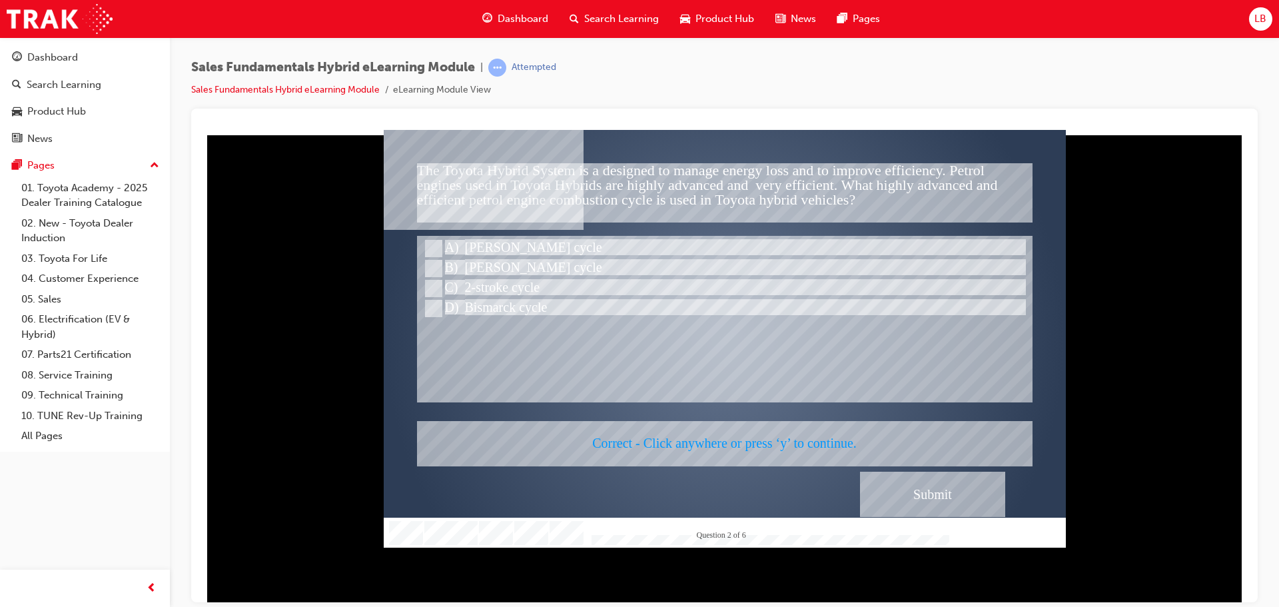
click at [936, 489] on div at bounding box center [725, 338] width 682 height 418
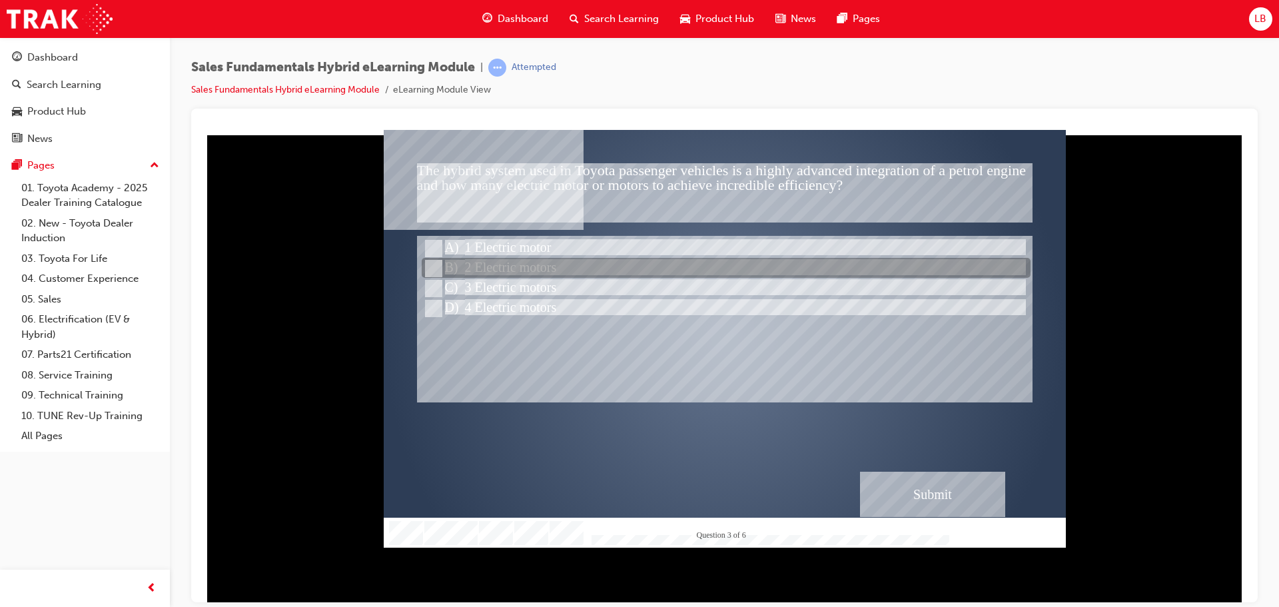
click at [432, 264] on input "2 Electric motors" at bounding box center [432, 268] width 15 height 15
radio input "true"
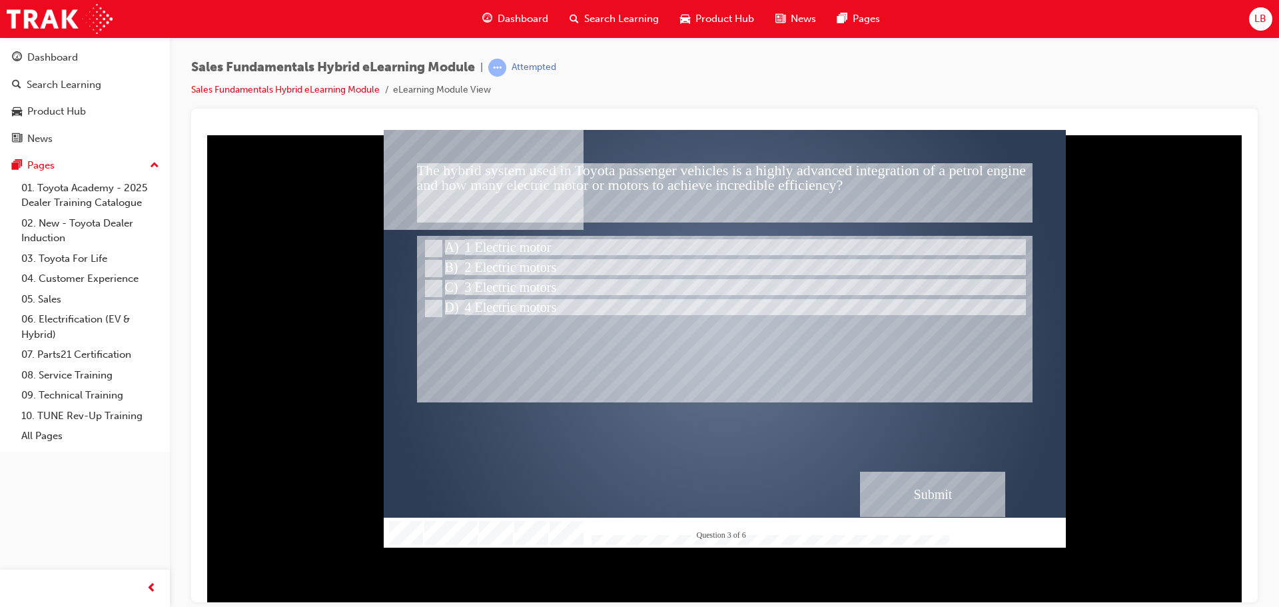
click at [944, 487] on div "Submit" at bounding box center [932, 493] width 145 height 45
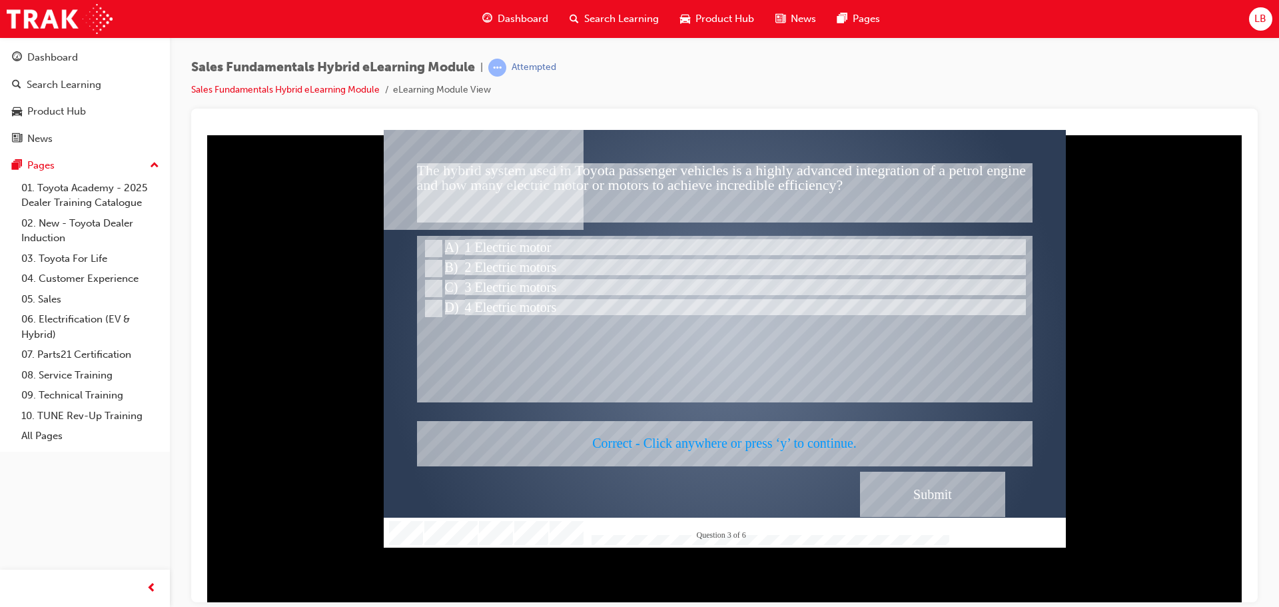
click at [944, 487] on div at bounding box center [725, 338] width 682 height 418
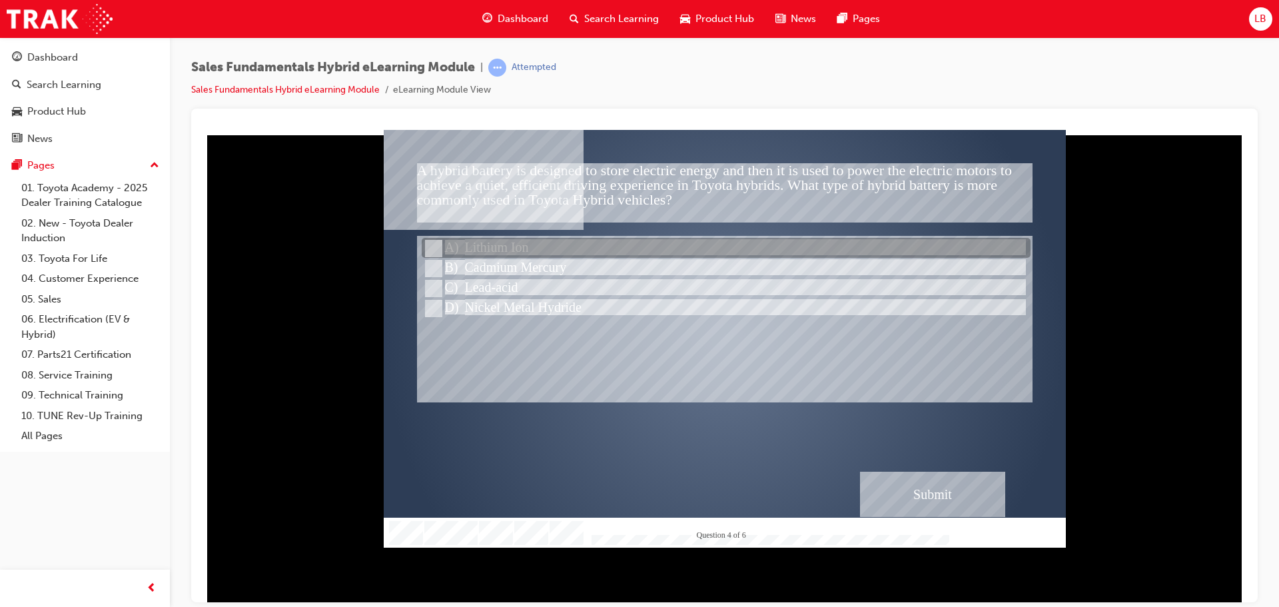
click at [436, 242] on input "Lithium Ion" at bounding box center [432, 248] width 15 height 15
radio input "true"
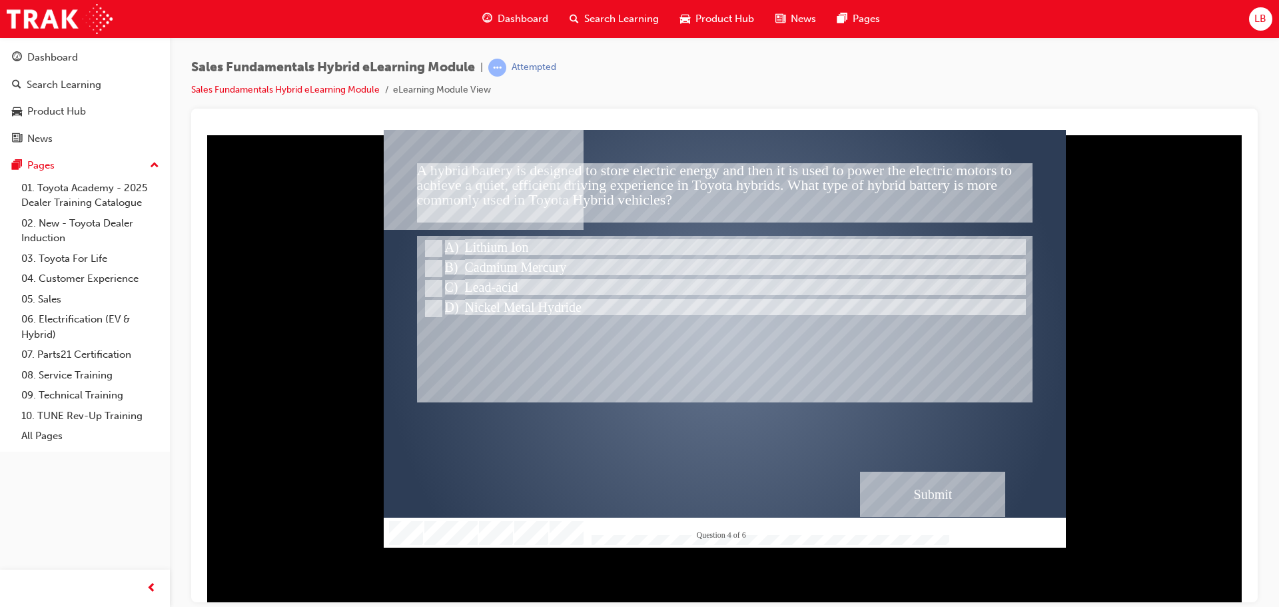
click at [938, 488] on div "Submit" at bounding box center [932, 493] width 145 height 45
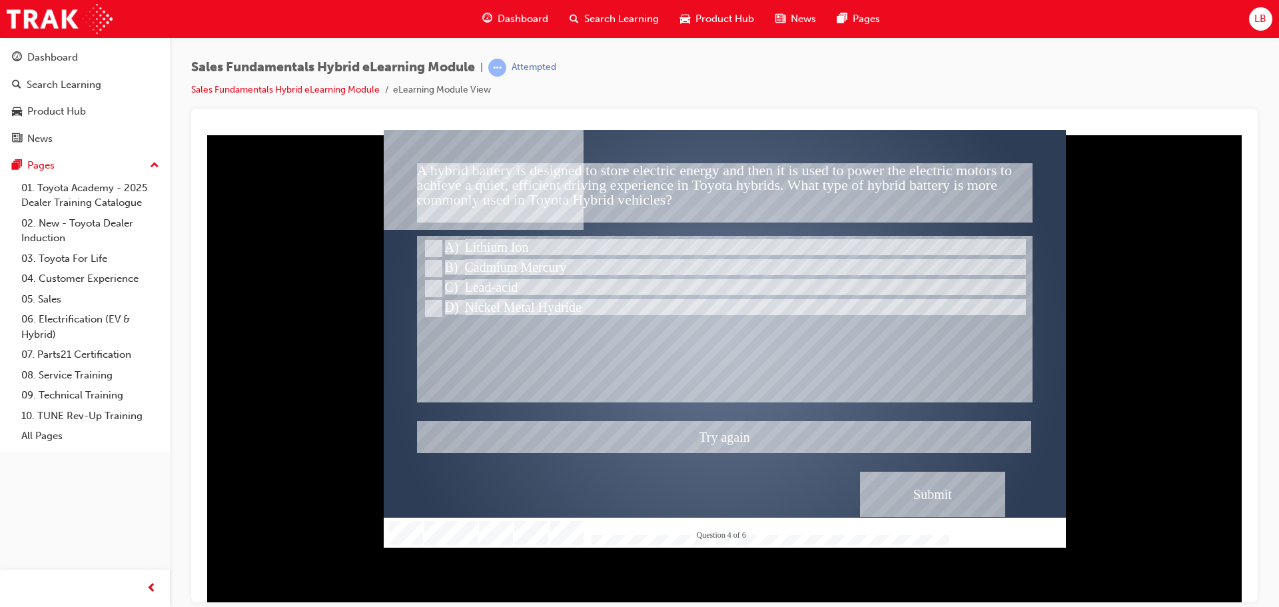
click at [429, 259] on div at bounding box center [725, 338] width 682 height 418
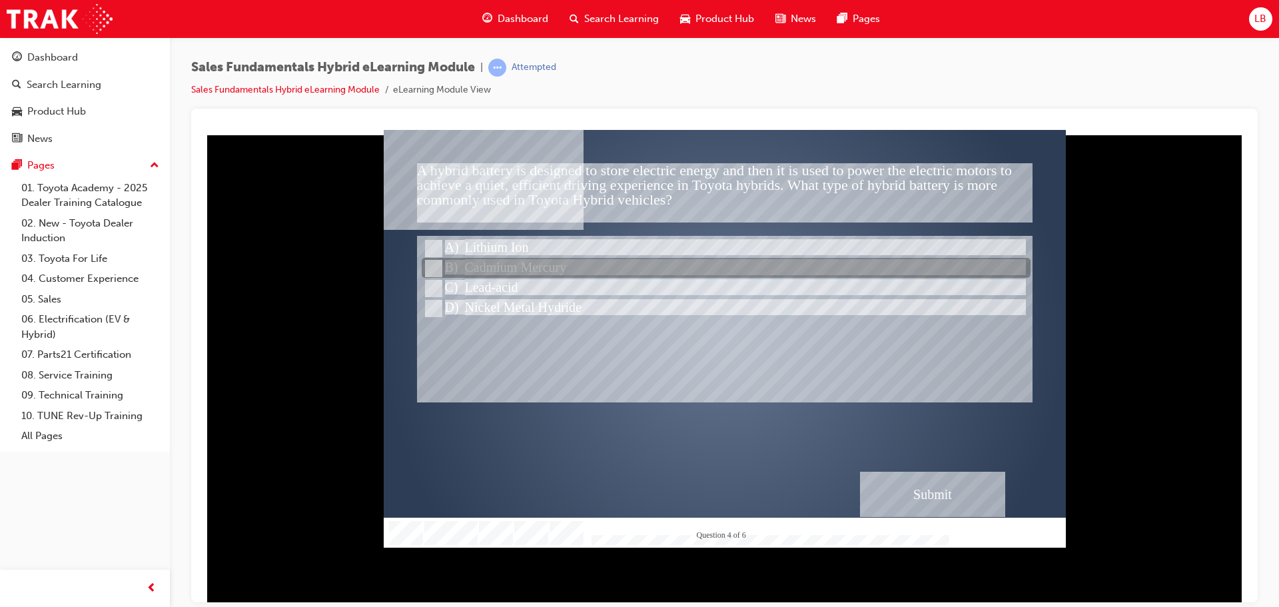
click at [429, 269] on input "Cadmium Mercury" at bounding box center [432, 268] width 15 height 15
radio input "true"
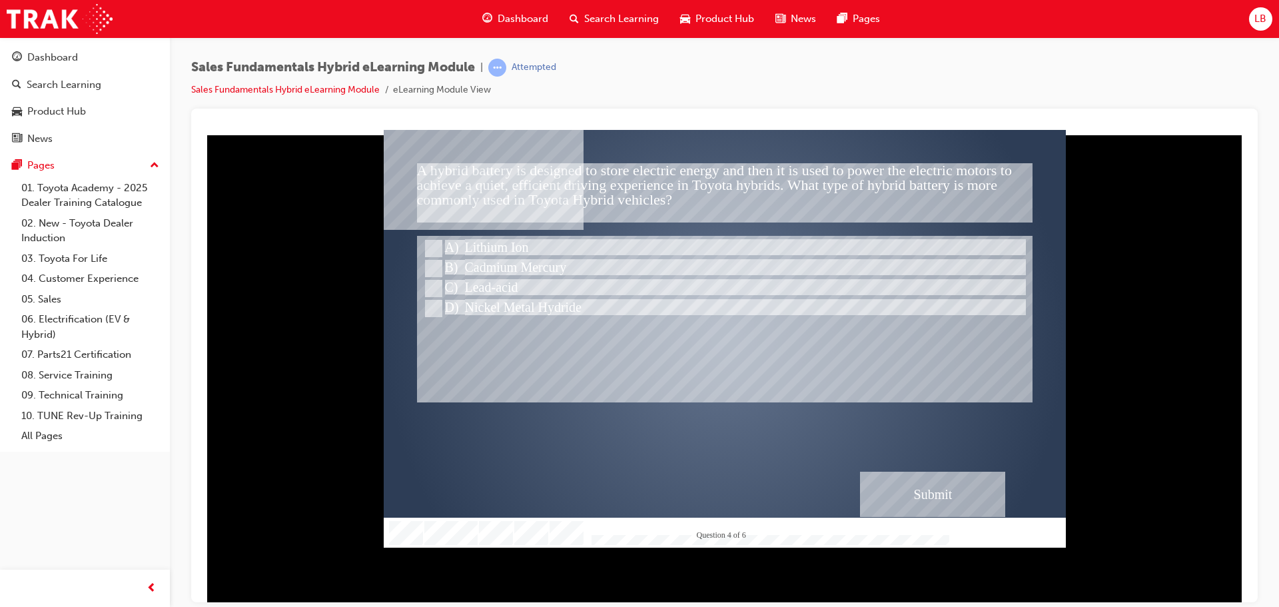
click at [935, 495] on div "Submit" at bounding box center [932, 493] width 145 height 45
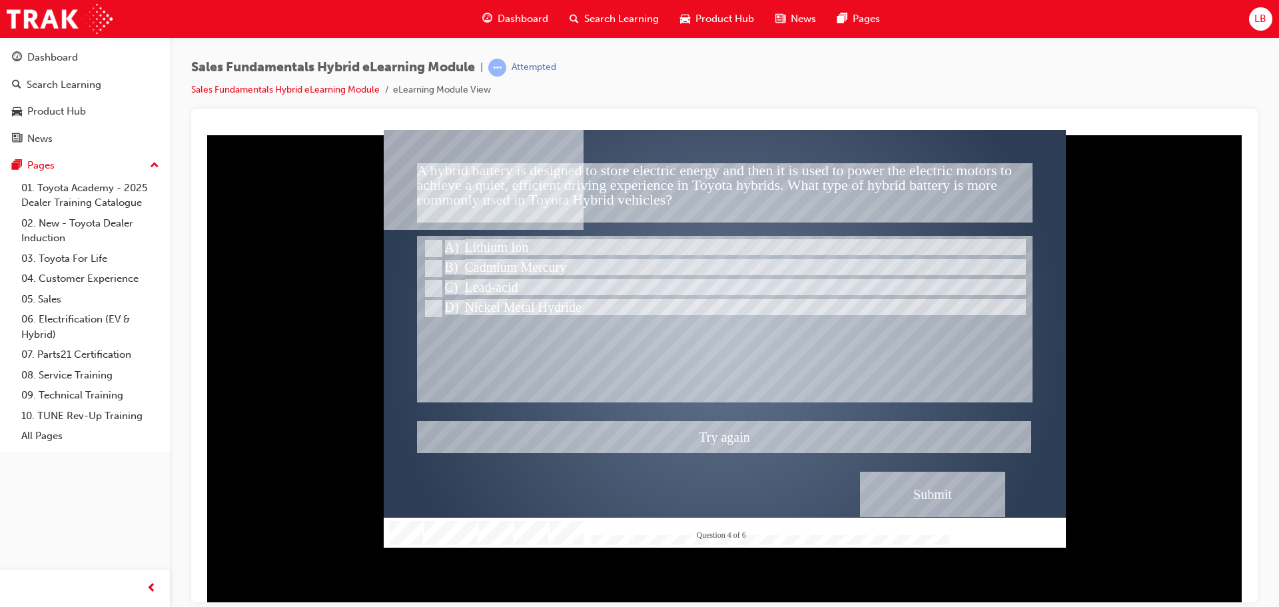
click at [432, 288] on div at bounding box center [725, 338] width 682 height 418
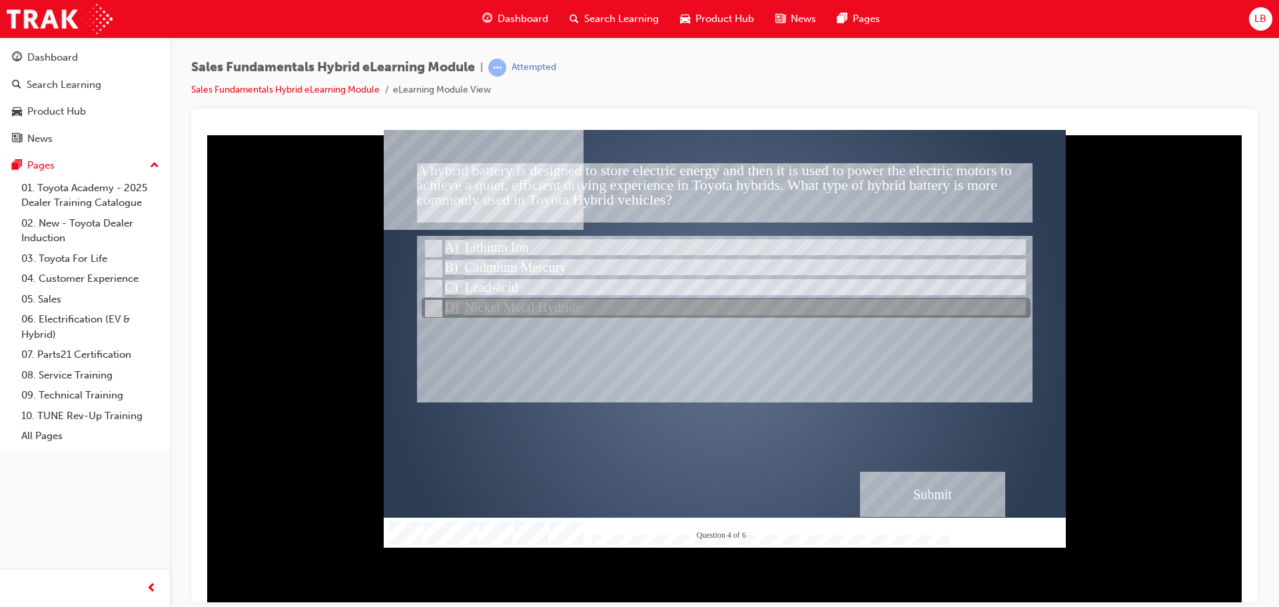
click at [439, 306] on input "Nickel Metal Hydride" at bounding box center [432, 308] width 15 height 15
radio input "true"
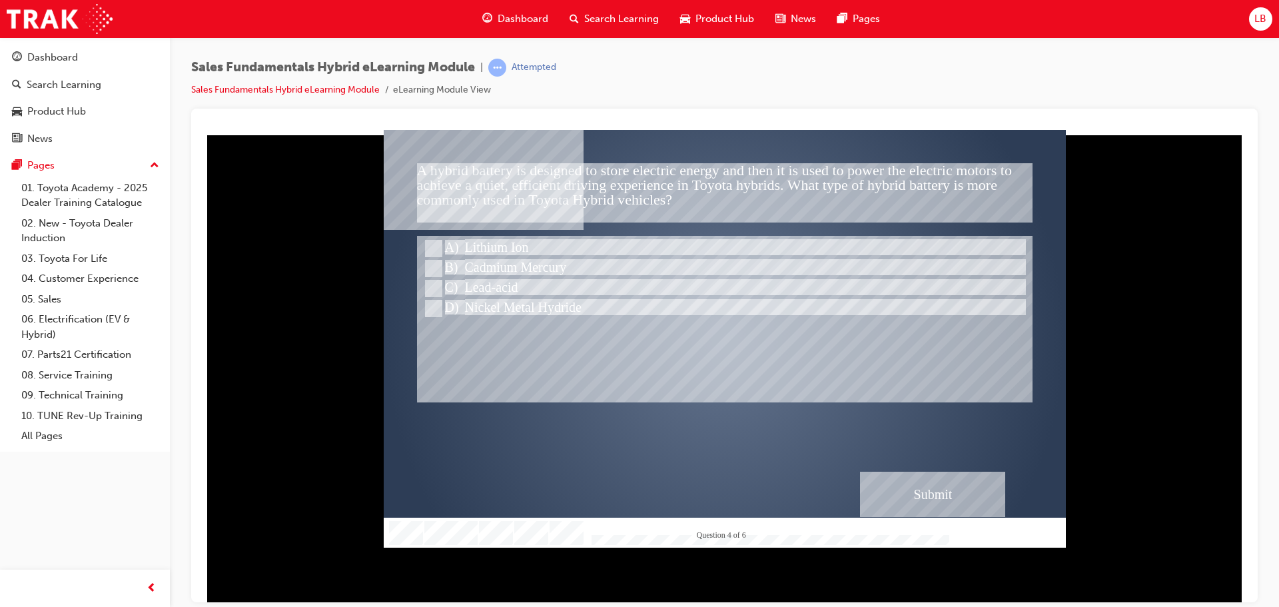
click at [951, 483] on div "Submit" at bounding box center [932, 493] width 145 height 45
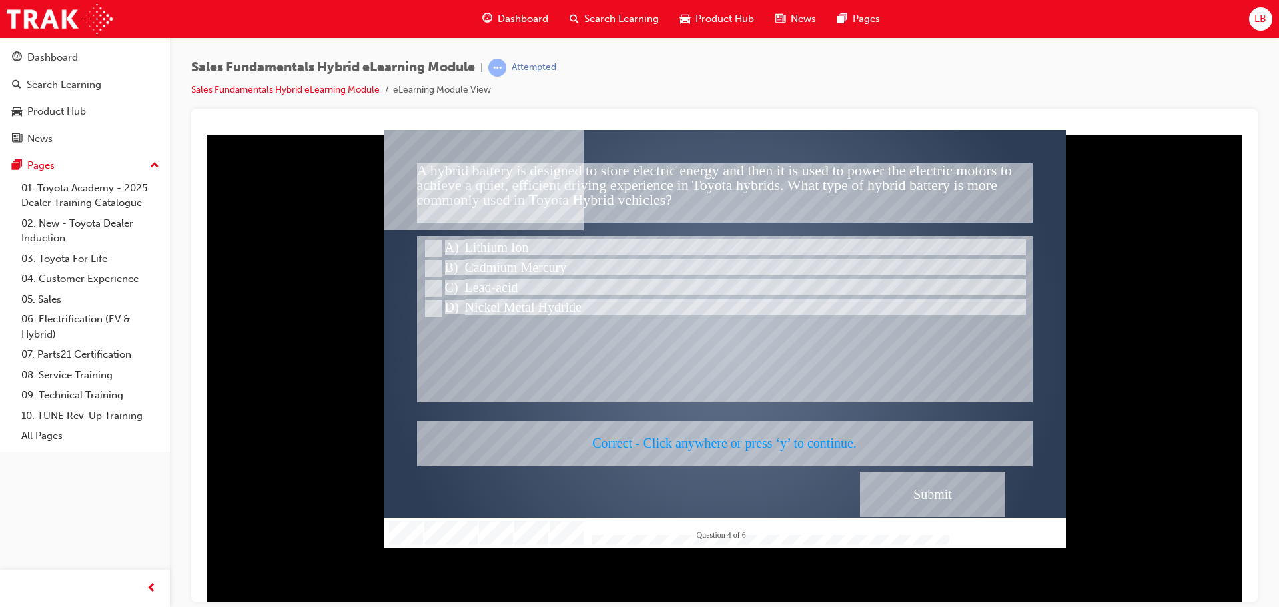
click at [951, 484] on div at bounding box center [725, 338] width 682 height 418
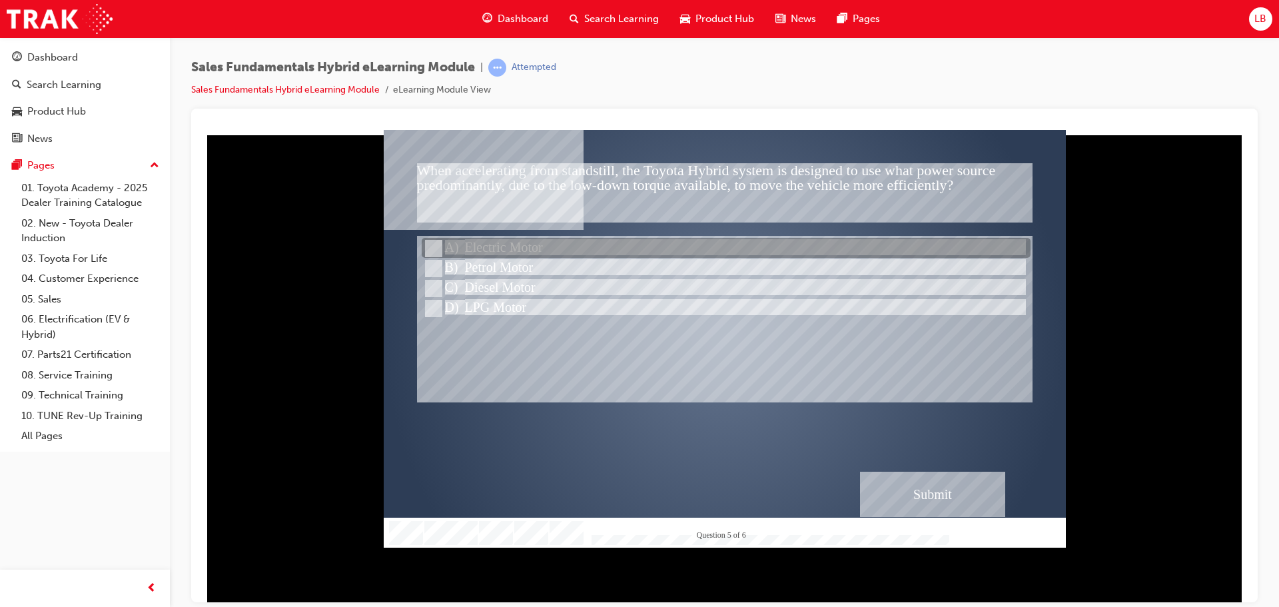
click at [435, 247] on input "Electric Motor" at bounding box center [432, 248] width 15 height 15
radio input "true"
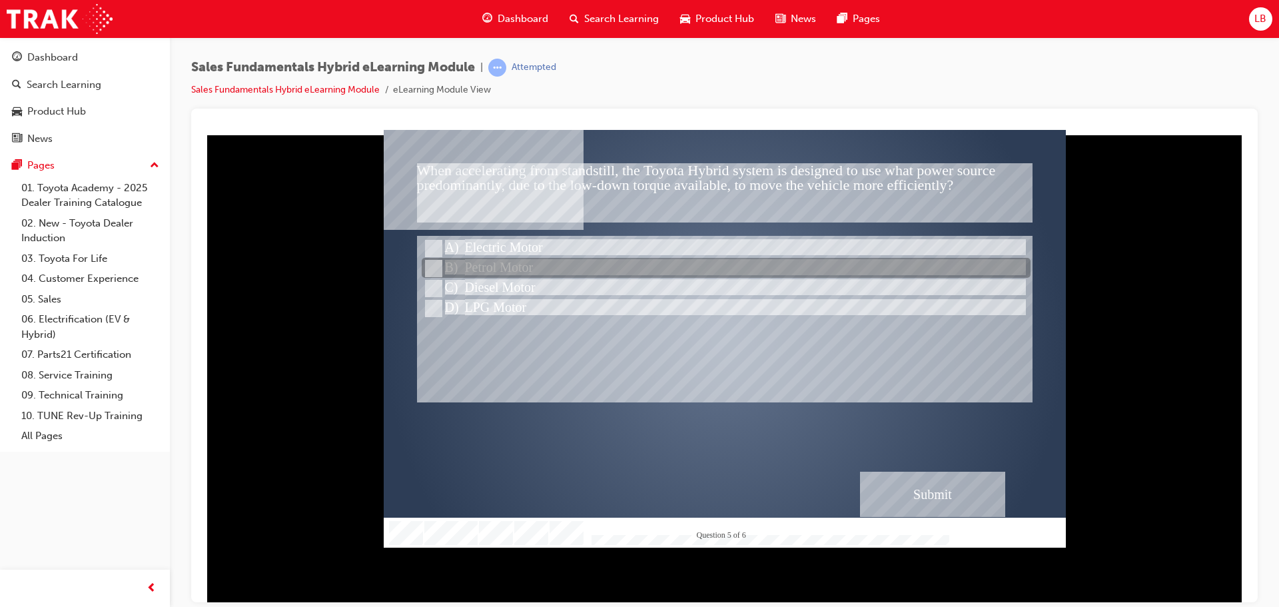
click at [428, 264] on input "Petrol Motor" at bounding box center [432, 268] width 15 height 15
radio input "true"
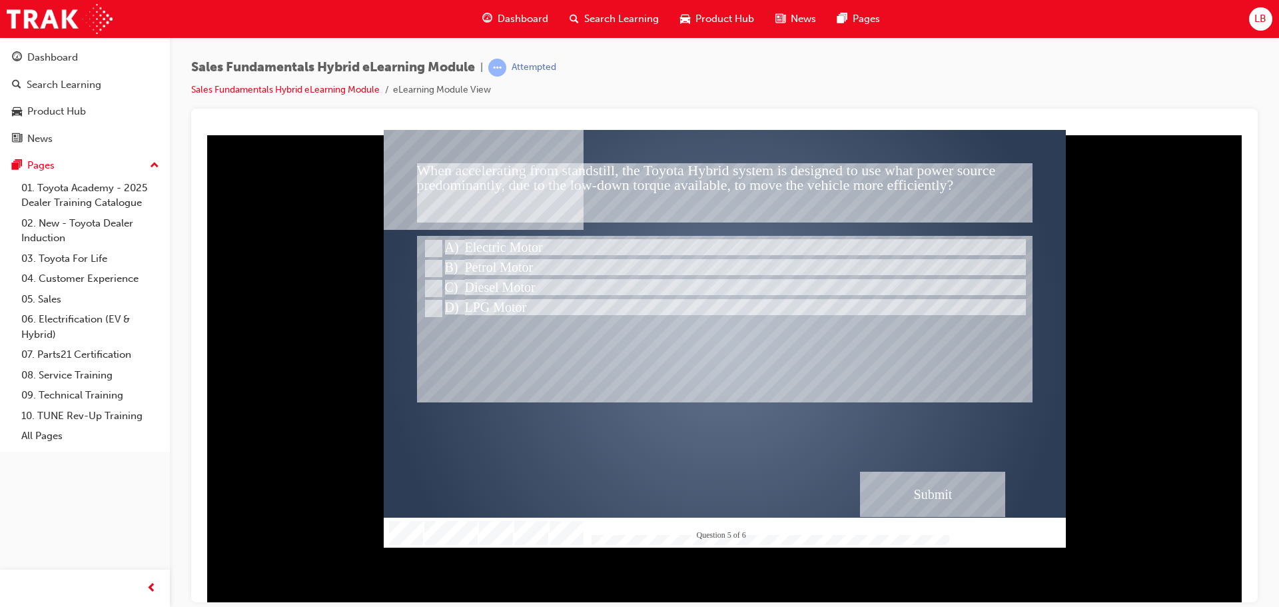
click at [934, 474] on div "Submit" at bounding box center [932, 493] width 145 height 45
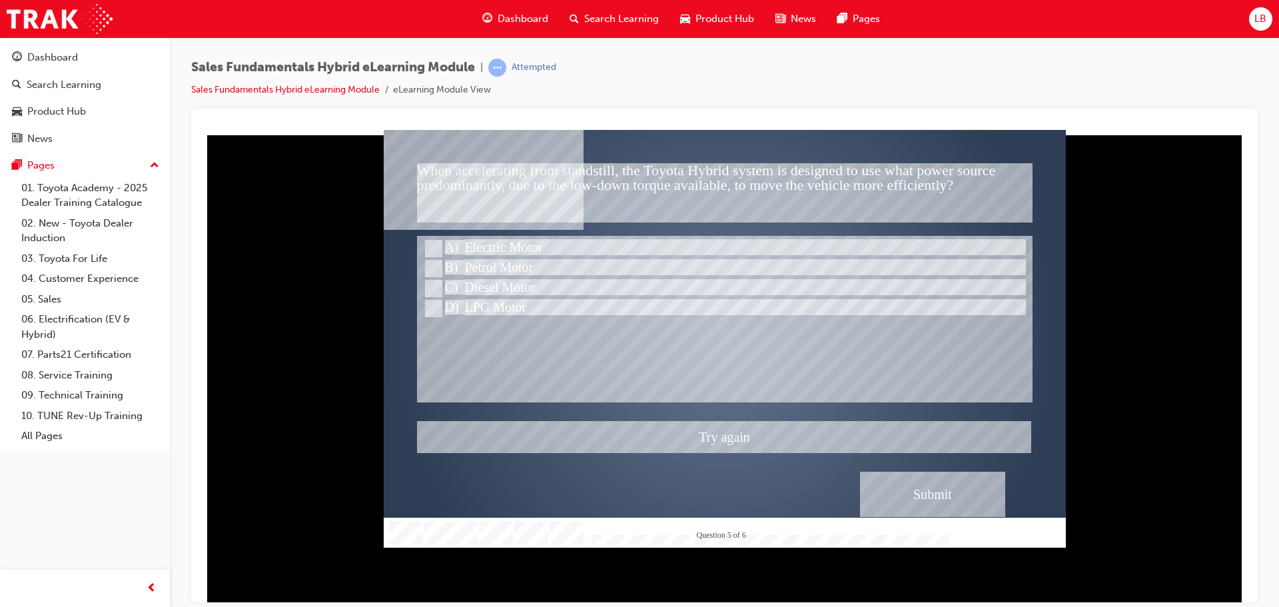
click at [438, 248] on div at bounding box center [725, 338] width 682 height 418
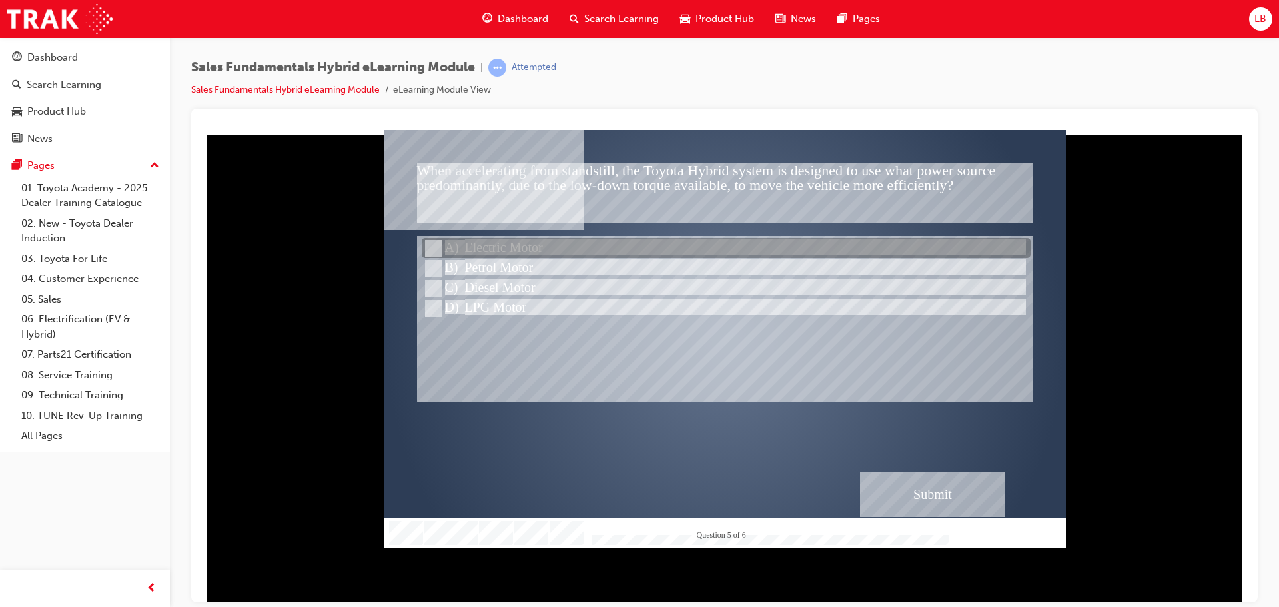
click at [431, 249] on input "Electric Motor" at bounding box center [432, 248] width 15 height 15
radio input "true"
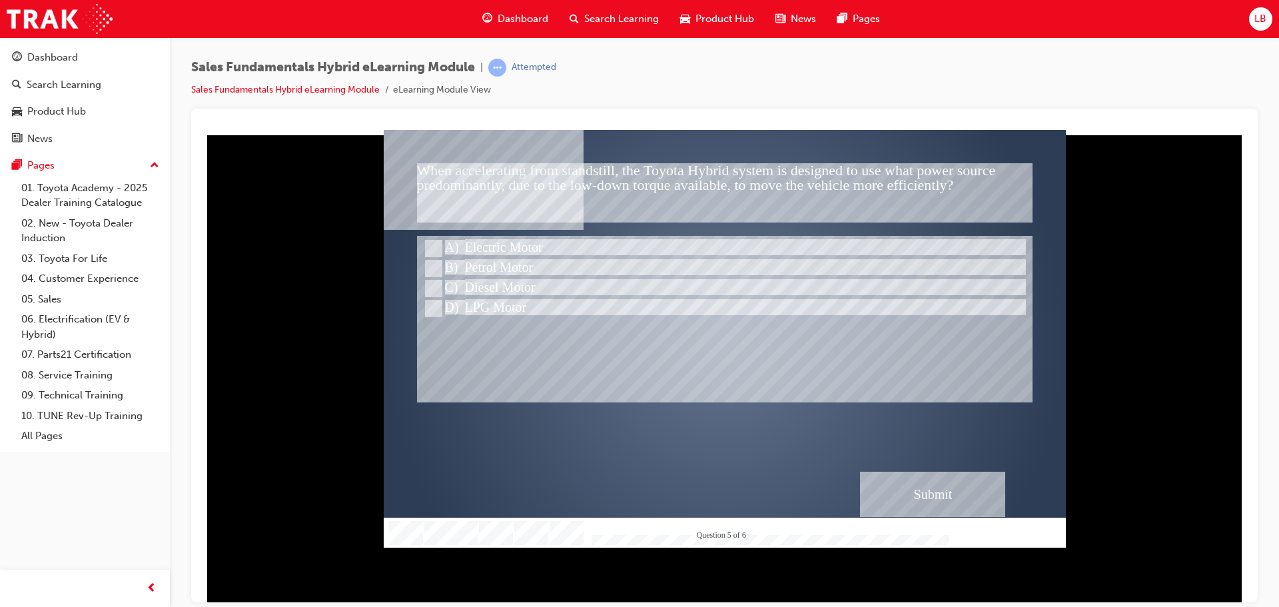
click at [935, 480] on div "Submit" at bounding box center [932, 493] width 145 height 45
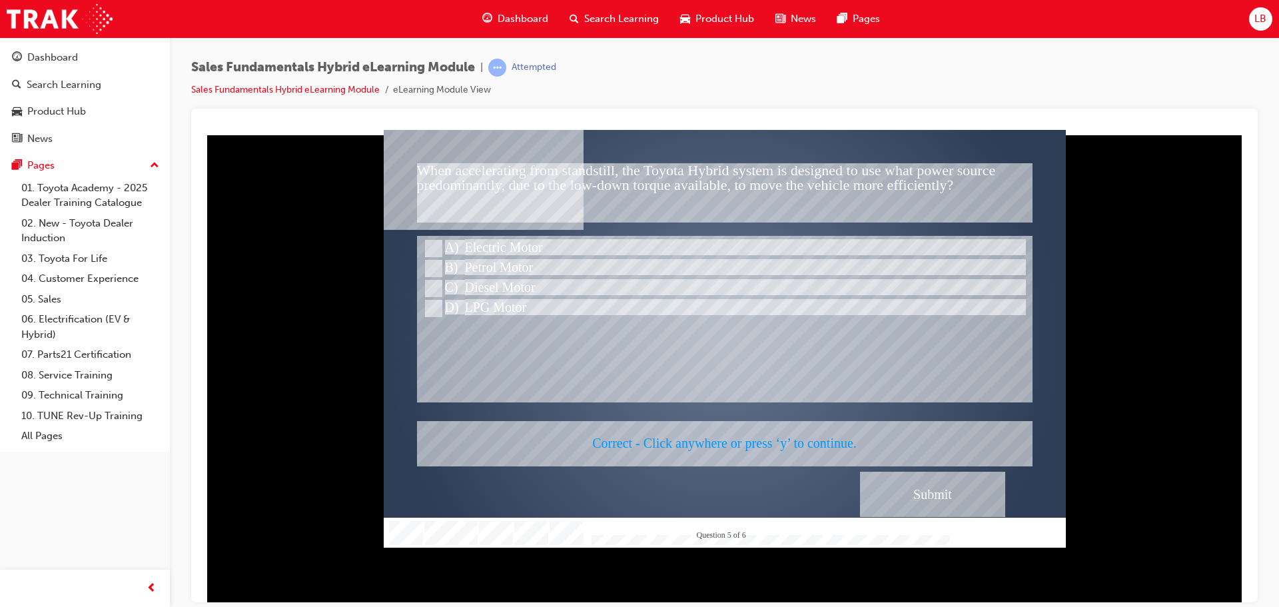
click at [935, 480] on div at bounding box center [725, 338] width 682 height 418
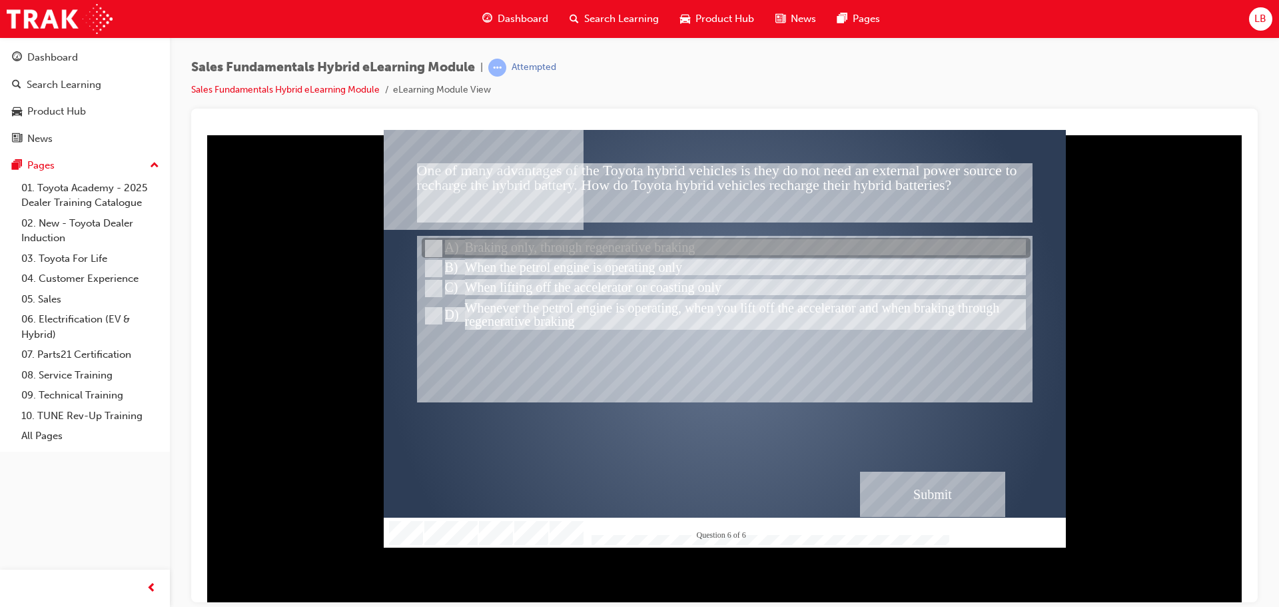
click at [426, 242] on input "Braking only, through regenerative braking" at bounding box center [432, 248] width 15 height 15
radio input "true"
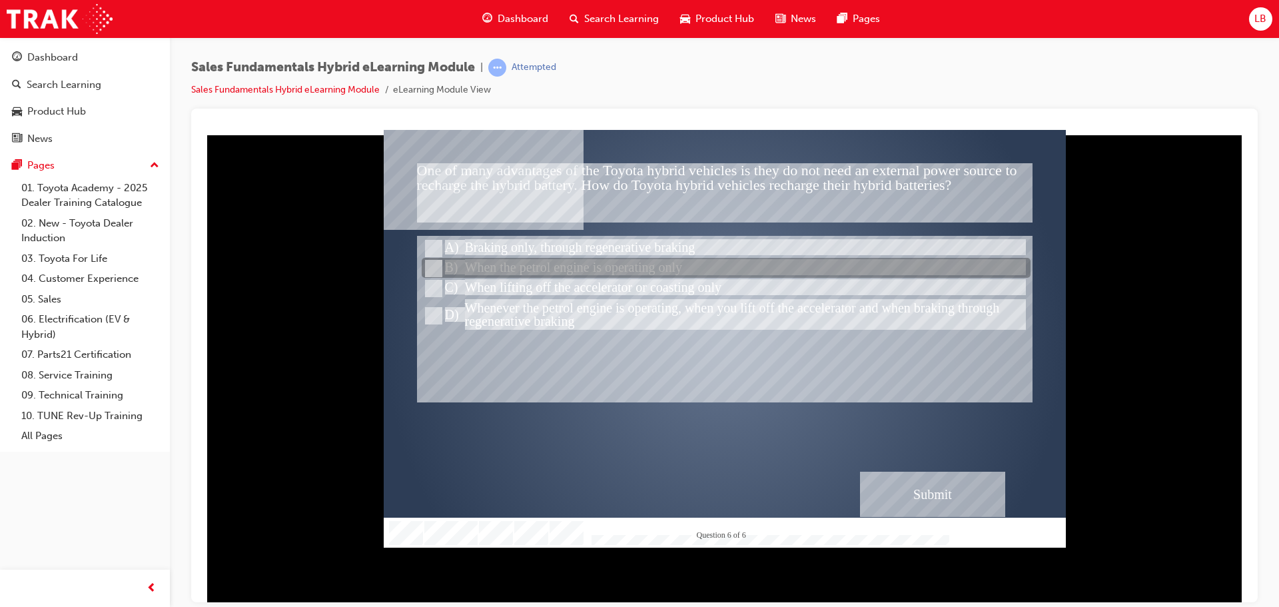
click at [433, 269] on input "When the petrol engine is operating only" at bounding box center [432, 268] width 15 height 15
radio input "true"
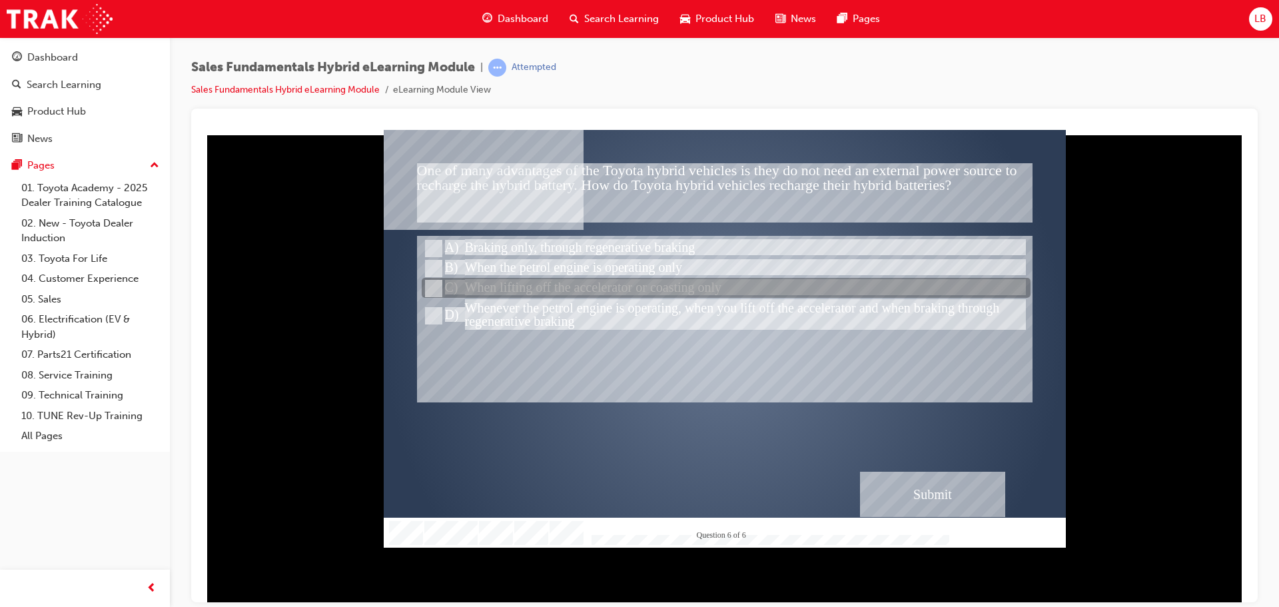
click at [430, 288] on input "When lifting off the accelerator or coasting only" at bounding box center [432, 288] width 15 height 15
radio input "true"
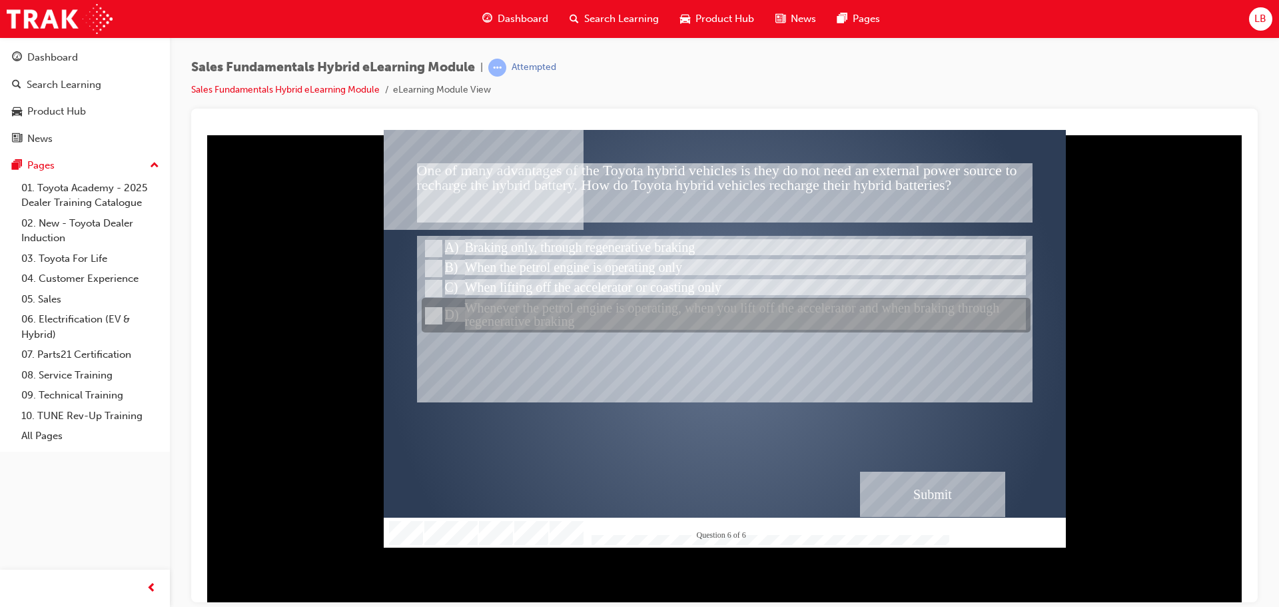
click at [426, 316] on input "Whenever the petrol engine is operating, when you lift off the accelerator and …" at bounding box center [432, 315] width 15 height 15
radio input "true"
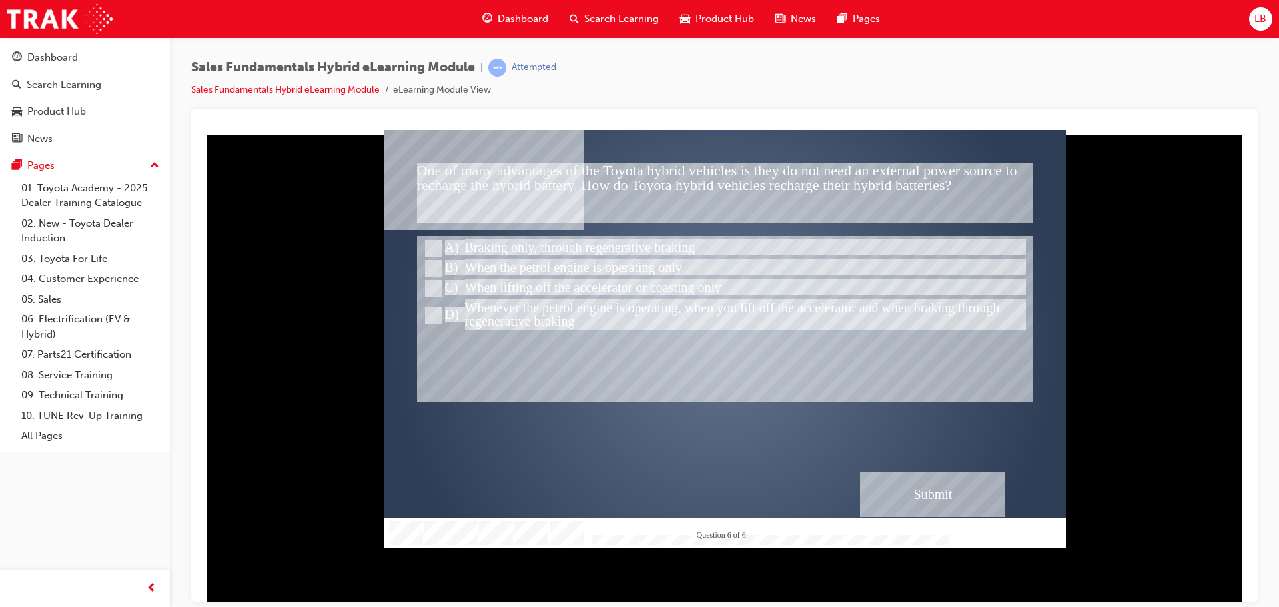
click at [939, 486] on div "Submit" at bounding box center [932, 493] width 145 height 45
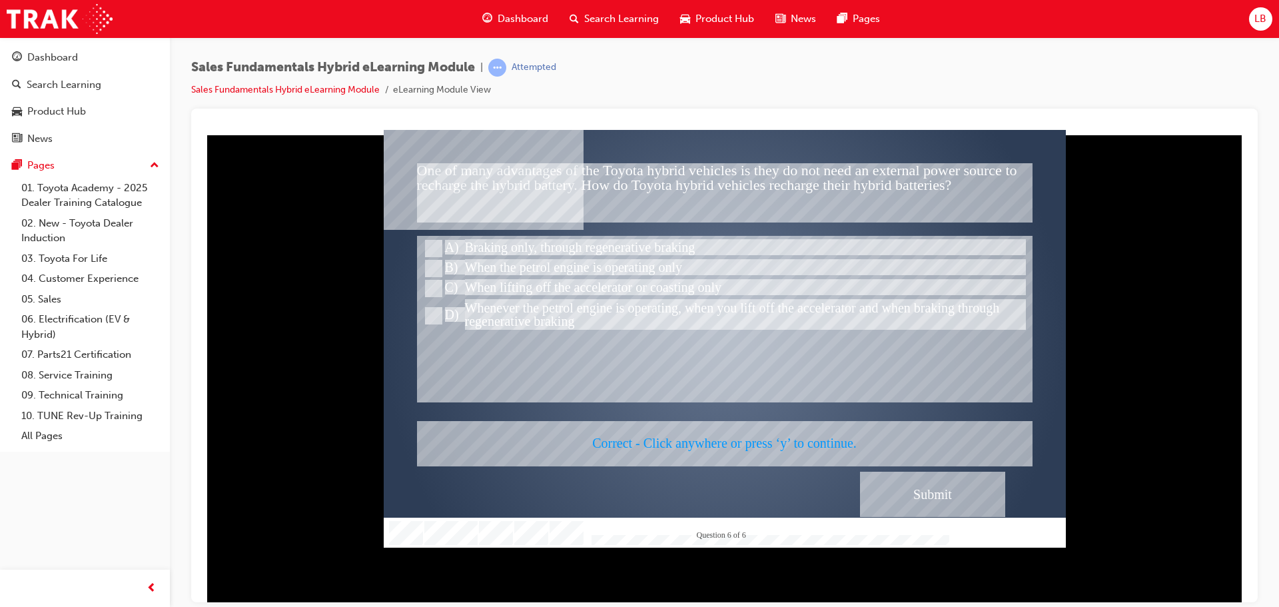
click at [916, 484] on div at bounding box center [725, 338] width 682 height 418
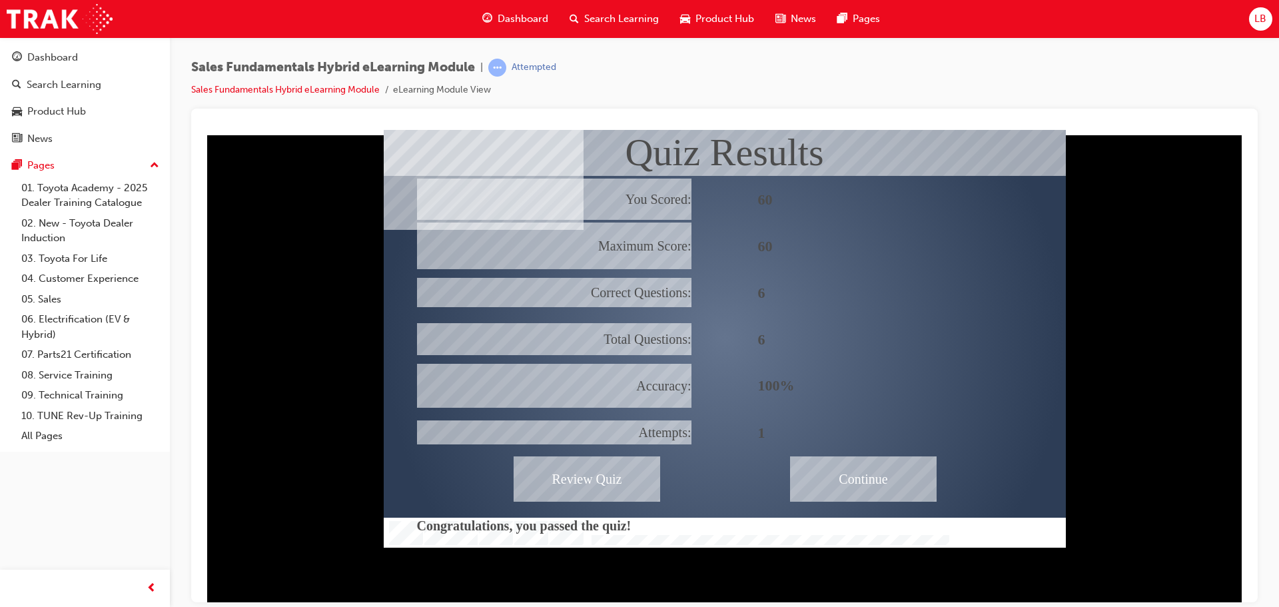
click at [861, 483] on div "Continue" at bounding box center [863, 478] width 147 height 45
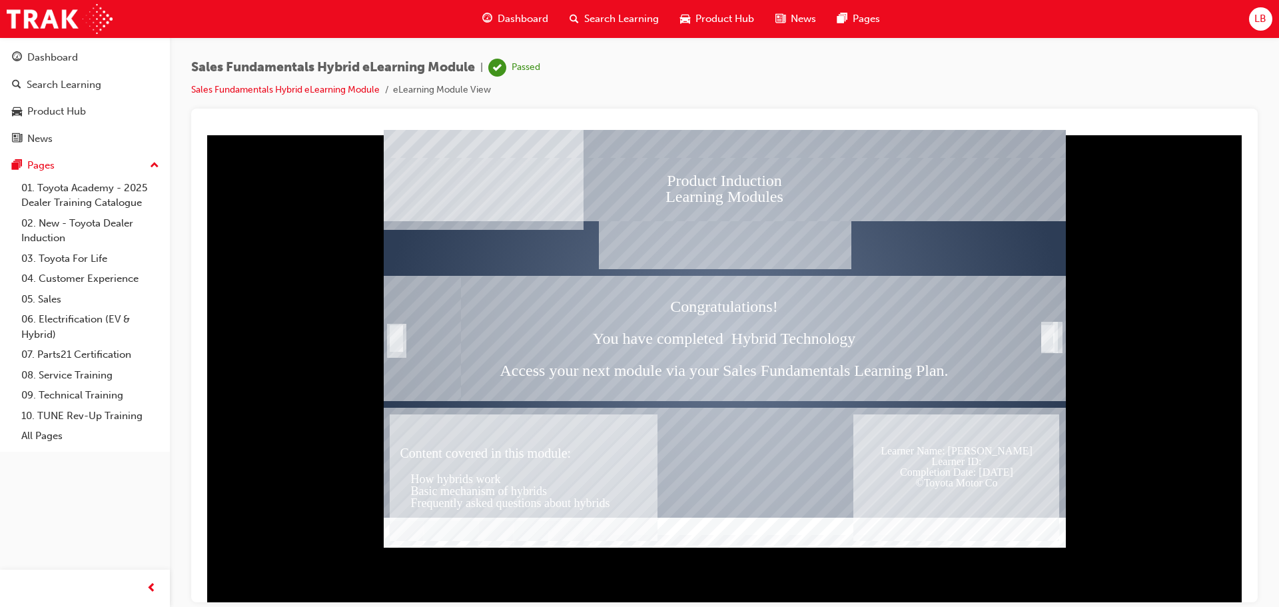
click at [1059, 344] on div "Text" at bounding box center [1027, 337] width 78 height 125
click at [1048, 332] on div "Trigger this button to exit" at bounding box center [1047, 337] width 13 height 27
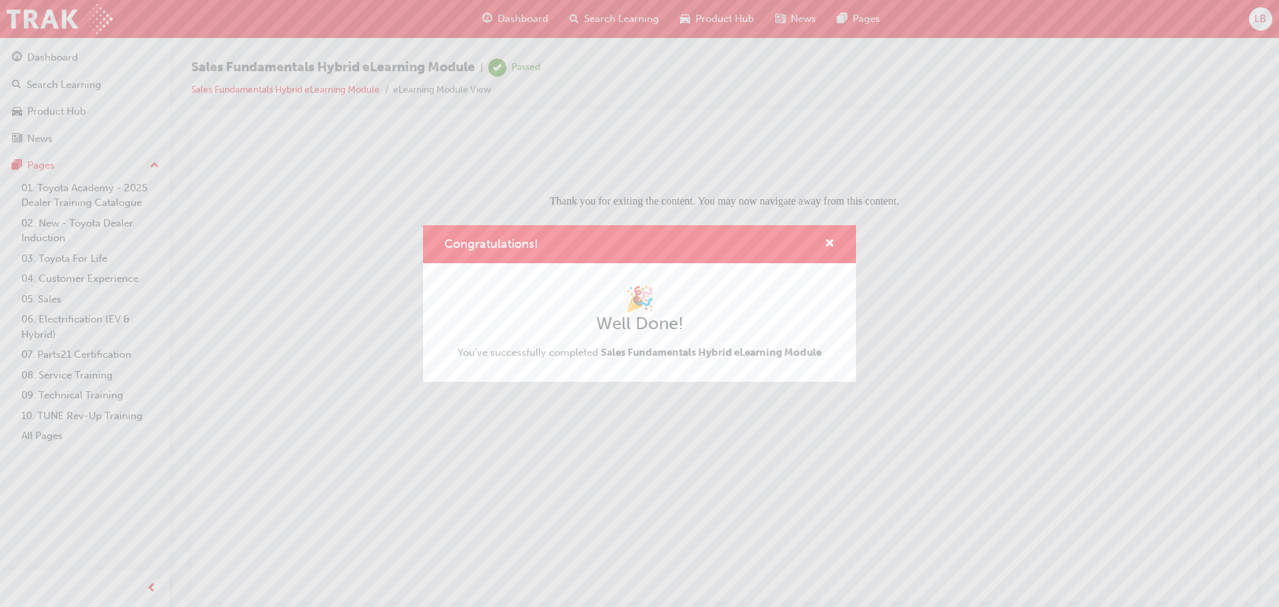
click at [47, 296] on div "Congratulations! 🎉 Well Done! You've successfully completed Sales Fundamentals …" at bounding box center [639, 303] width 1279 height 607
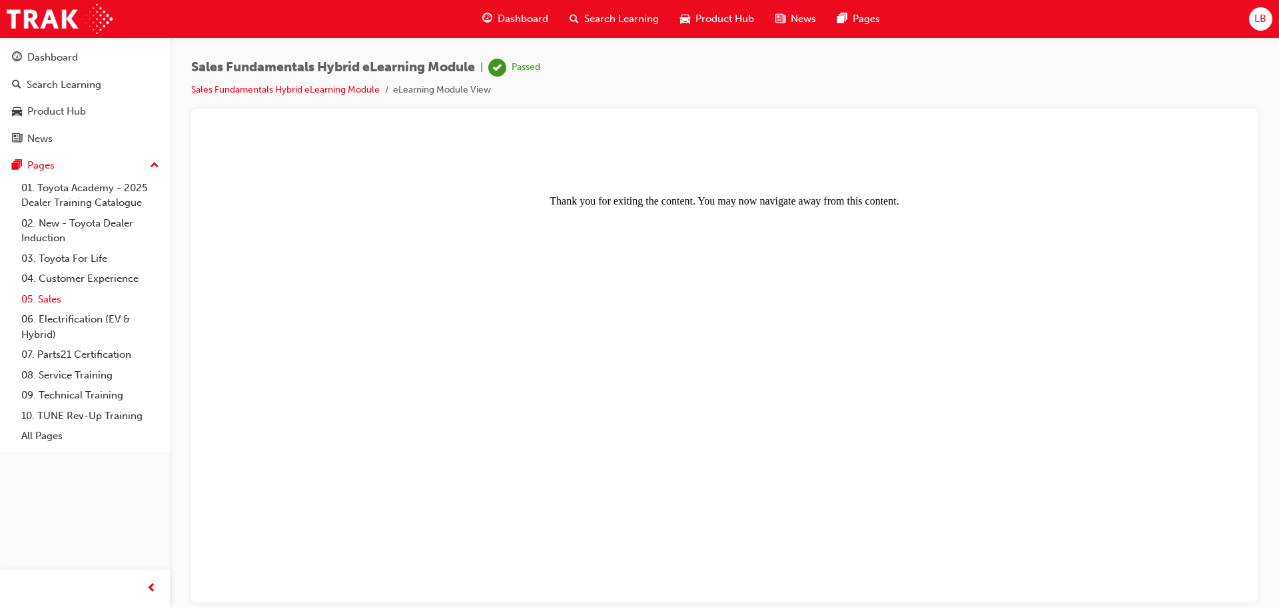
click at [47, 296] on link "05. Sales" at bounding box center [90, 299] width 149 height 21
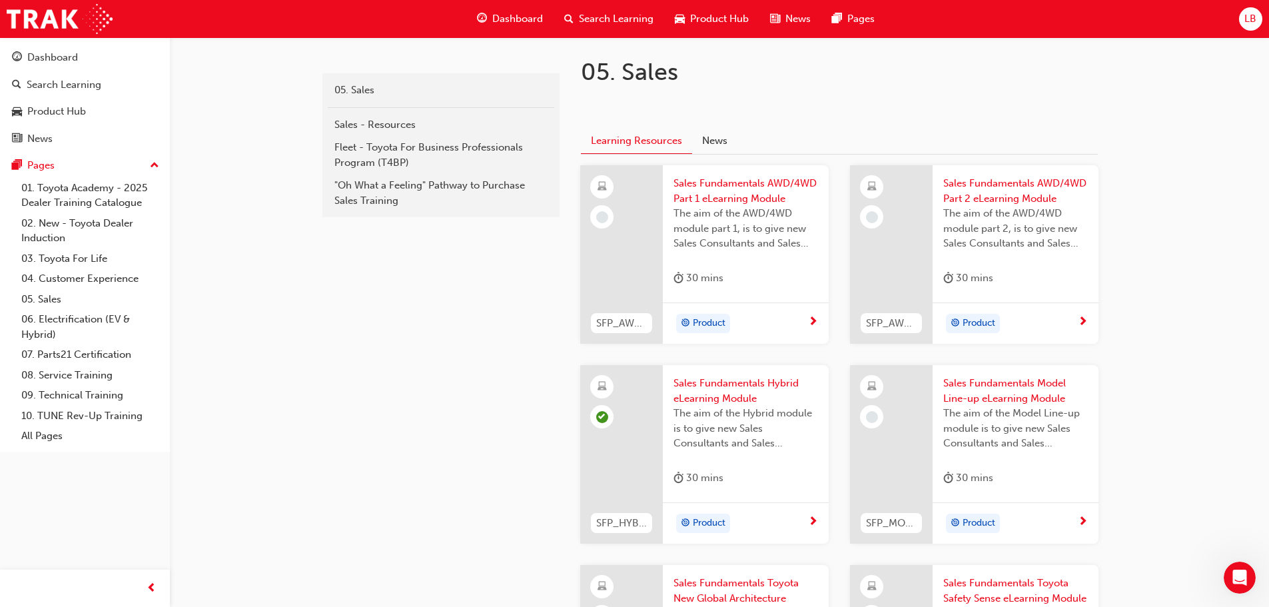
scroll to position [200, 0]
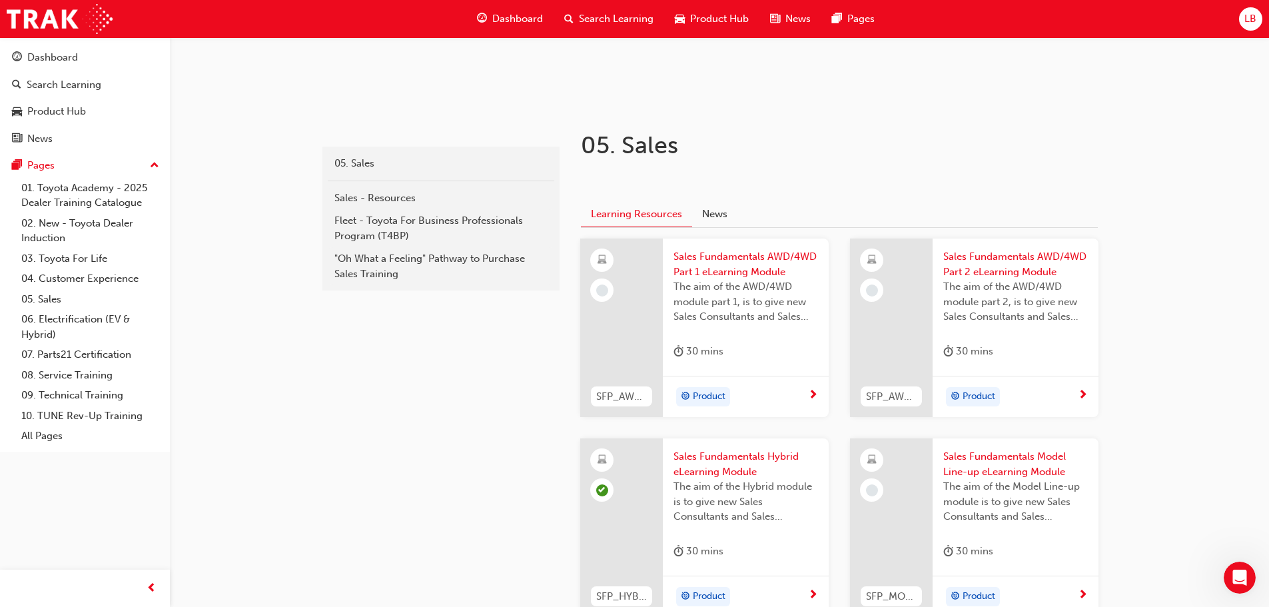
click at [811, 402] on div at bounding box center [813, 395] width 10 height 17
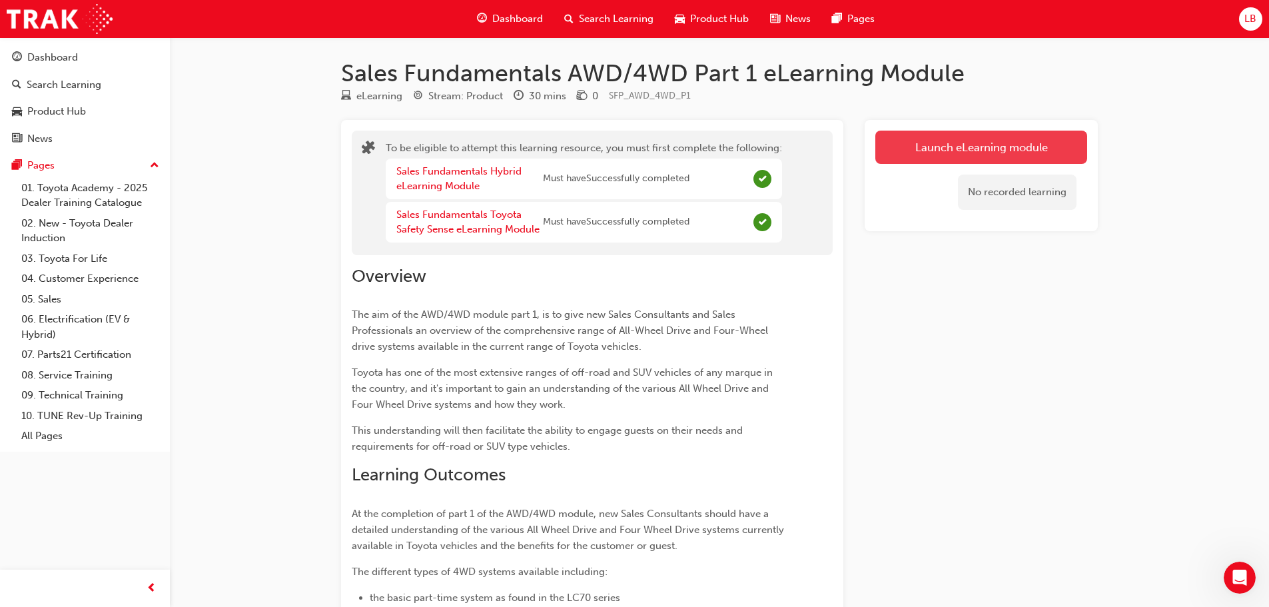
click at [921, 153] on button "Launch eLearning module" at bounding box center [981, 147] width 212 height 33
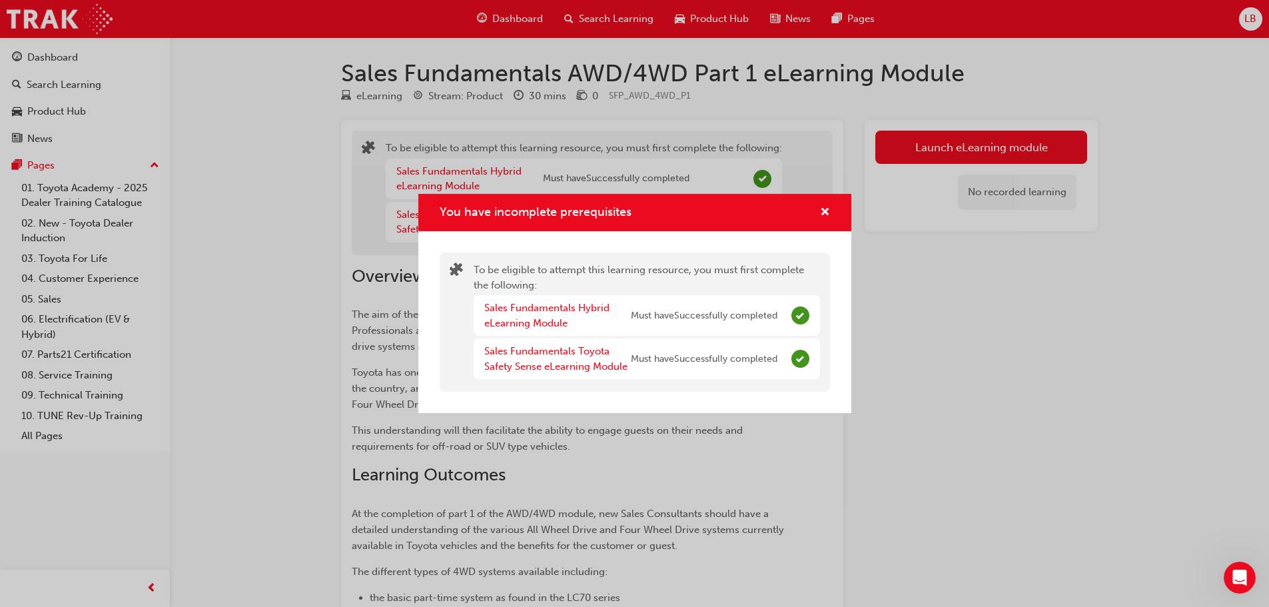
click at [973, 117] on div "You have incomplete prerequisites To be eligible to attempt this learning resou…" at bounding box center [634, 303] width 1269 height 607
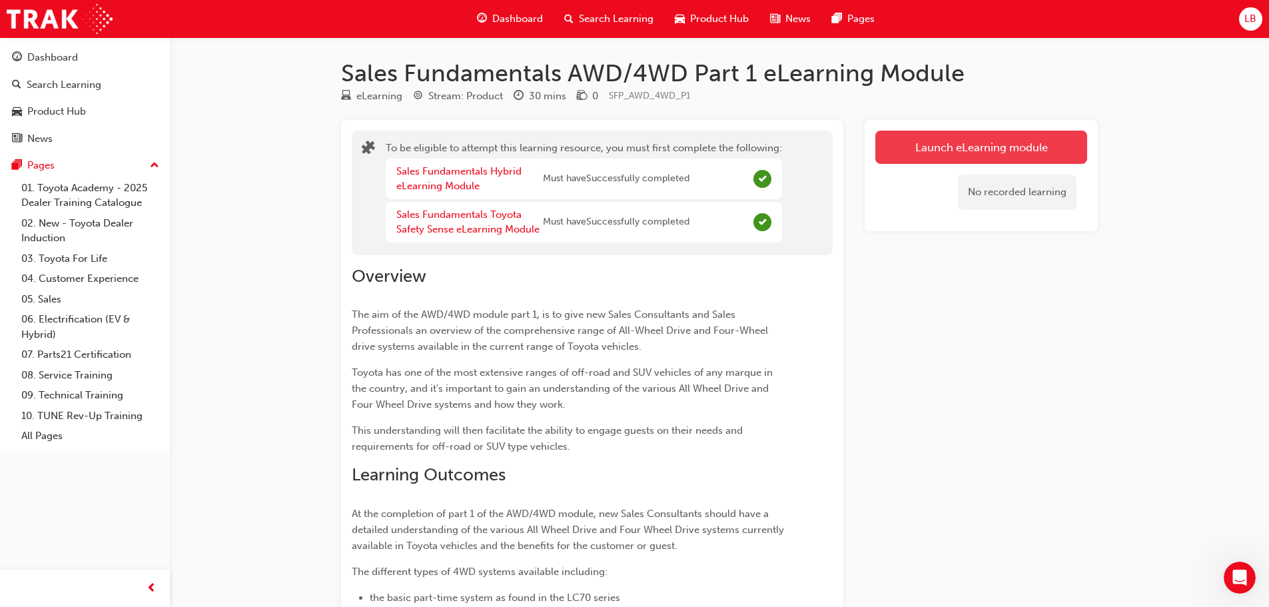
click at [966, 137] on button "Launch eLearning module" at bounding box center [981, 147] width 212 height 33
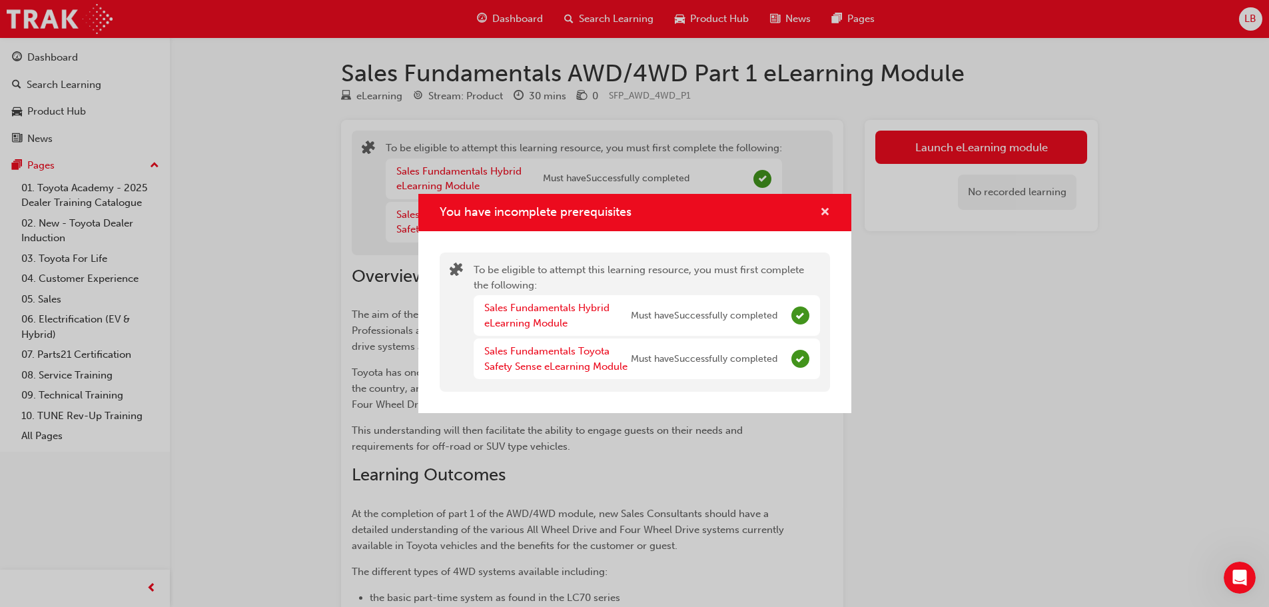
click at [823, 211] on span "cross-icon" at bounding box center [825, 213] width 10 height 12
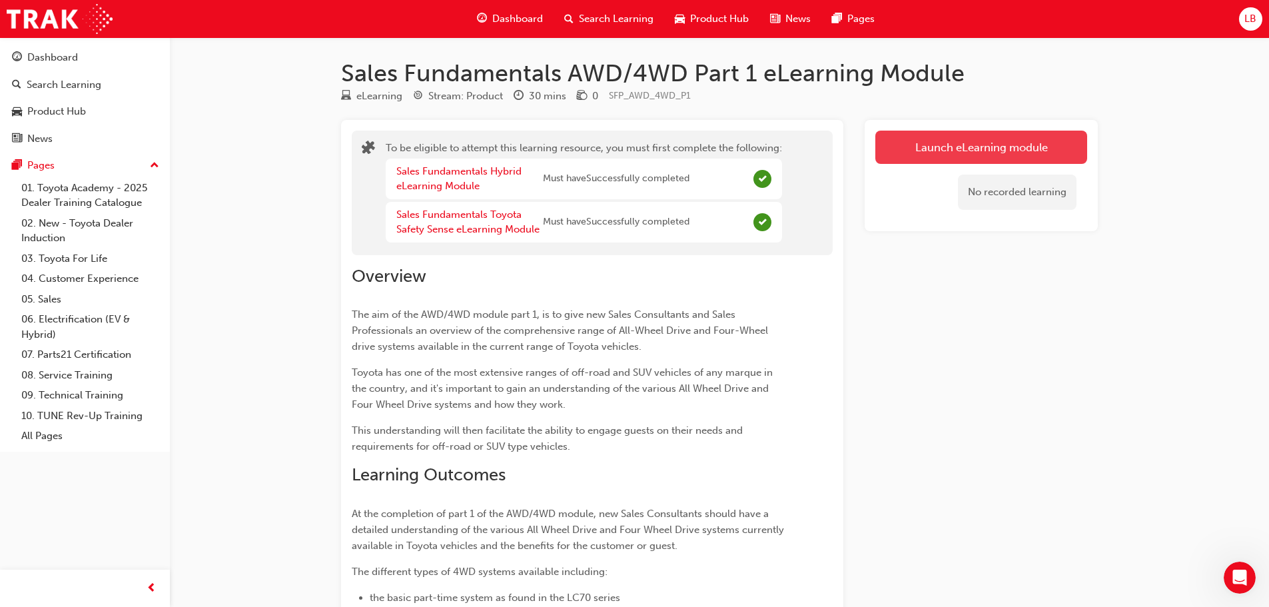
click at [933, 151] on button "Launch eLearning module" at bounding box center [981, 147] width 212 height 33
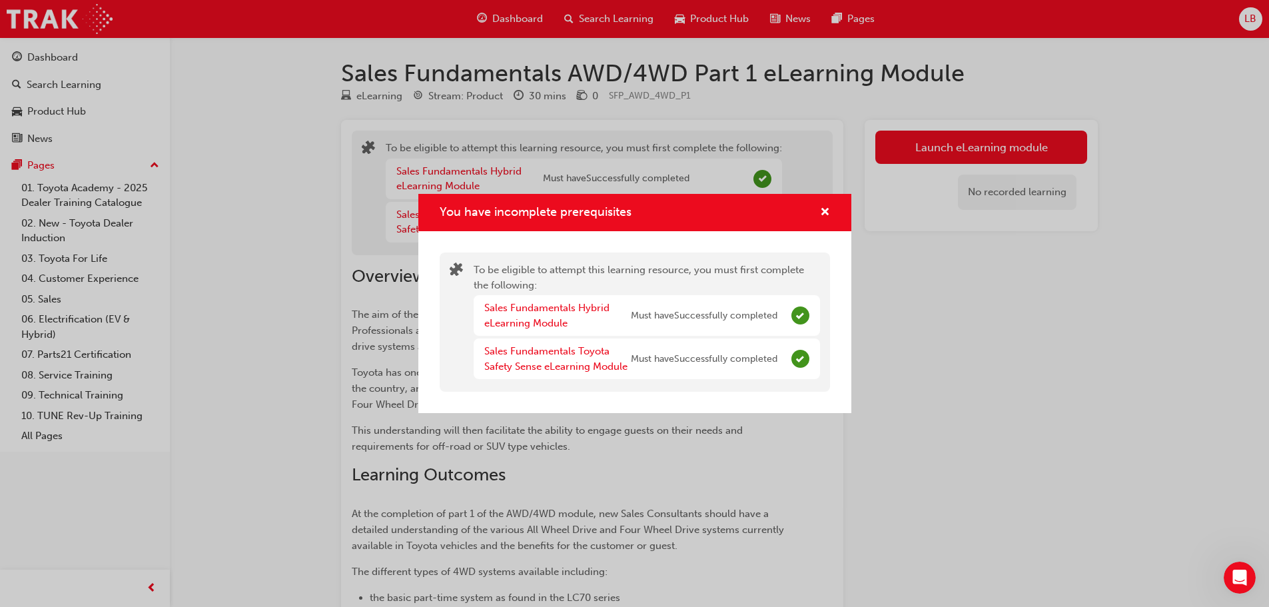
drag, startPoint x: 259, startPoint y: 199, endPoint x: 135, endPoint y: 181, distance: 125.2
click at [254, 197] on div "You have incomplete prerequisites To be eligible to attempt this learning resou…" at bounding box center [634, 303] width 1269 height 607
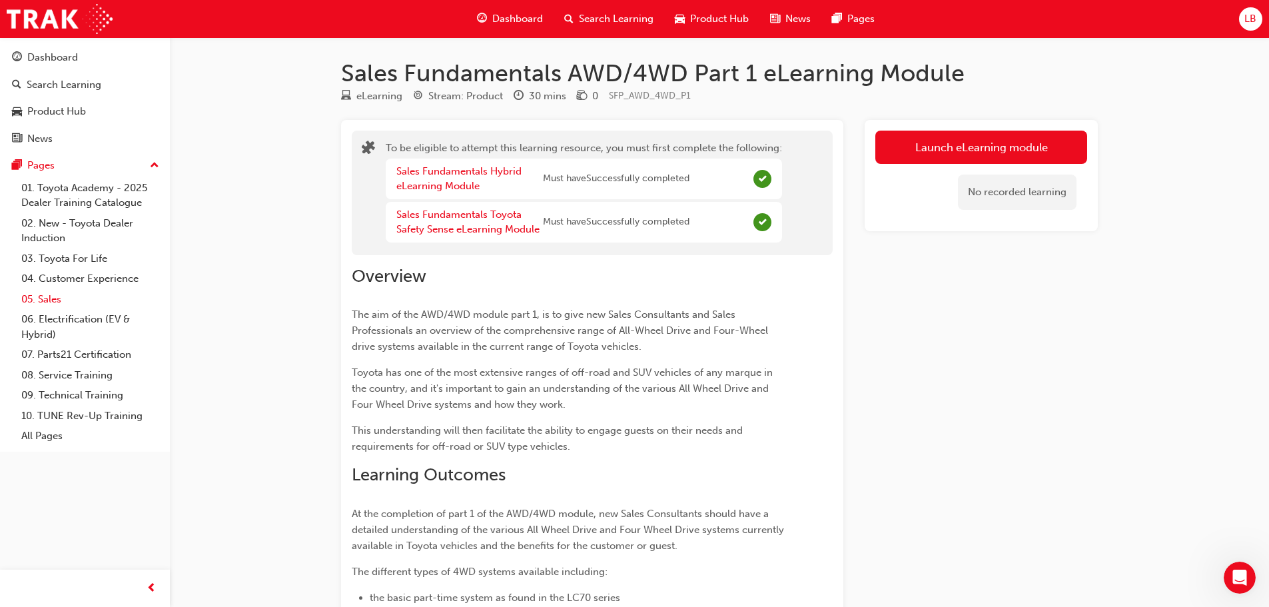
click at [60, 300] on link "05. Sales" at bounding box center [90, 299] width 149 height 21
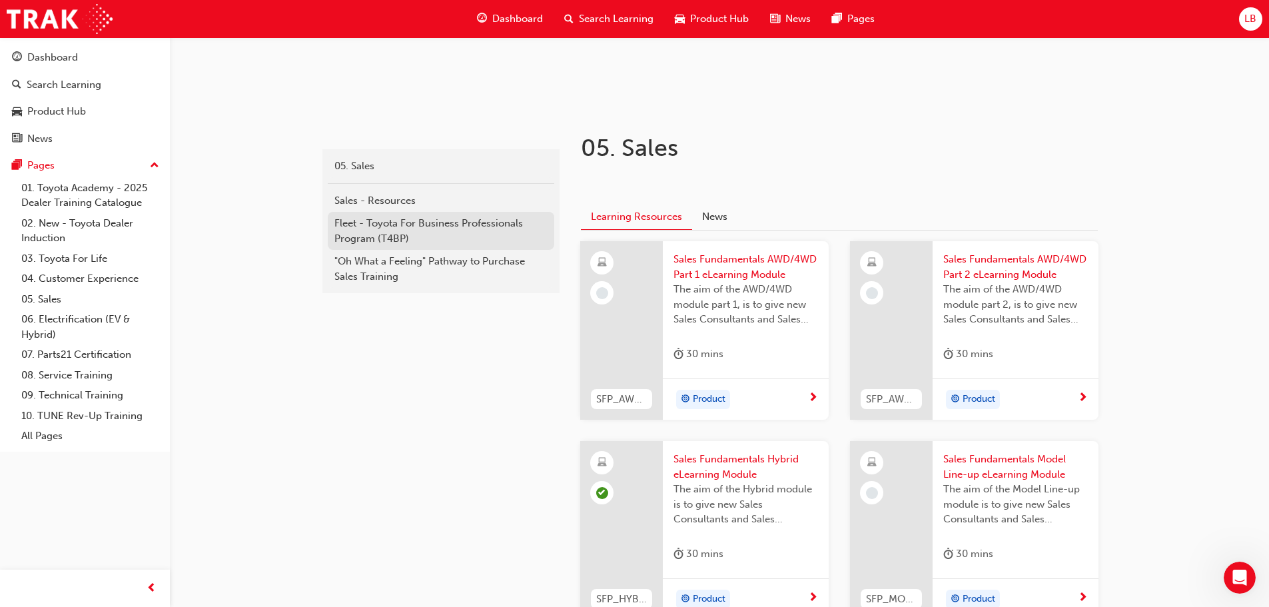
scroll to position [333, 0]
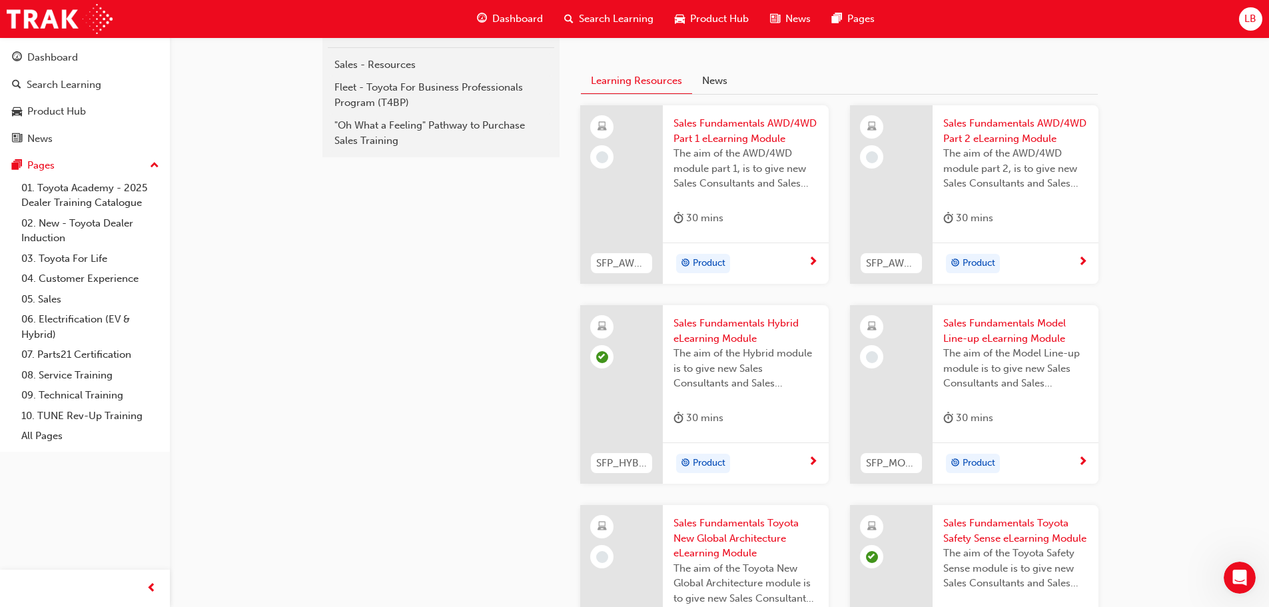
click at [604, 151] on span "learningRecordVerb_NONE-icon" at bounding box center [602, 157] width 12 height 12
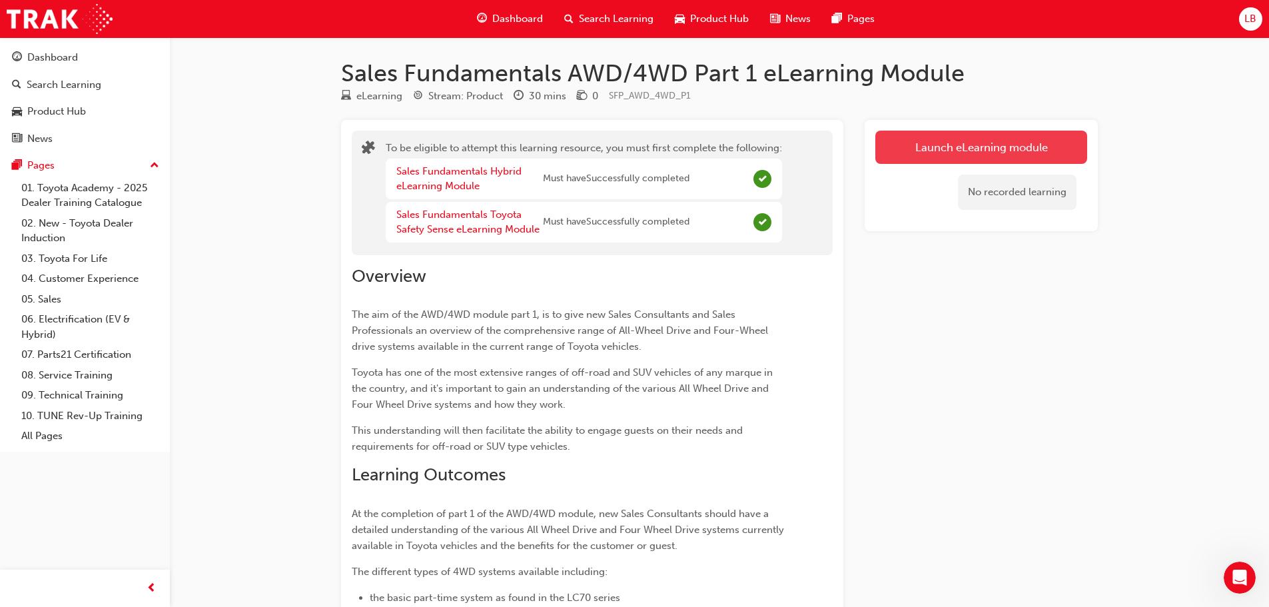
click at [1058, 152] on button "Launch eLearning module" at bounding box center [981, 147] width 212 height 33
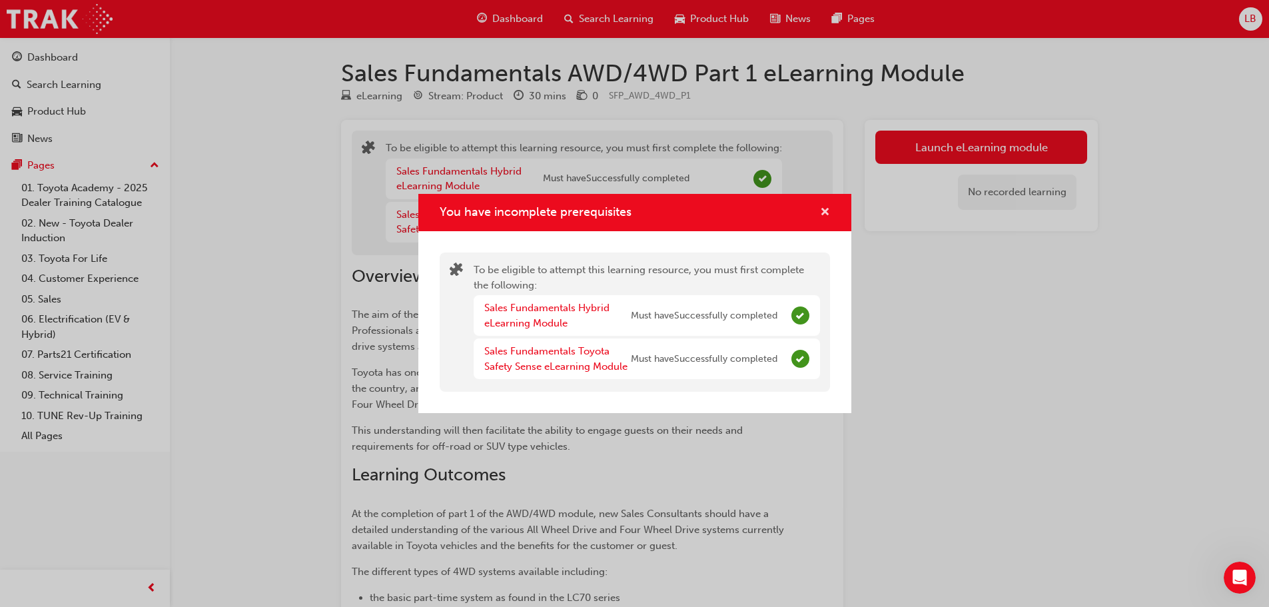
click at [825, 207] on span "cross-icon" at bounding box center [825, 213] width 10 height 12
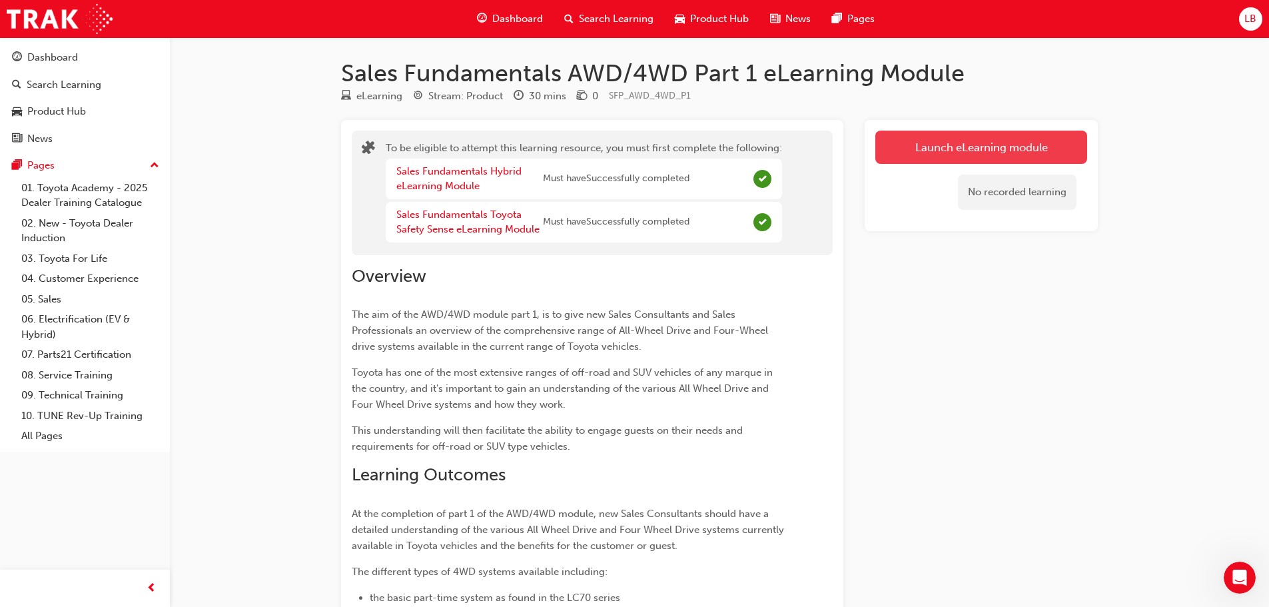
click at [915, 138] on button "Launch eLearning module" at bounding box center [981, 147] width 212 height 33
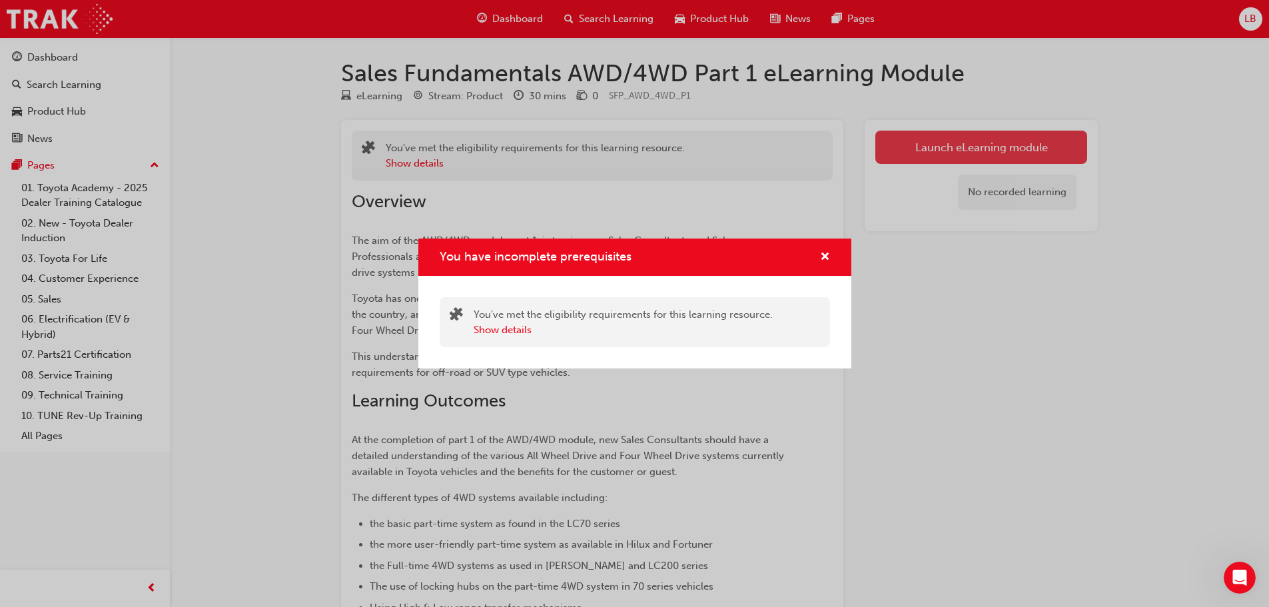
click at [915, 138] on div "You have incomplete prerequisites You've met the eligibility requirements for t…" at bounding box center [634, 303] width 1269 height 607
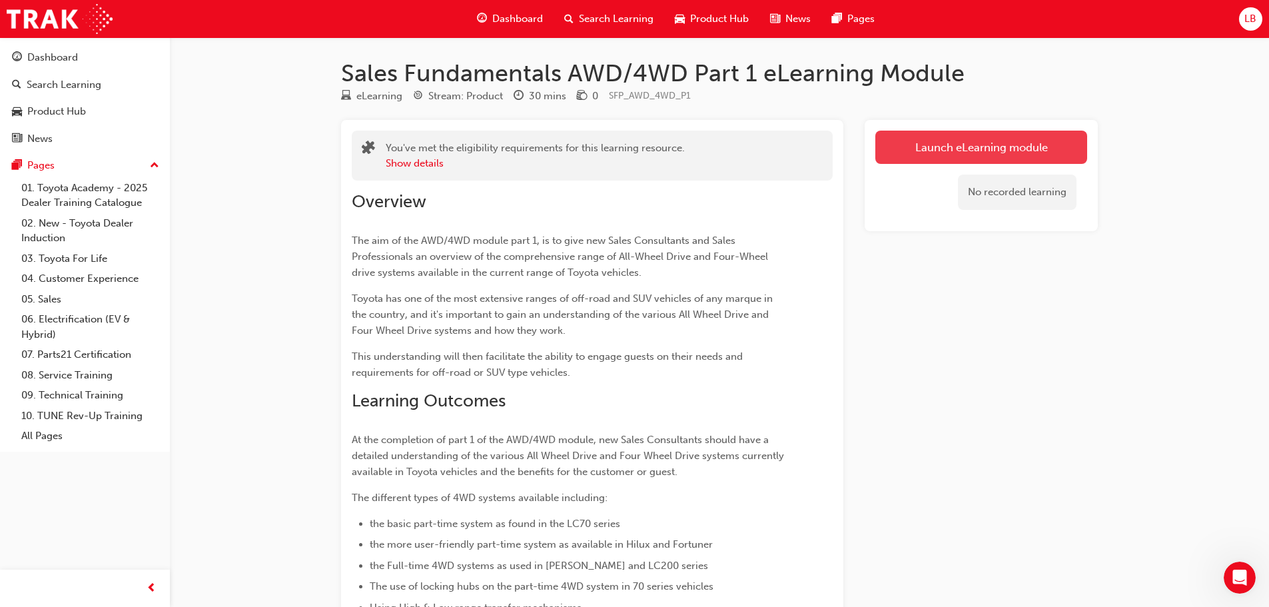
click at [915, 138] on button "Launch eLearning module" at bounding box center [981, 147] width 212 height 33
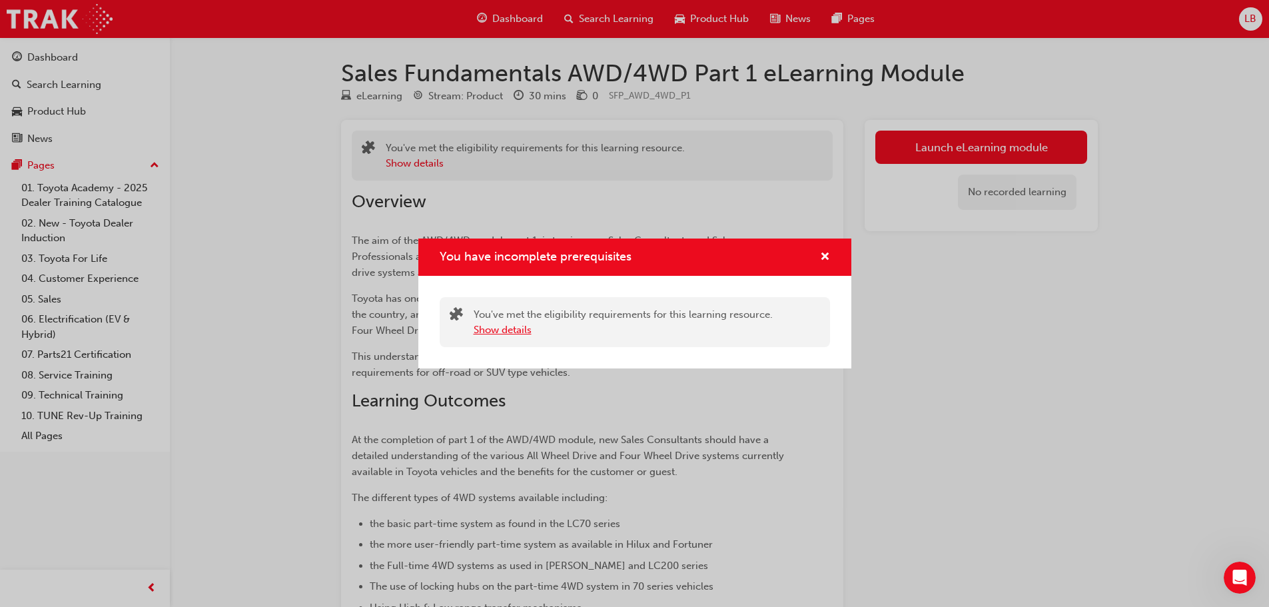
click at [502, 327] on button "Show details" at bounding box center [503, 329] width 58 height 15
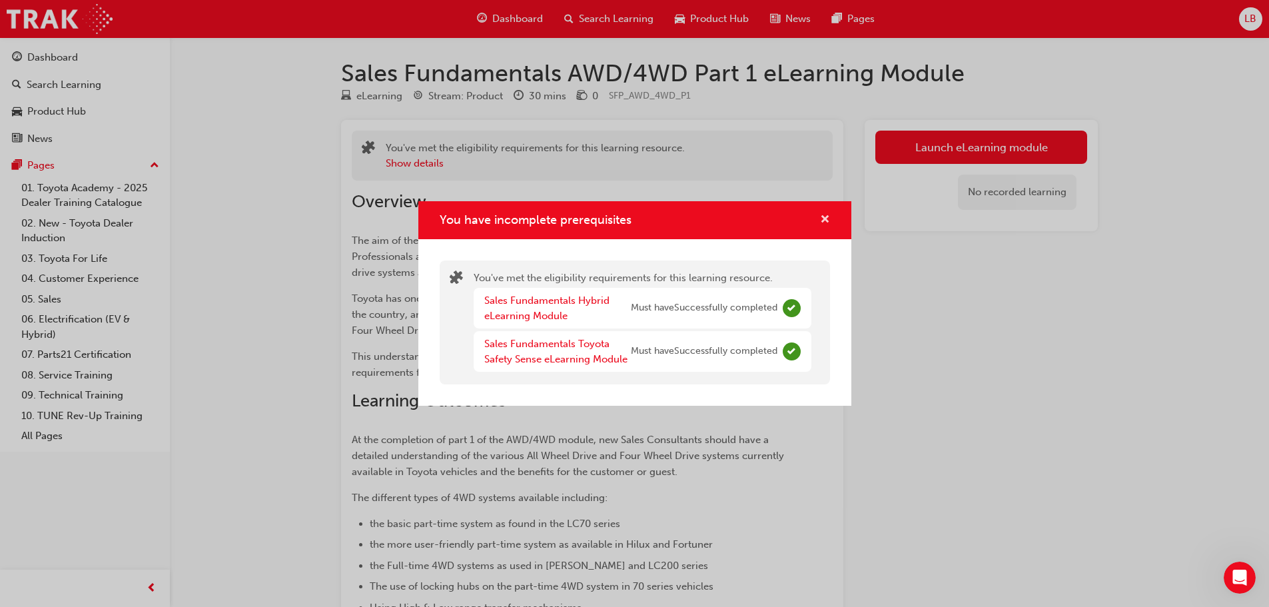
click at [824, 214] on span "cross-icon" at bounding box center [825, 220] width 10 height 12
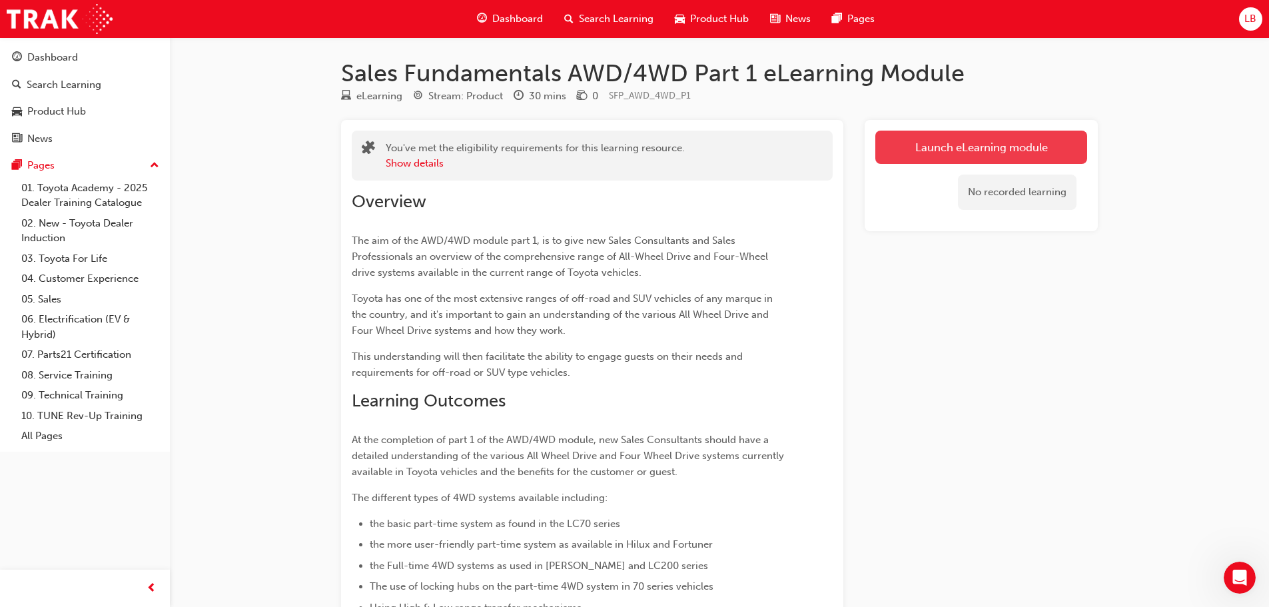
click at [964, 151] on button "Launch eLearning module" at bounding box center [981, 147] width 212 height 33
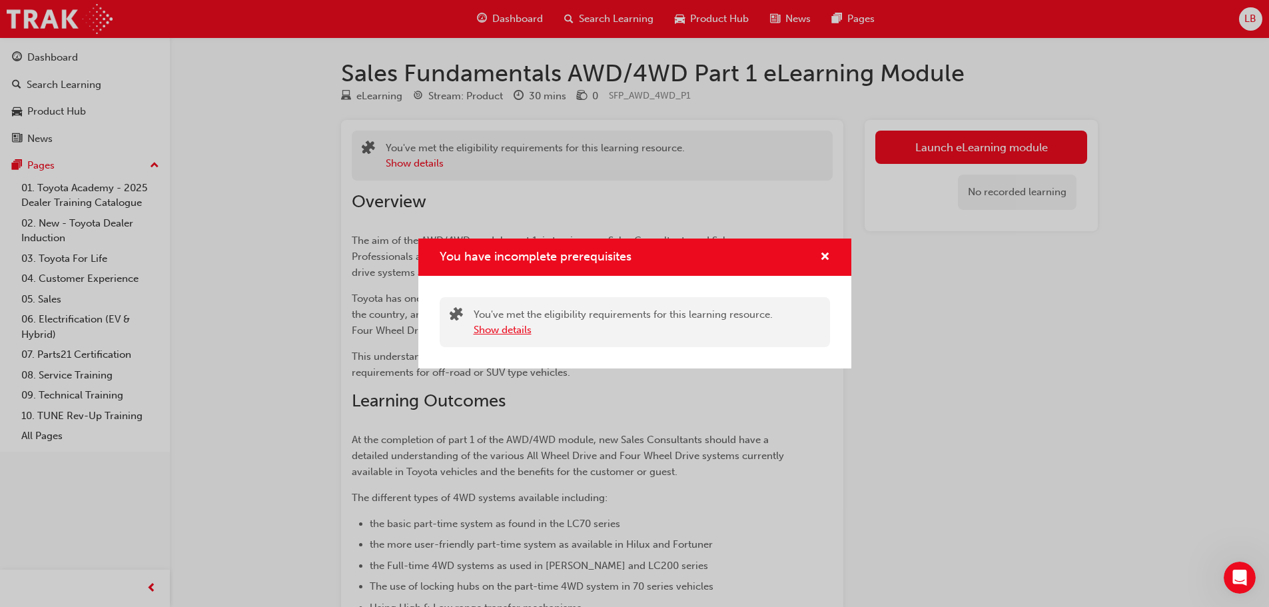
click at [513, 326] on button "Show details" at bounding box center [503, 329] width 58 height 15
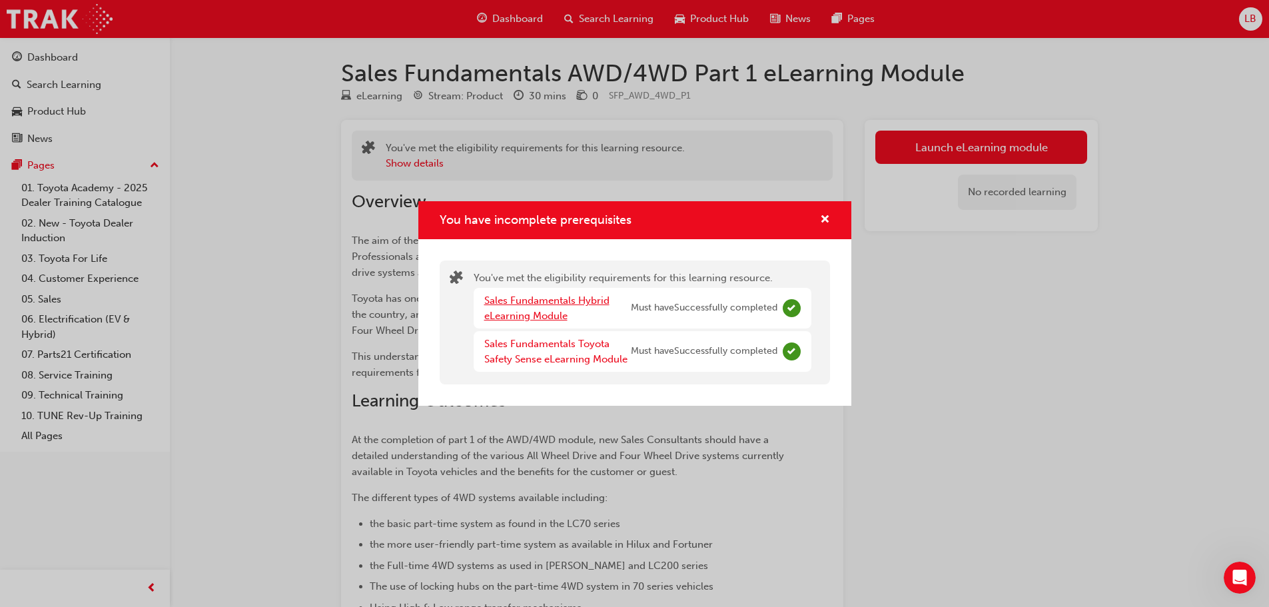
click at [589, 296] on link "Sales Fundamentals Hybrid eLearning Module" at bounding box center [546, 307] width 125 height 27
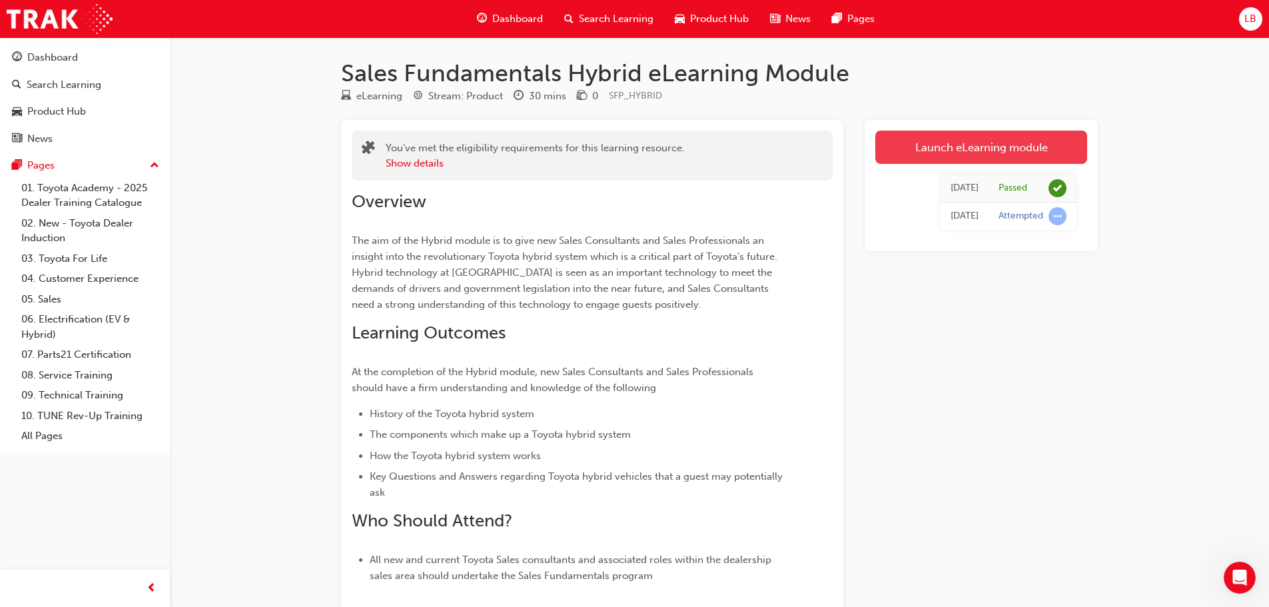
click at [968, 139] on link "Launch eLearning module" at bounding box center [981, 147] width 212 height 33
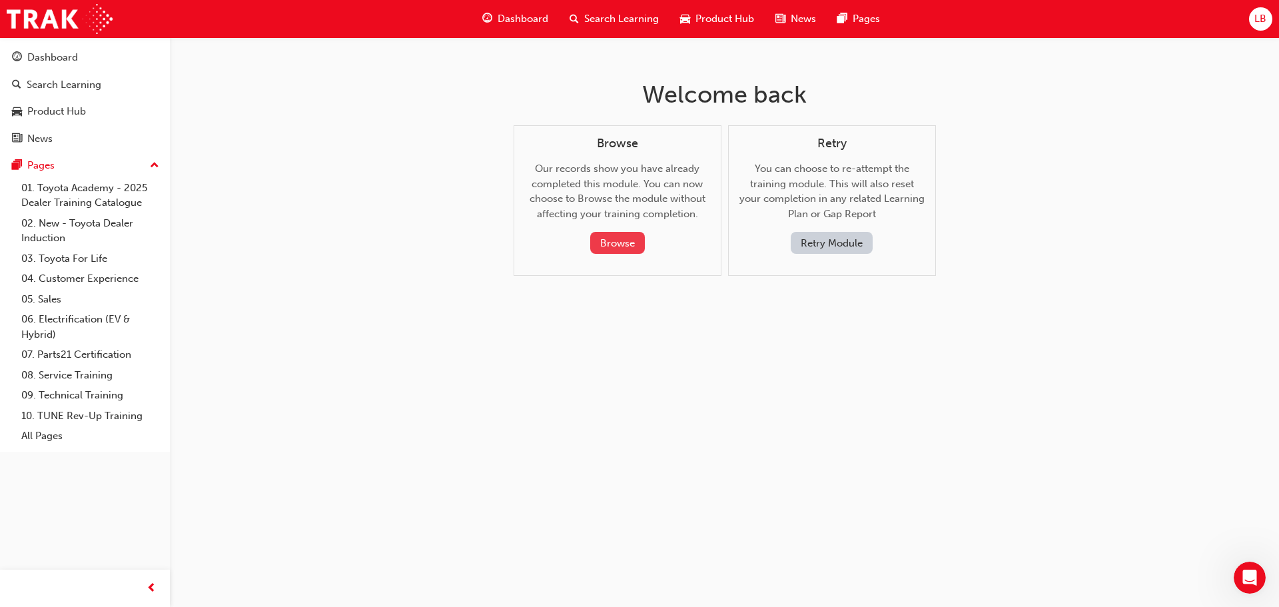
click at [619, 242] on button "Browse" at bounding box center [617, 243] width 55 height 22
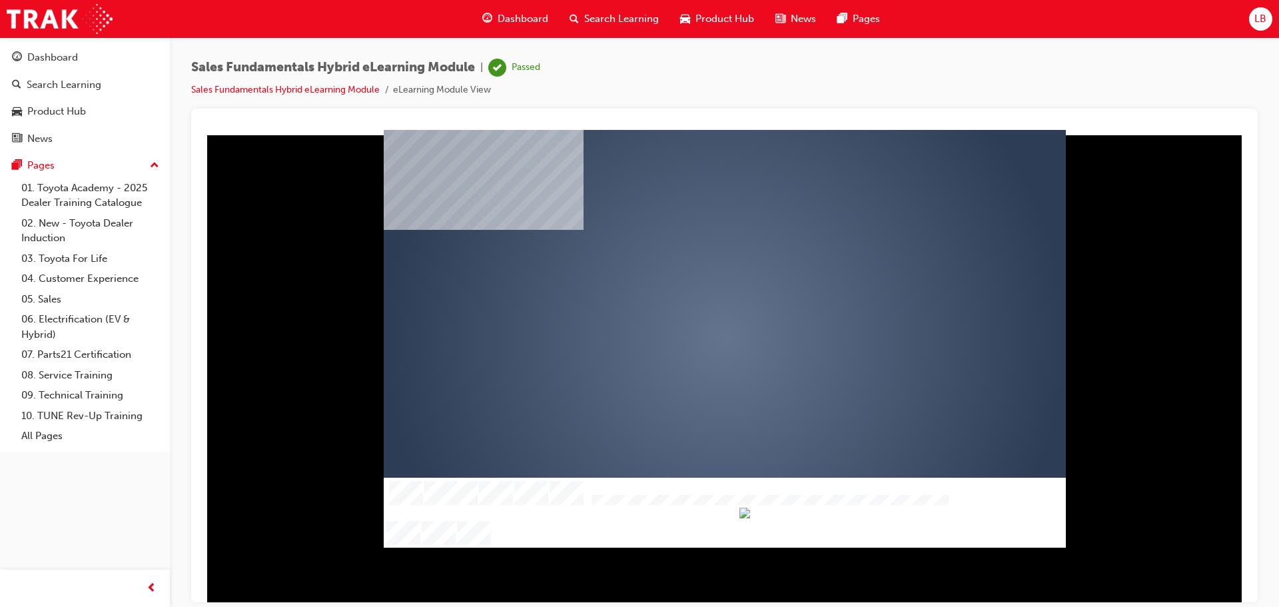
click at [686, 300] on div "play" at bounding box center [686, 300] width 0 height 0
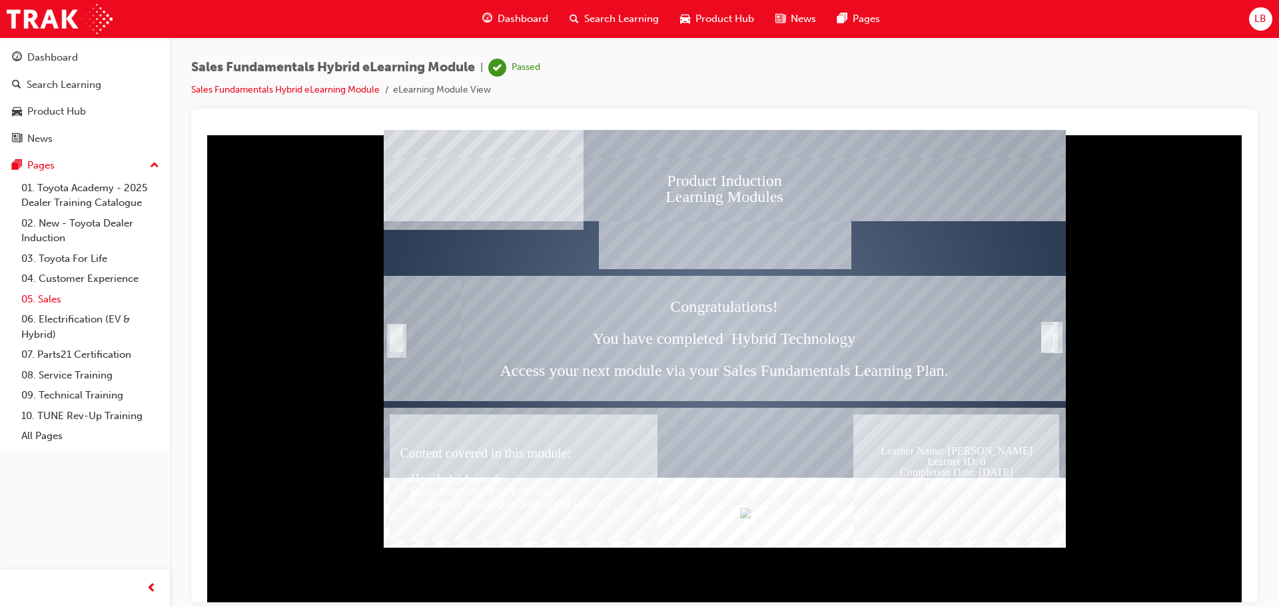
click at [51, 298] on link "05. Sales" at bounding box center [90, 299] width 149 height 21
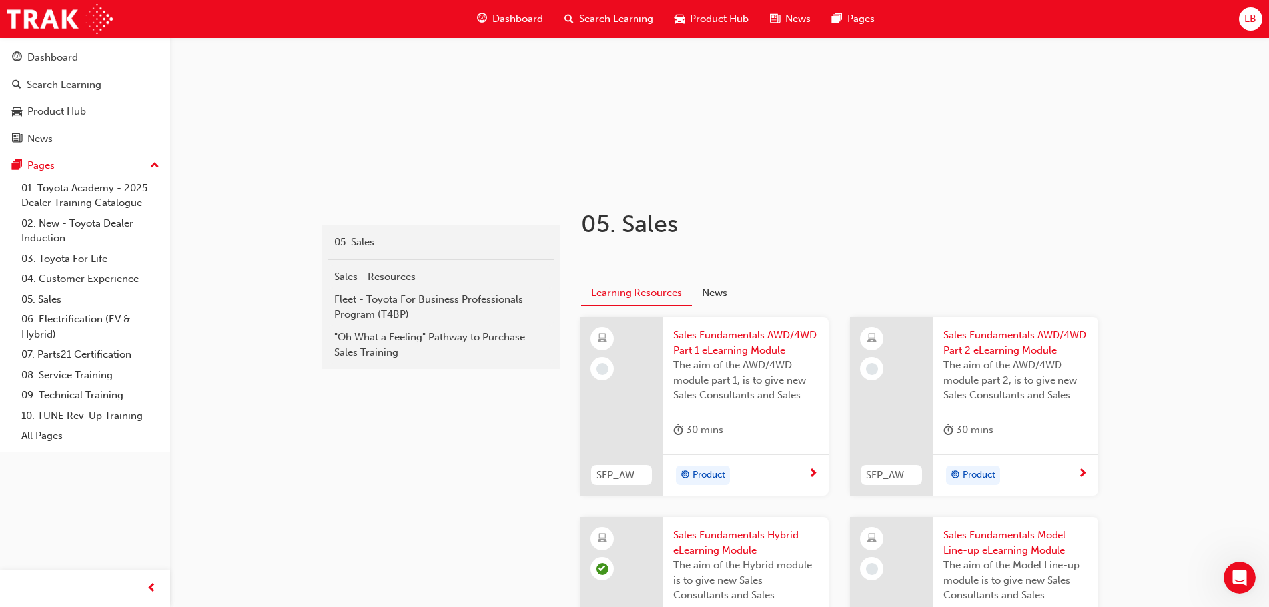
scroll to position [133, 0]
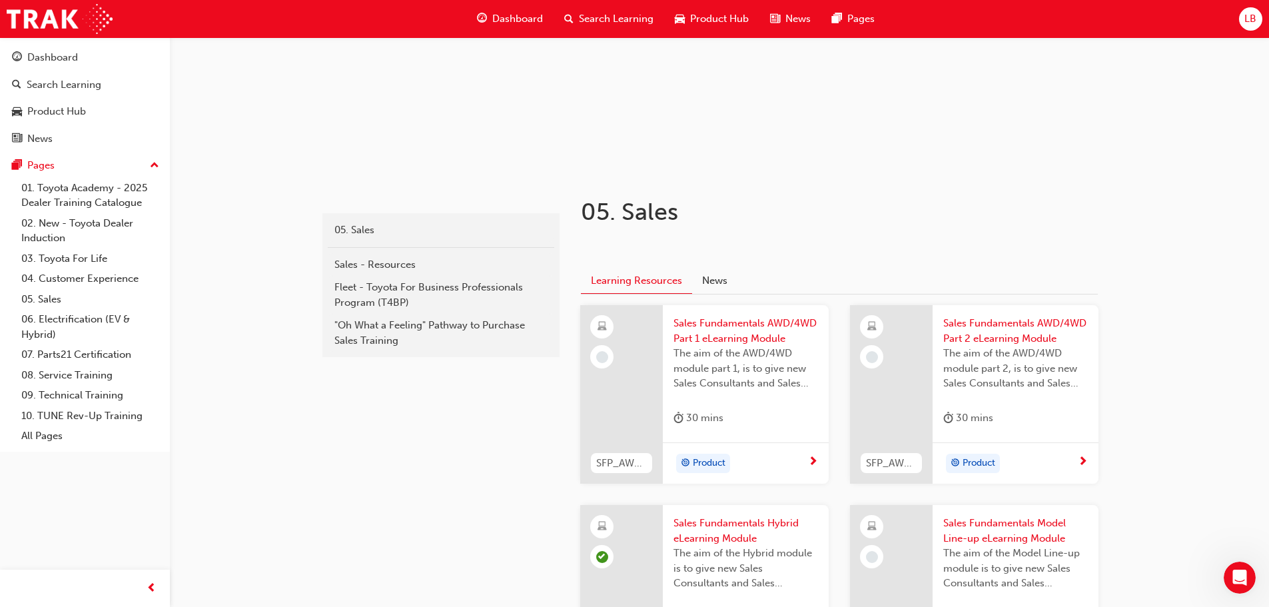
click at [760, 322] on span "Sales Fundamentals AWD/4WD Part 1 eLearning Module" at bounding box center [745, 331] width 145 height 30
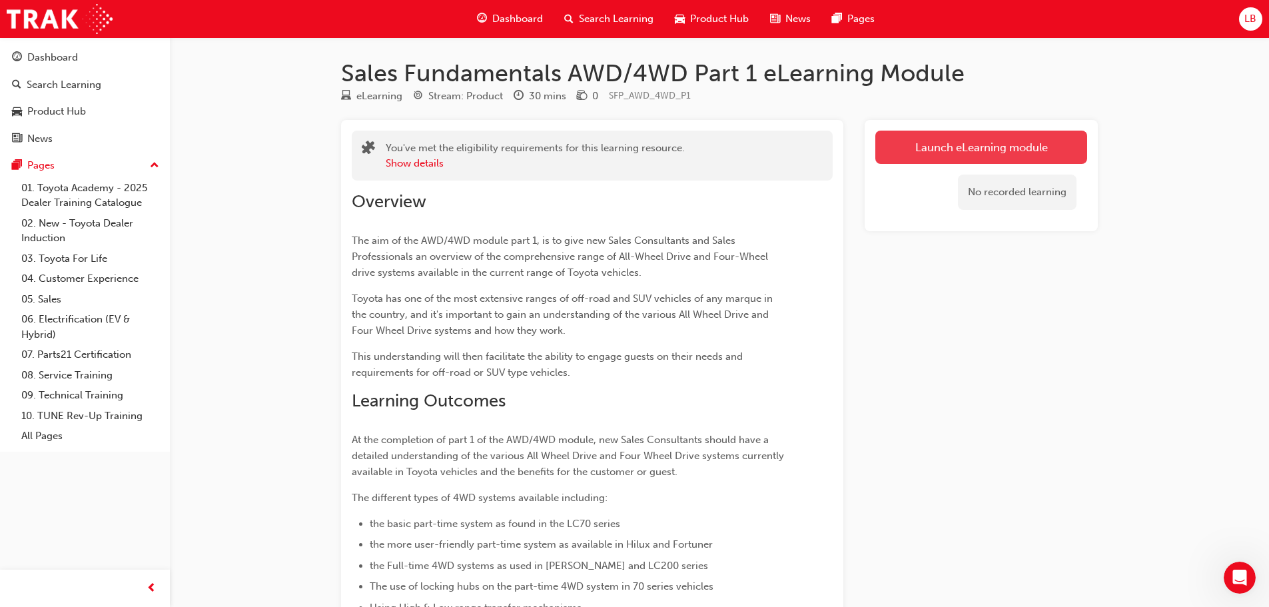
click at [963, 150] on link "Launch eLearning module" at bounding box center [981, 147] width 212 height 33
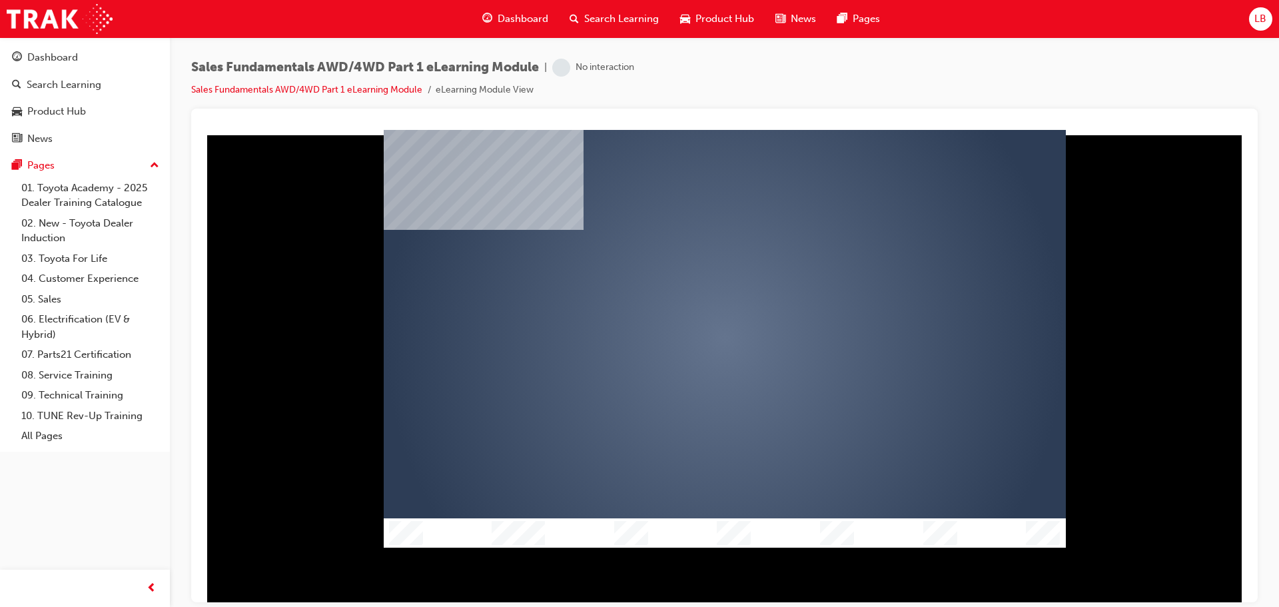
click at [686, 300] on div "play" at bounding box center [686, 300] width 0 height 0
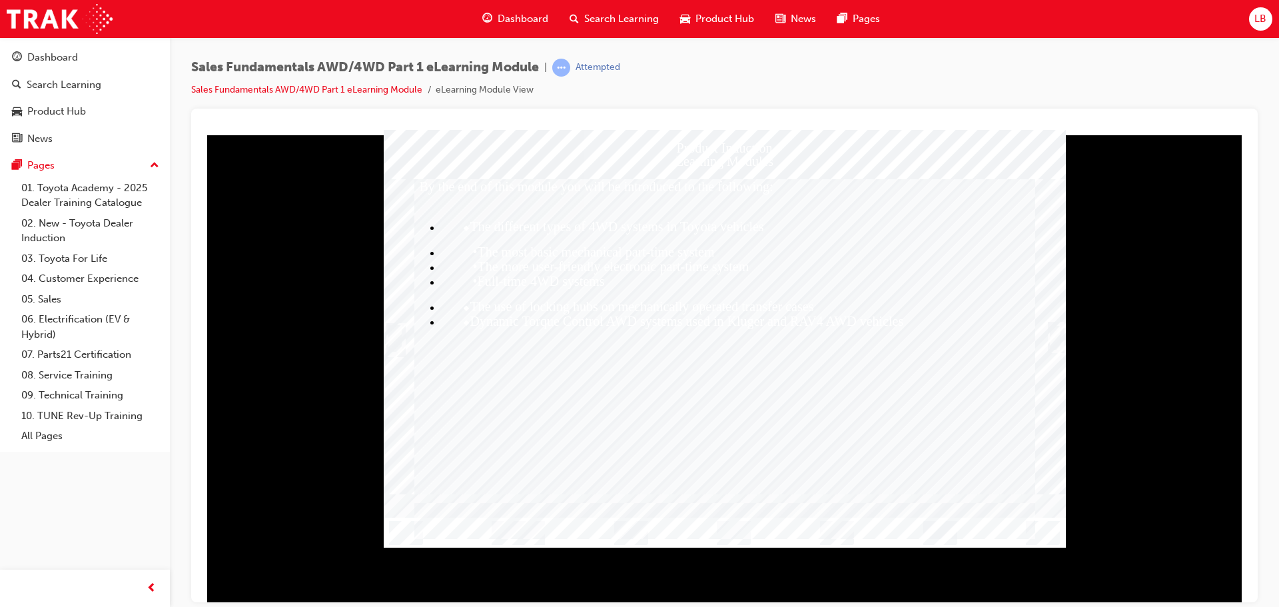
click at [1058, 340] on div "Trigger this button to continue" at bounding box center [1054, 337] width 13 height 27
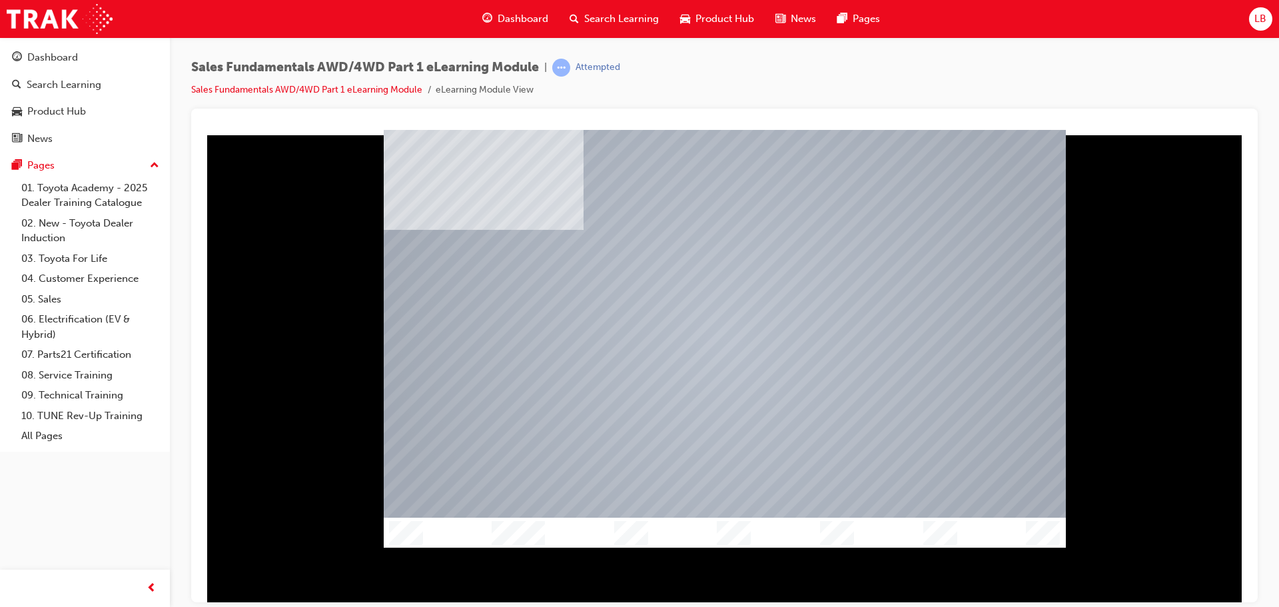
click at [772, 406] on div at bounding box center [725, 338] width 682 height 383
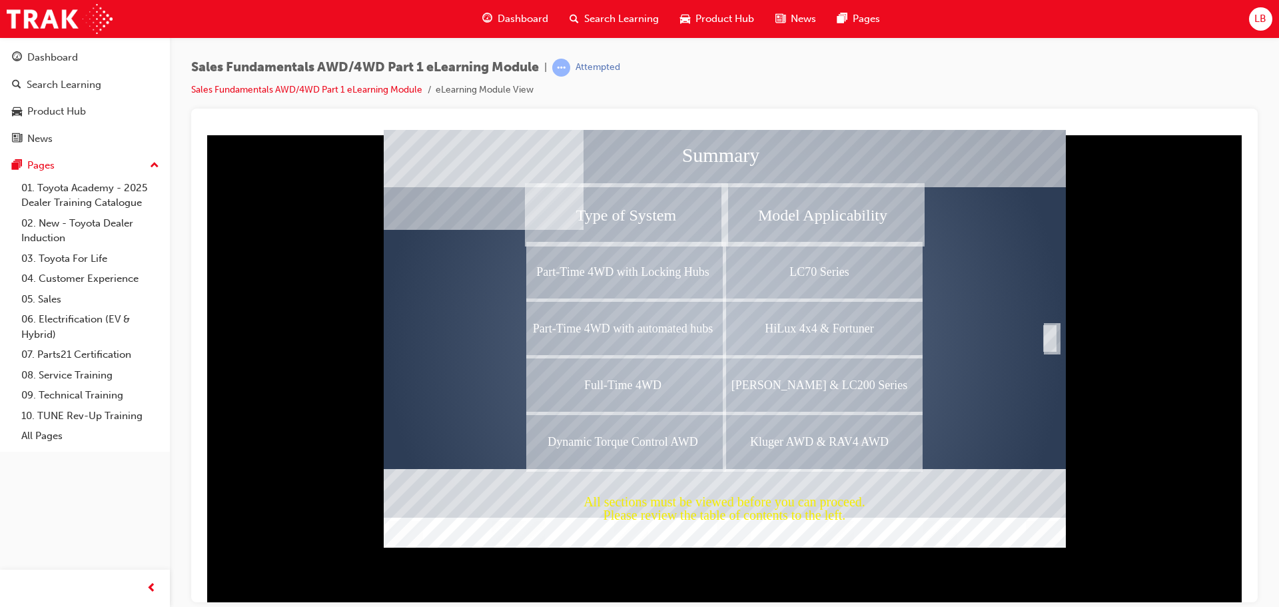
click at [645, 279] on div "Part-Time 4WD with Locking Hubs" at bounding box center [626, 270] width 197 height 57
click at [828, 280] on div "LC70 Series" at bounding box center [823, 270] width 197 height 57
click at [637, 328] on div "Part-Time 4WD with automated hubs" at bounding box center [626, 327] width 197 height 57
click at [842, 320] on div "HiLux 4x4 & Fortuner" at bounding box center [823, 327] width 197 height 57
click at [1051, 336] on div "Completion" at bounding box center [1049, 337] width 13 height 27
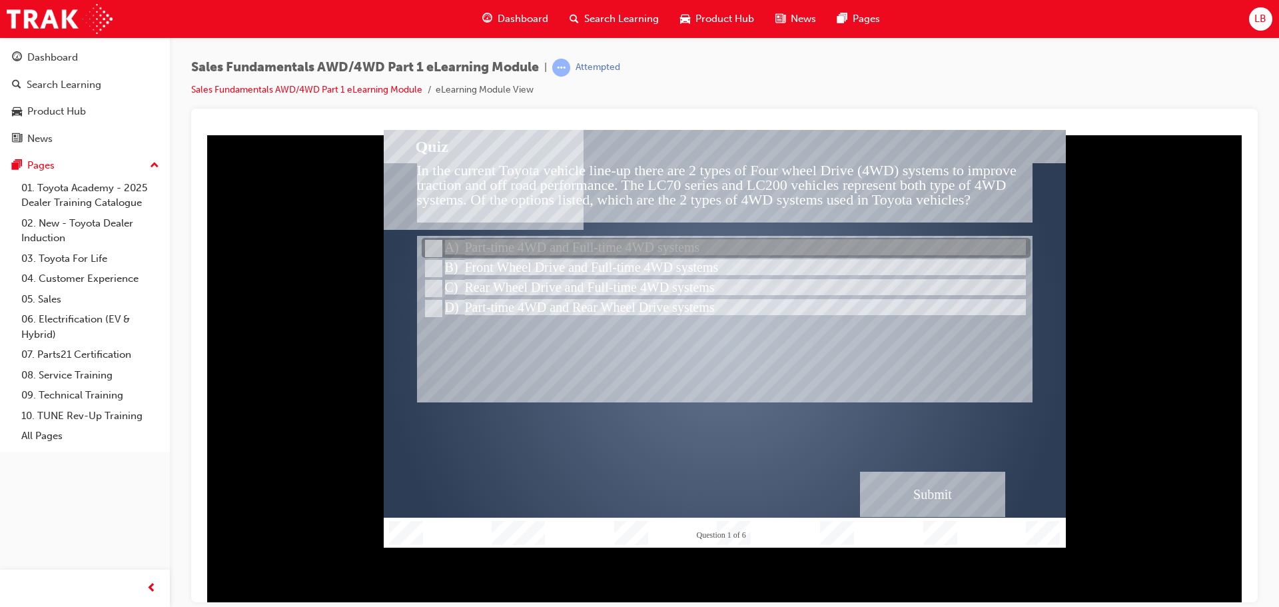
click at [422, 244] on div at bounding box center [726, 248] width 609 height 20
radio input "true"
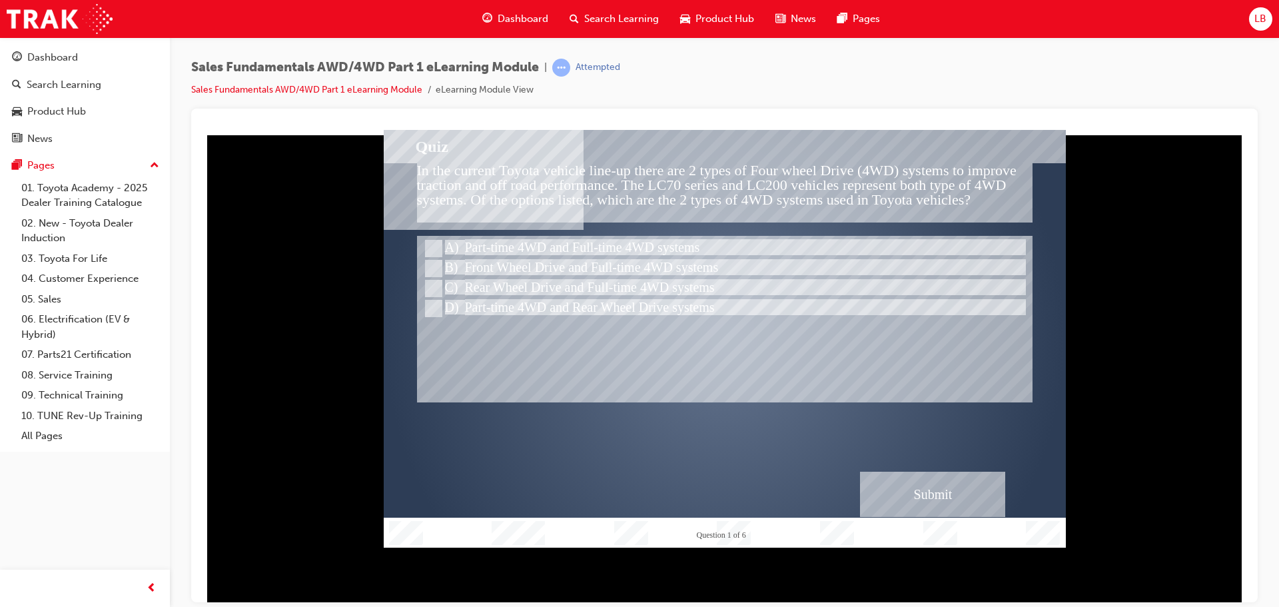
click at [926, 484] on div "Submit" at bounding box center [932, 493] width 145 height 45
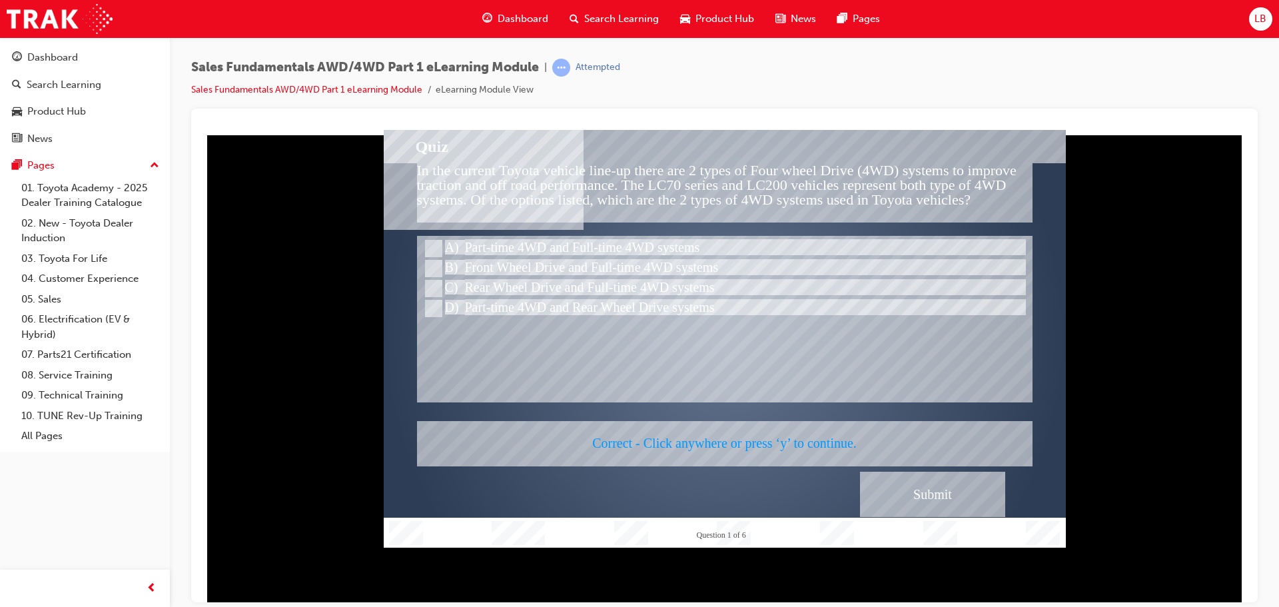
click at [926, 484] on div at bounding box center [725, 338] width 682 height 418
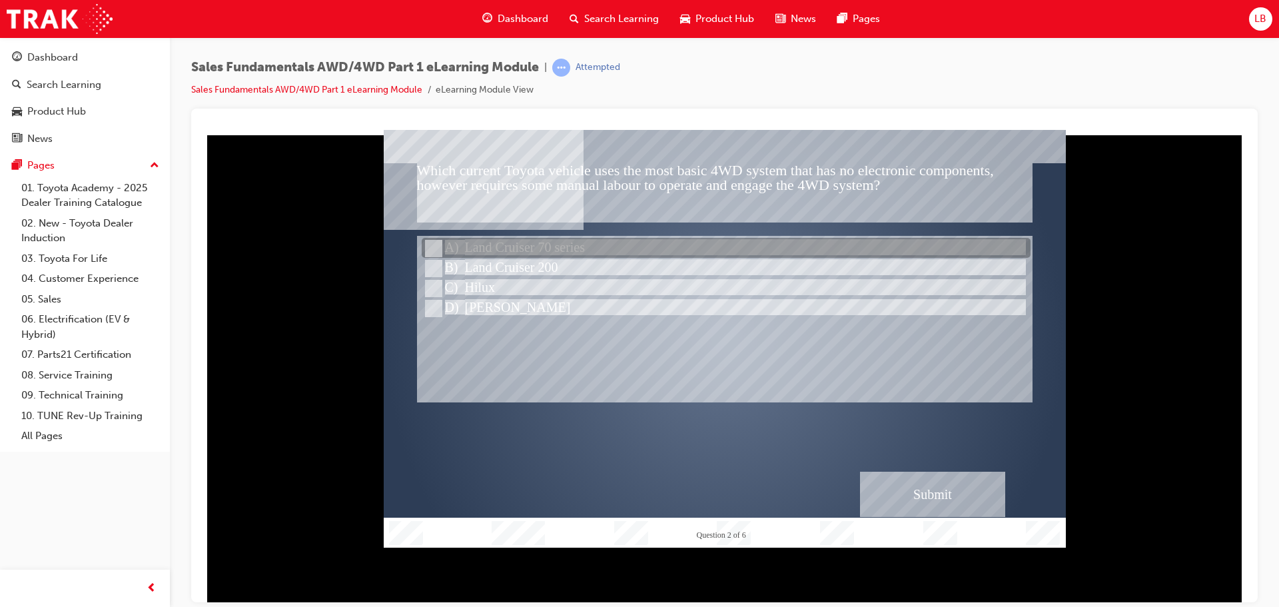
click at [432, 242] on input "Land Cruiser 70 series" at bounding box center [432, 248] width 15 height 15
radio input "true"
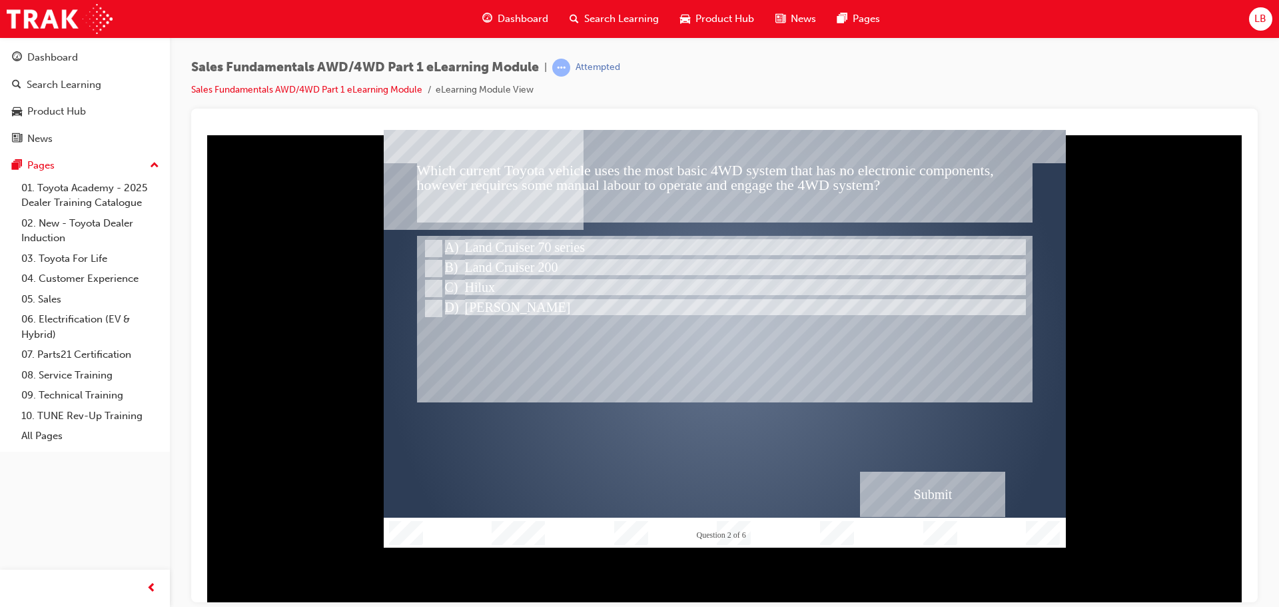
click at [937, 489] on div "Submit" at bounding box center [932, 493] width 145 height 45
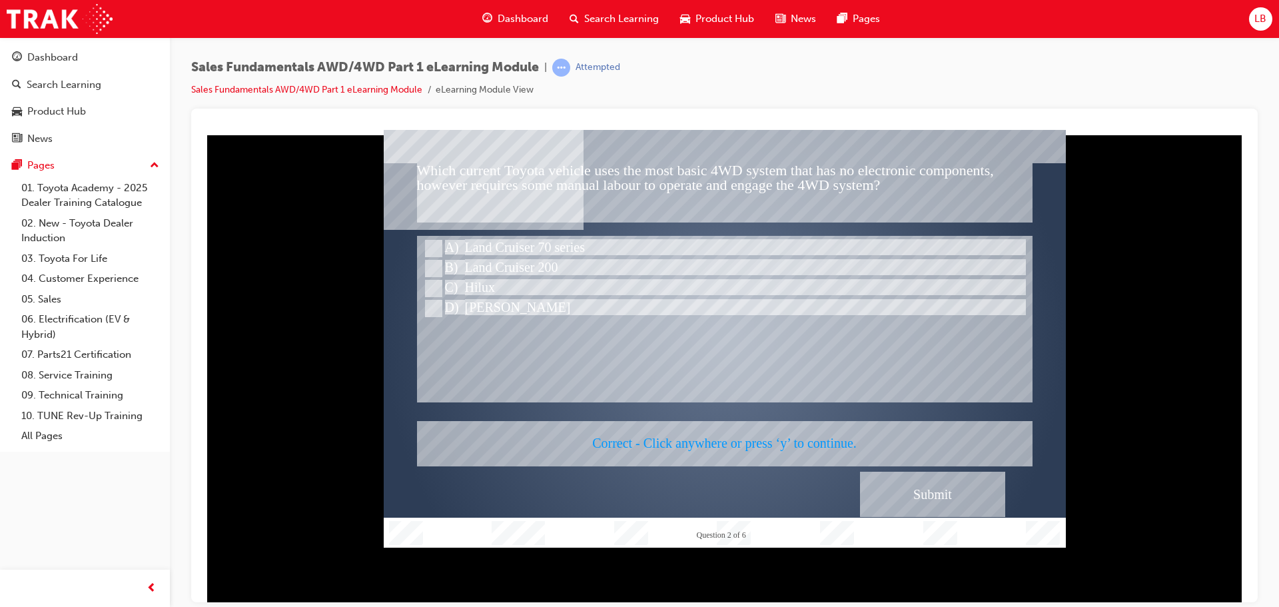
click at [927, 488] on div at bounding box center [725, 338] width 682 height 418
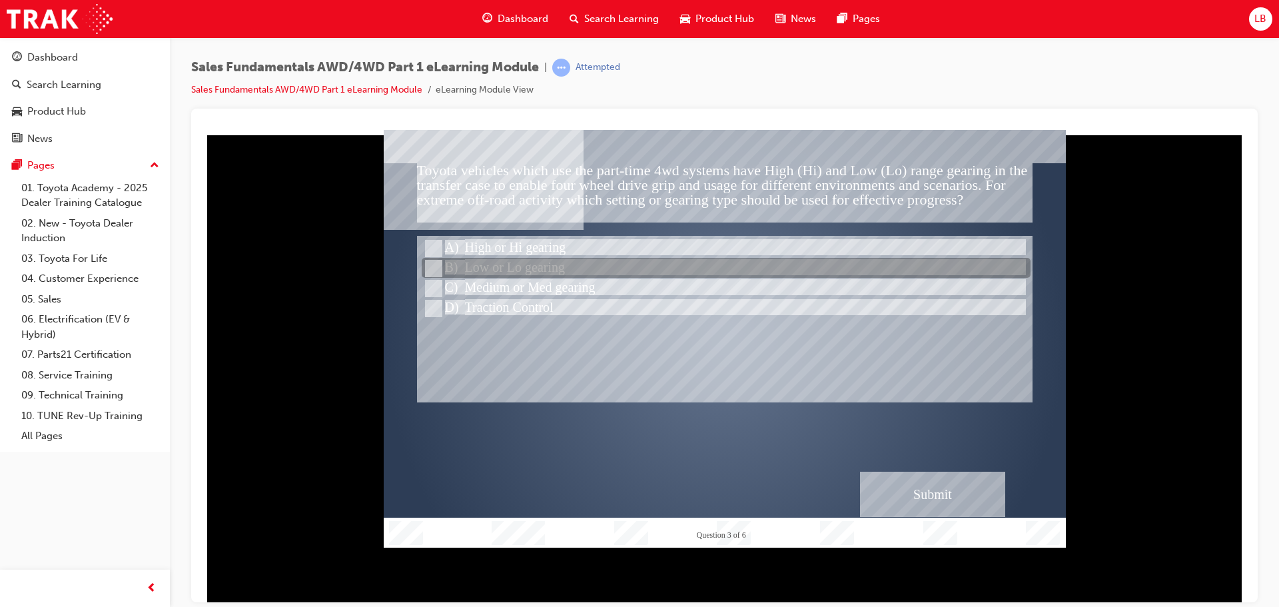
click at [436, 263] on input "Low or Lo gearing" at bounding box center [432, 268] width 15 height 15
radio input "true"
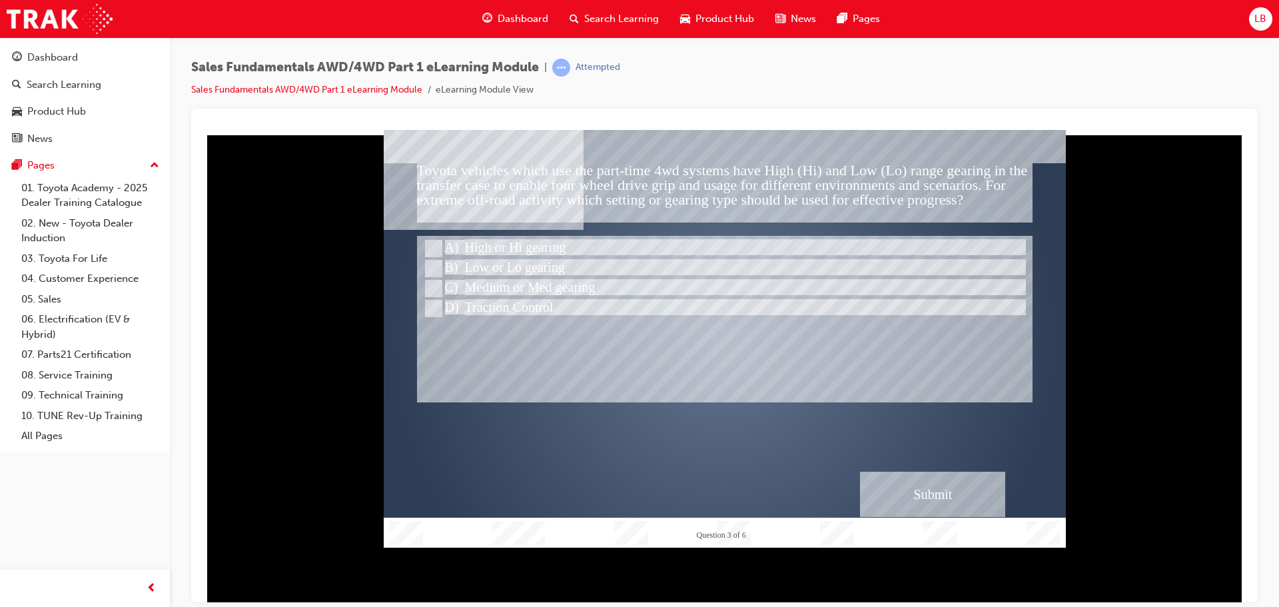
click at [955, 488] on div "Submit" at bounding box center [932, 493] width 145 height 45
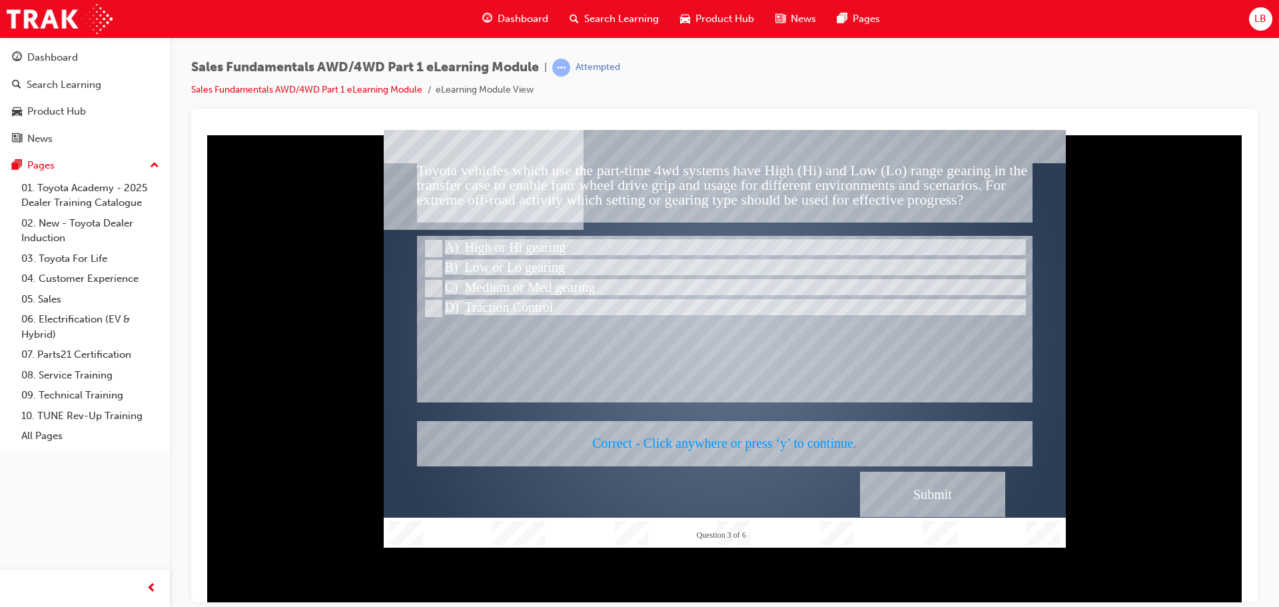
click at [919, 488] on div at bounding box center [725, 338] width 682 height 418
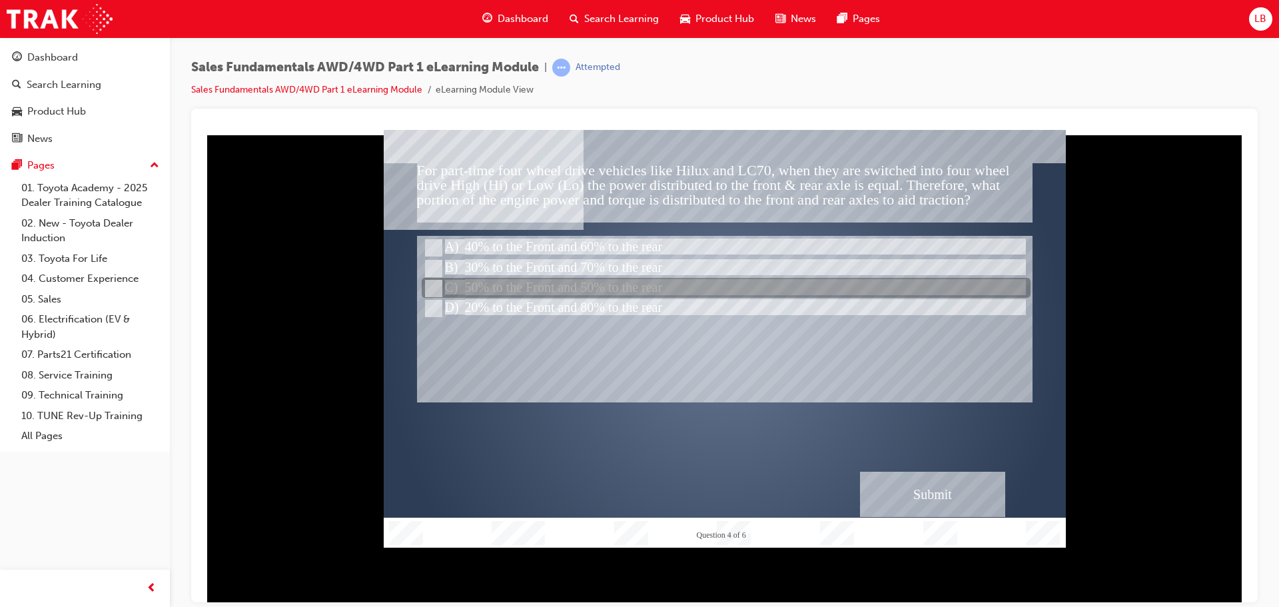
click at [433, 292] on input "50% to the Front and 50% to the rear" at bounding box center [432, 288] width 15 height 15
radio input "true"
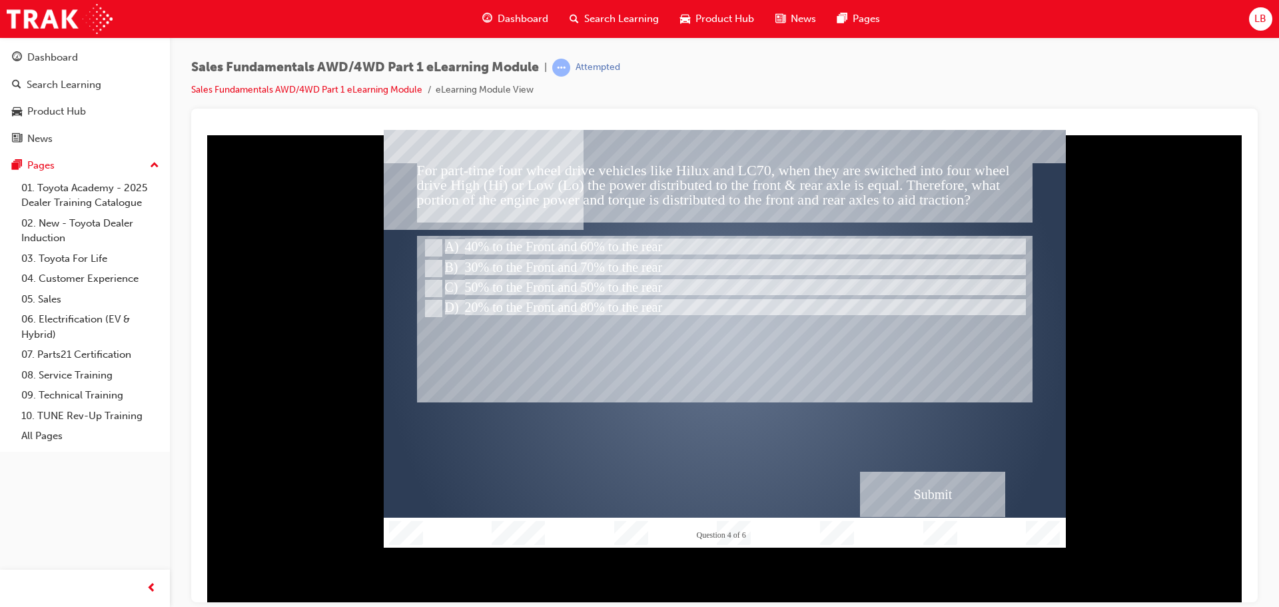
click at [909, 494] on div "Submit" at bounding box center [932, 493] width 145 height 45
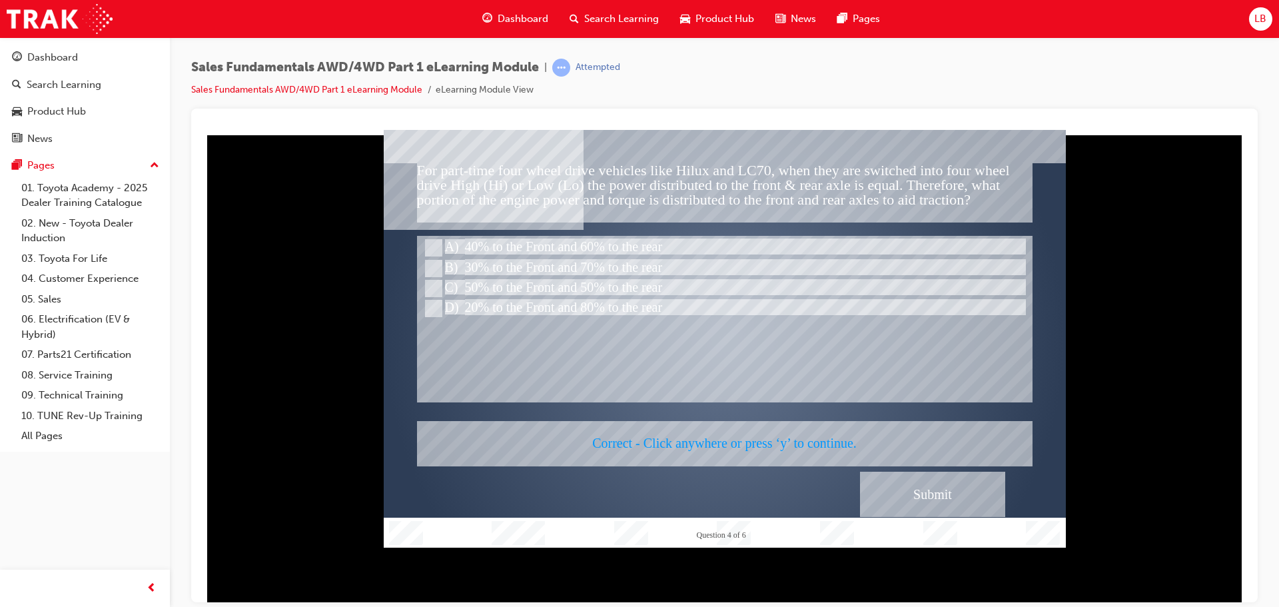
click at [909, 494] on div at bounding box center [725, 338] width 682 height 418
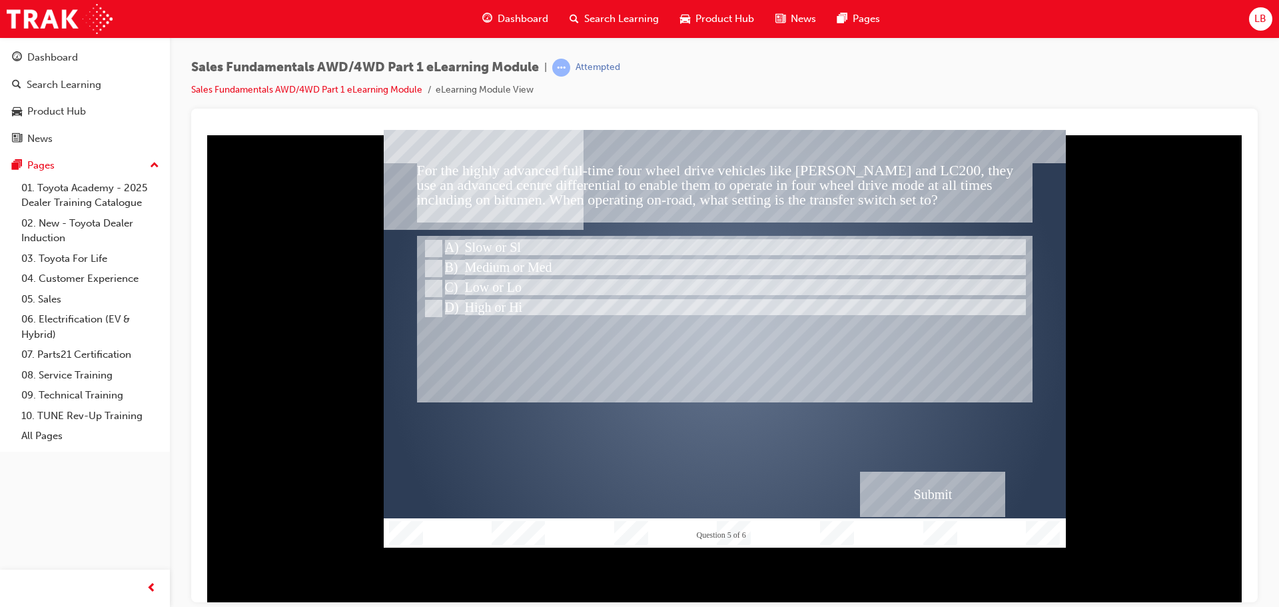
click at [909, 493] on div "Submit" at bounding box center [932, 493] width 145 height 45
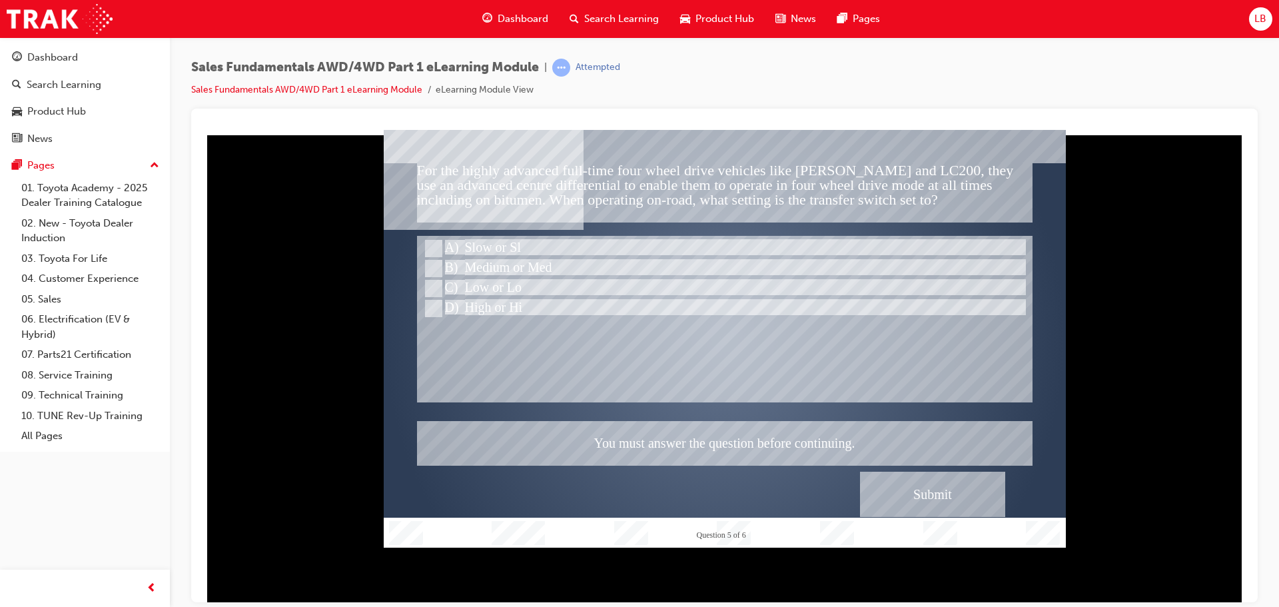
click at [428, 310] on div at bounding box center [725, 338] width 682 height 418
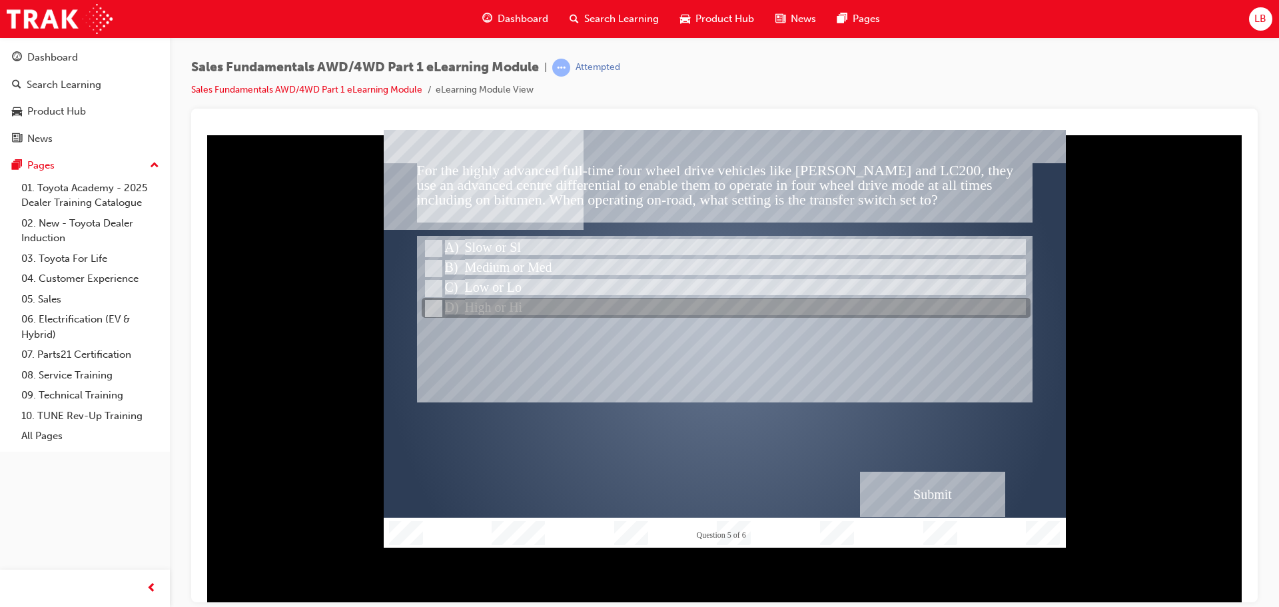
click at [436, 305] on input "High or Hi" at bounding box center [432, 308] width 15 height 15
radio input "true"
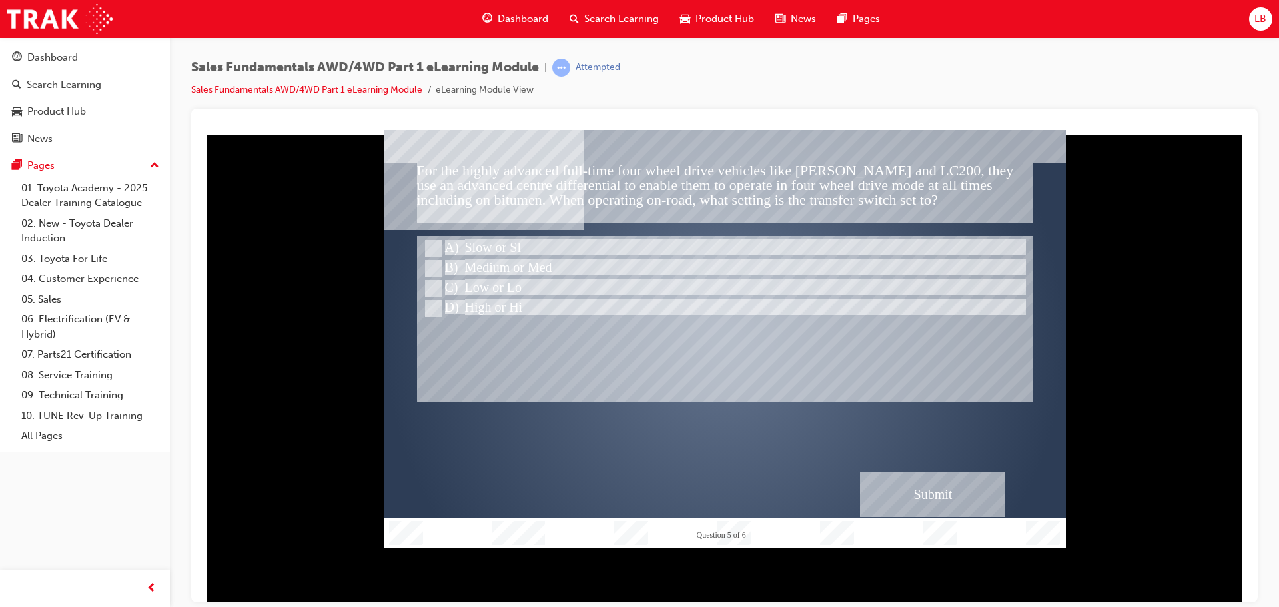
click at [933, 482] on div "Submit" at bounding box center [932, 493] width 145 height 45
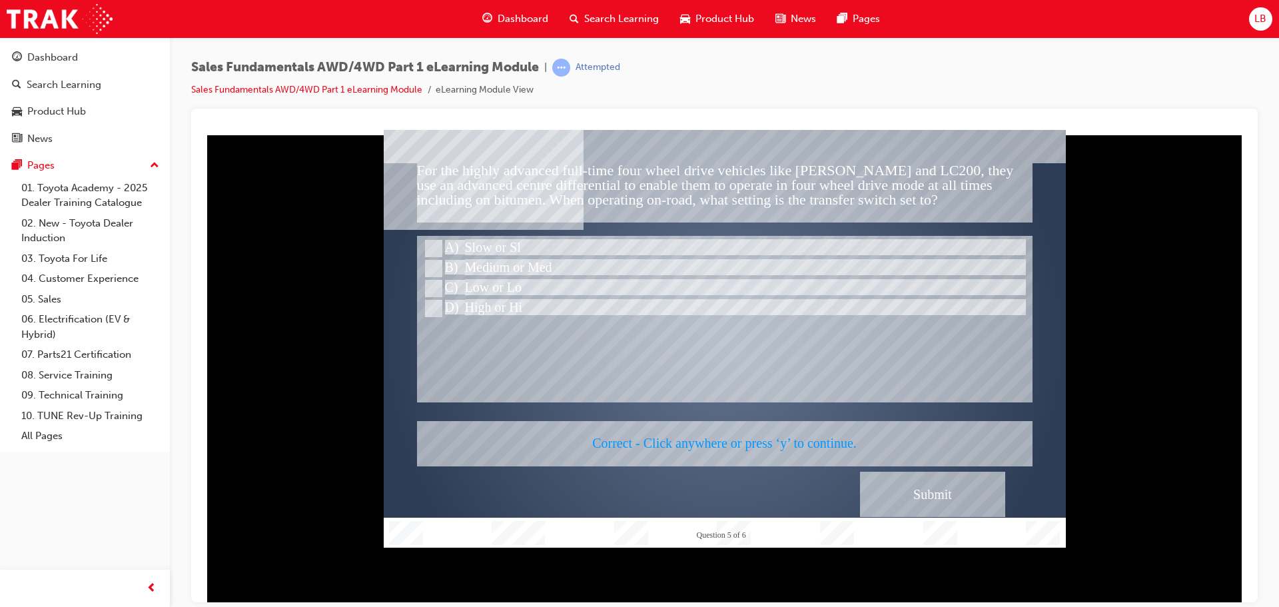
click at [933, 482] on div at bounding box center [725, 338] width 682 height 418
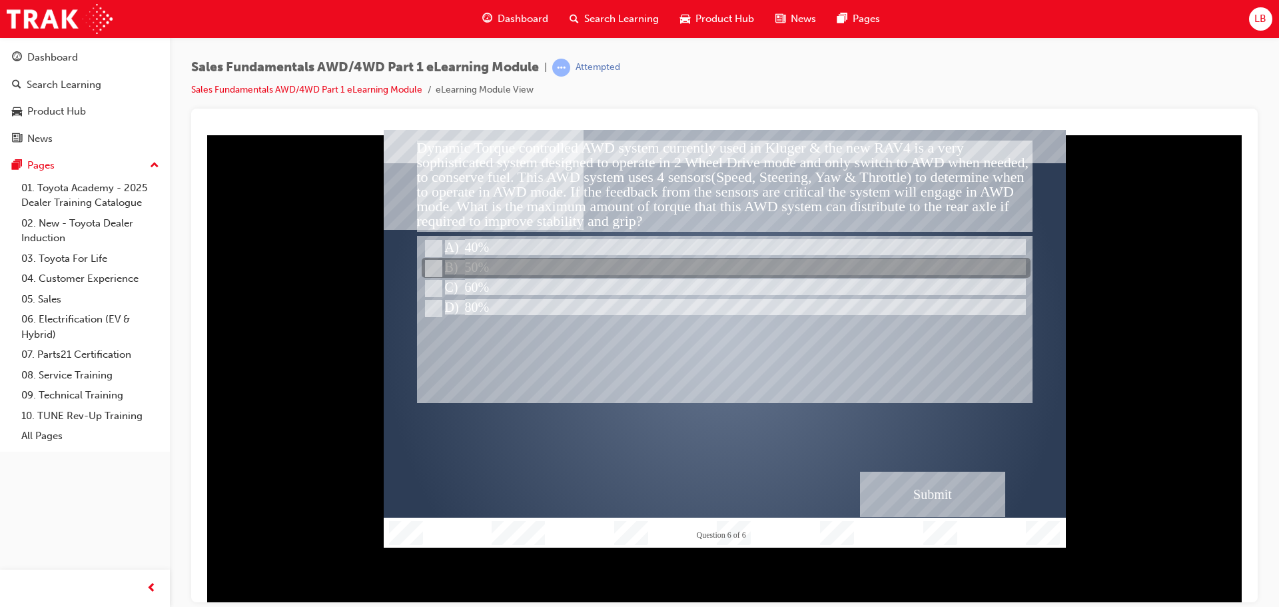
click at [430, 264] on input "50%" at bounding box center [432, 268] width 15 height 15
radio input "true"
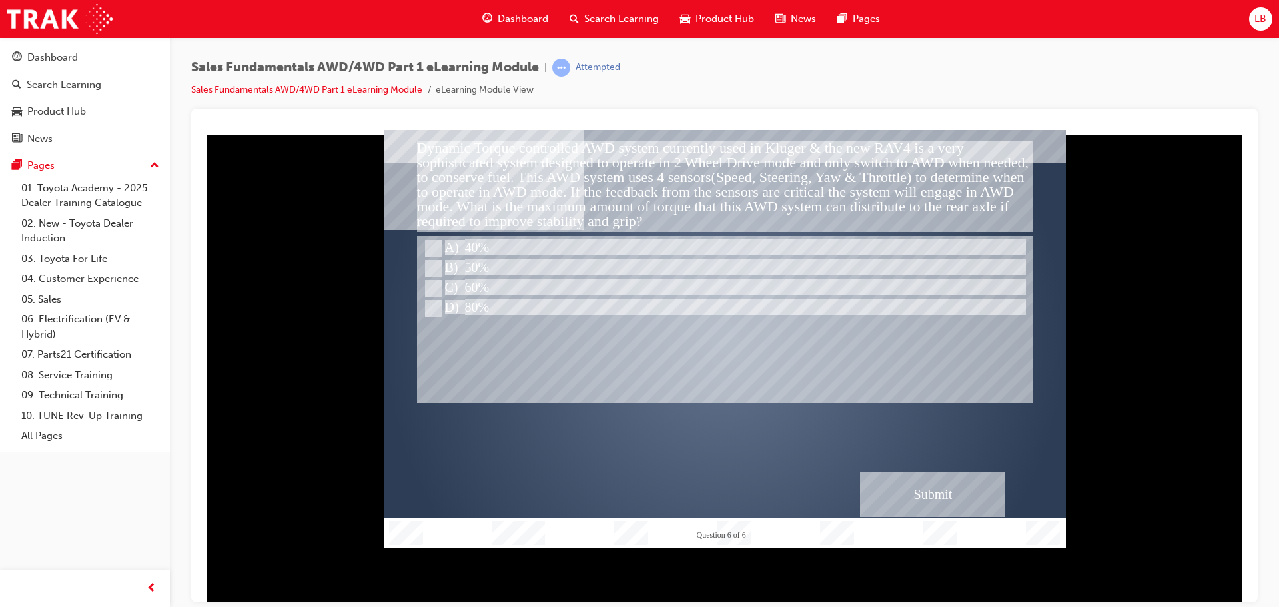
click at [920, 492] on div "Submit" at bounding box center [932, 493] width 145 height 45
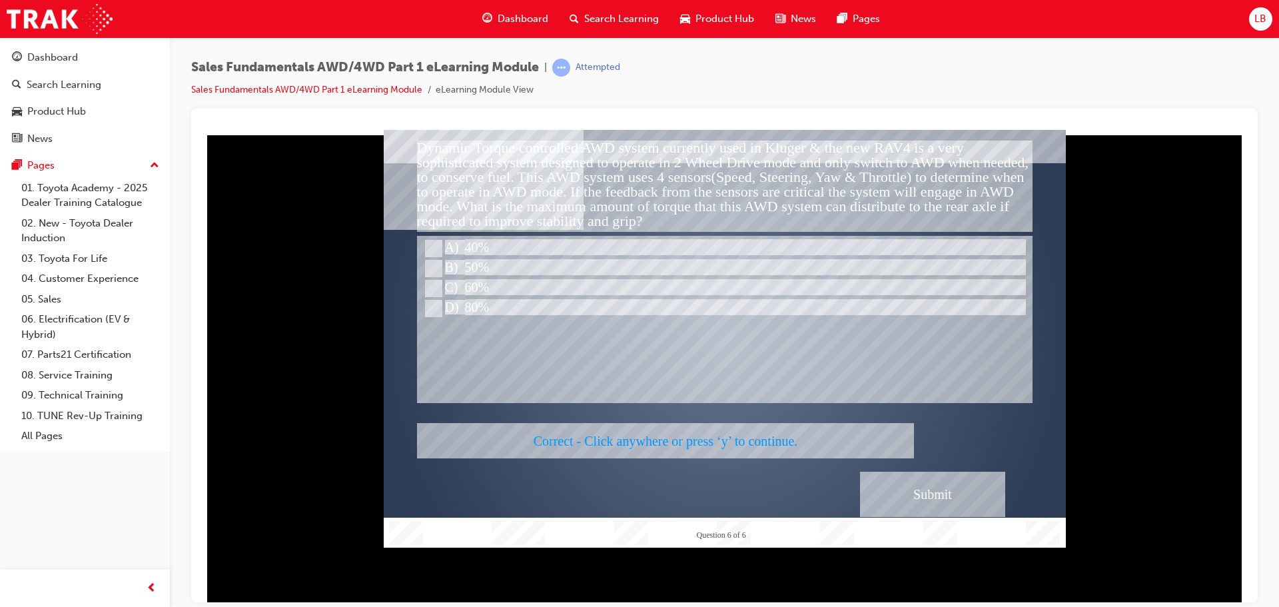
click at [920, 492] on div at bounding box center [725, 338] width 682 height 418
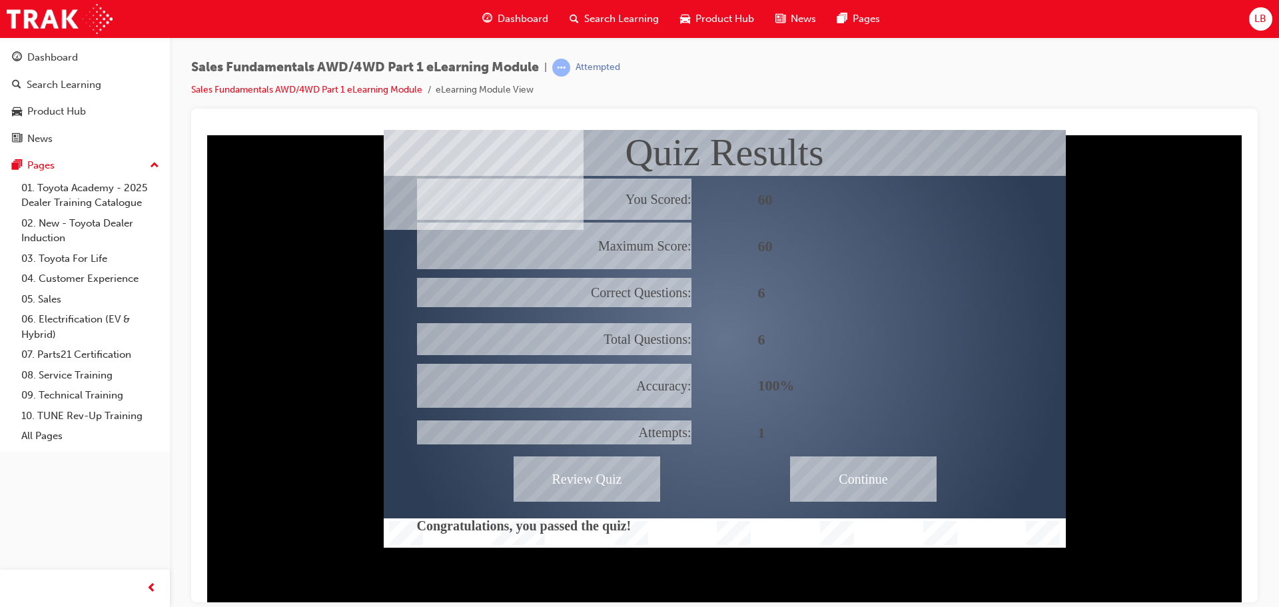
click at [849, 471] on div "Continue" at bounding box center [863, 478] width 147 height 45
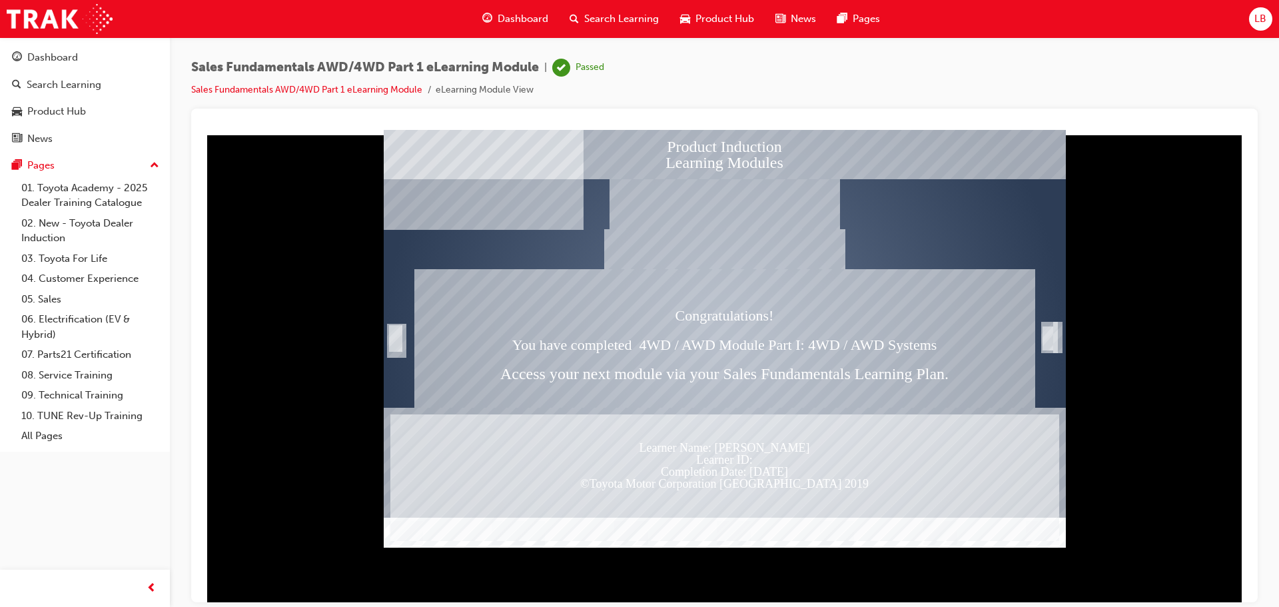
click at [1051, 327] on div "Trigger this button to exit" at bounding box center [1047, 337] width 13 height 27
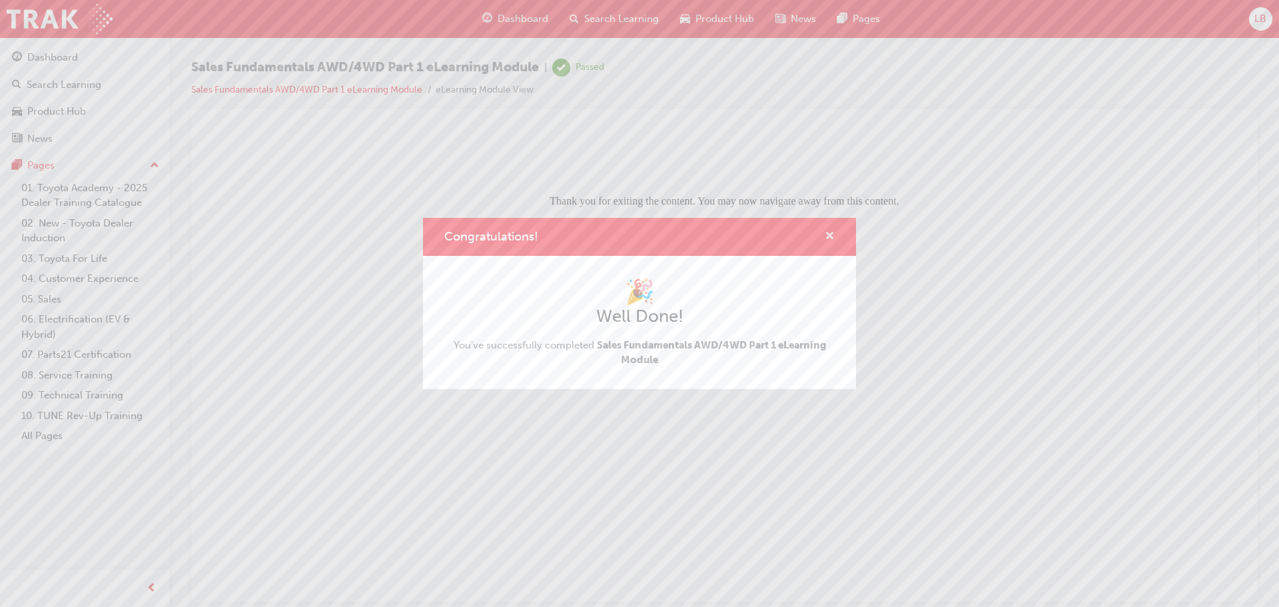
click at [832, 235] on span "cross-icon" at bounding box center [830, 237] width 10 height 12
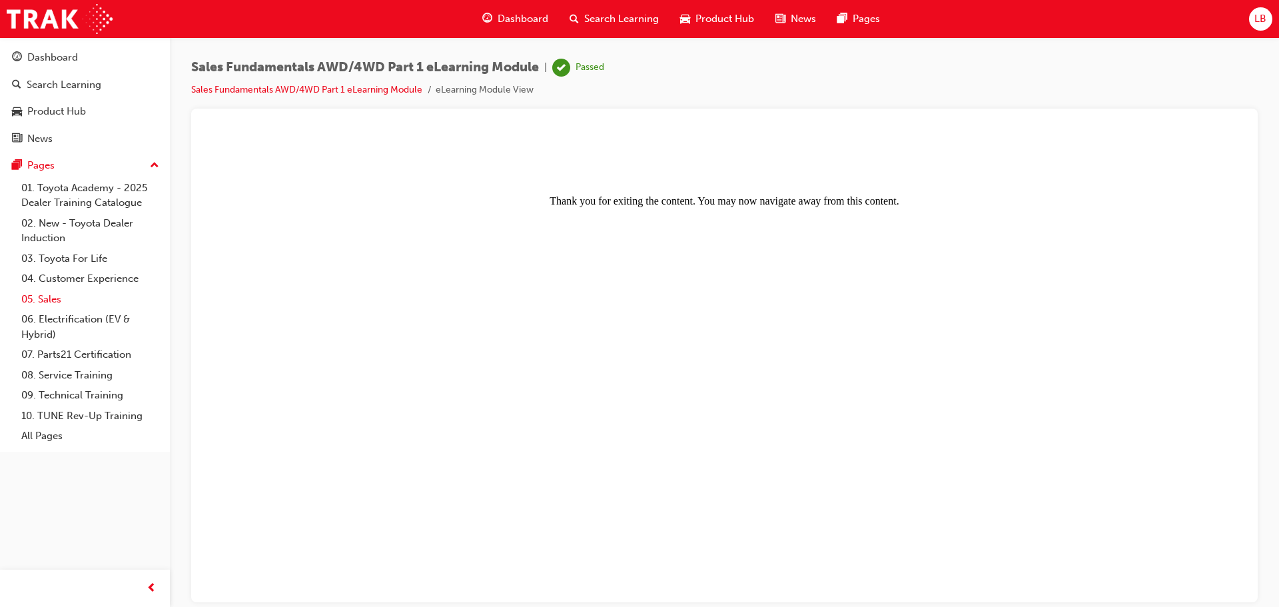
click at [57, 296] on link "05. Sales" at bounding box center [90, 299] width 149 height 21
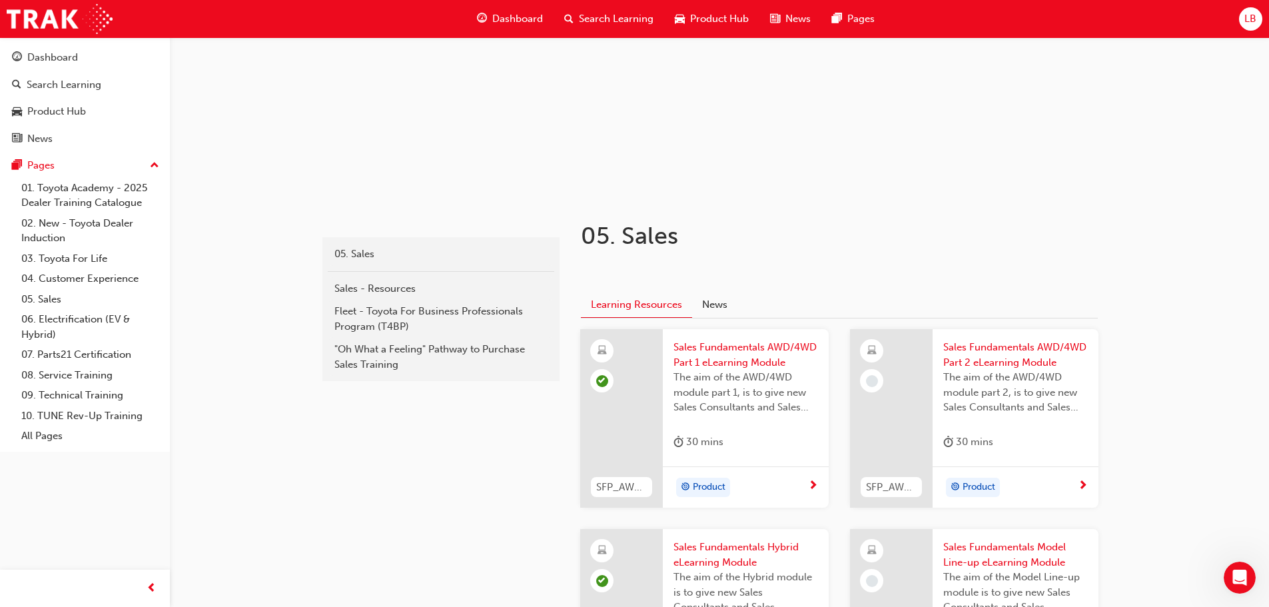
scroll to position [133, 0]
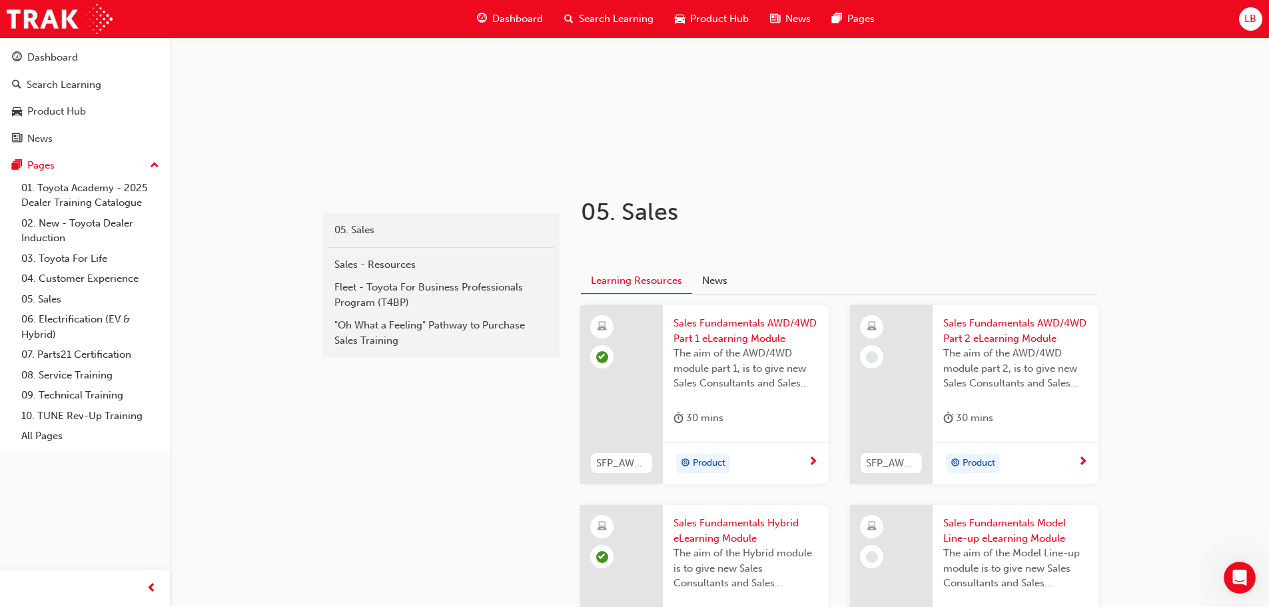
click at [1009, 318] on span "Sales Fundamentals AWD/4WD Part 2 eLearning Module" at bounding box center [1015, 331] width 145 height 30
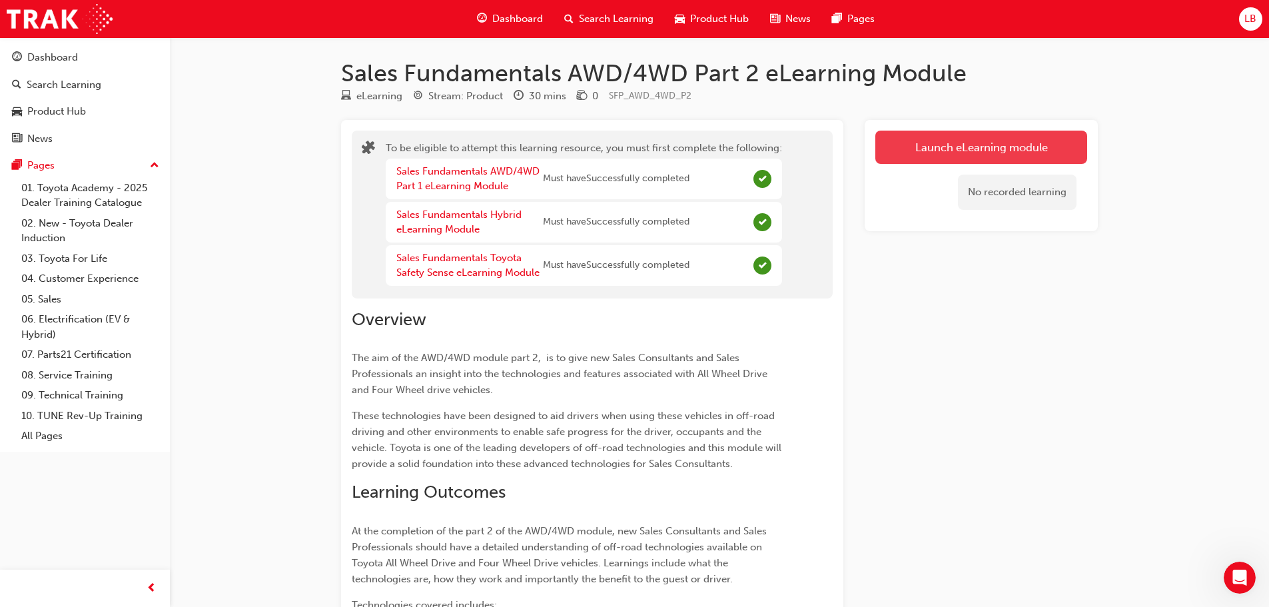
click at [954, 145] on button "Launch eLearning module" at bounding box center [981, 147] width 212 height 33
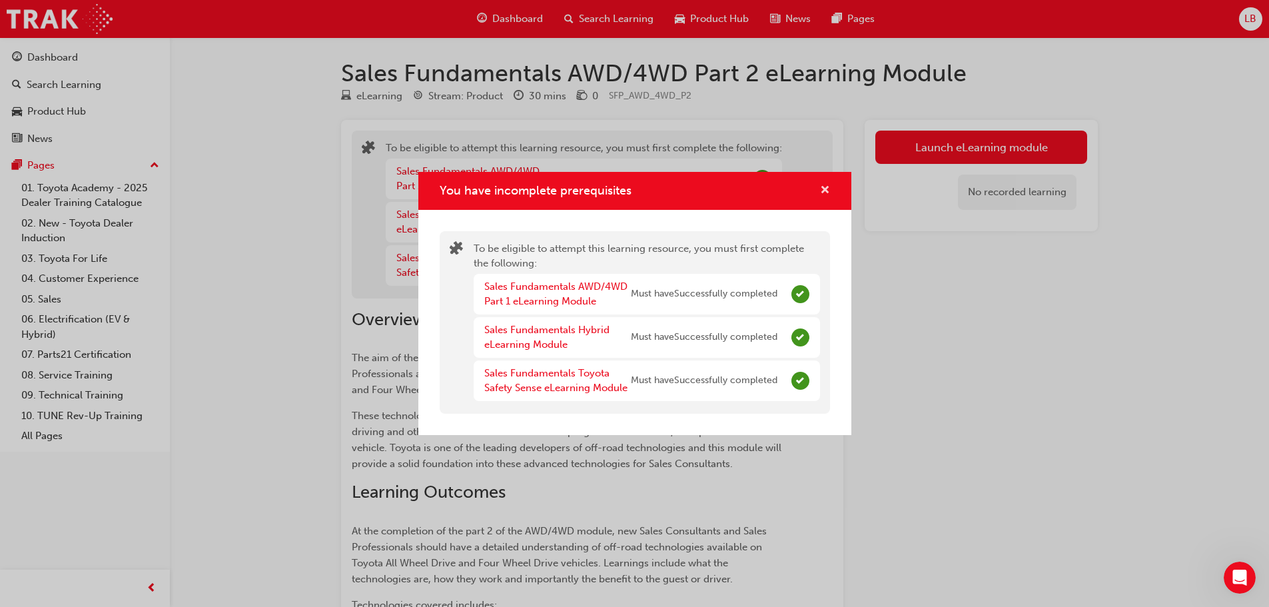
click at [826, 185] on span "cross-icon" at bounding box center [825, 191] width 10 height 12
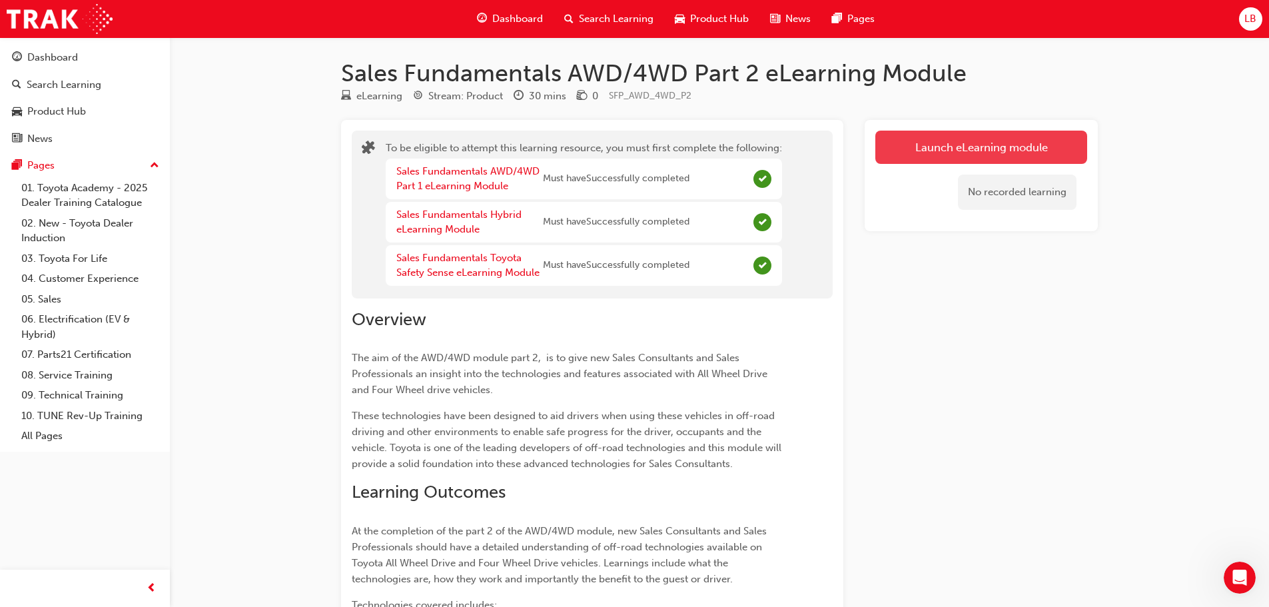
click at [953, 145] on button "Launch eLearning module" at bounding box center [981, 147] width 212 height 33
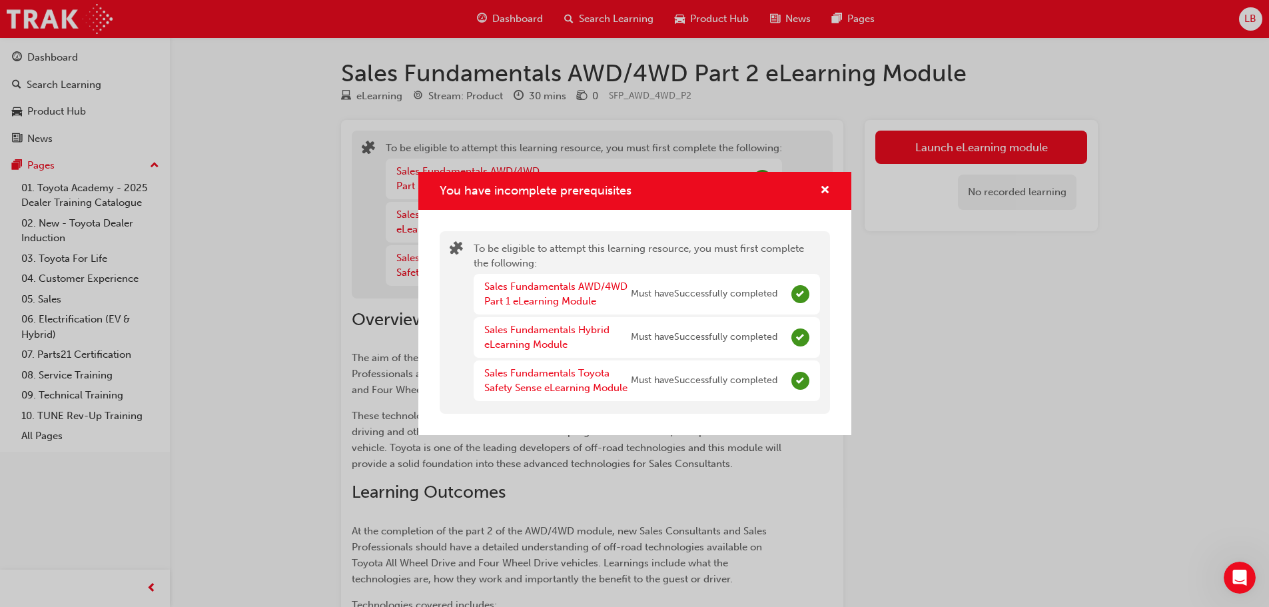
click at [815, 197] on div "You have incomplete prerequisites" at bounding box center [819, 191] width 21 height 17
click at [819, 193] on div "You have incomplete prerequisites" at bounding box center [819, 191] width 21 height 17
click at [826, 187] on span "cross-icon" at bounding box center [825, 191] width 10 height 12
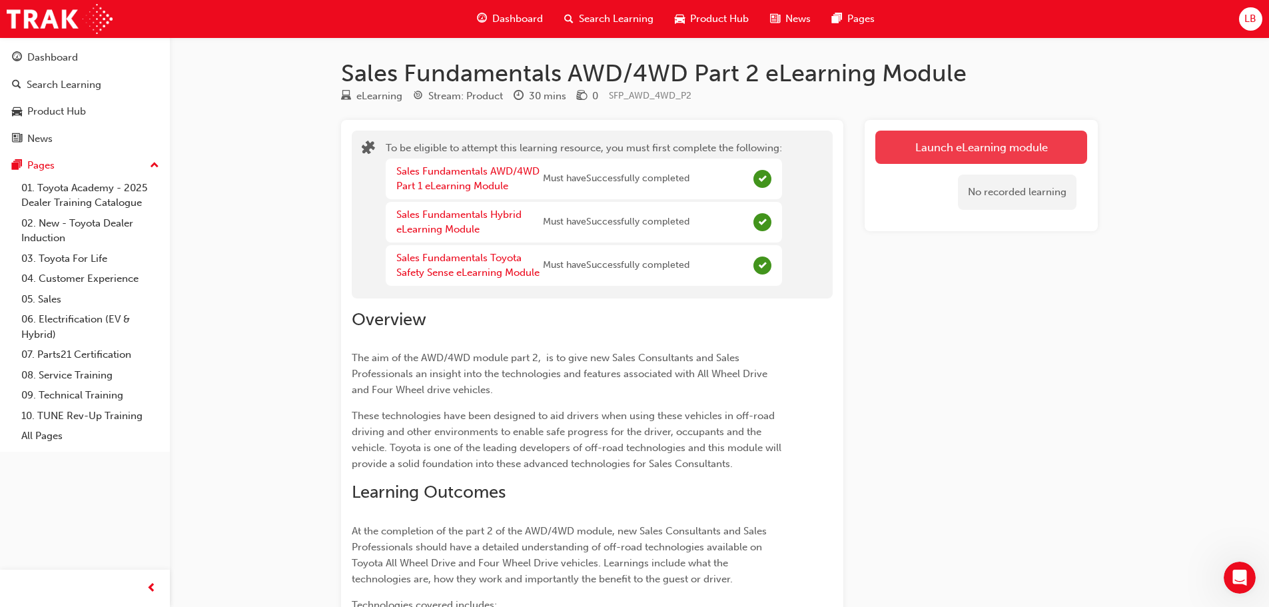
click at [948, 134] on button "Launch eLearning module" at bounding box center [981, 147] width 212 height 33
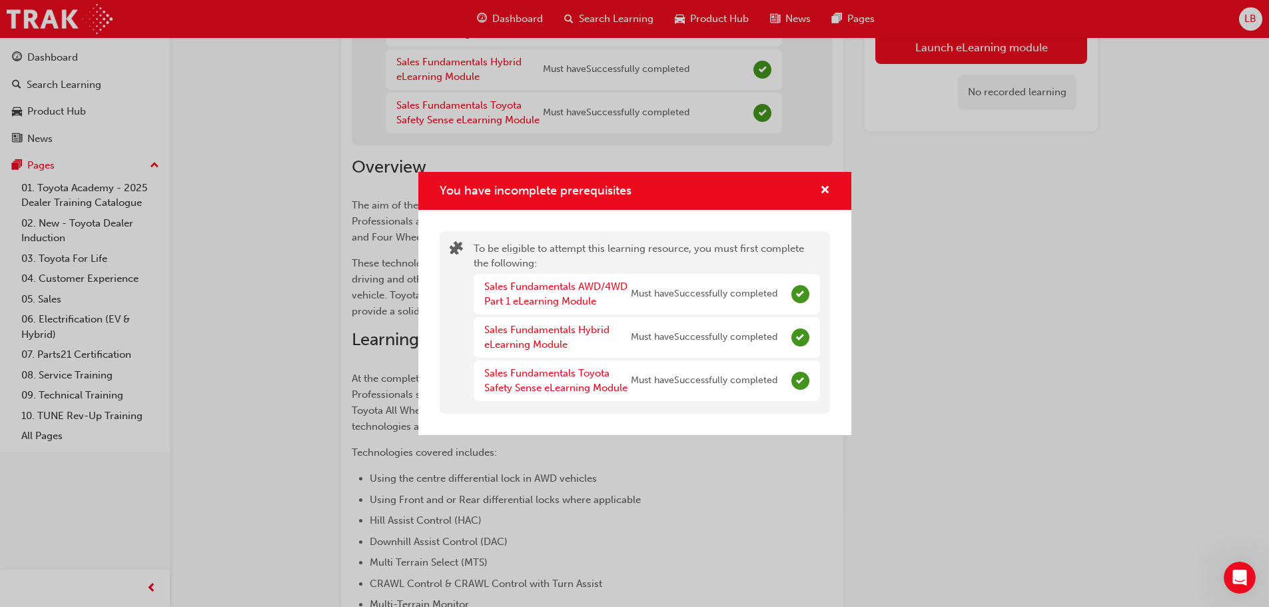
scroll to position [333, 0]
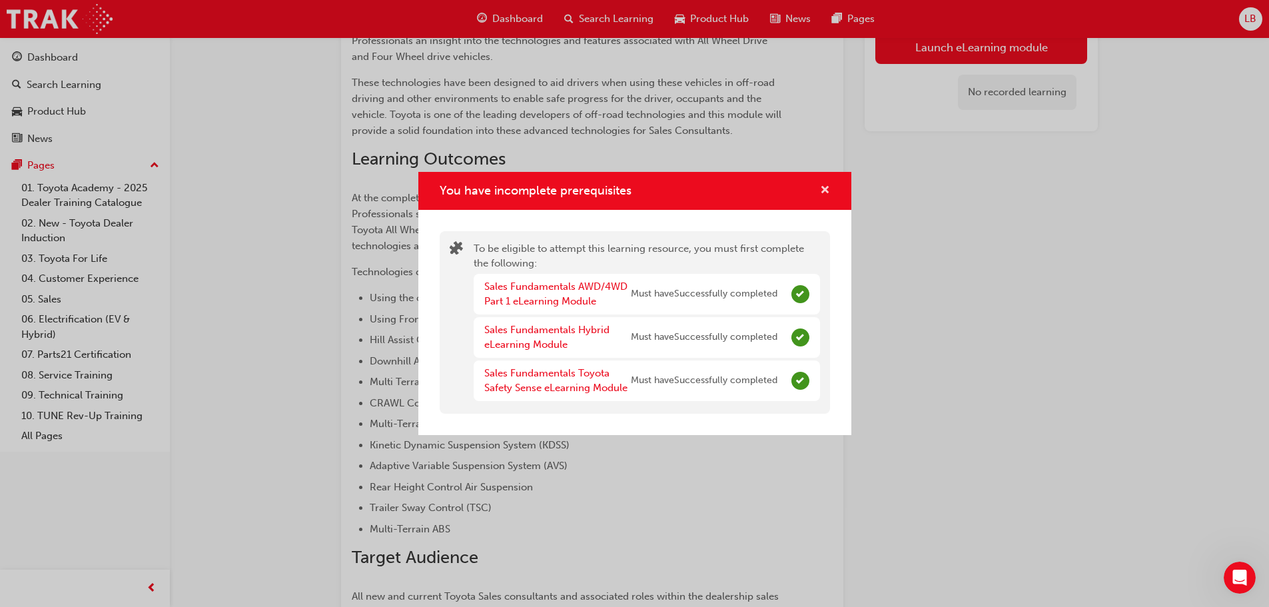
click at [823, 185] on span "cross-icon" at bounding box center [825, 191] width 10 height 12
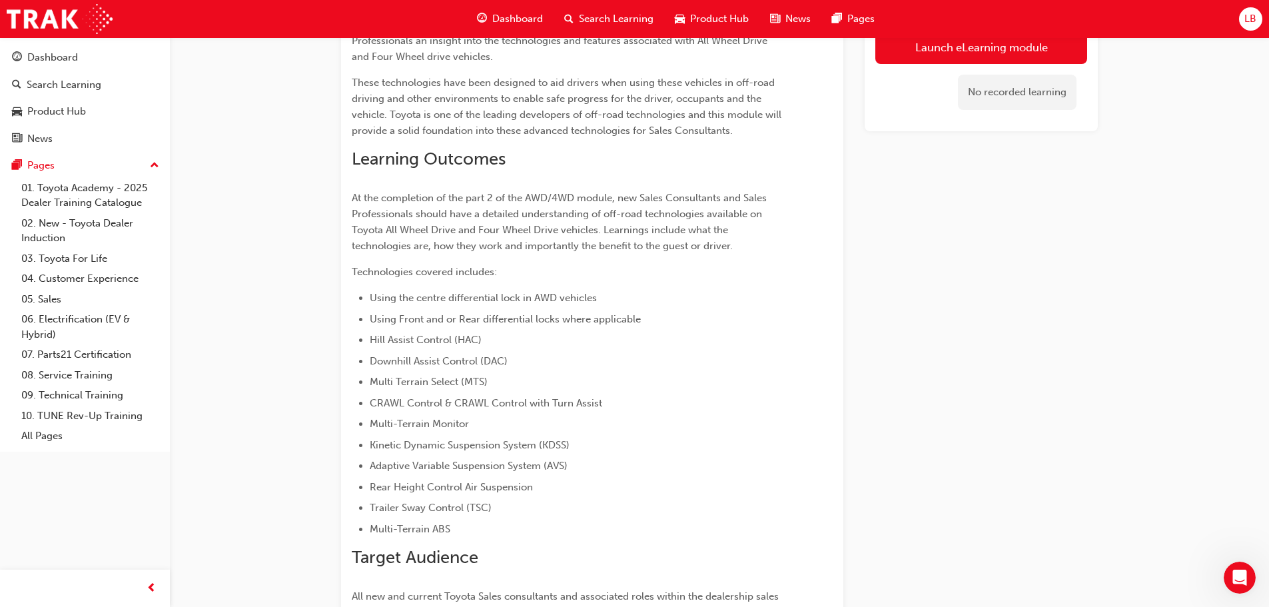
scroll to position [0, 0]
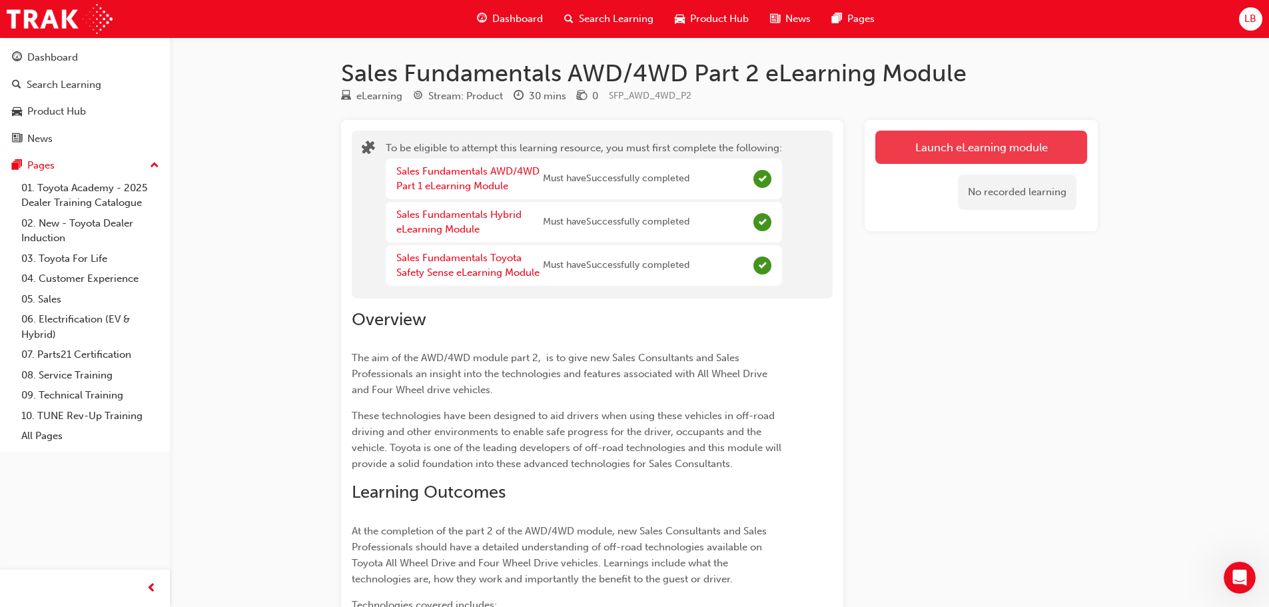
click at [960, 153] on button "Launch eLearning module" at bounding box center [981, 147] width 212 height 33
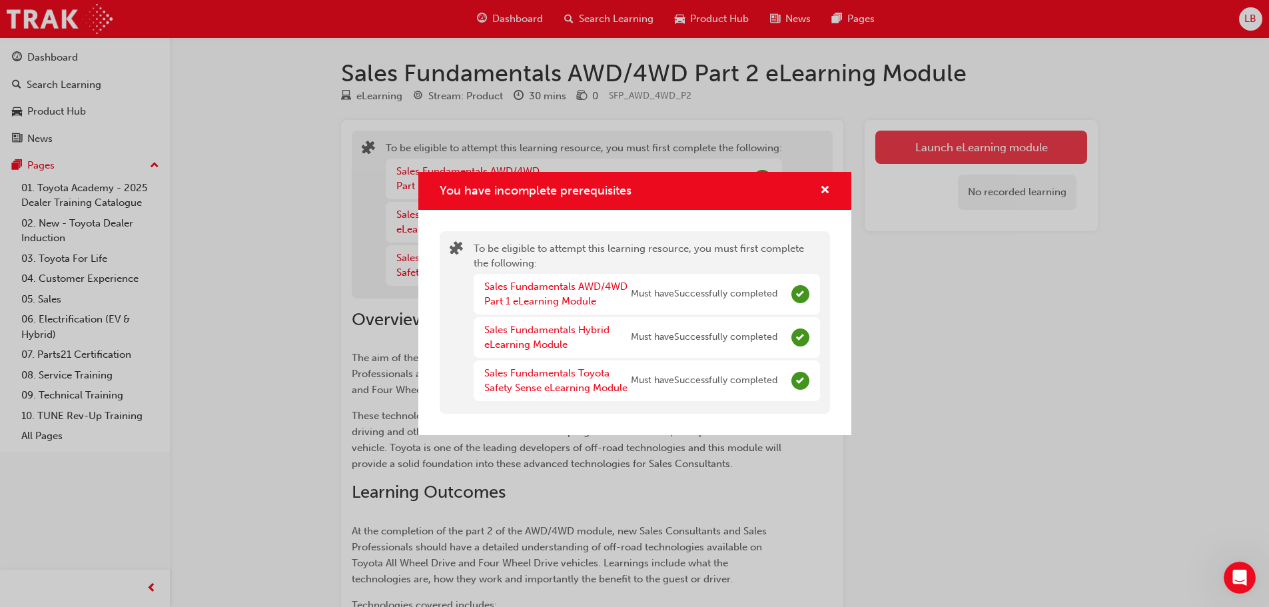
click at [960, 153] on div "You have incomplete prerequisites To be eligible to attempt this learning resou…" at bounding box center [634, 303] width 1269 height 607
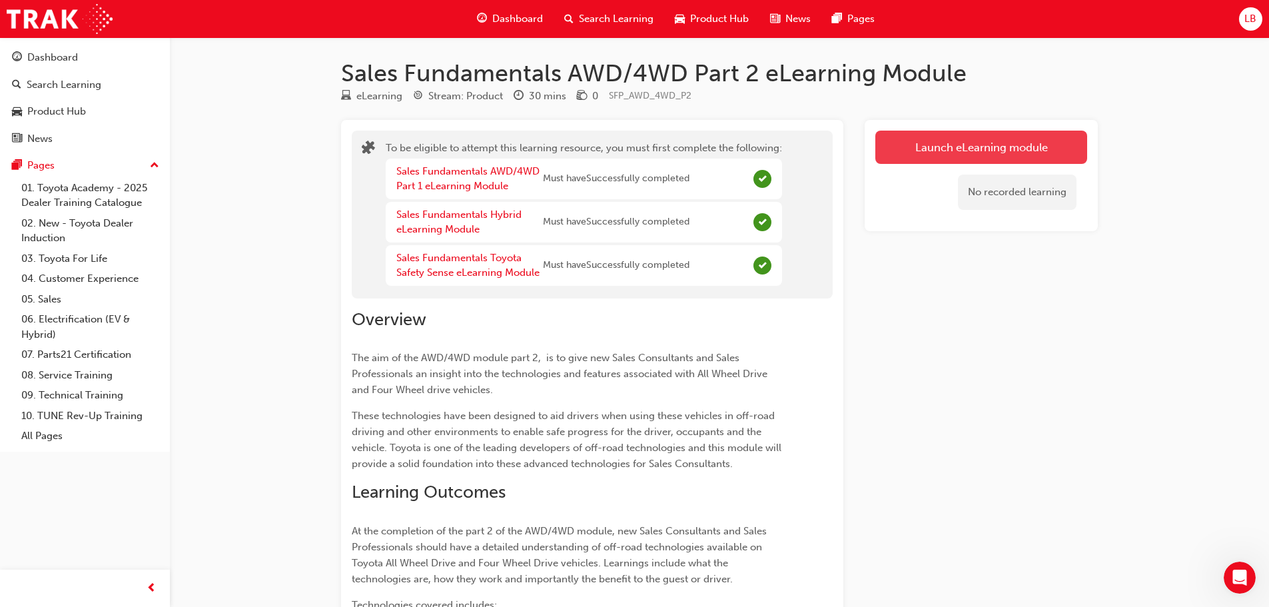
click at [960, 153] on button "Launch eLearning module" at bounding box center [981, 147] width 212 height 33
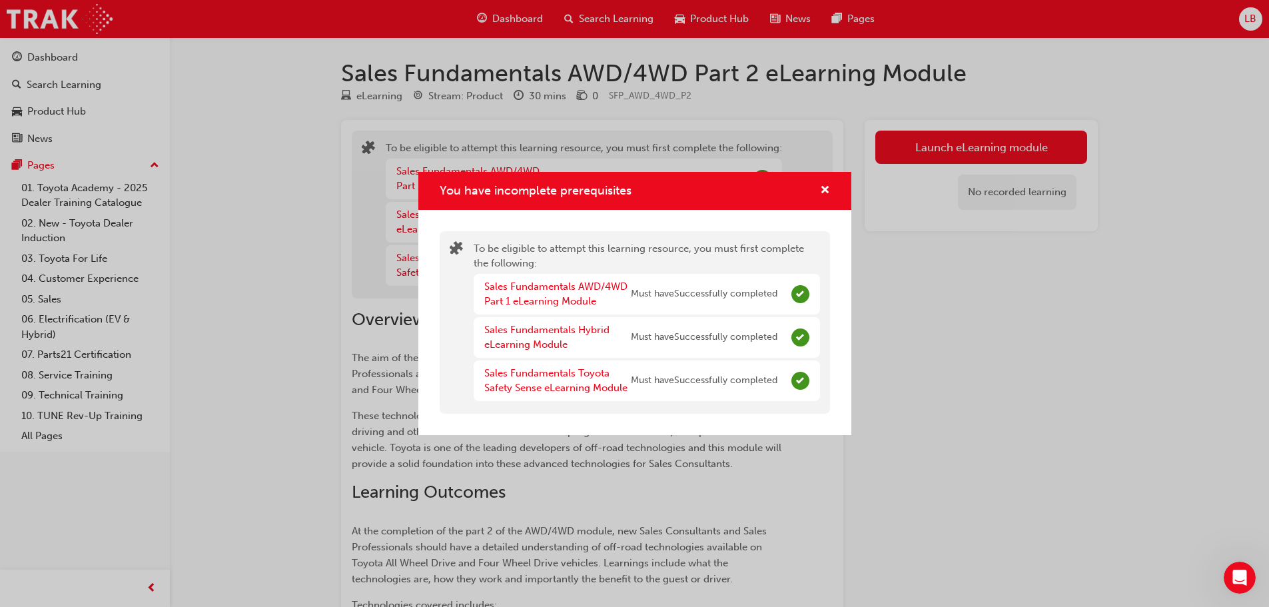
click at [961, 153] on div "You have incomplete prerequisites To be eligible to attempt this learning resou…" at bounding box center [634, 303] width 1269 height 607
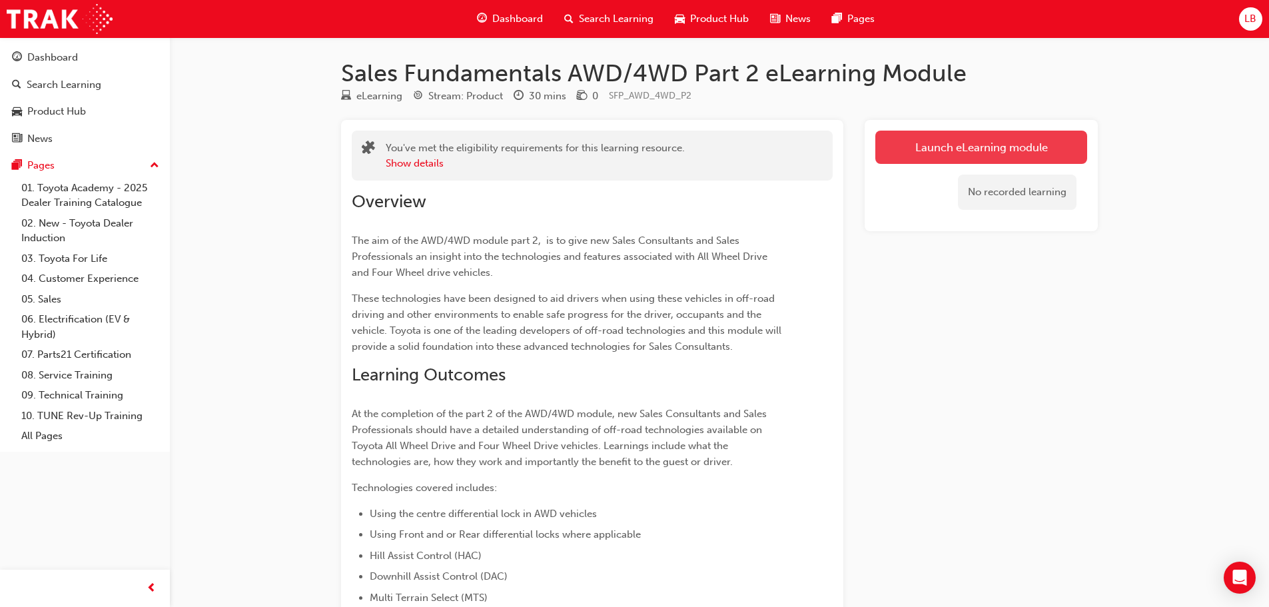
click at [961, 137] on link "Launch eLearning module" at bounding box center [981, 147] width 212 height 33
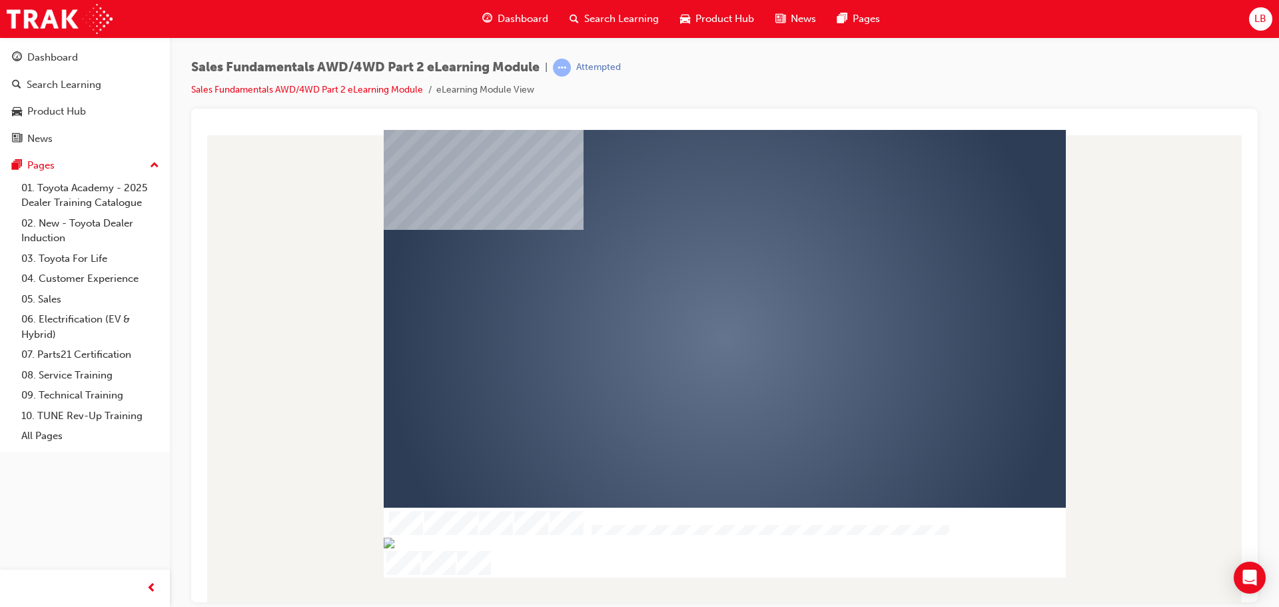
click at [686, 300] on div "play" at bounding box center [686, 300] width 0 height 0
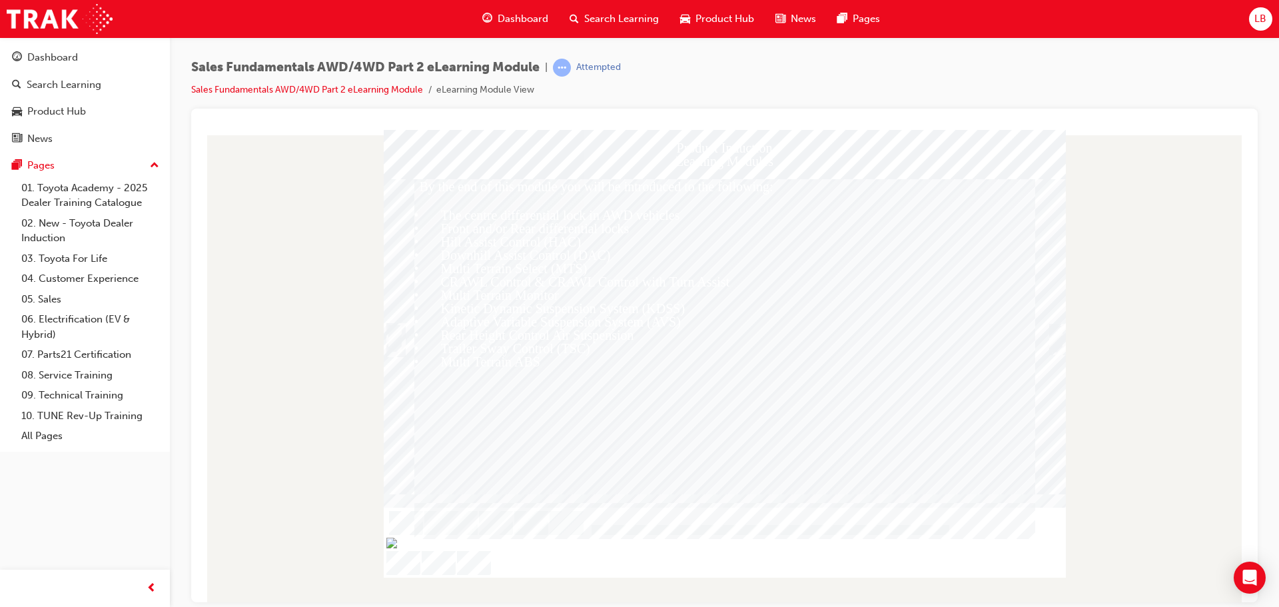
click at [1064, 336] on div at bounding box center [725, 336] width 682 height 315
click at [1055, 340] on div "Trigger this button to continue" at bounding box center [1055, 353] width 13 height 29
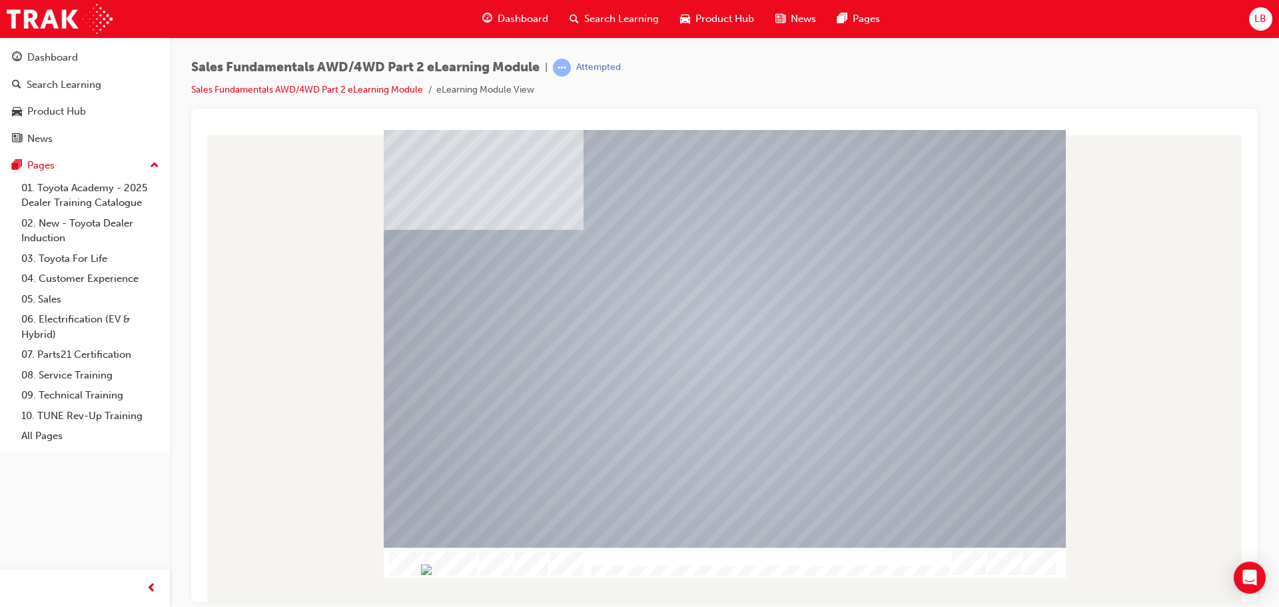
click at [432, 572] on img "Progress, Slide 1 of 12" at bounding box center [426, 569] width 11 height 11
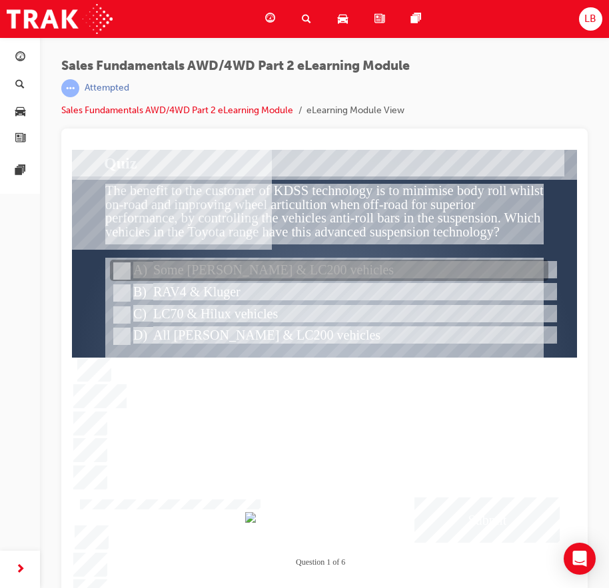
click at [127, 274] on input "Some Prado & LC200 vehicles" at bounding box center [120, 271] width 15 height 15
radio input "true"
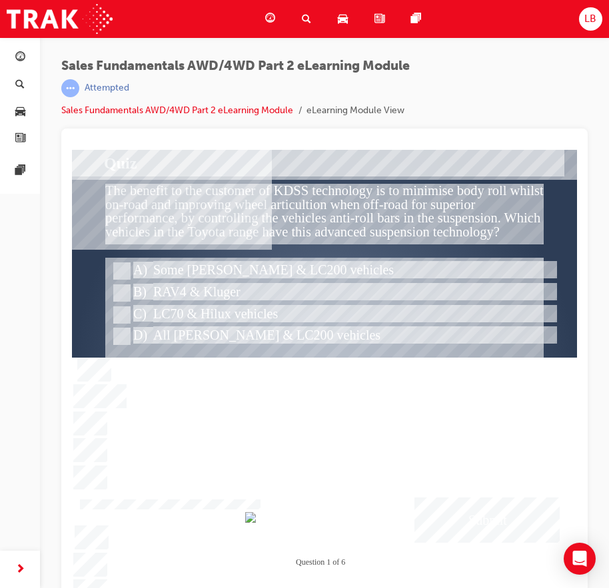
click at [459, 511] on div "Submit" at bounding box center [486, 520] width 145 height 45
click at [459, 511] on div at bounding box center [324, 377] width 505 height 454
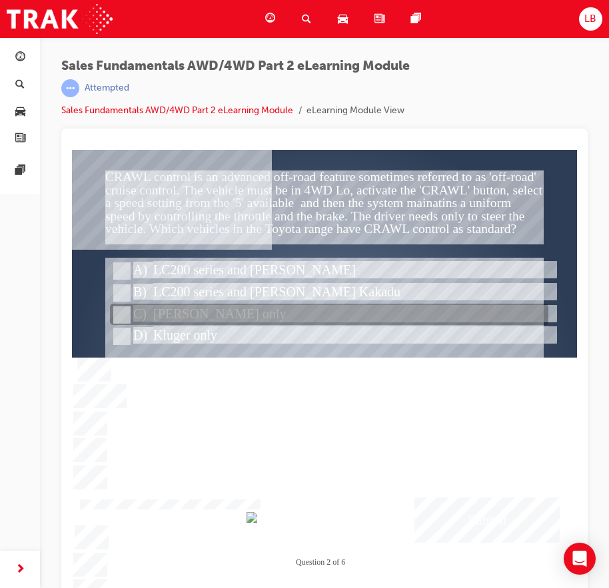
click at [119, 312] on input "Prado only" at bounding box center [120, 315] width 15 height 15
radio input "true"
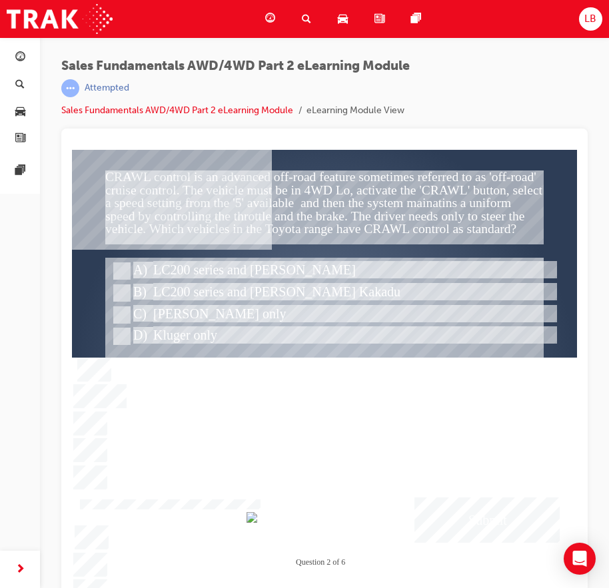
click at [466, 514] on div "Submit" at bounding box center [486, 520] width 145 height 45
click at [115, 270] on div at bounding box center [324, 377] width 505 height 454
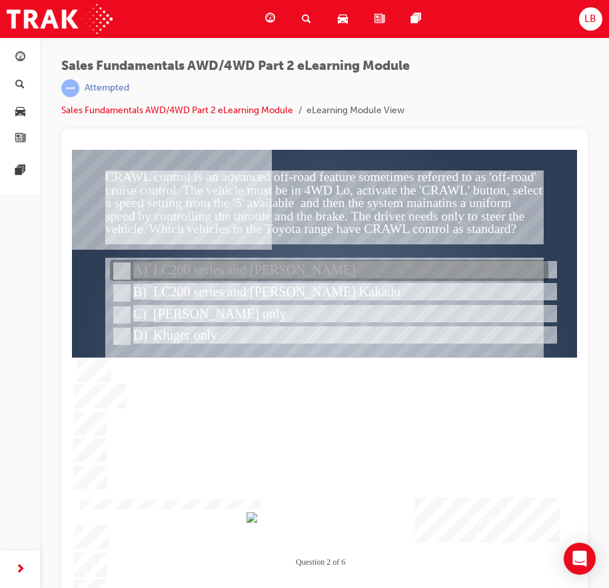
click at [117, 270] on input "LC200 series and Prado" at bounding box center [120, 271] width 15 height 15
radio input "true"
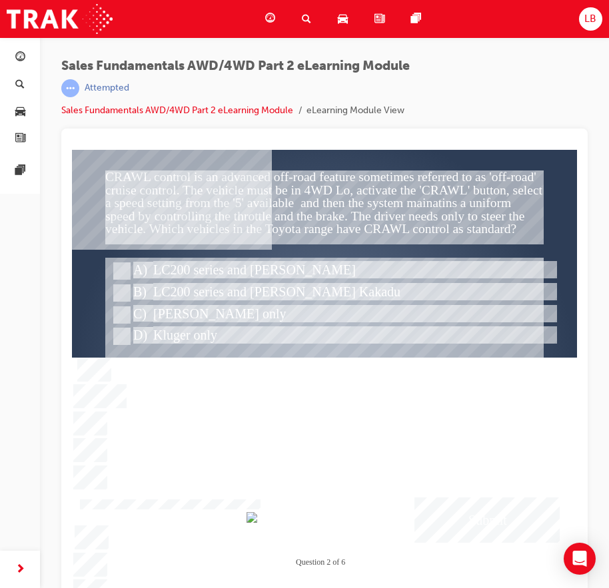
click at [502, 539] on div "Submit" at bounding box center [486, 520] width 145 height 45
click at [125, 286] on div at bounding box center [324, 377] width 505 height 454
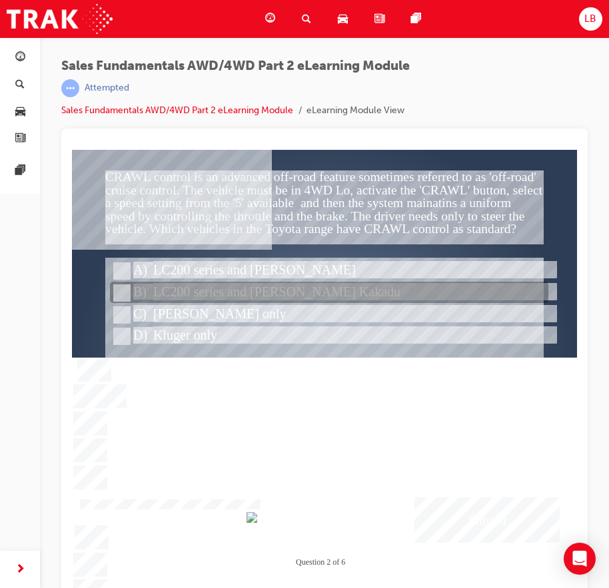
click at [117, 295] on input "LC200 series and Prado Kakadu" at bounding box center [120, 293] width 15 height 15
radio input "true"
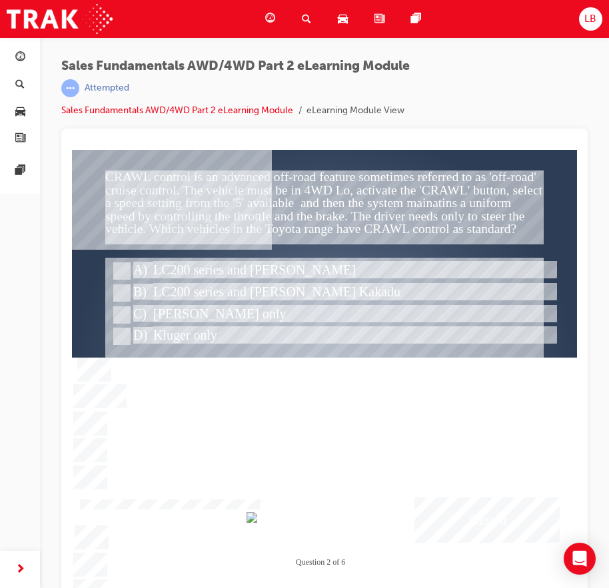
click at [488, 518] on div "Submit" at bounding box center [486, 520] width 145 height 45
click at [489, 518] on div at bounding box center [324, 377] width 505 height 454
